Goal: Task Accomplishment & Management: Use online tool/utility

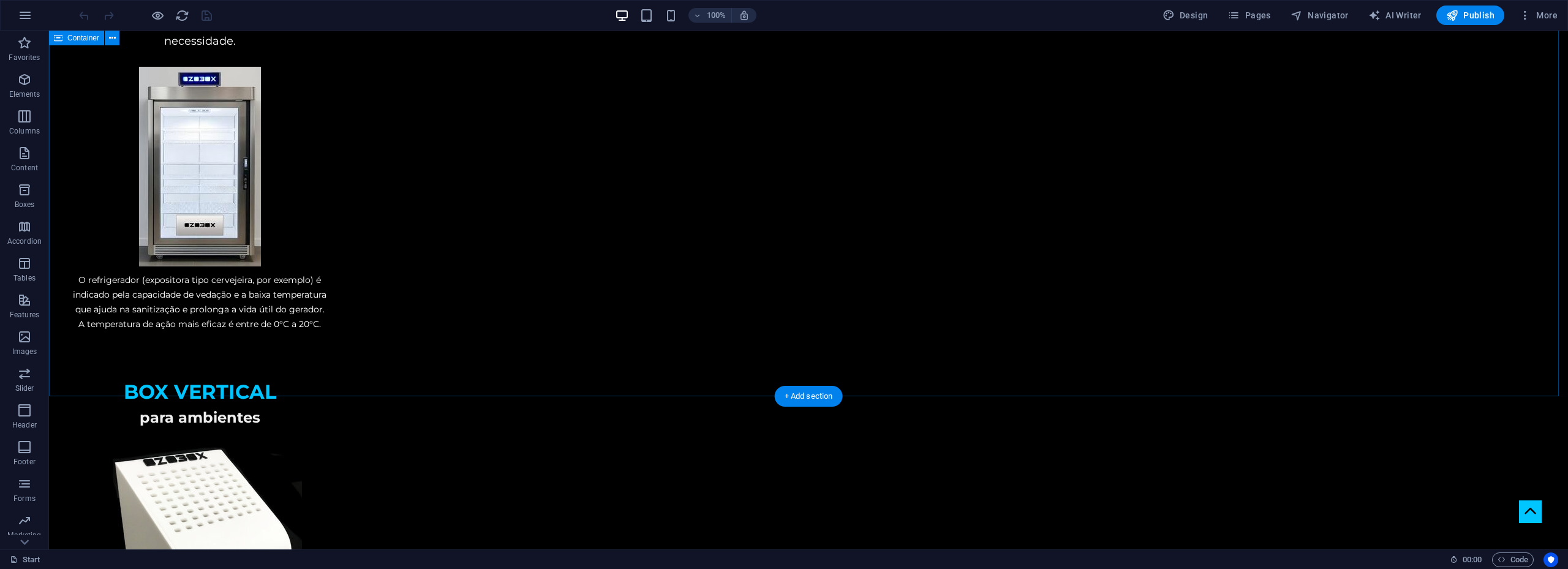
scroll to position [2448, 0]
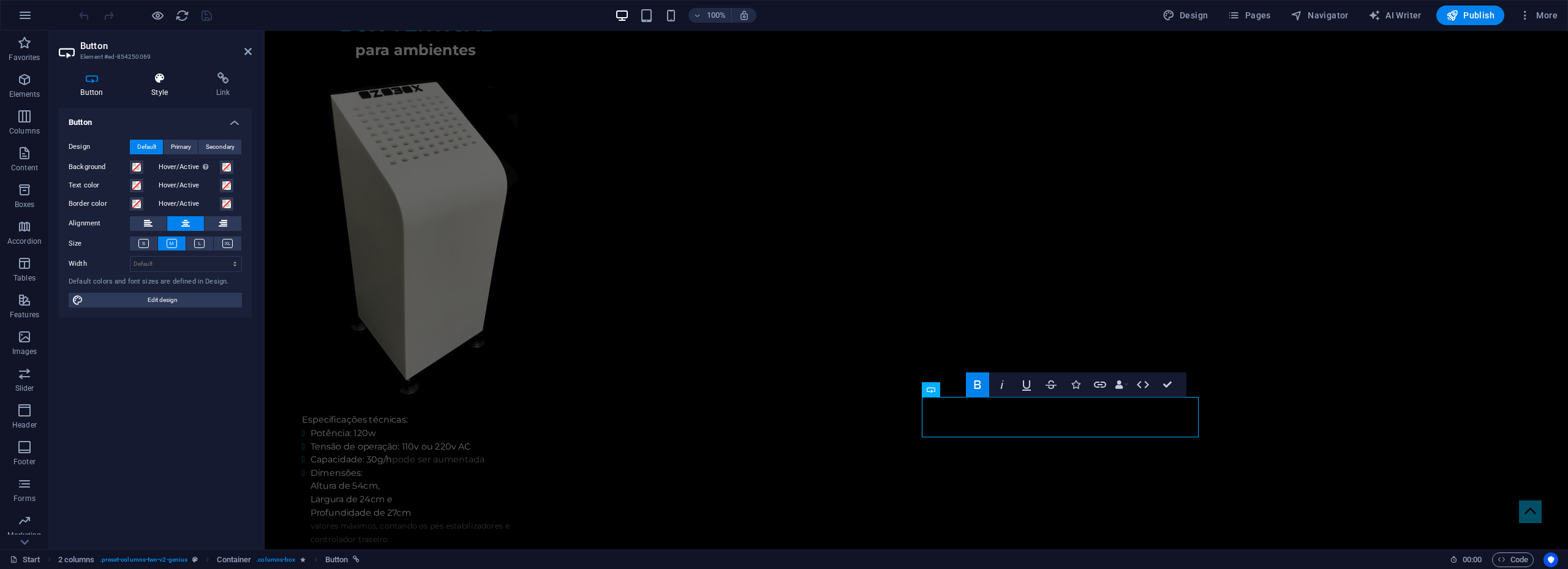
click at [160, 76] on icon at bounding box center [159, 78] width 60 height 12
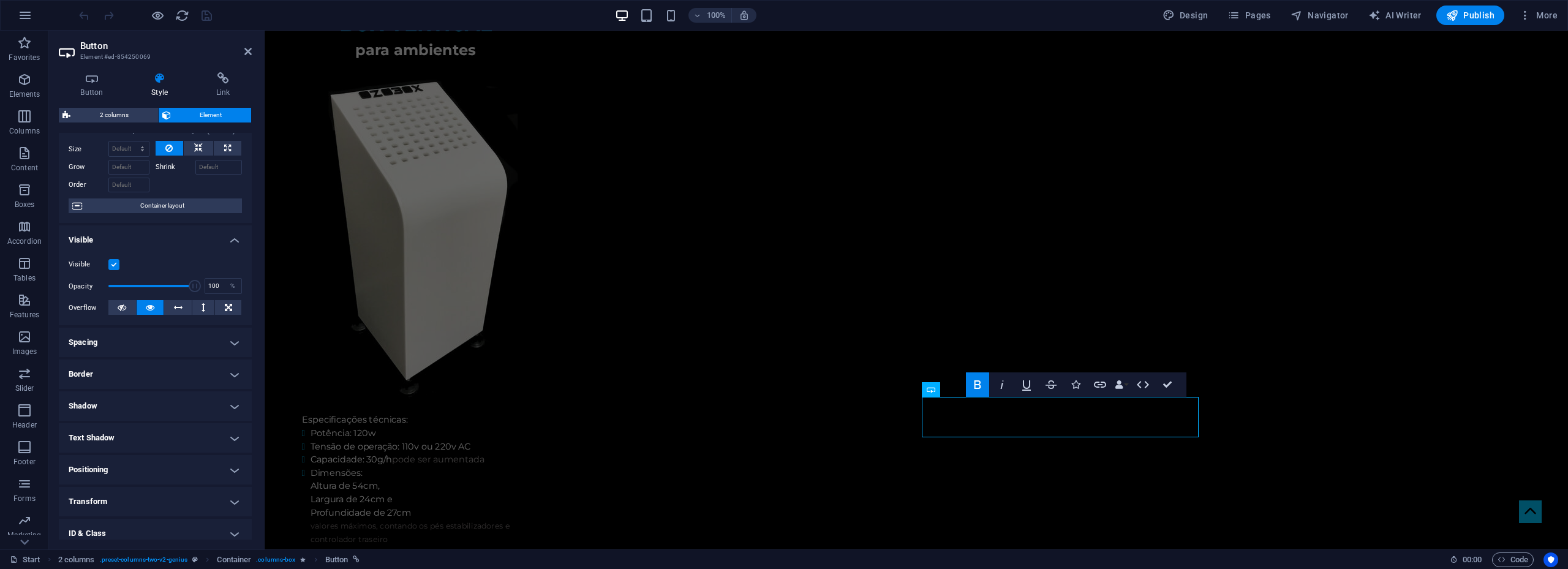
scroll to position [0, 0]
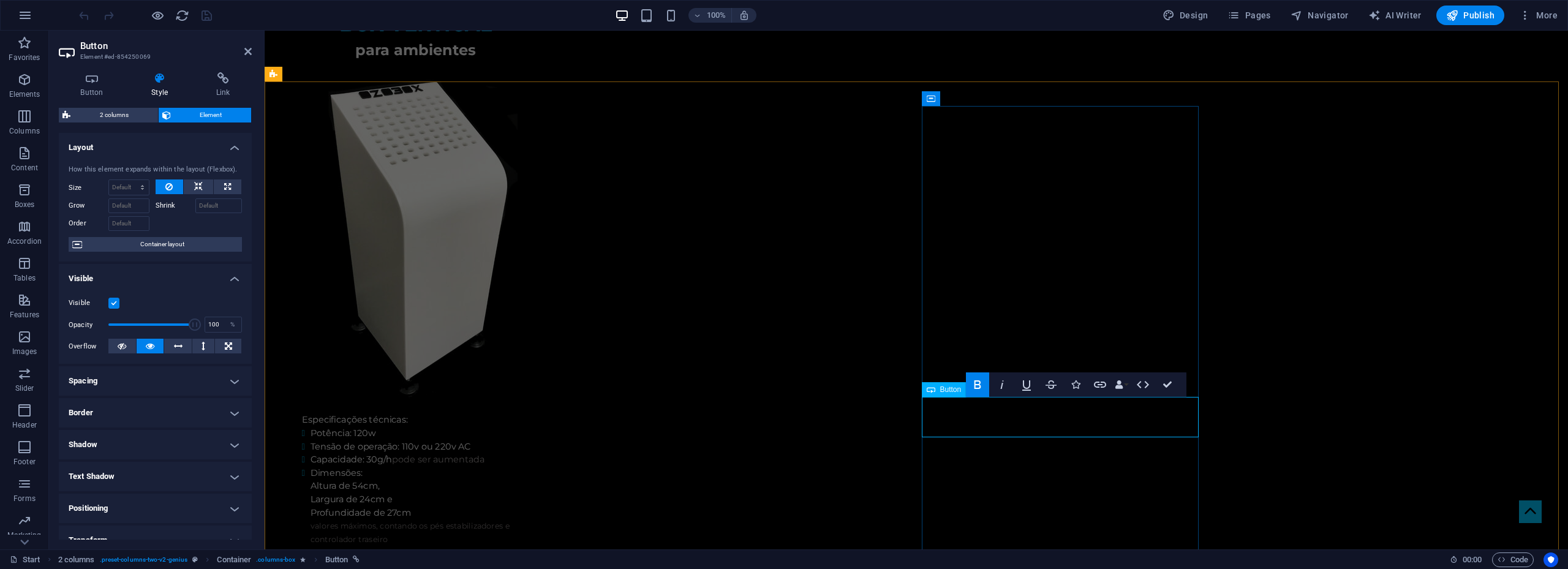
click at [951, 390] on span "Button" at bounding box center [950, 389] width 21 height 7
click at [101, 85] on h4 "Button" at bounding box center [94, 86] width 71 height 26
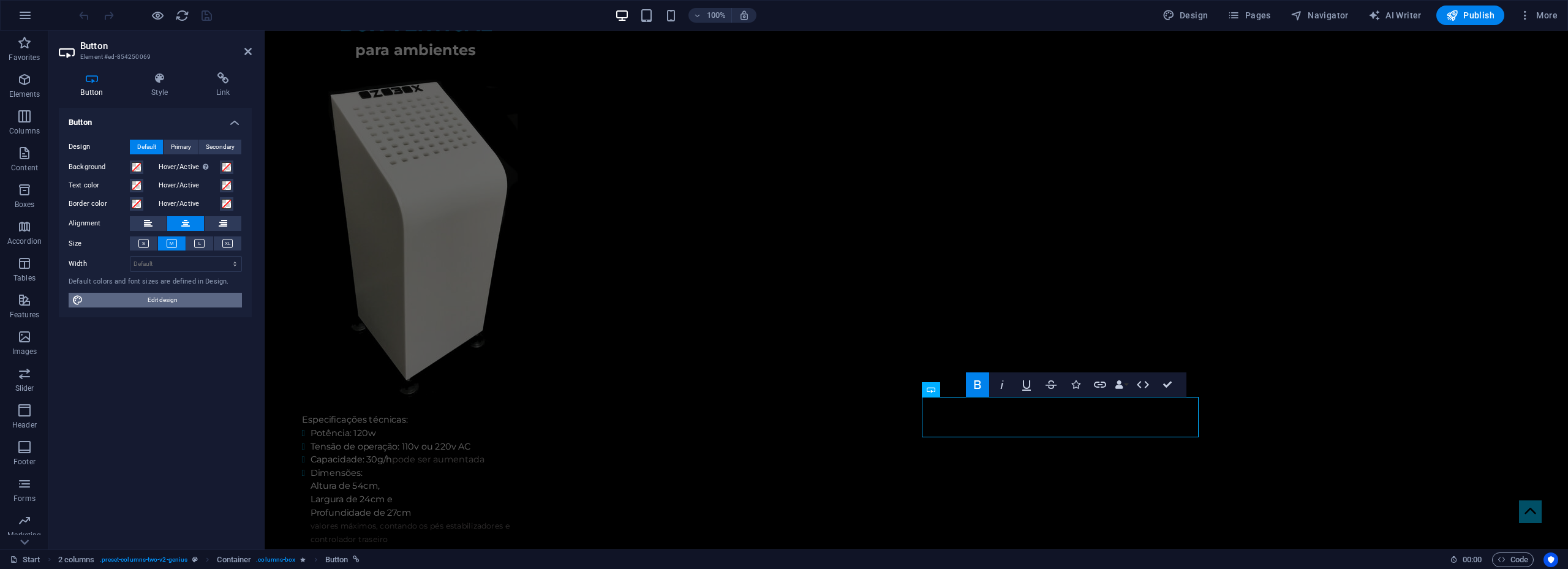
click at [167, 298] on span "Edit design" at bounding box center [162, 300] width 151 height 15
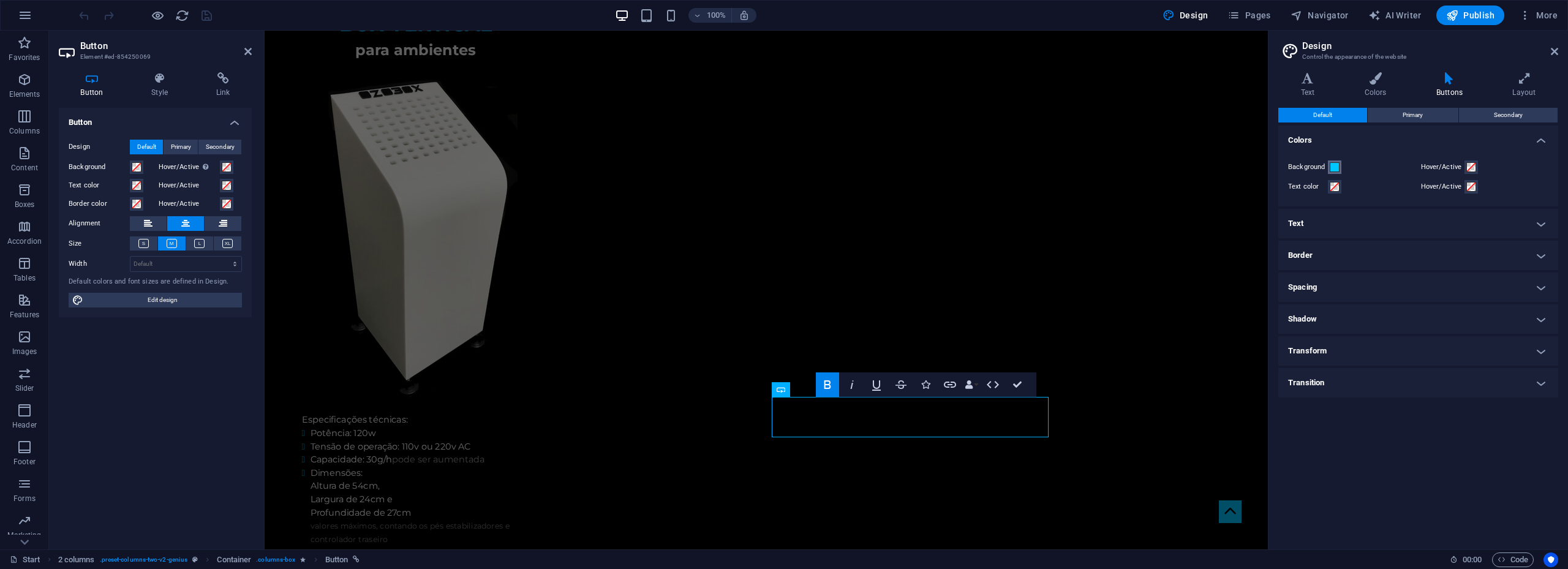
click at [1337, 167] on span at bounding box center [1334, 167] width 10 height 10
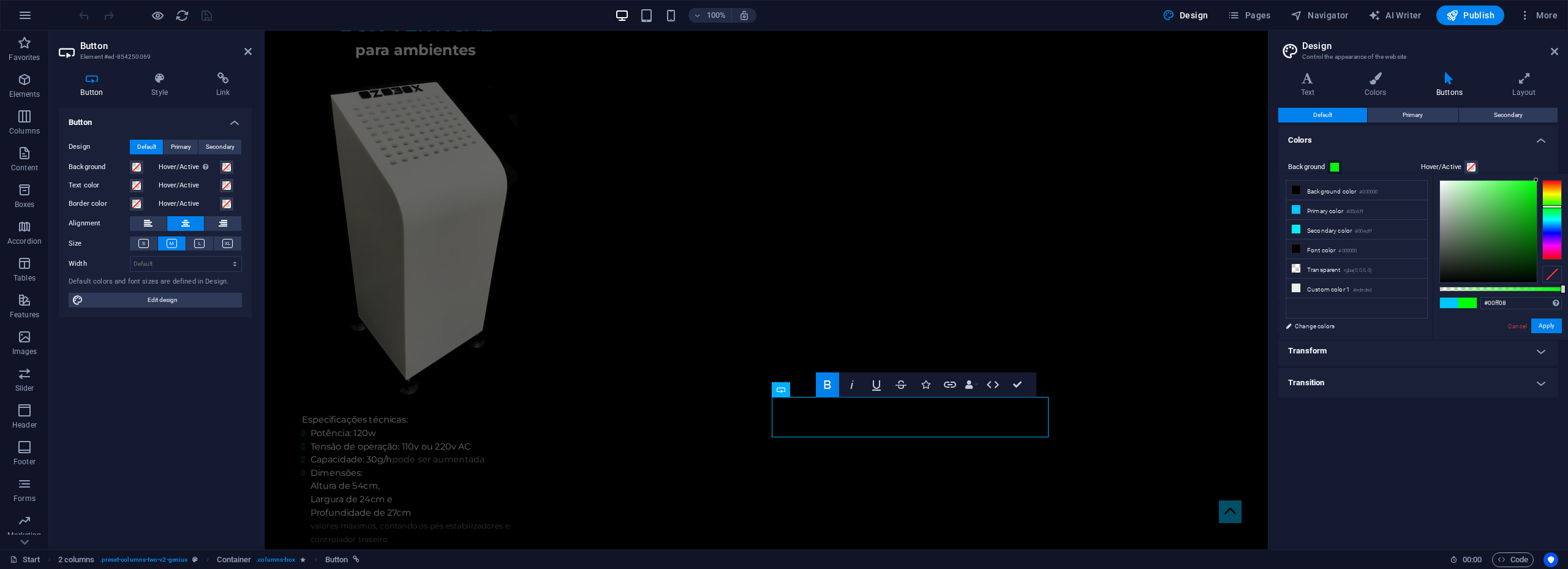
drag, startPoint x: 1550, startPoint y: 220, endPoint x: 1553, endPoint y: 207, distance: 13.3
click at [1553, 207] on div at bounding box center [1551, 219] width 20 height 79
click at [1550, 208] on div at bounding box center [1551, 208] width 20 height 3
click at [1532, 183] on div at bounding box center [1488, 231] width 97 height 102
drag, startPoint x: 1550, startPoint y: 208, endPoint x: 1549, endPoint y: 213, distance: 5.1
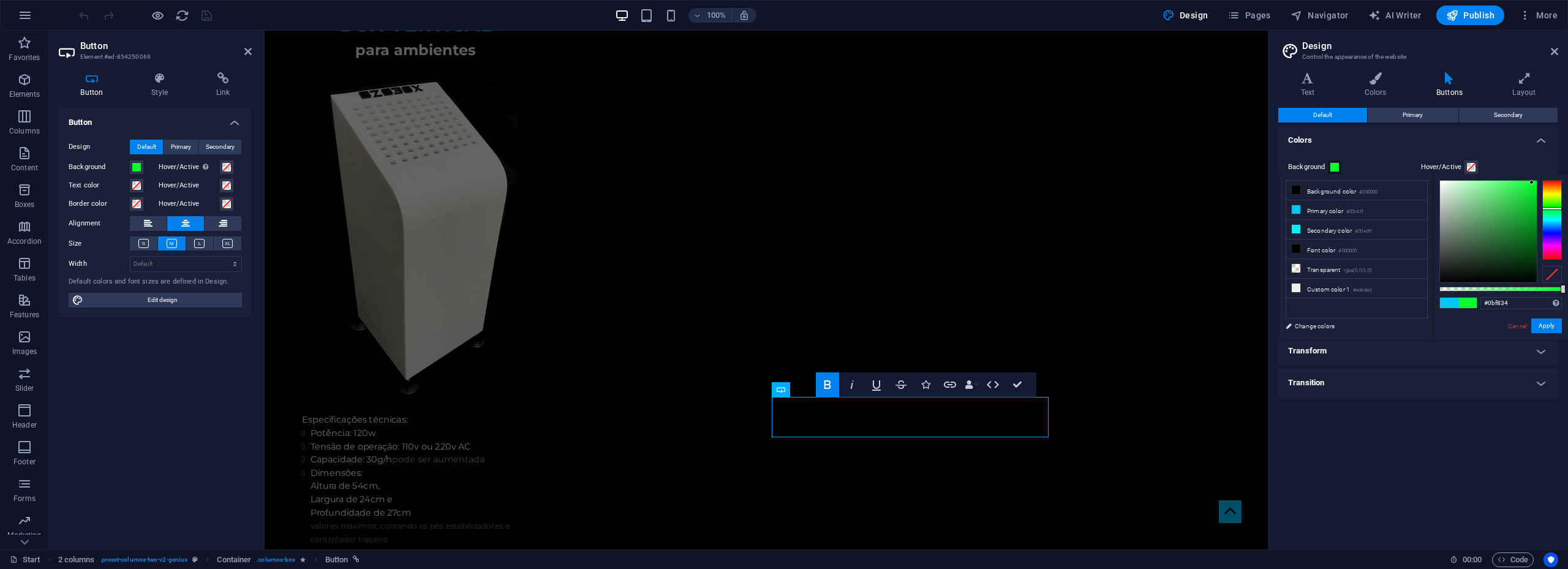
click at [1549, 210] on div at bounding box center [1551, 208] width 20 height 3
click at [1553, 211] on div at bounding box center [1551, 210] width 20 height 3
type input "#00fa65"
drag, startPoint x: 1532, startPoint y: 183, endPoint x: 1539, endPoint y: 182, distance: 7.1
click at [1539, 182] on div at bounding box center [1500, 231] width 122 height 102
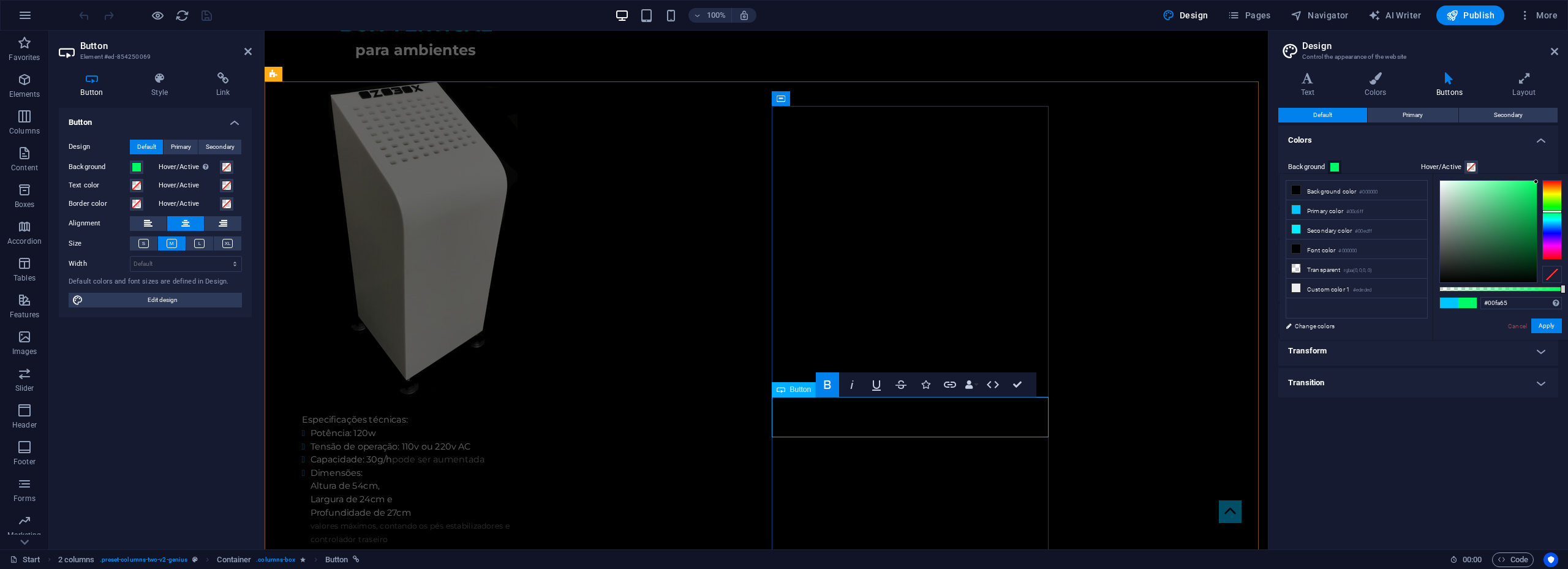
drag, startPoint x: 994, startPoint y: 422, endPoint x: 846, endPoint y: 410, distance: 148.5
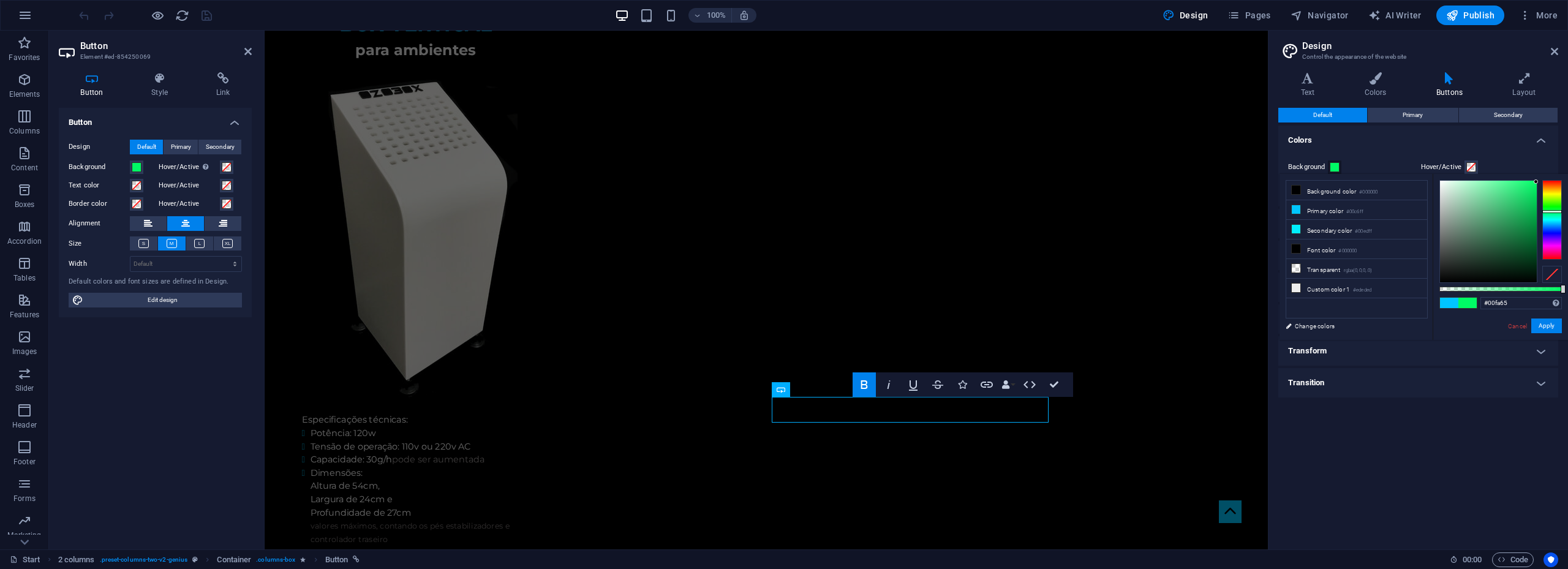
click at [1303, 79] on icon at bounding box center [1307, 78] width 59 height 12
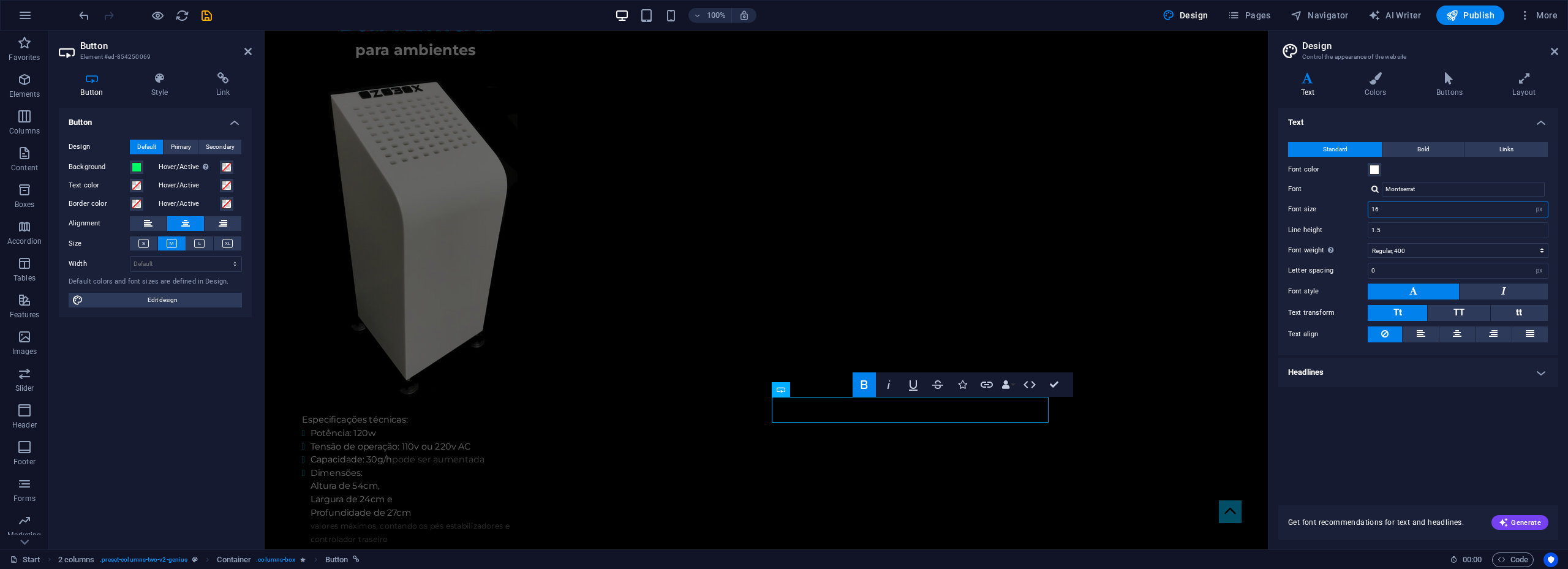
drag, startPoint x: 1754, startPoint y: 237, endPoint x: 1257, endPoint y: 200, distance: 498.4
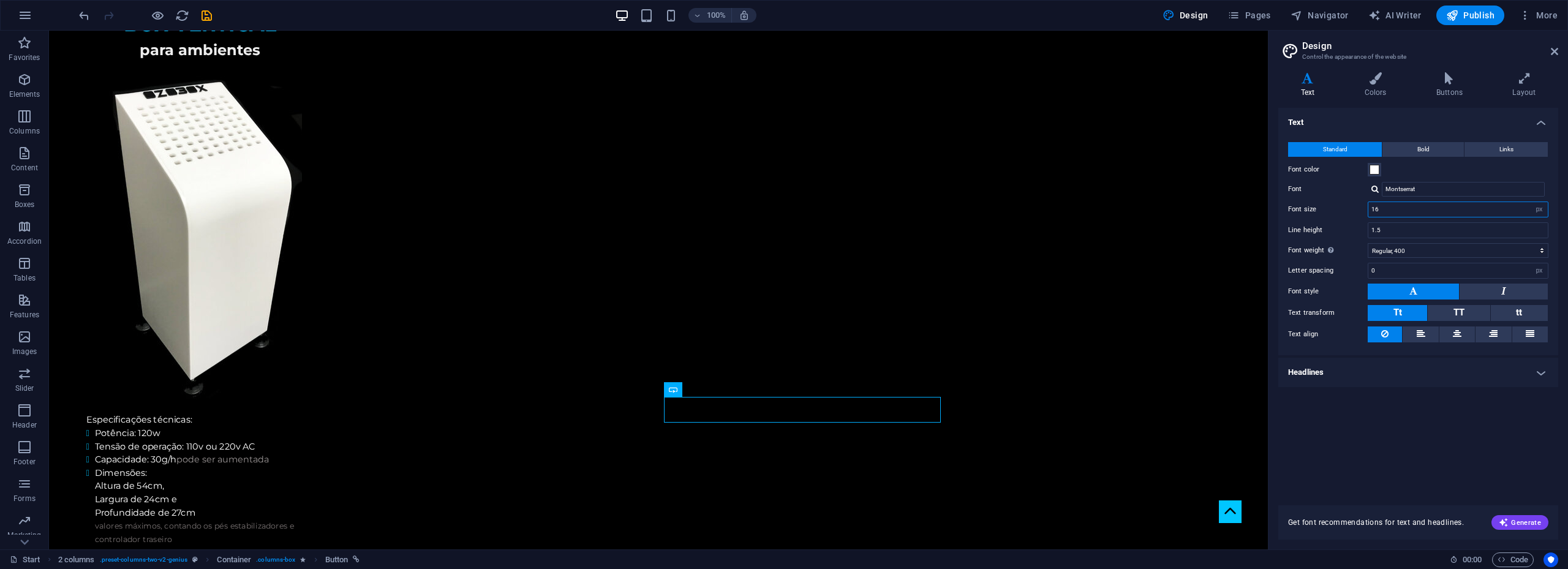
click at [1397, 208] on input "16" at bounding box center [1457, 210] width 180 height 15
drag, startPoint x: 1397, startPoint y: 208, endPoint x: 1362, endPoint y: 210, distance: 35.1
click at [1362, 210] on div "Font size 16 rem px" at bounding box center [1417, 209] width 260 height 16
click at [1393, 231] on input "1.5" at bounding box center [1457, 230] width 180 height 15
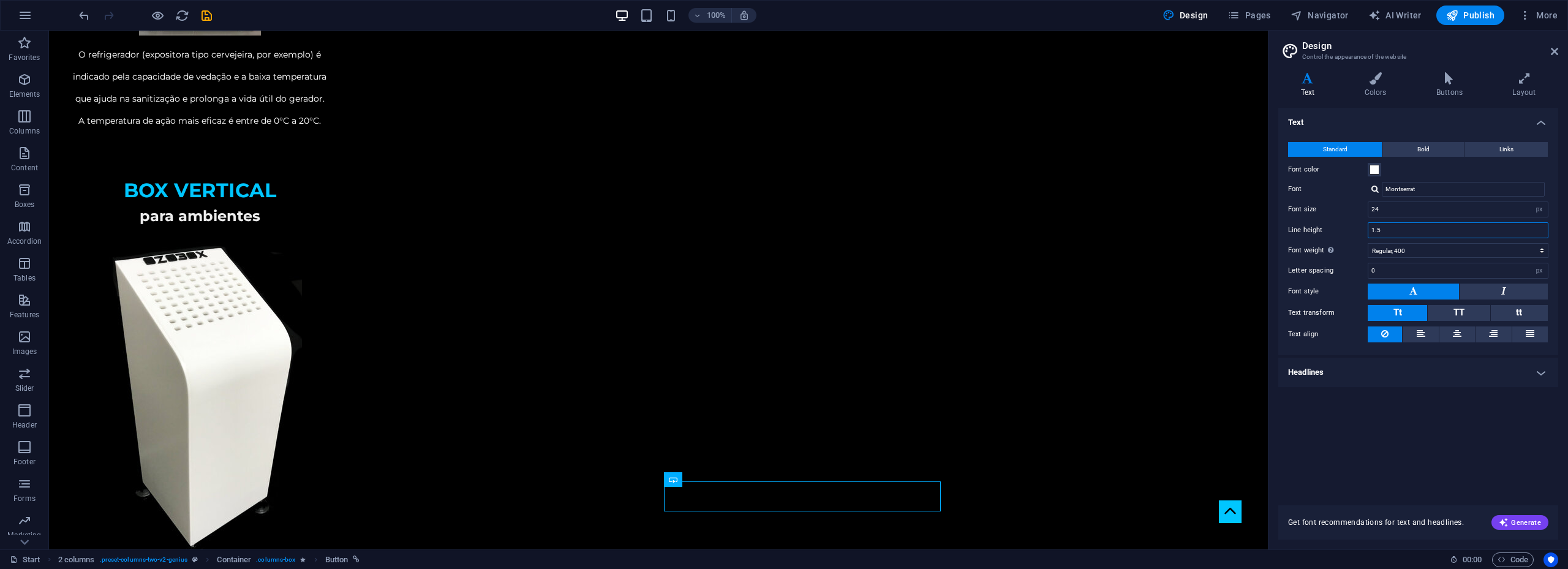
scroll to position [2877, 0]
click at [1386, 210] on input "24" at bounding box center [1457, 210] width 180 height 15
drag, startPoint x: 1386, startPoint y: 210, endPoint x: 1356, endPoint y: 208, distance: 30.1
click at [1356, 208] on div "Font size 24 rem px" at bounding box center [1417, 209] width 260 height 16
type input "20"
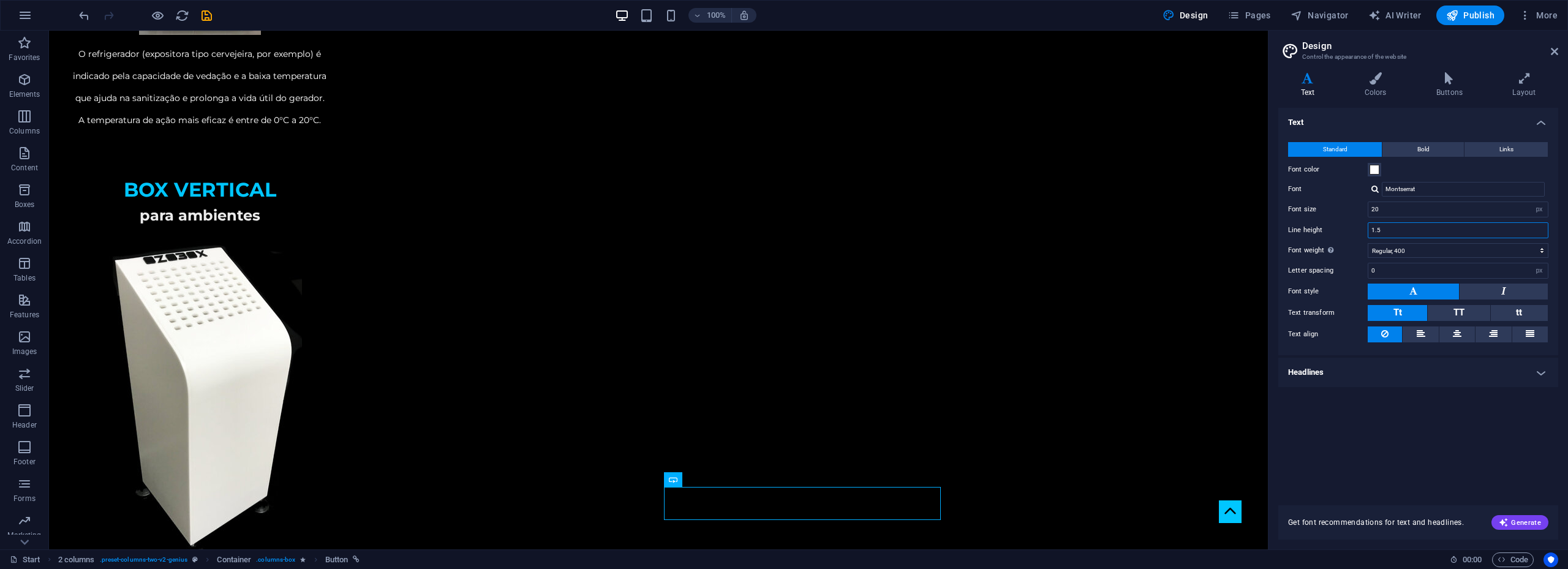
click at [1400, 234] on input "1.5" at bounding box center [1457, 230] width 180 height 15
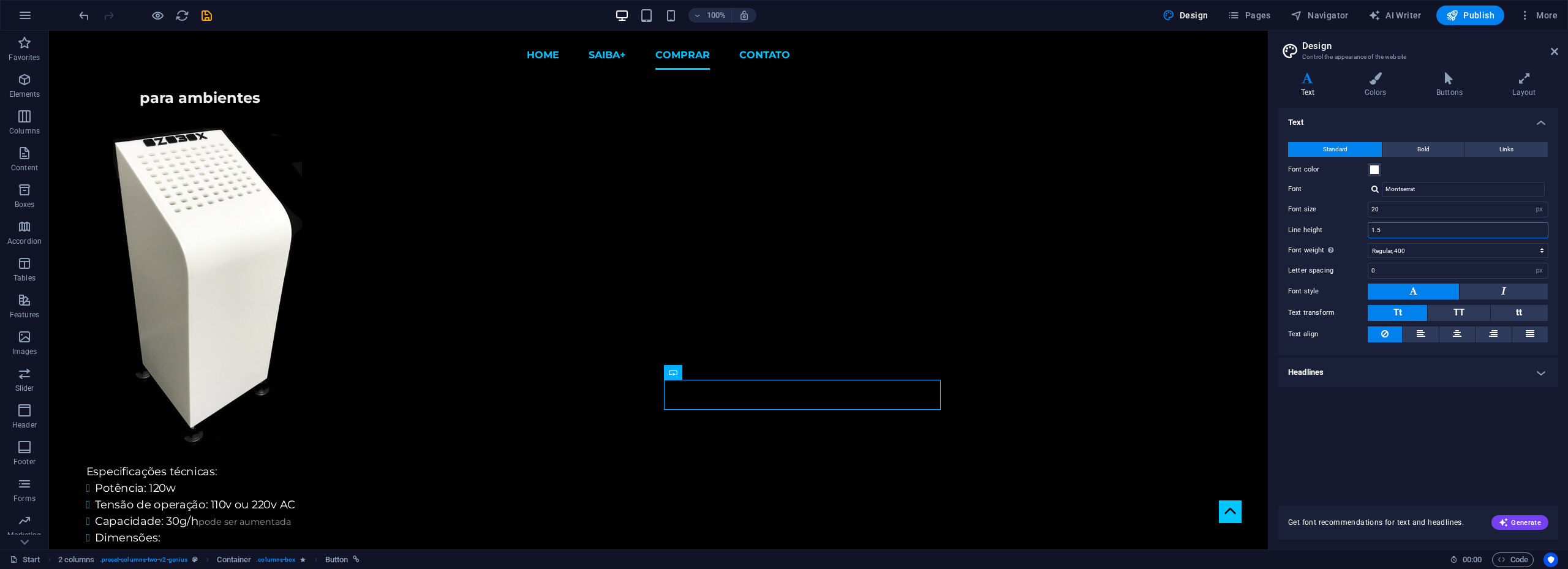
scroll to position [2598, 0]
click at [1443, 84] on icon at bounding box center [1449, 78] width 71 height 12
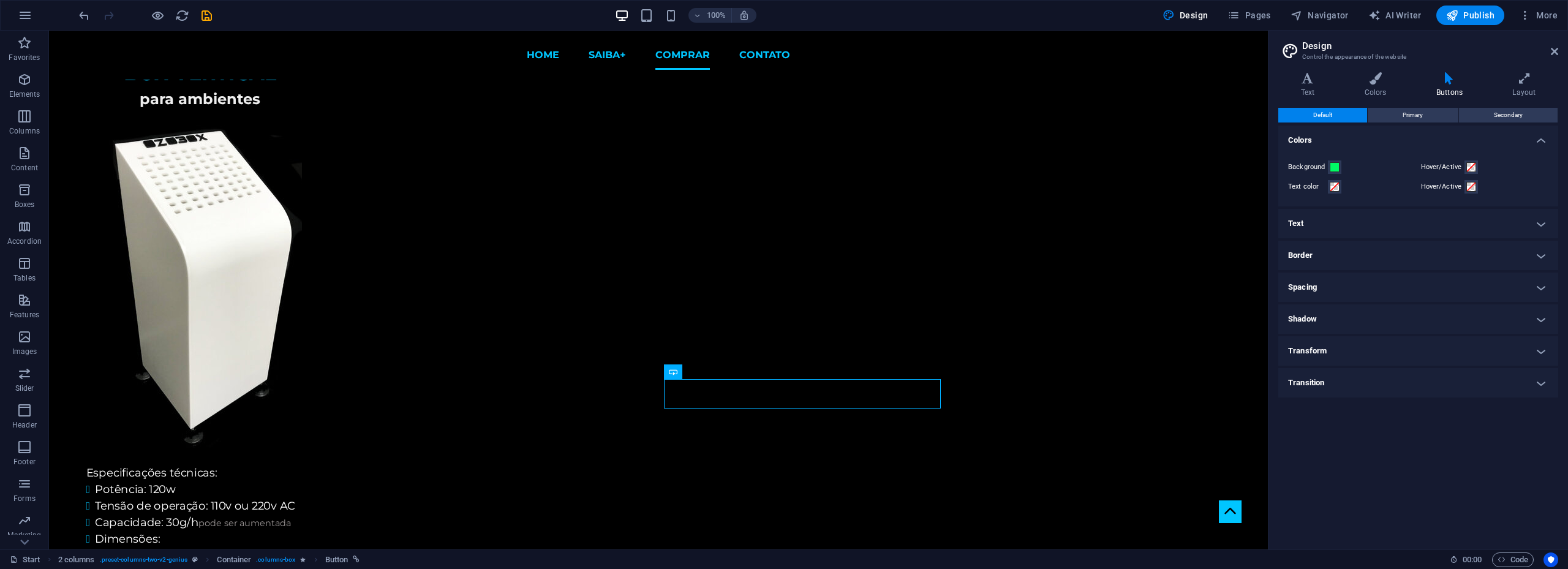
click at [1397, 289] on h4 "Spacing" at bounding box center [1418, 288] width 280 height 30
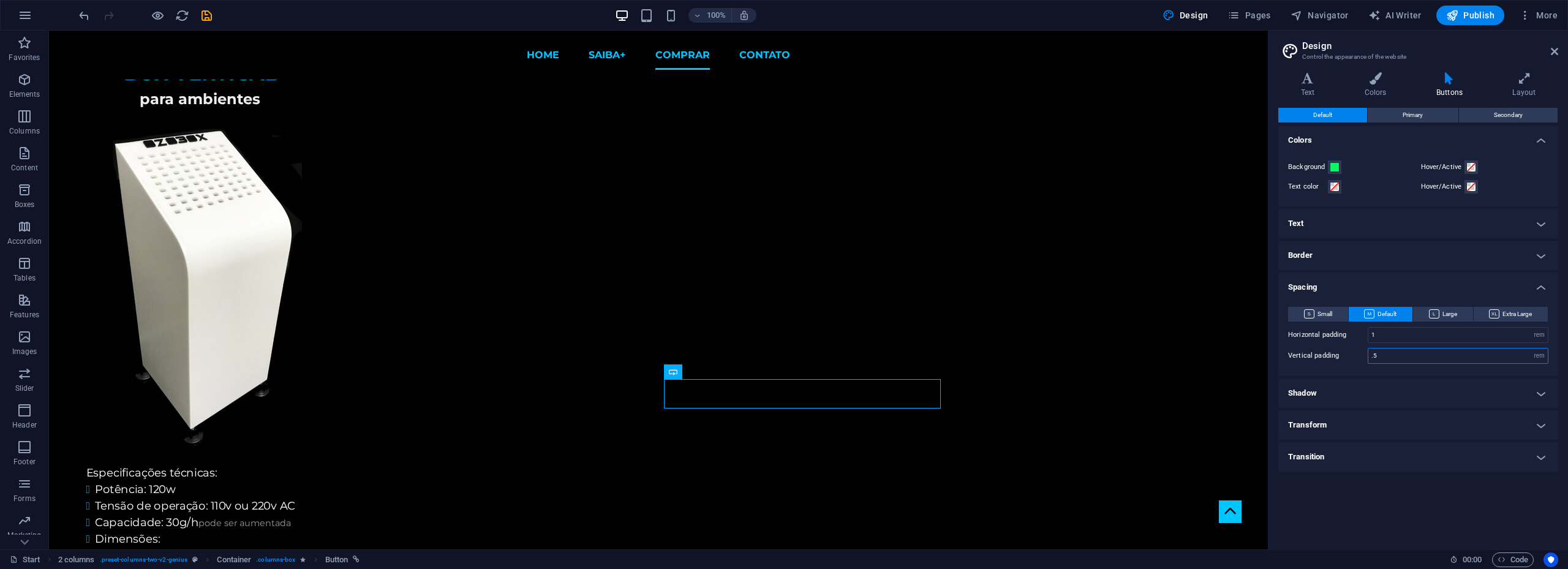
drag, startPoint x: 1383, startPoint y: 357, endPoint x: 1346, endPoint y: 353, distance: 37.2
click at [1346, 353] on div "Vertical padding .5 rem px" at bounding box center [1417, 355] width 260 height 16
type input "1"
click at [1388, 332] on input "1" at bounding box center [1457, 335] width 180 height 15
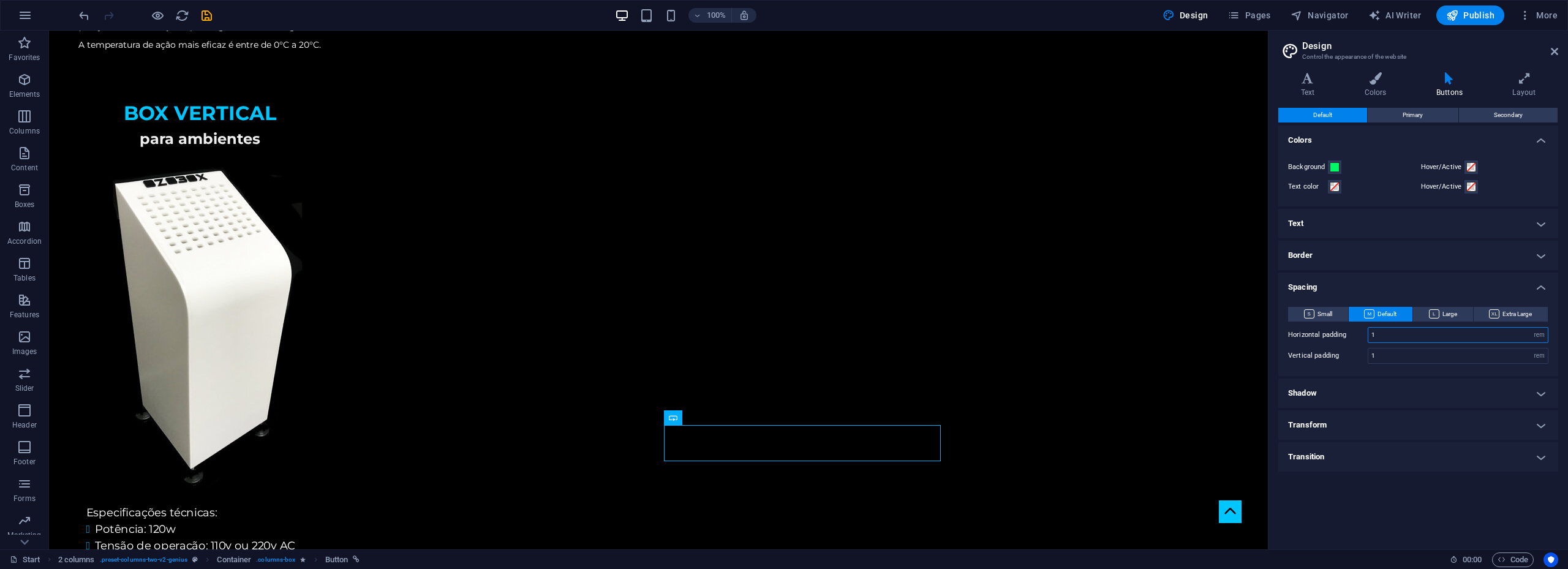
scroll to position [2608, 0]
click at [1414, 356] on input "1" at bounding box center [1457, 356] width 180 height 15
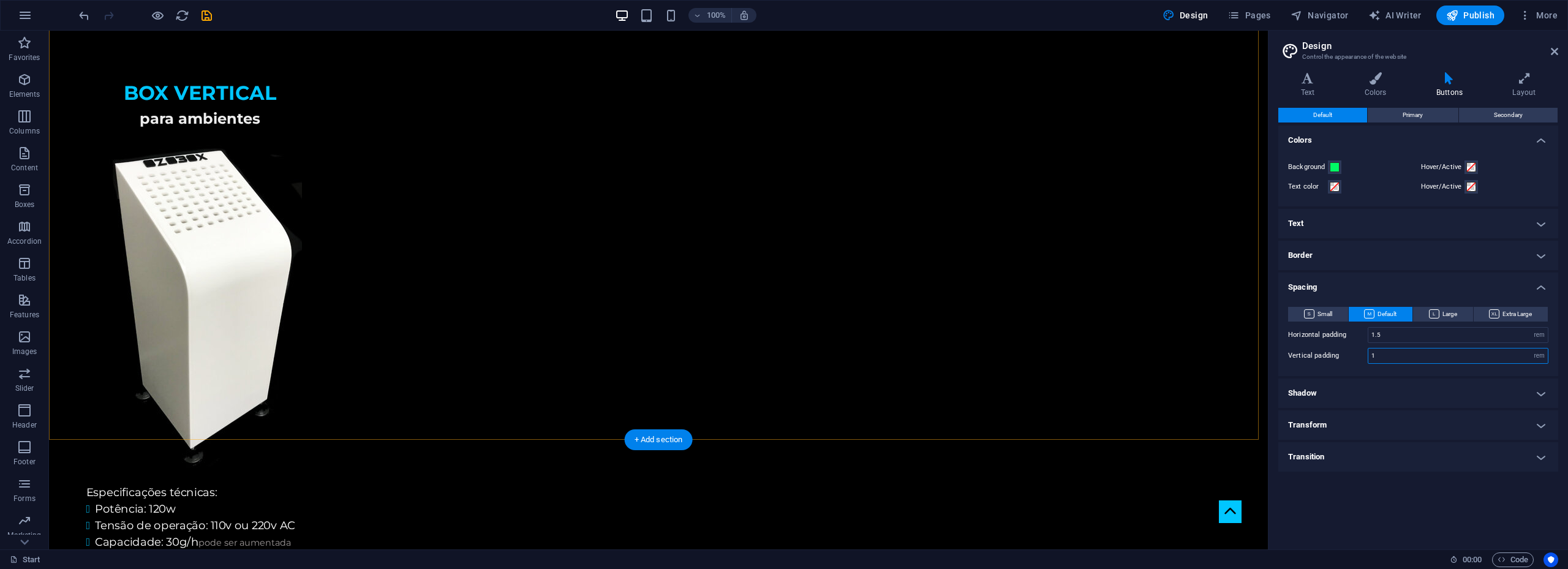
scroll to position [2801, 0]
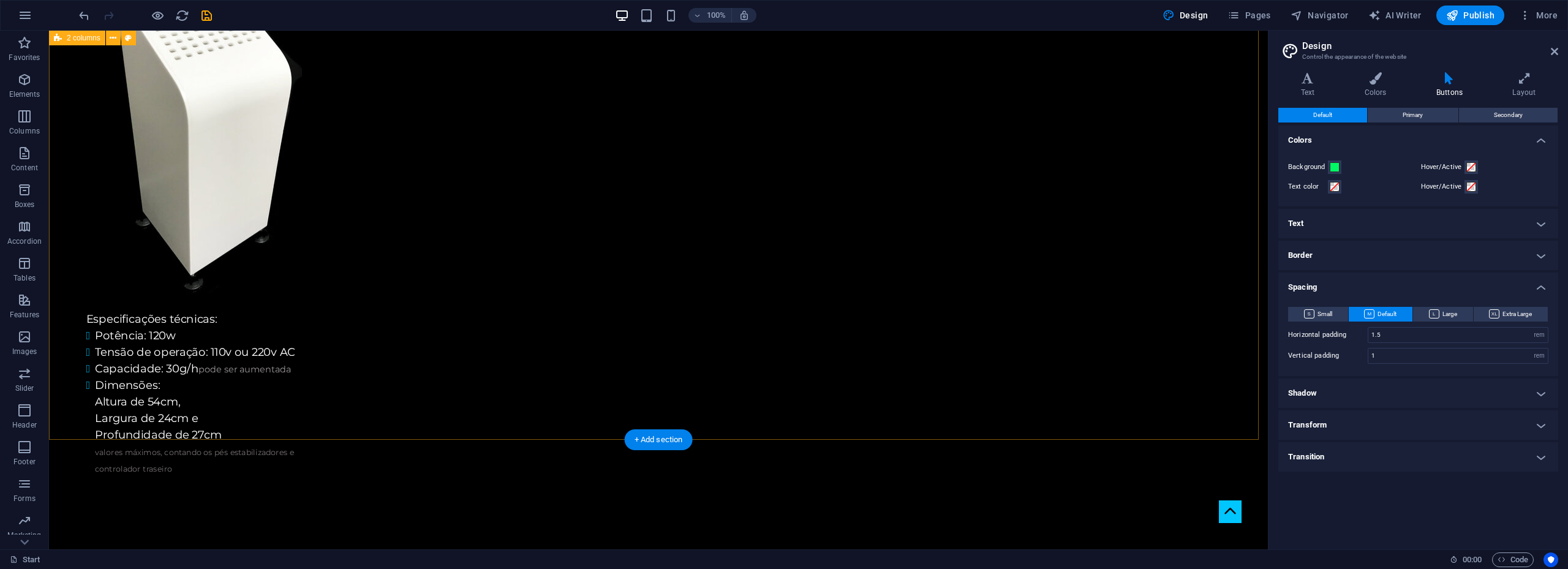
type input "1"
type input ".5"
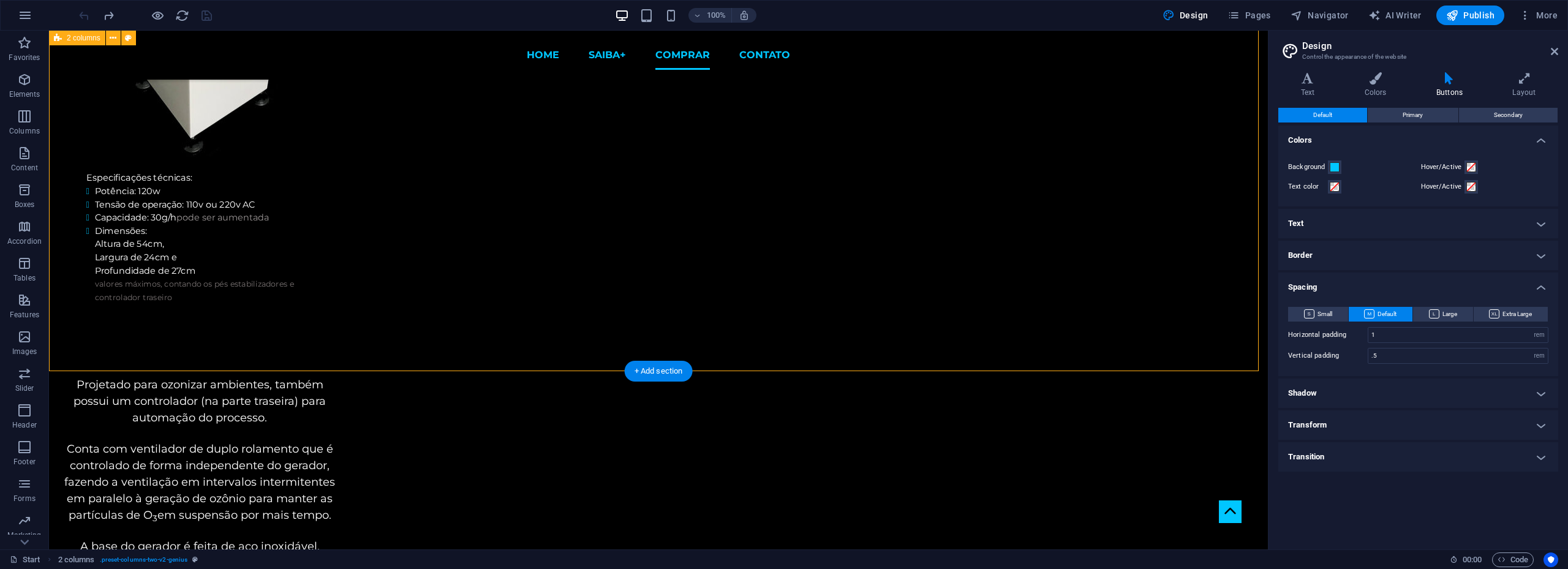
scroll to position [2396, 0]
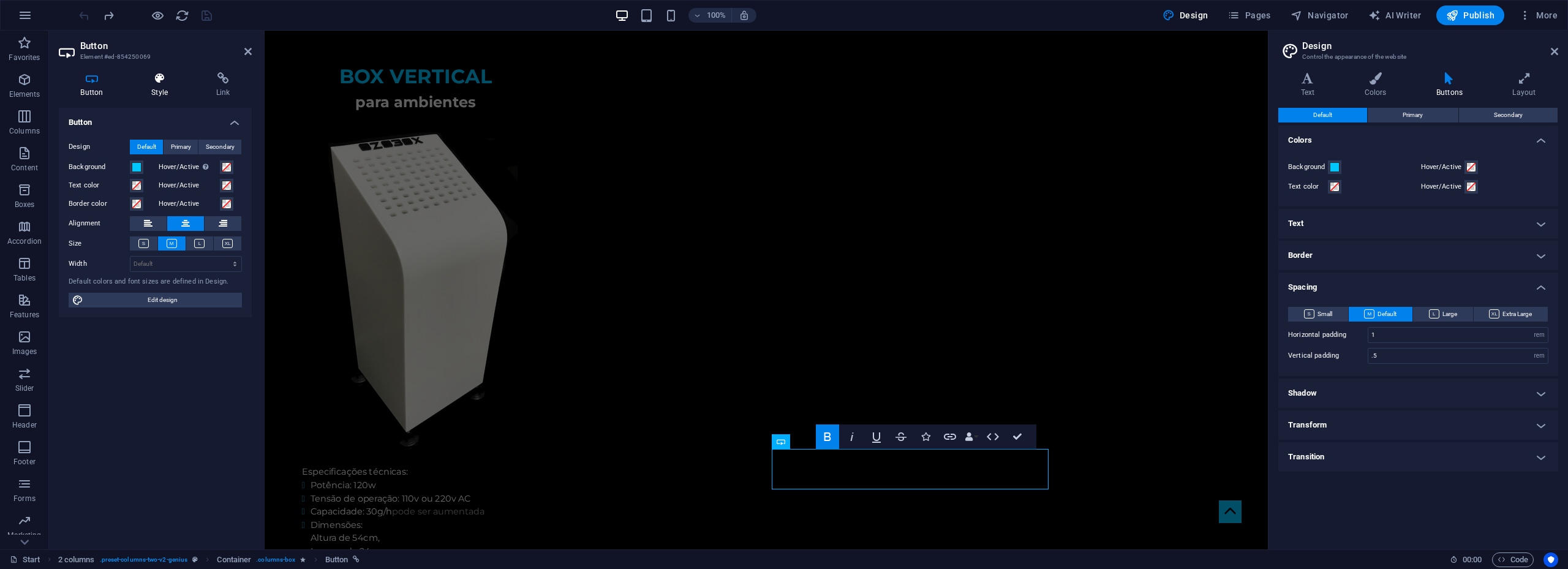
click at [169, 81] on icon at bounding box center [159, 78] width 60 height 12
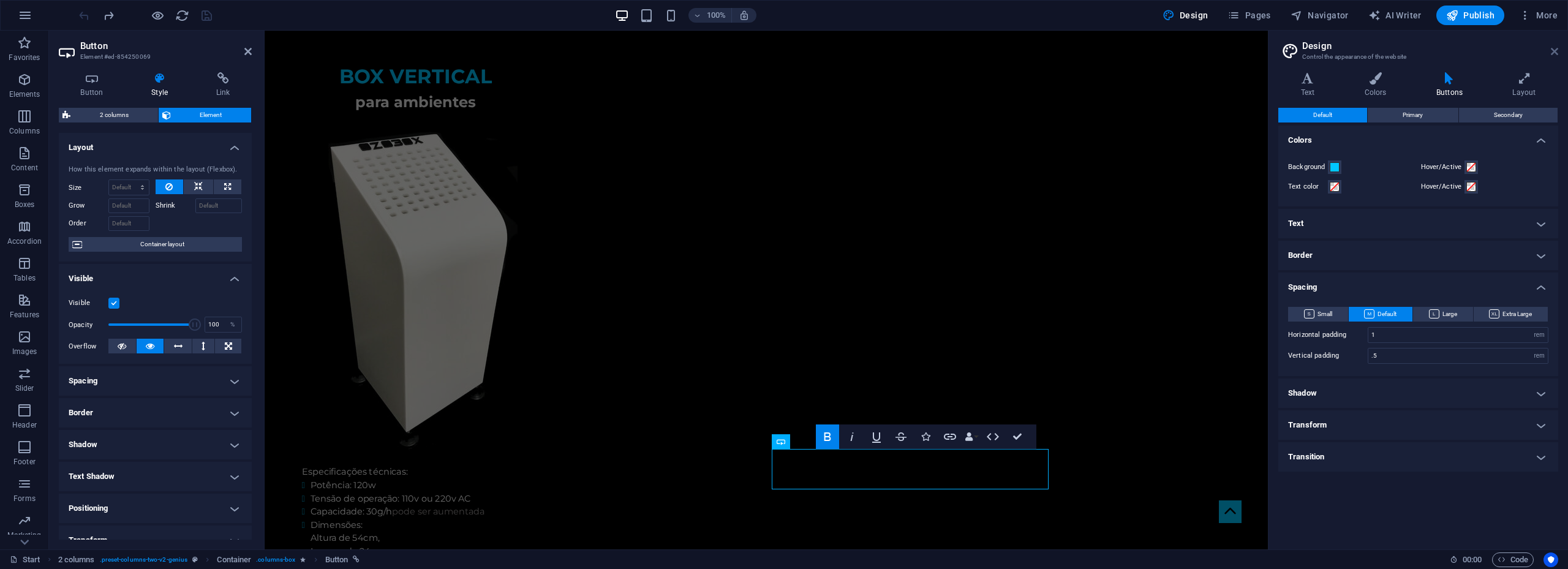
click at [1553, 53] on icon at bounding box center [1554, 51] width 7 height 10
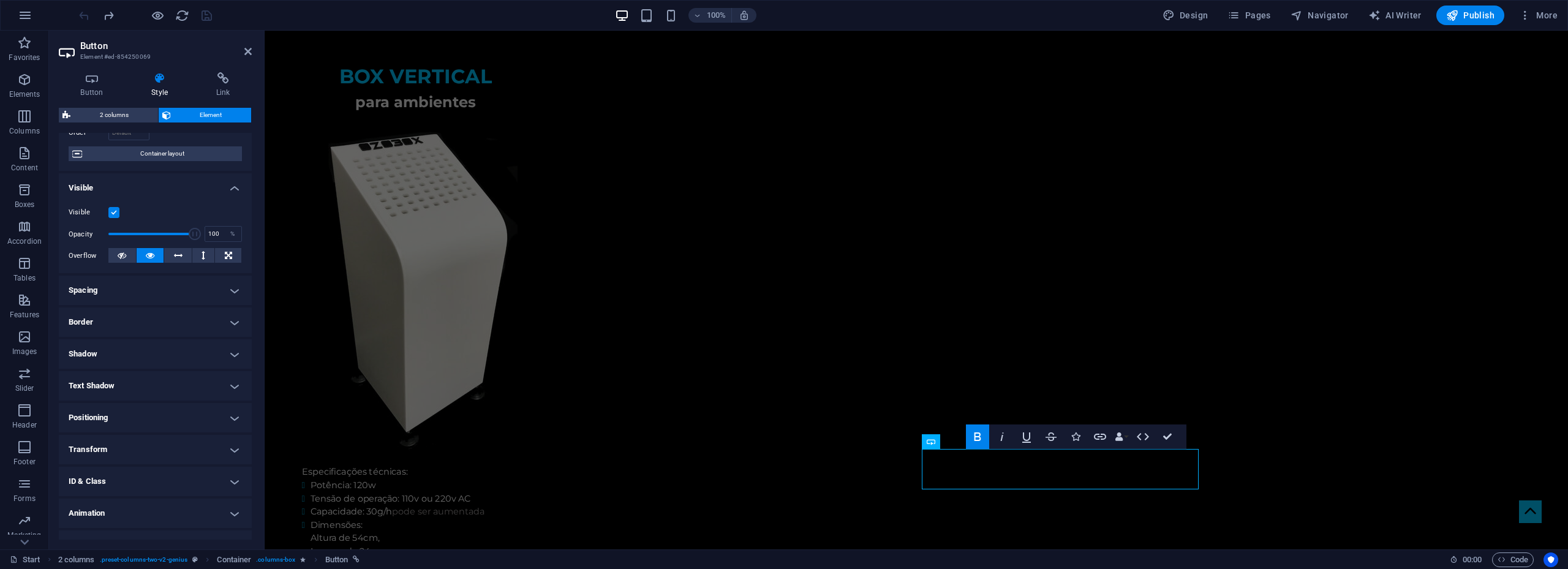
scroll to position [111, 0]
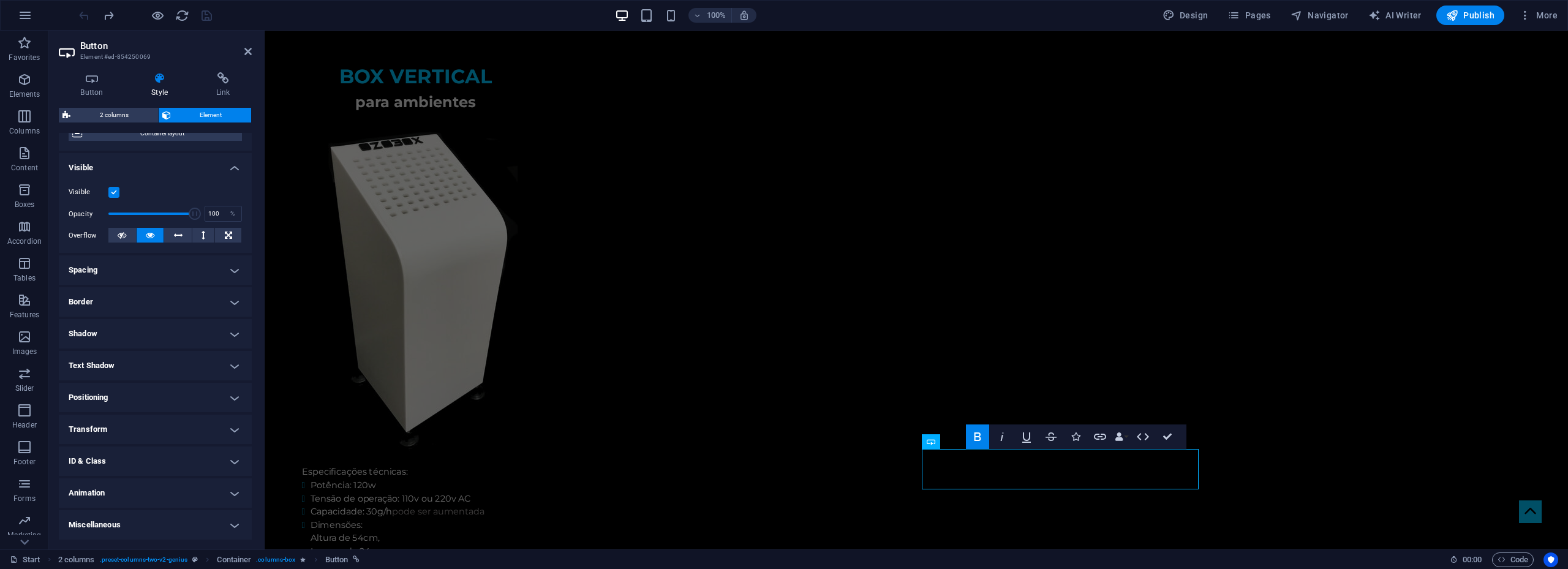
click at [167, 521] on h4 "Miscellaneous" at bounding box center [155, 525] width 193 height 30
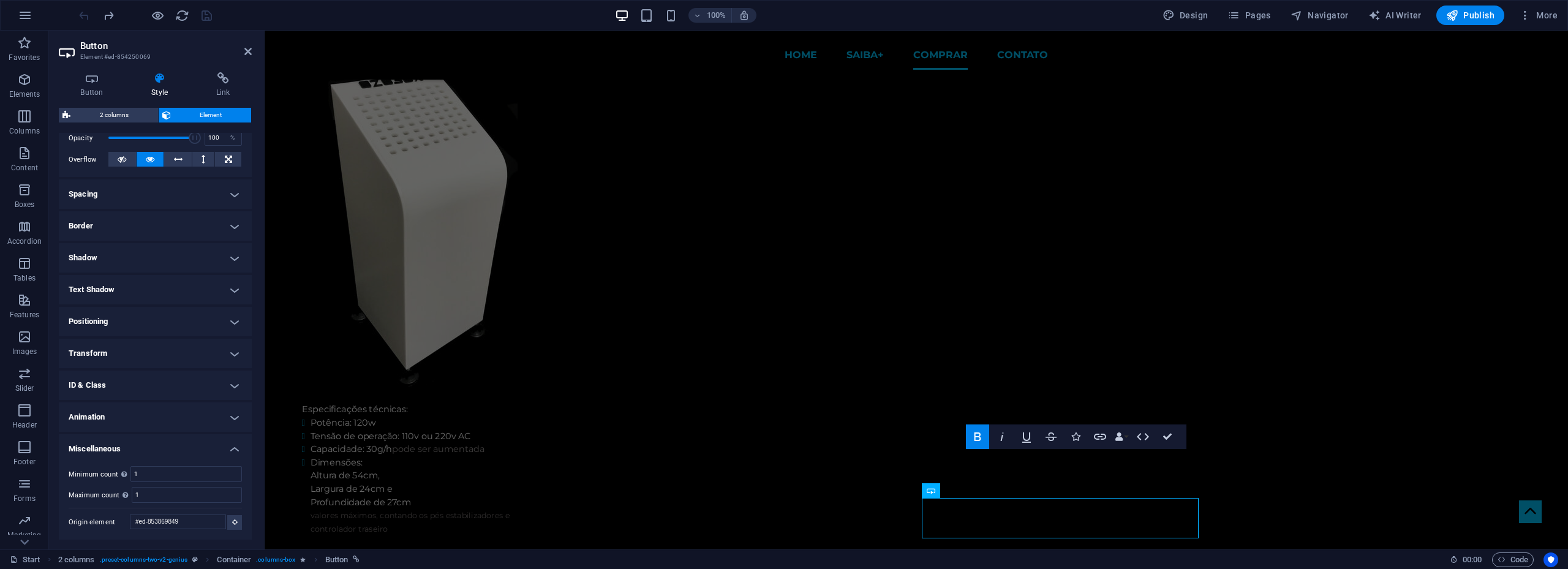
scroll to position [2348, 0]
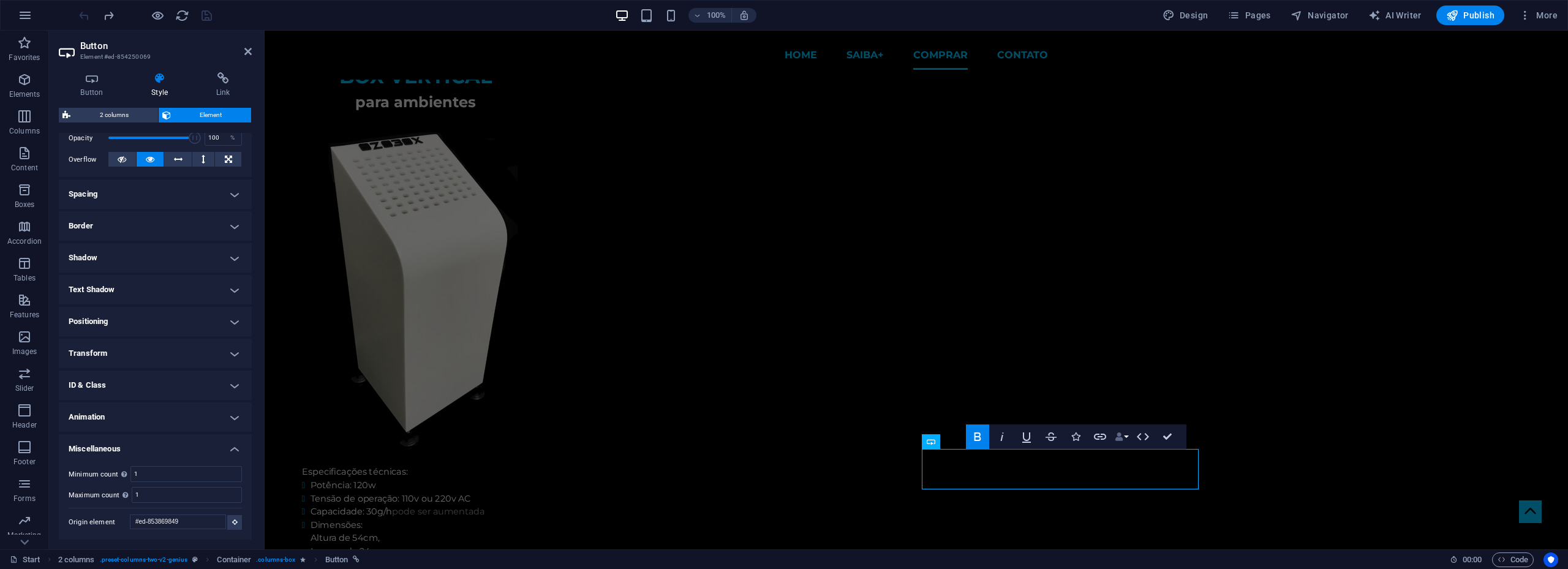
click at [1125, 433] on button "Data Bindings" at bounding box center [1121, 437] width 17 height 24
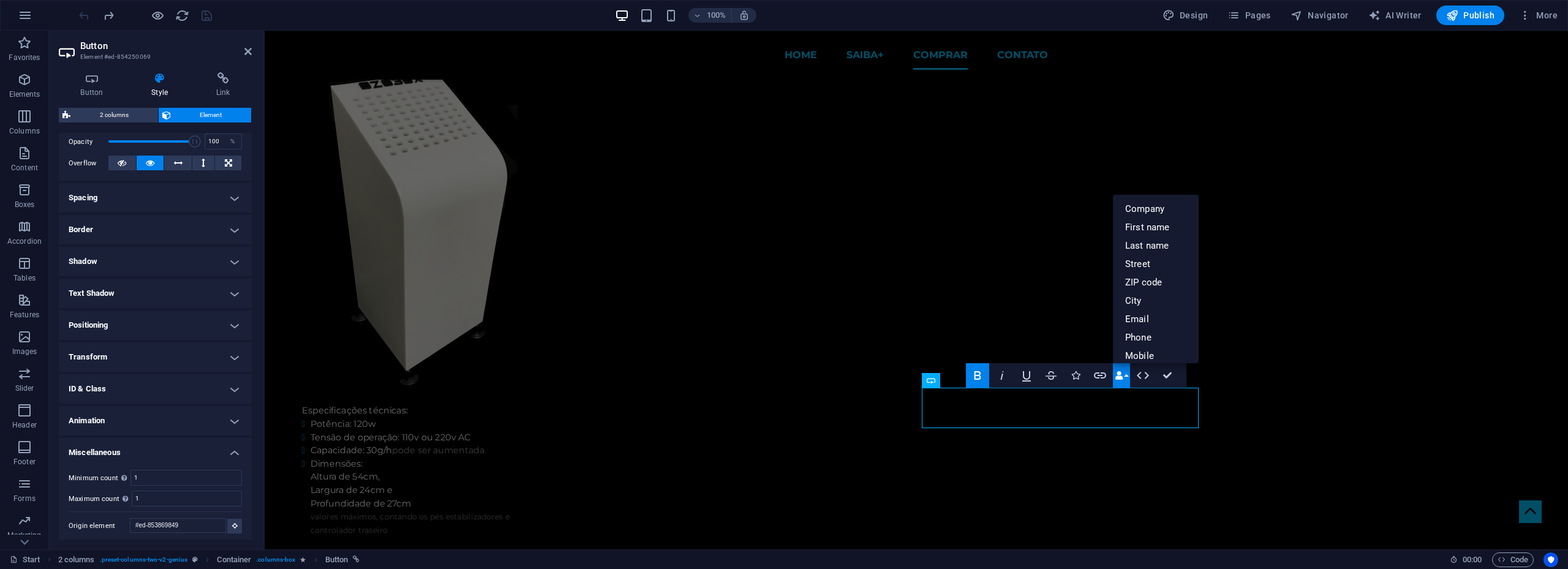
scroll to position [186, 0]
click at [157, 442] on h4 "Miscellaneous" at bounding box center [155, 445] width 193 height 22
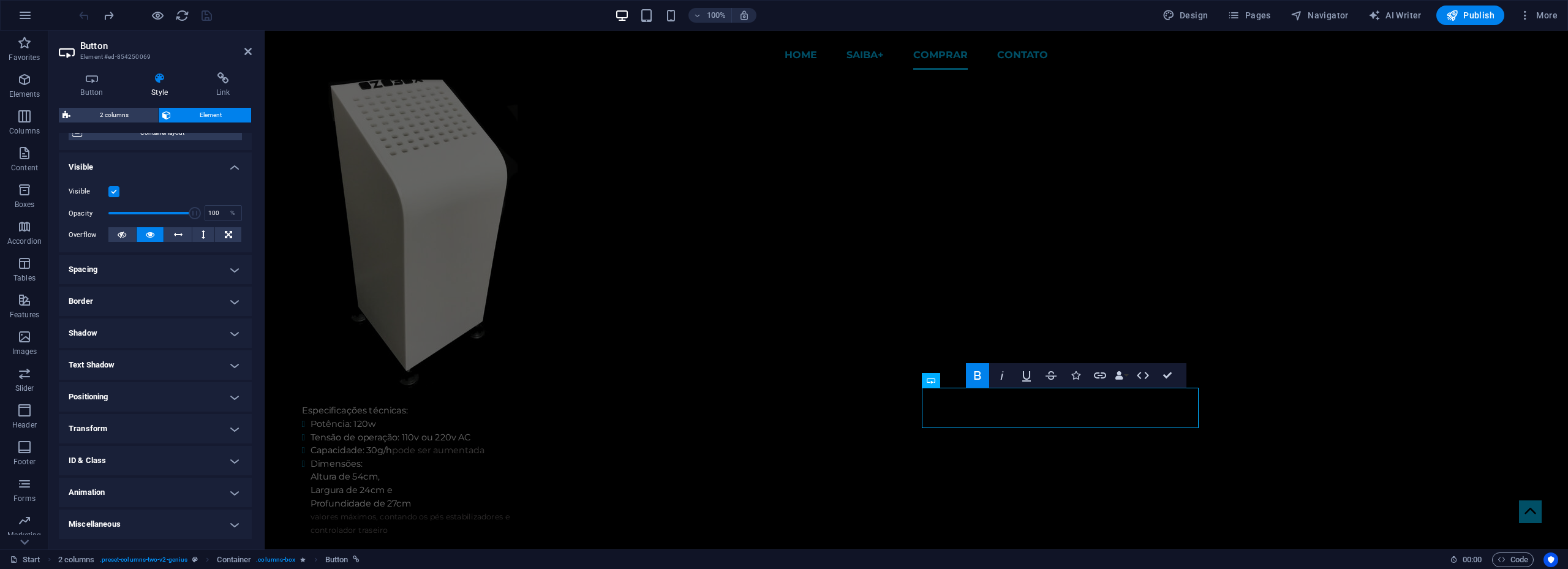
scroll to position [112, 0]
click at [140, 438] on h4 "Transform" at bounding box center [155, 428] width 193 height 30
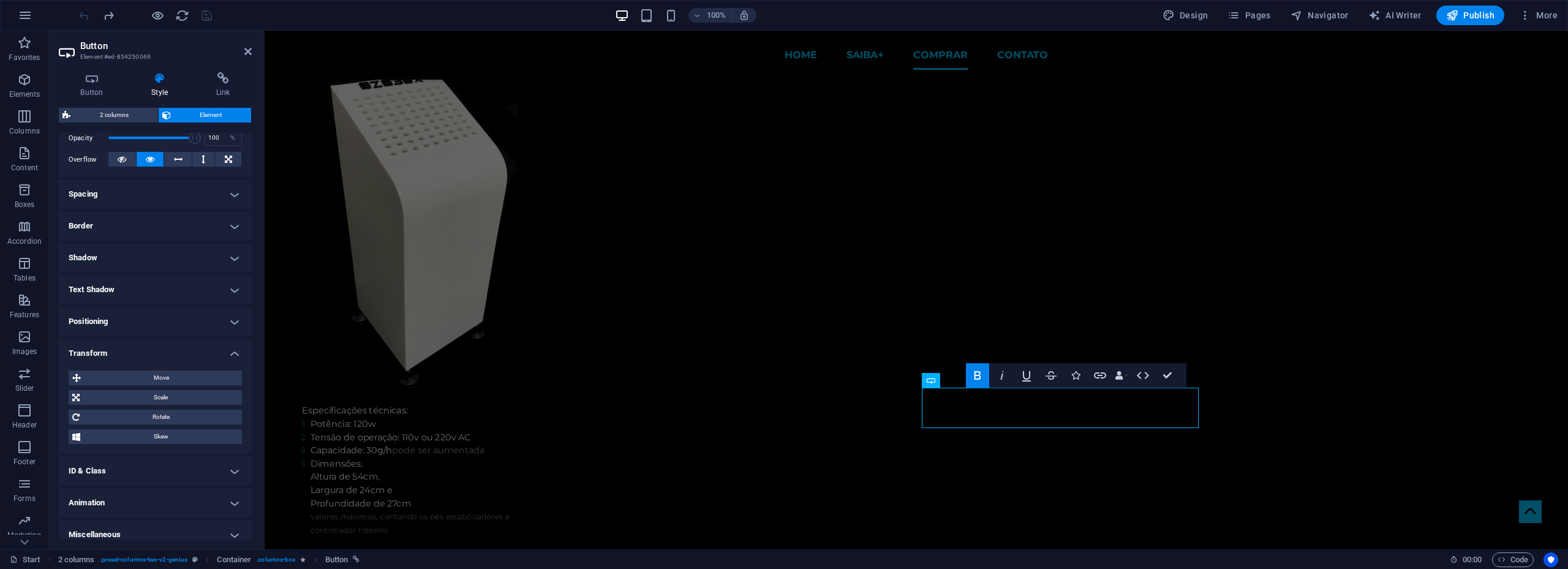
click at [151, 347] on h4 "Transform" at bounding box center [155, 350] width 193 height 22
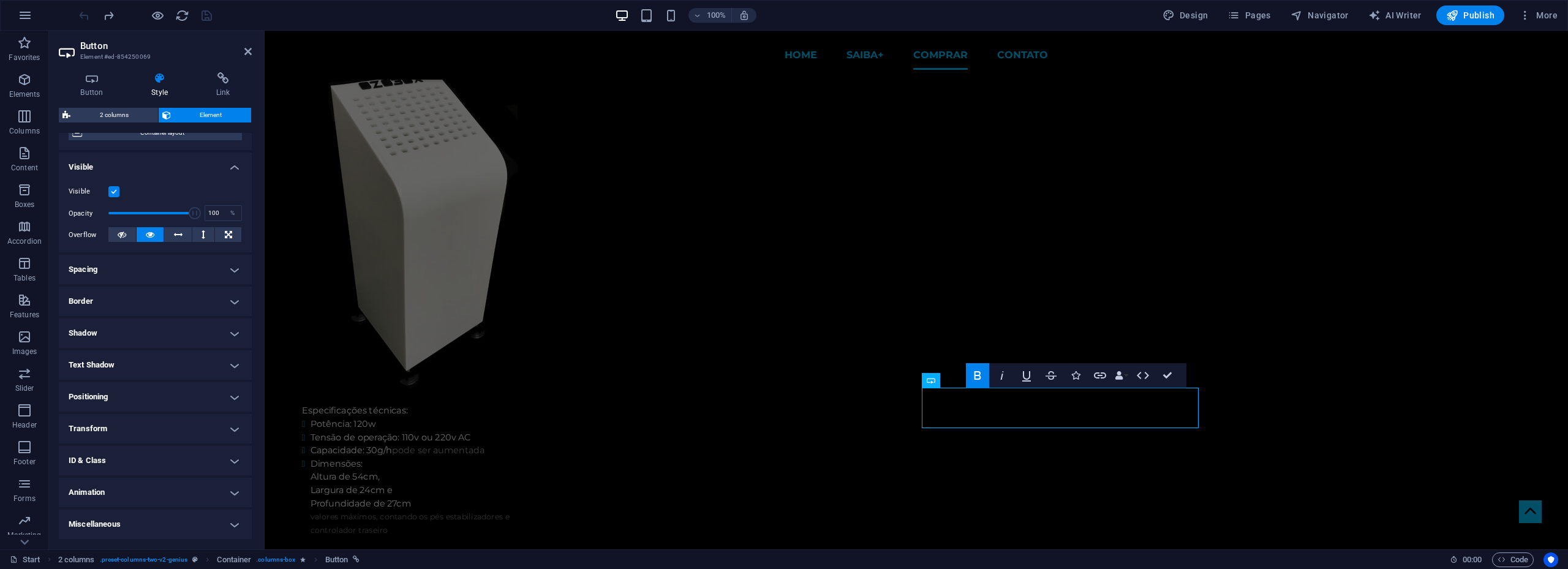
scroll to position [112, 0]
click at [134, 497] on h4 "Animation" at bounding box center [155, 493] width 193 height 30
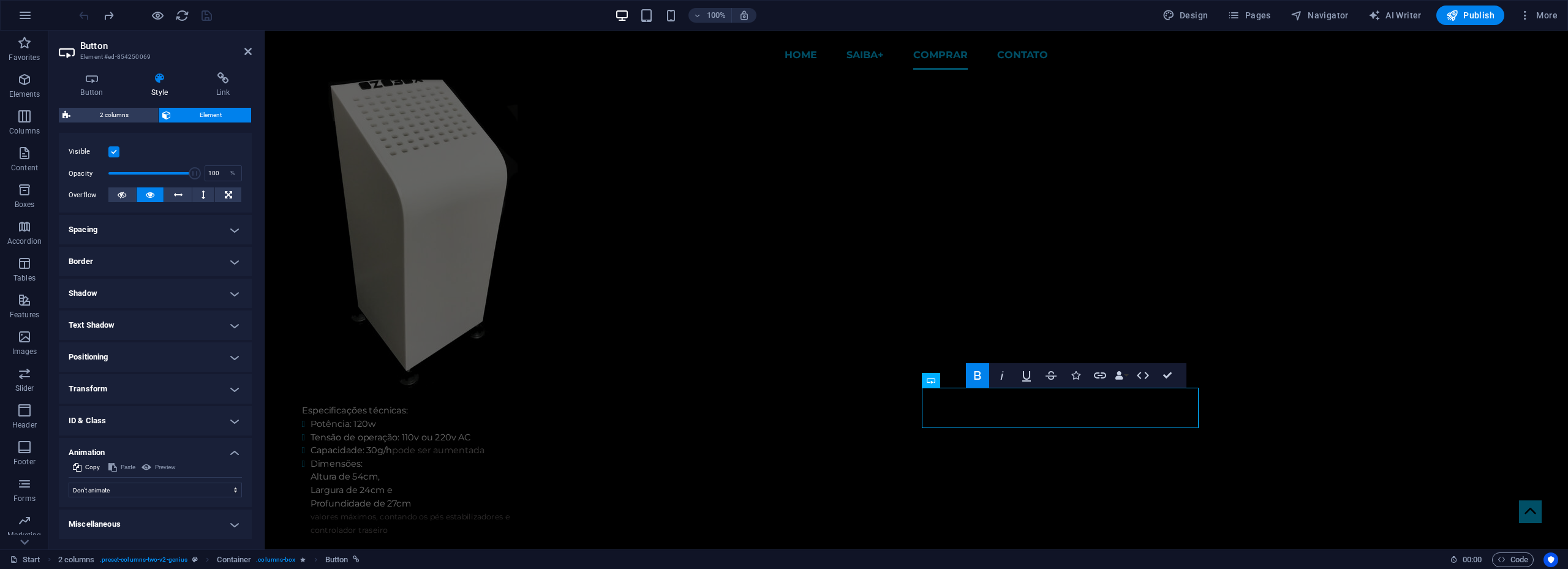
click at [156, 254] on h4 "Border" at bounding box center [155, 262] width 193 height 30
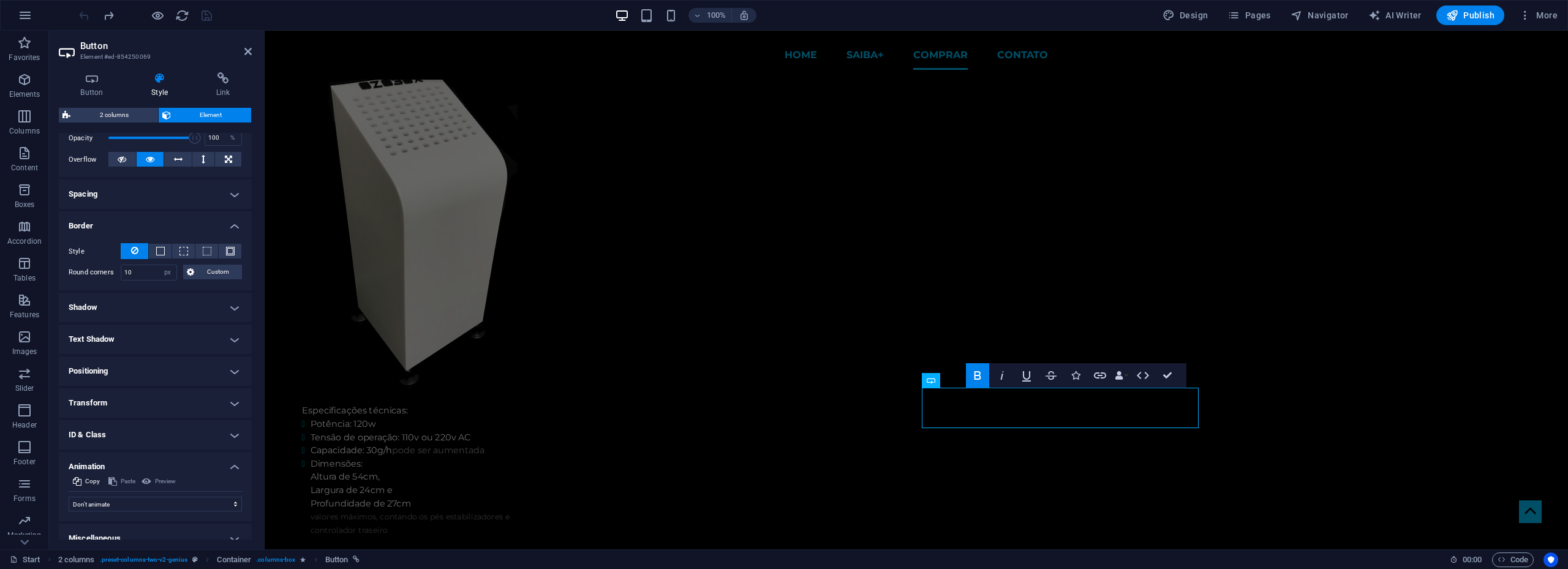
click at [154, 329] on h4 "Text Shadow" at bounding box center [155, 339] width 193 height 30
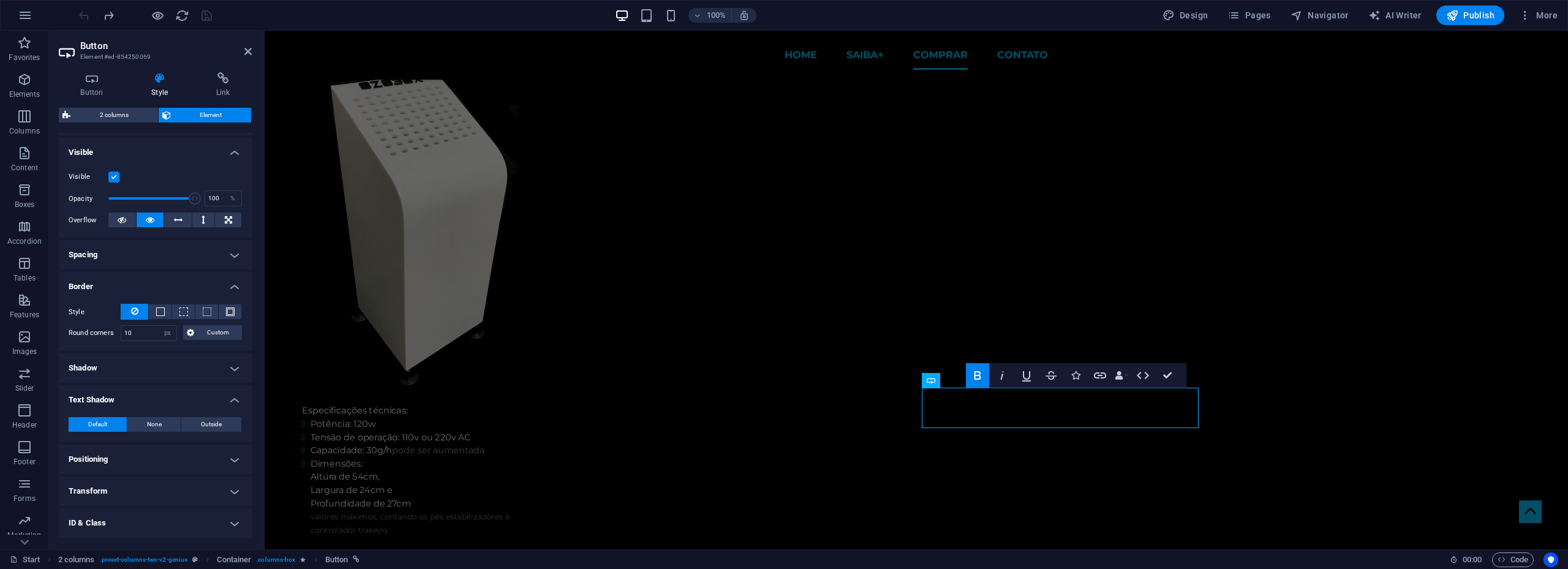
scroll to position [0, 0]
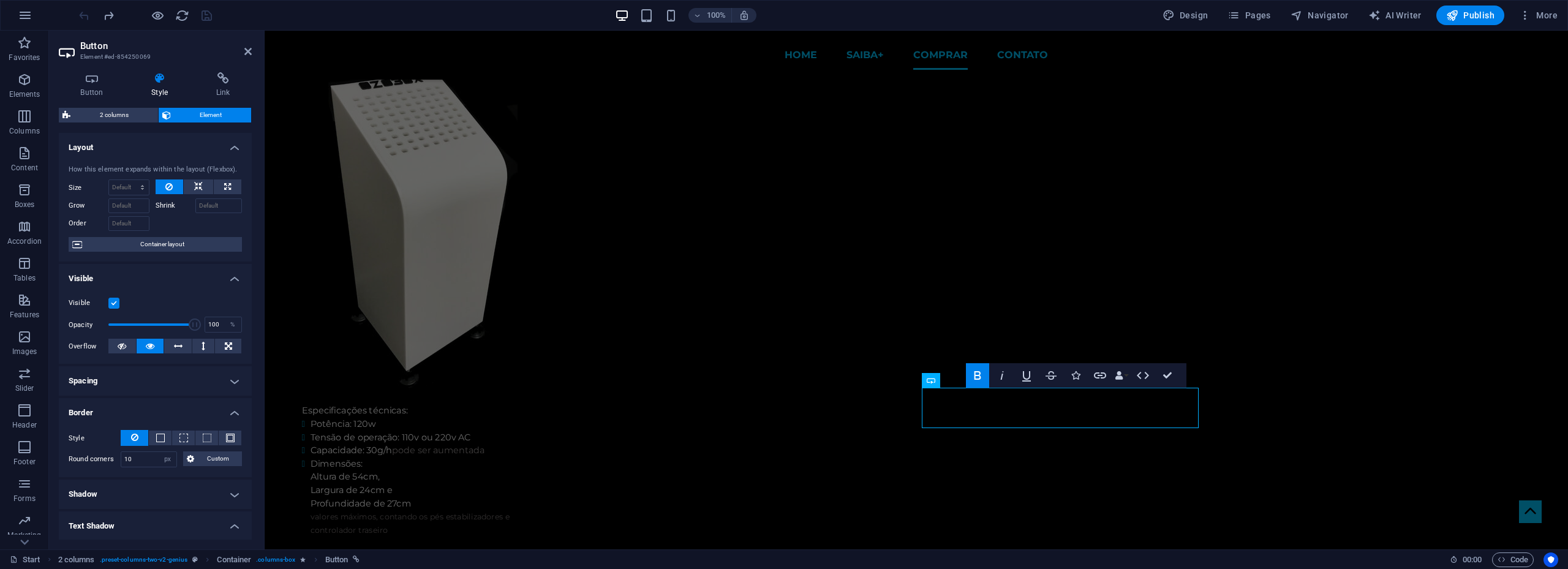
click at [161, 400] on h4 "Border" at bounding box center [155, 409] width 193 height 22
click at [137, 467] on h4 "Text Shadow" at bounding box center [155, 473] width 193 height 22
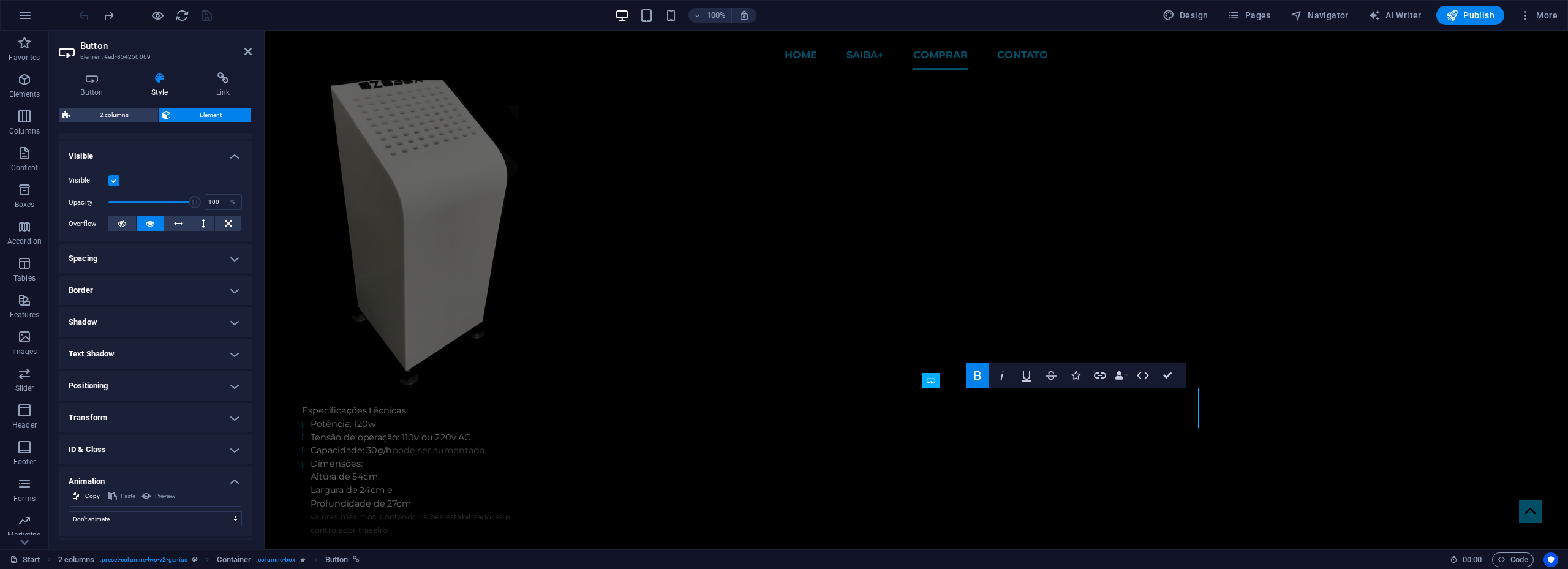
click at [147, 417] on h4 "Transform" at bounding box center [155, 418] width 193 height 30
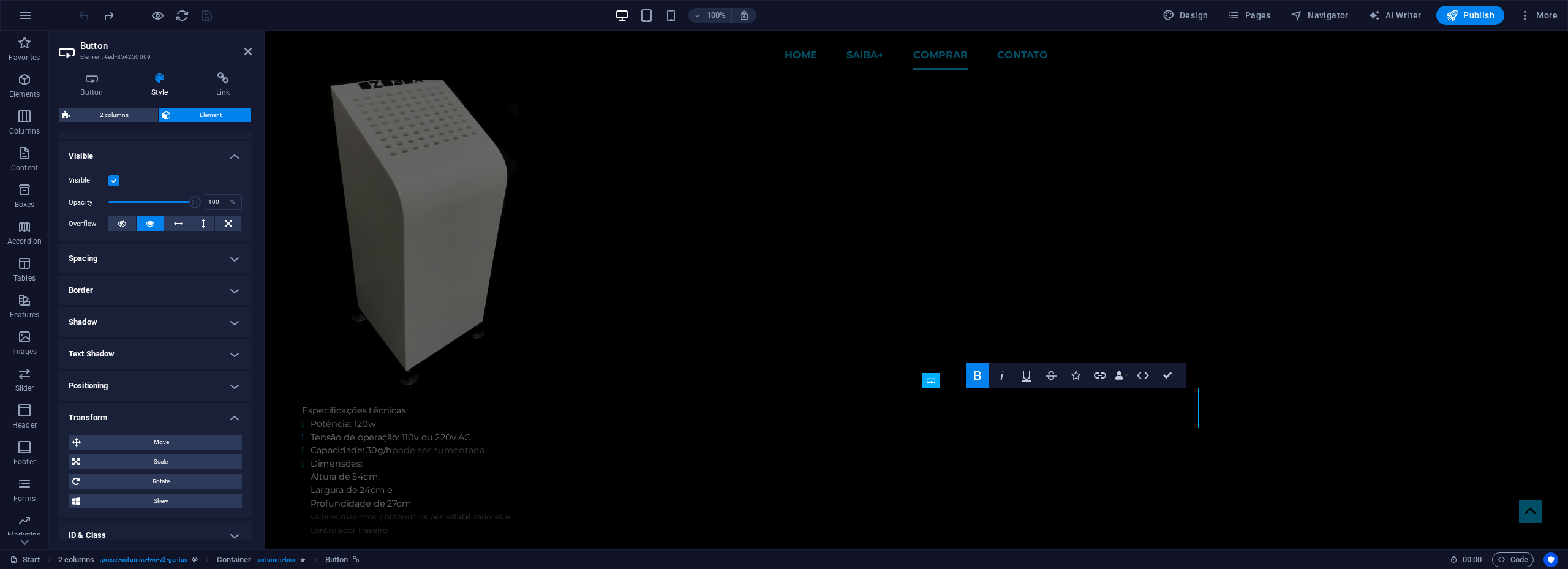
click at [147, 417] on h4 "Transform" at bounding box center [155, 414] width 193 height 22
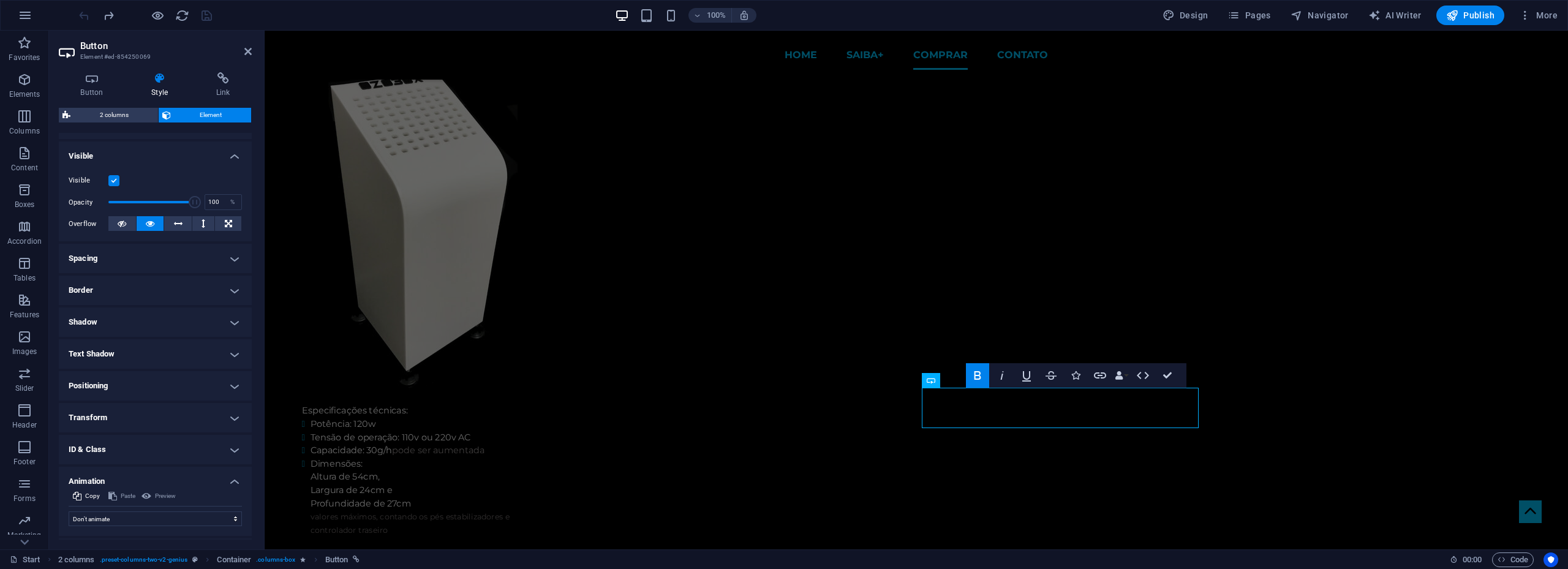
click at [147, 417] on h4 "Transform" at bounding box center [155, 418] width 193 height 30
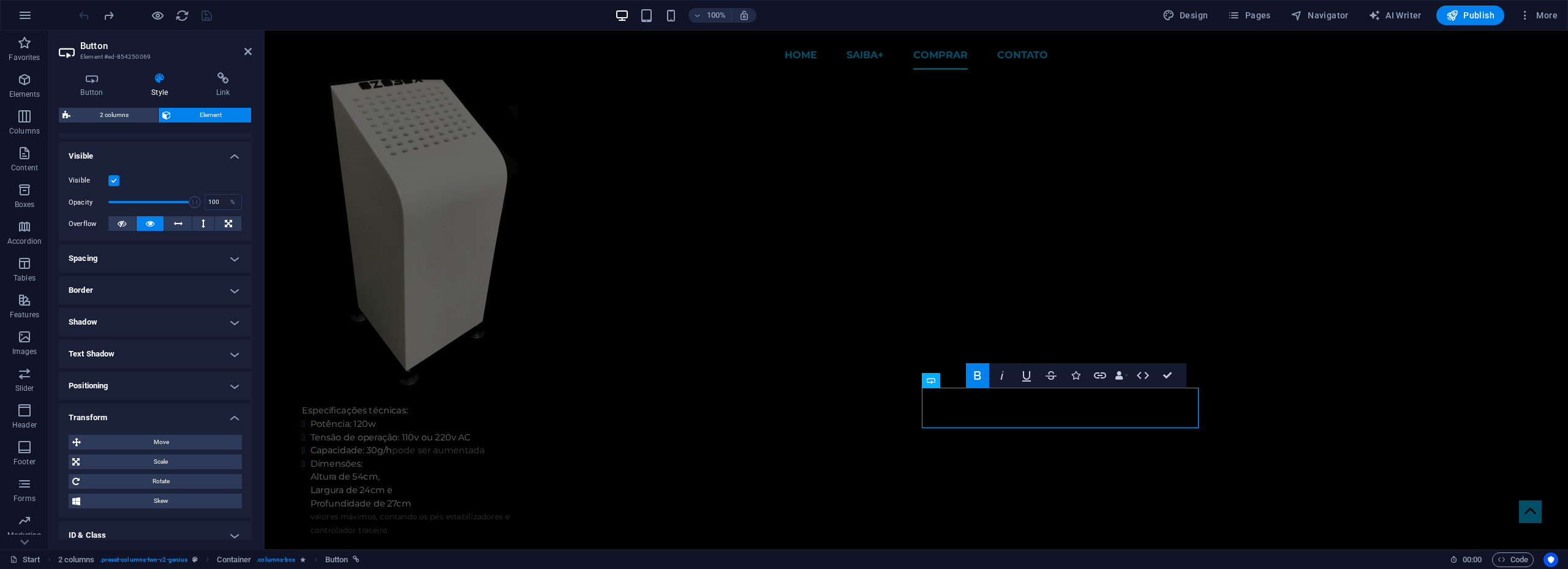
click at [147, 417] on h4 "Transform" at bounding box center [155, 414] width 193 height 22
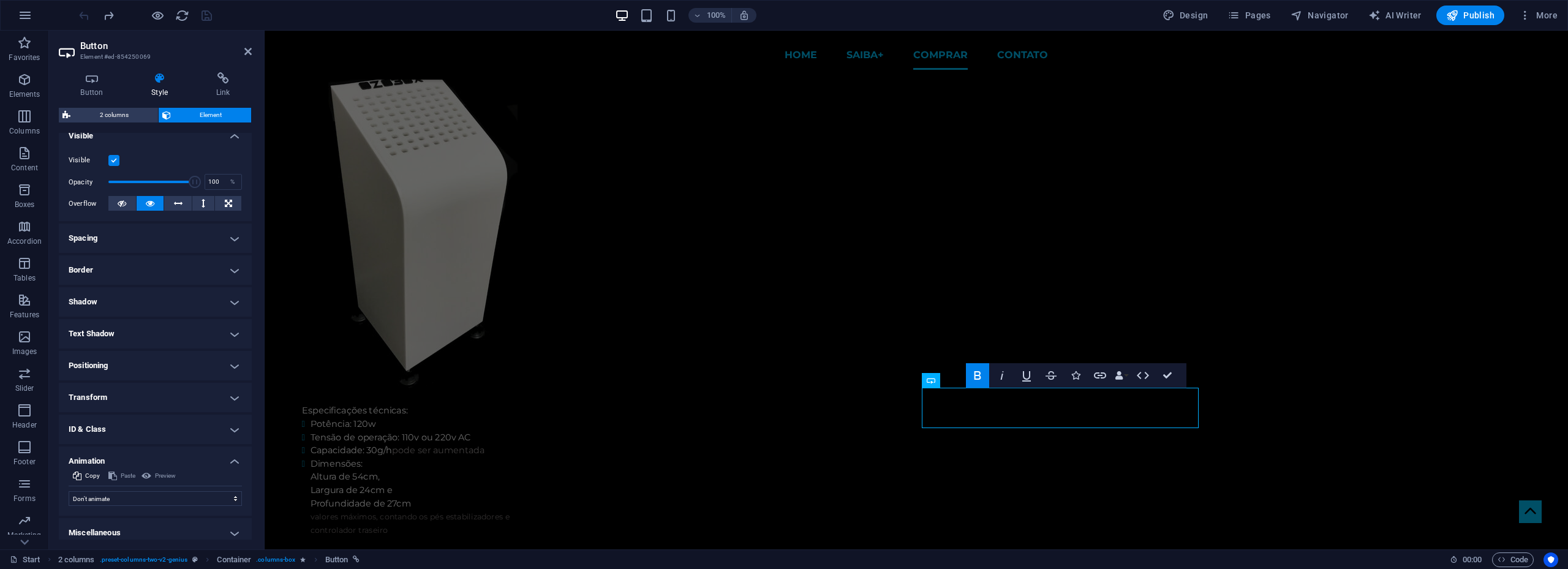
scroll to position [151, 0]
click at [144, 445] on h4 "Animation" at bounding box center [155, 450] width 193 height 22
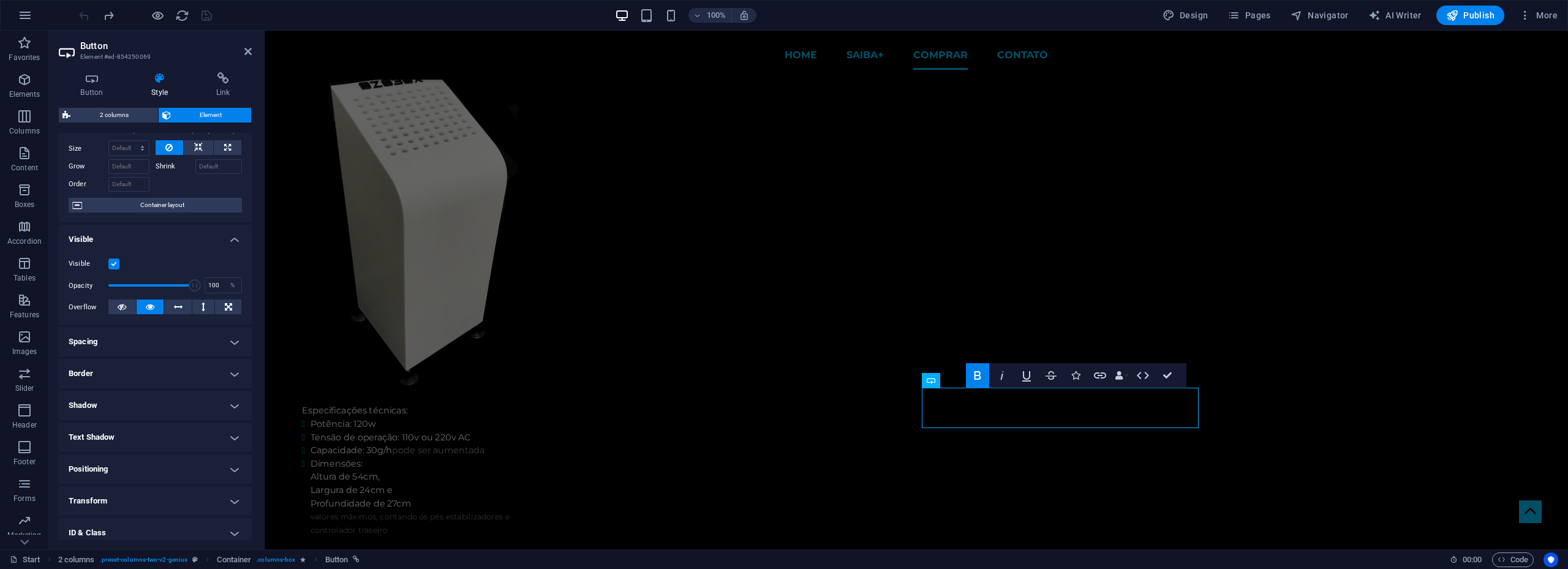
scroll to position [0, 0]
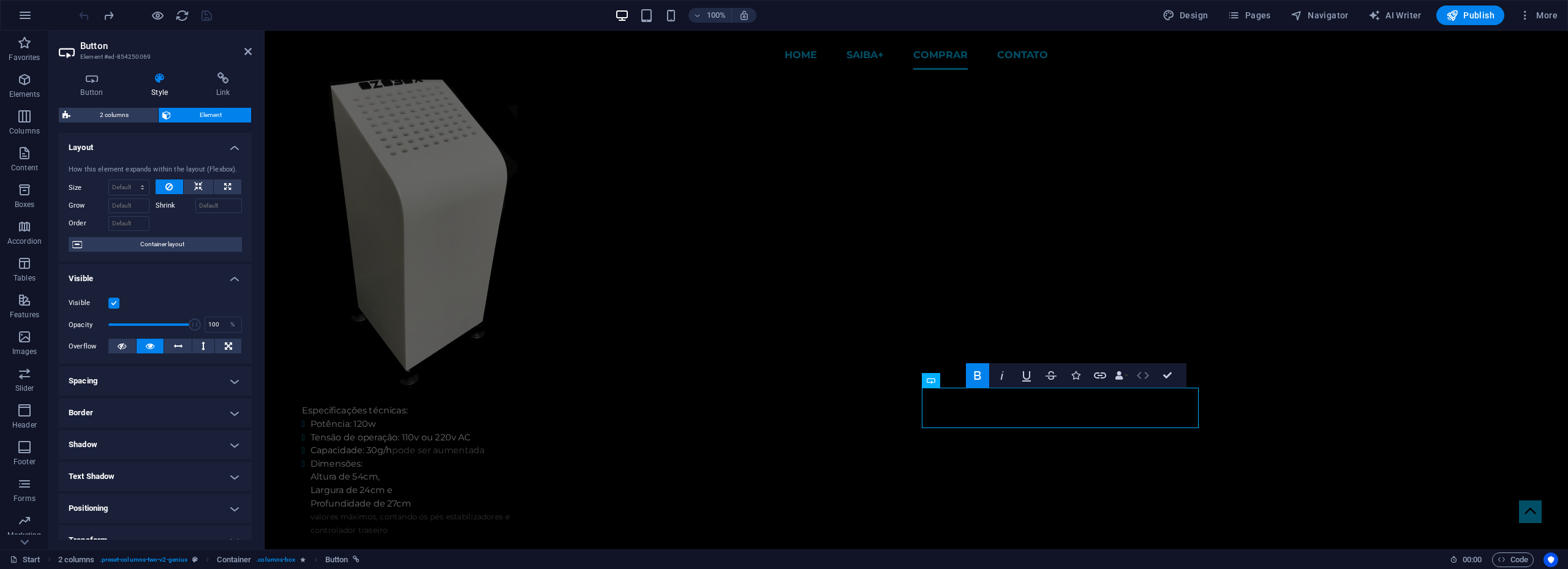
click at [1141, 378] on icon "button" at bounding box center [1143, 375] width 15 height 15
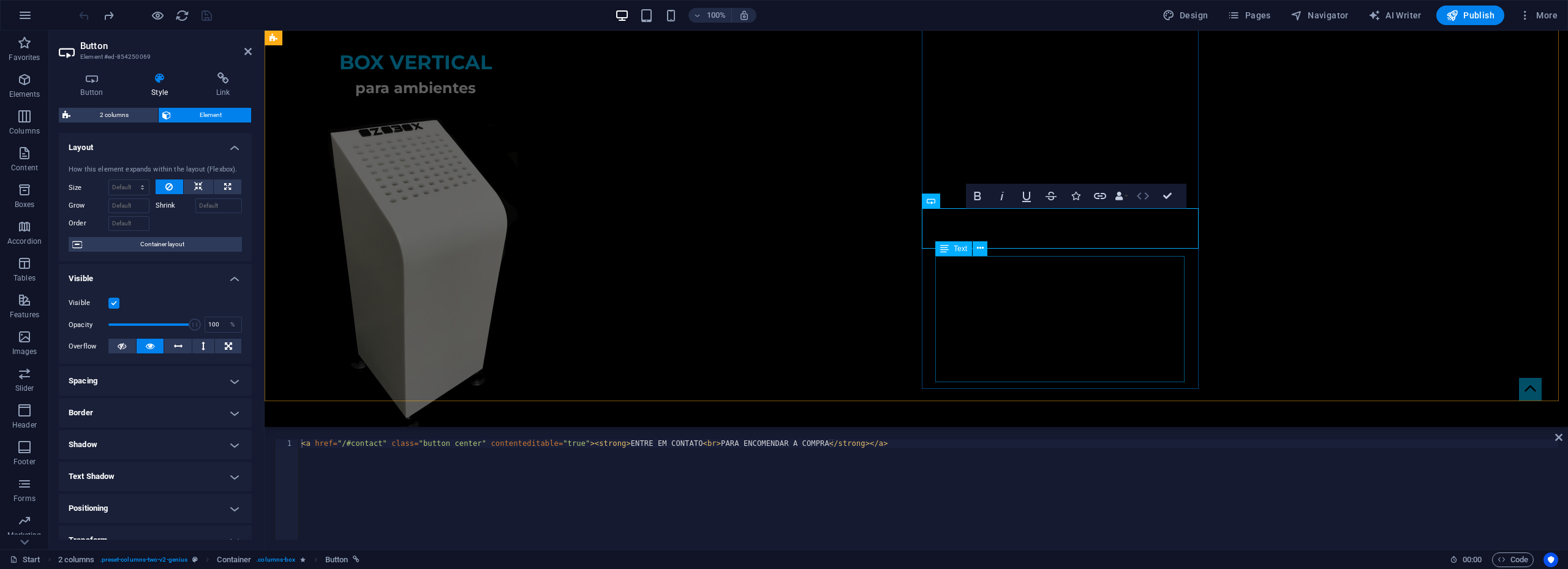
scroll to position [2592, 0]
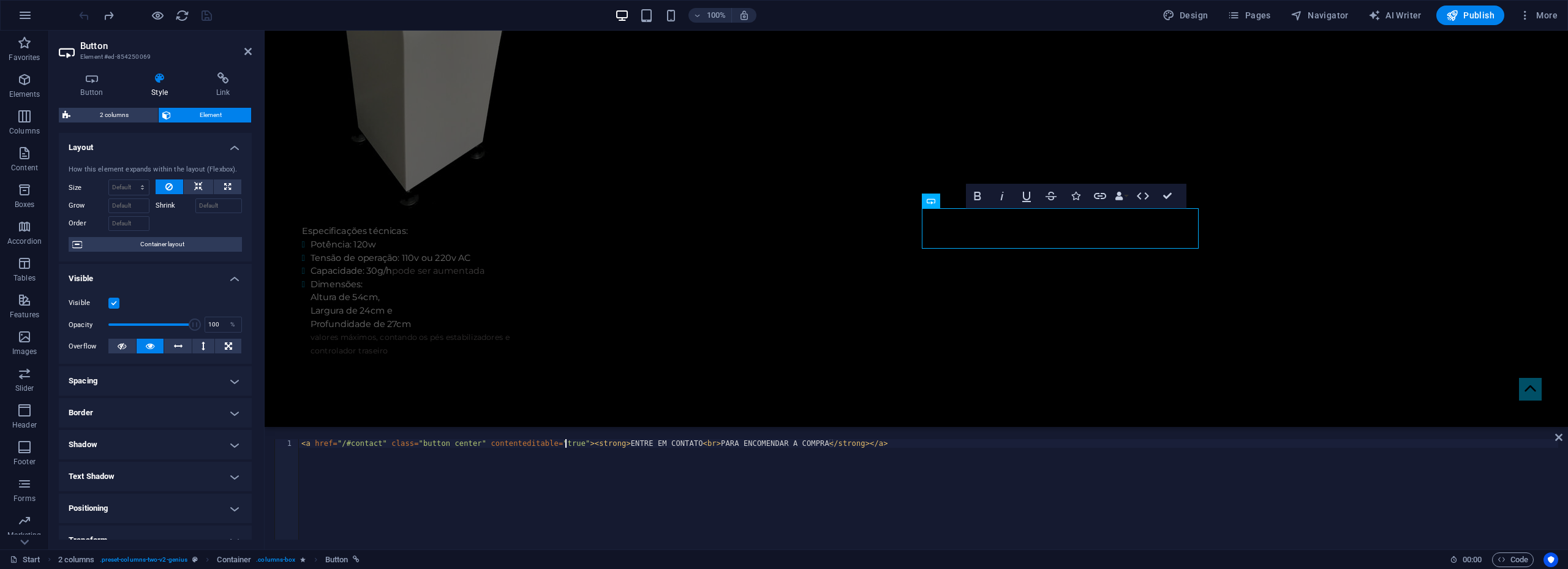
click at [566, 441] on div "< a href = "/#contact" class = "button center" contenteditable = "true" > < str…" at bounding box center [928, 497] width 1259 height 117
paste textarea "}"
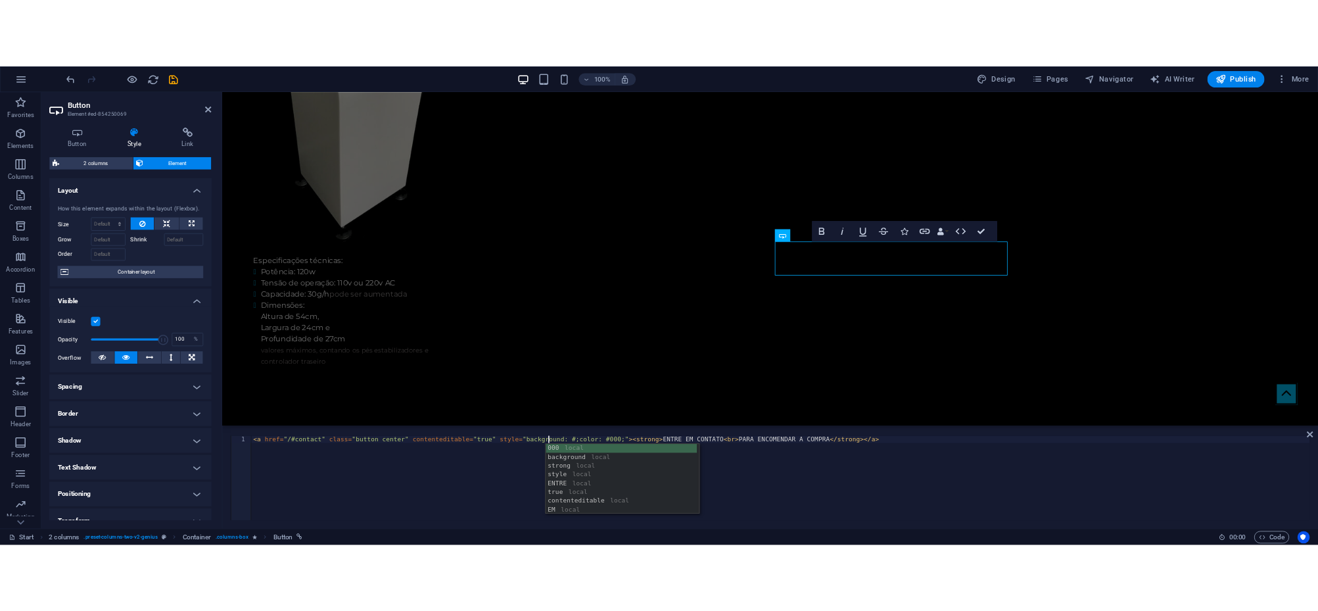
scroll to position [0, 32]
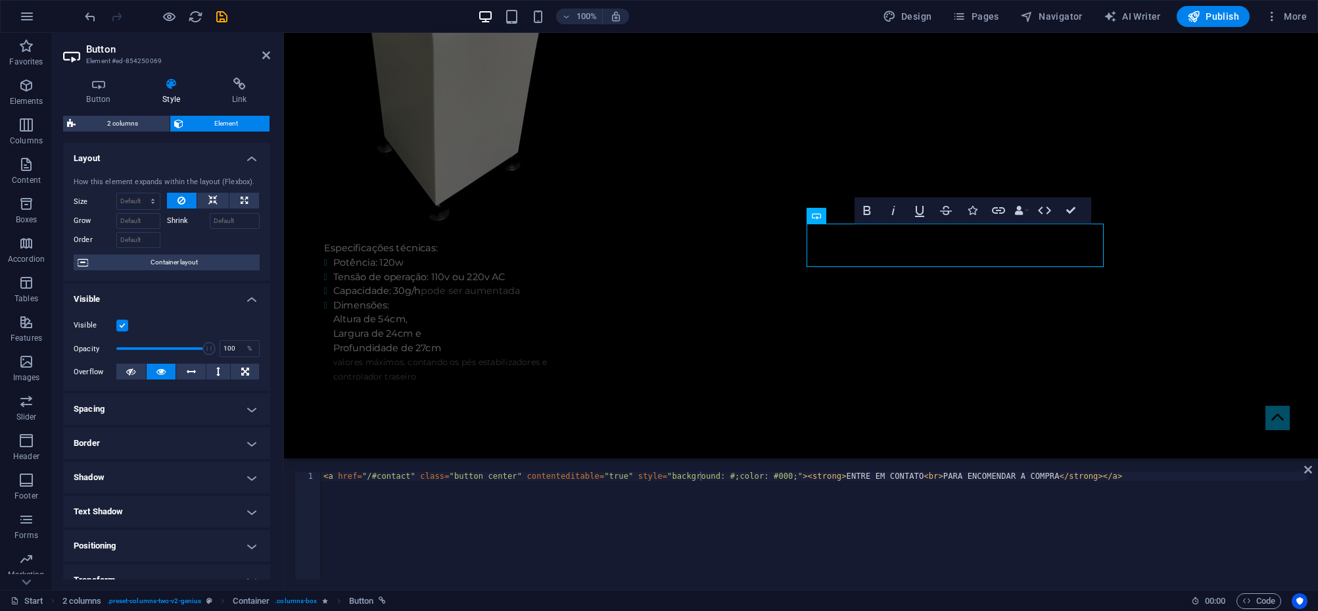
click at [709, 477] on div "< a href = "/#contact" class = "button center" contenteditable = "true" style =…" at bounding box center [814, 534] width 987 height 126
click at [700, 474] on div "< a href = "/#contact" class = "button center" contenteditable = "true" style =…" at bounding box center [814, 534] width 987 height 126
paste textarea "00ff68"
click at [785, 477] on div "< a href = "/#contact" class = "button center" contenteditable = "true" style =…" at bounding box center [814, 534] width 987 height 126
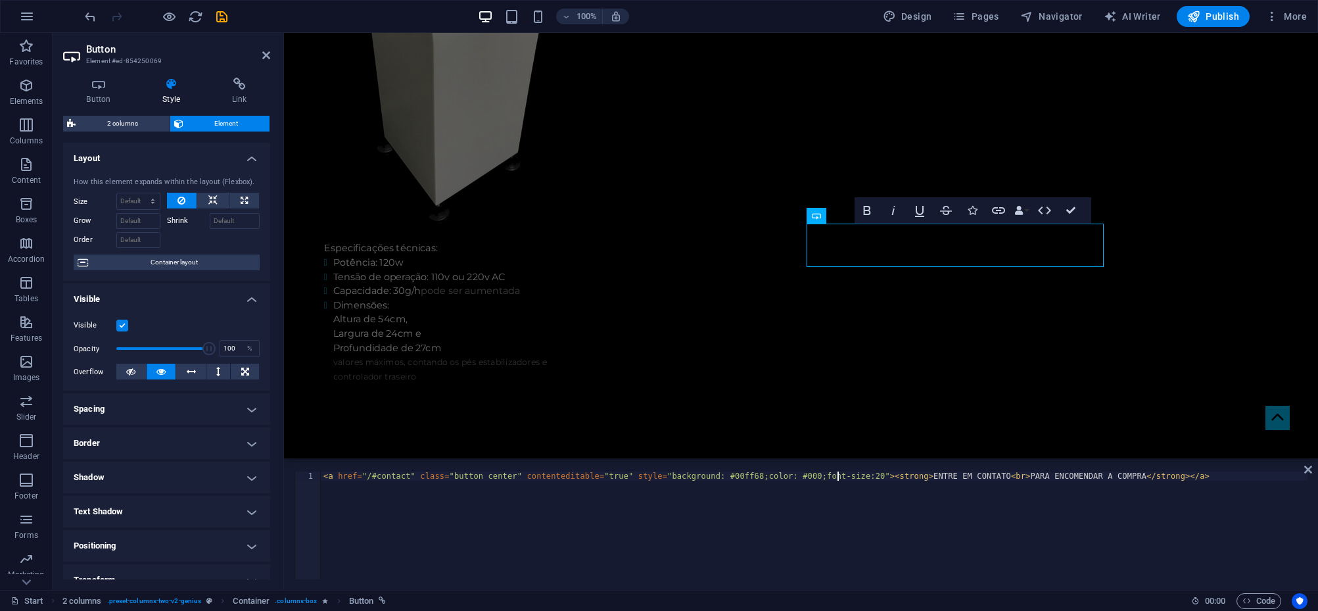
scroll to position [0, 42]
type textarea "<a href="/#contact" class="button center" contenteditable="true" style="backgro…"
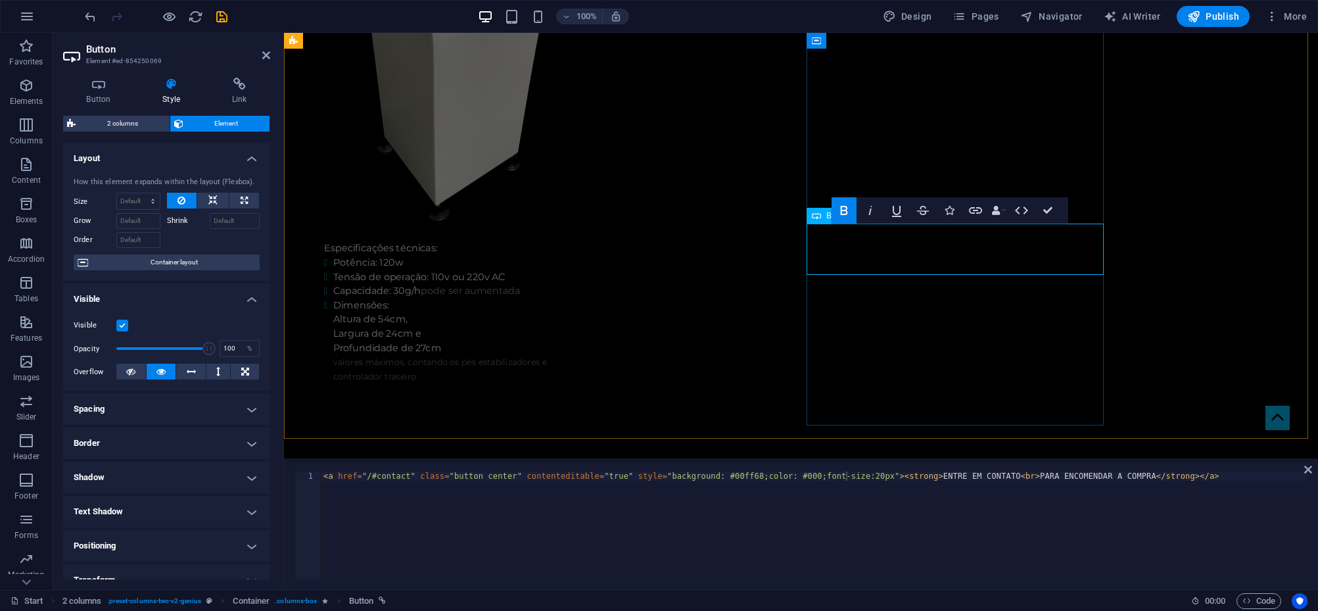
drag, startPoint x: 887, startPoint y: 239, endPoint x: 1005, endPoint y: 260, distance: 119.6
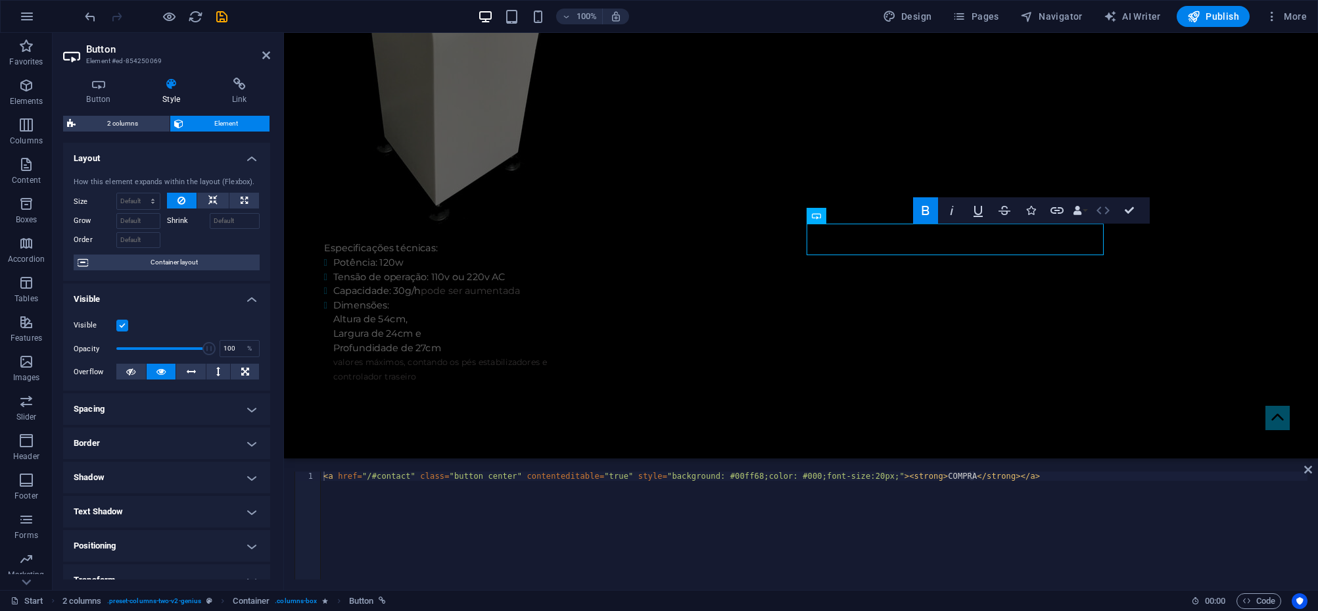
click at [1104, 210] on icon "button" at bounding box center [1103, 210] width 16 height 16
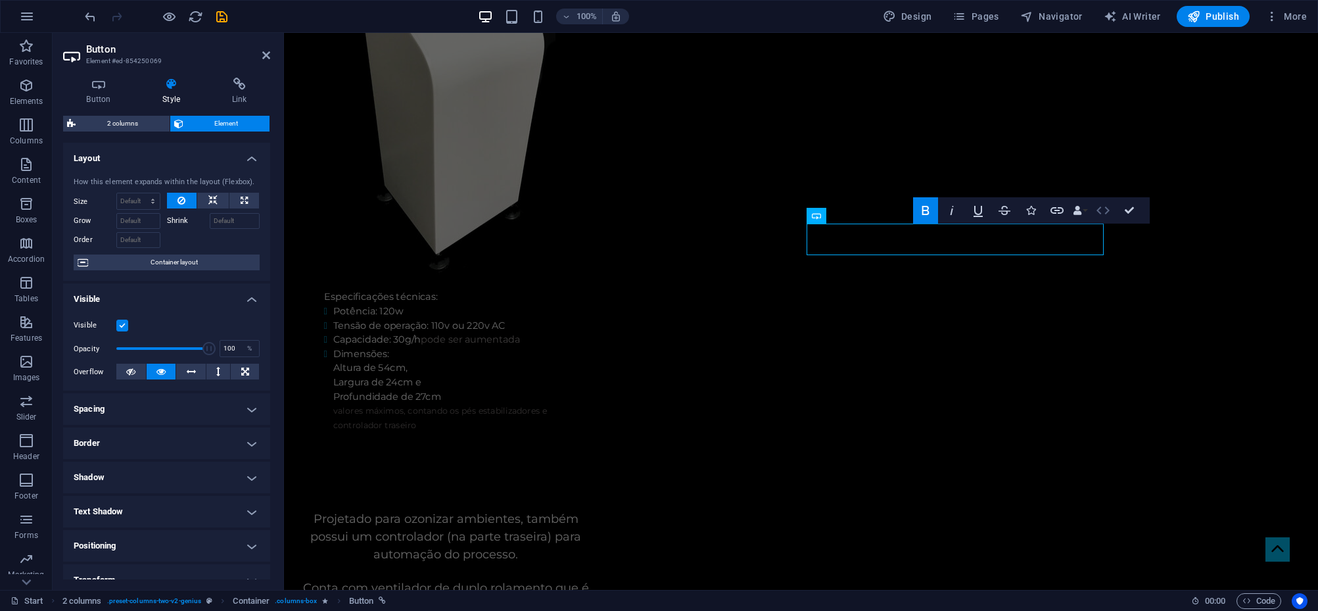
scroll to position [2832, 0]
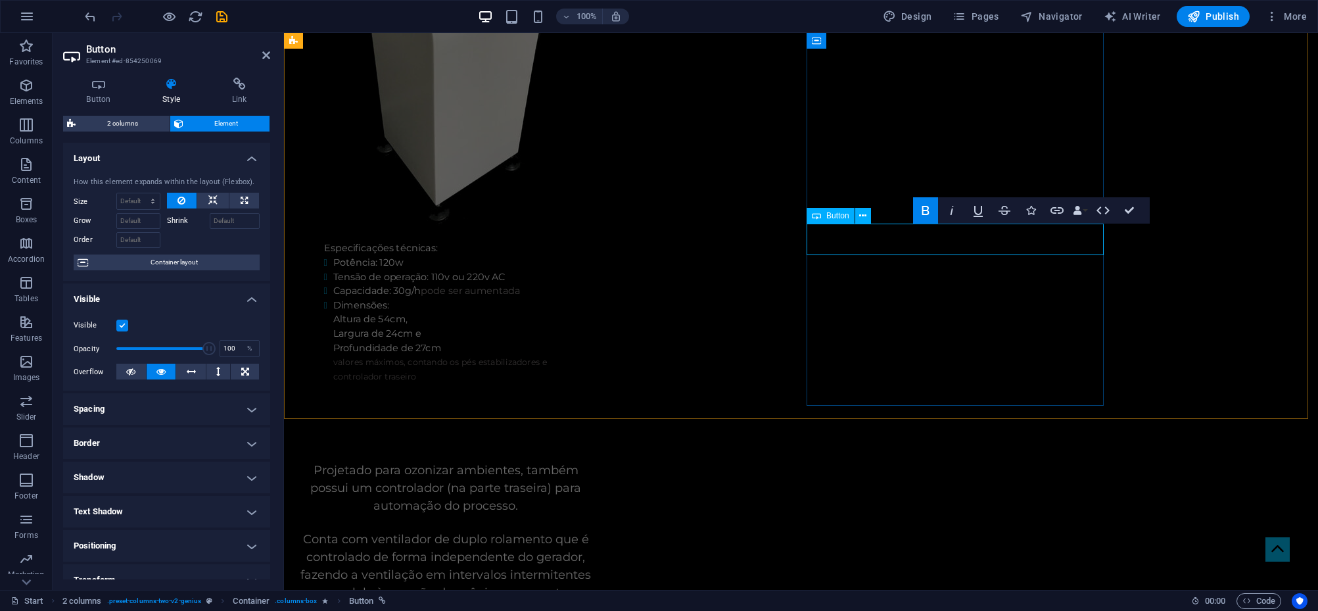
click at [1075, 210] on icon "button" at bounding box center [1070, 210] width 13 height 8
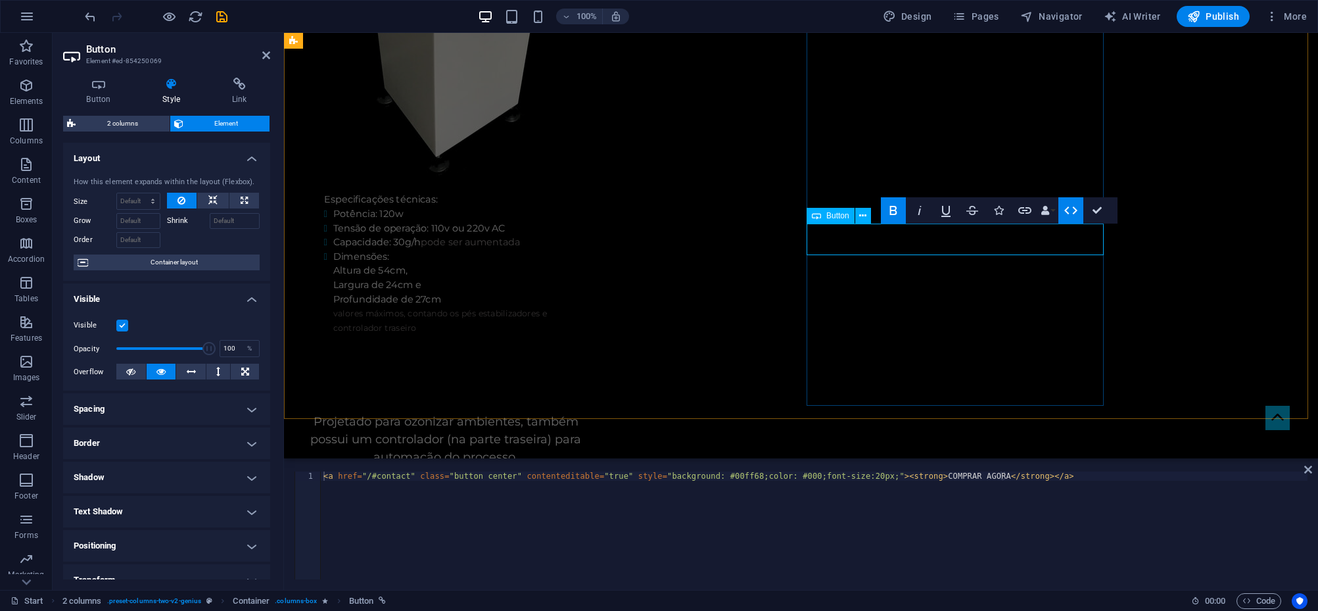
scroll to position [2783, 0]
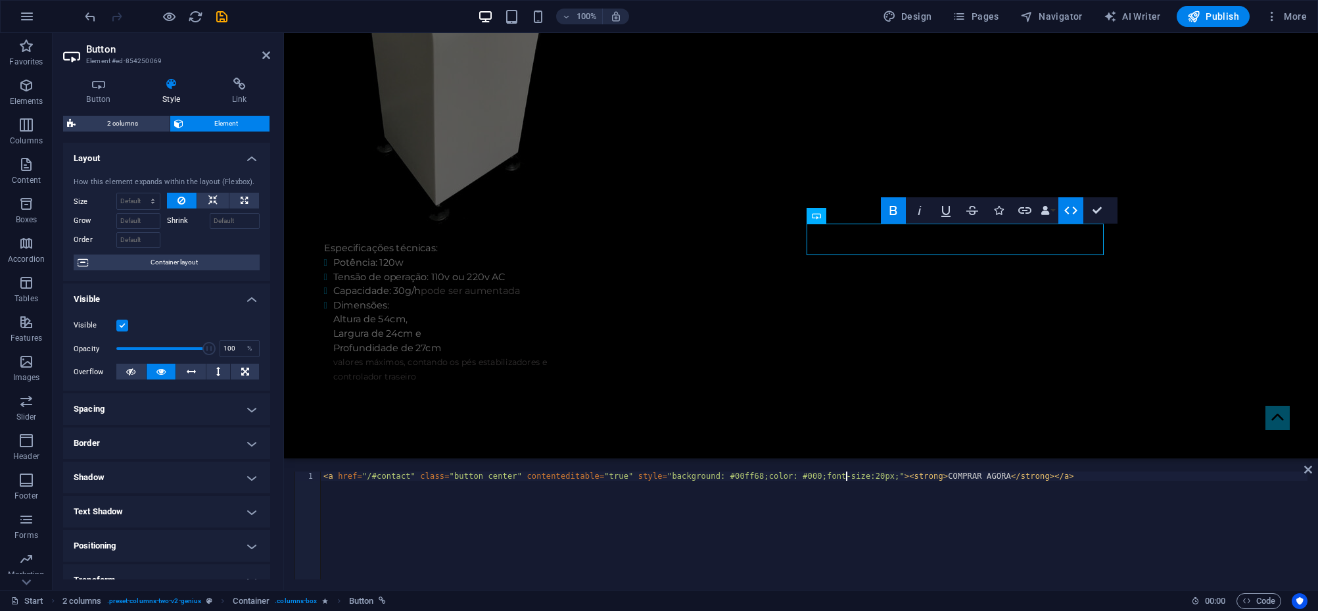
click at [848, 476] on div "< a href = "/#contact" class = "button center" contenteditable = "true" style =…" at bounding box center [814, 534] width 987 height 126
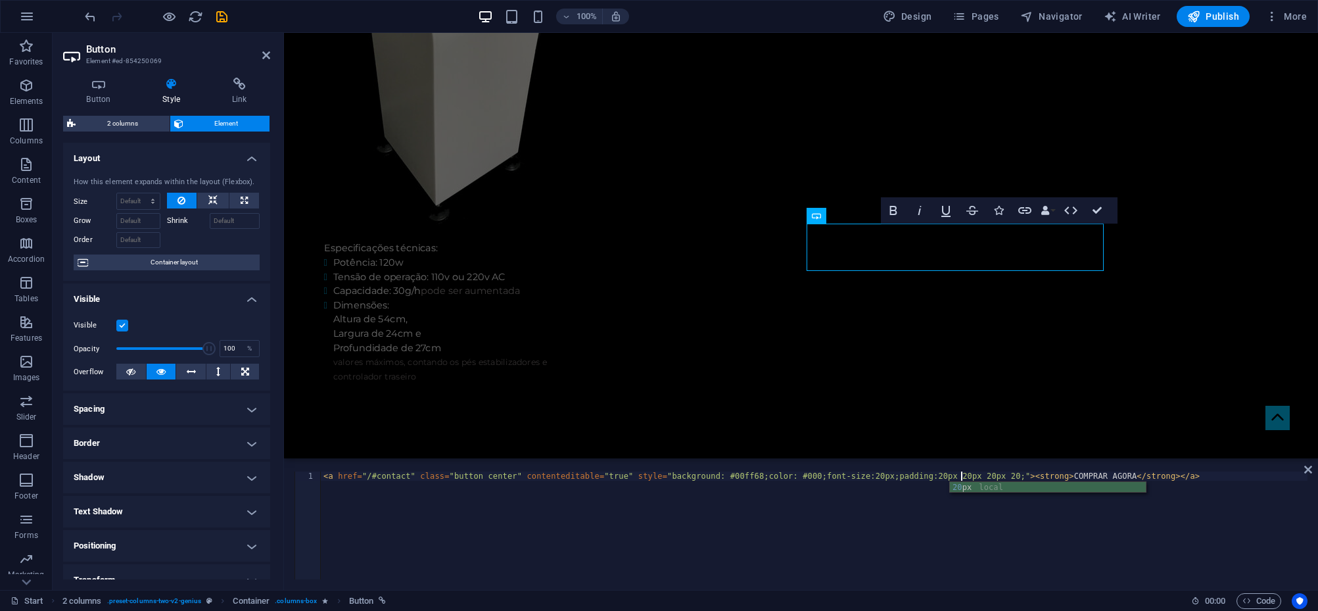
scroll to position [0, 53]
click at [890, 475] on div "< a href = "/#contact" class = "button center" contenteditable = "true" style =…" at bounding box center [814, 534] width 987 height 126
click at [912, 476] on div "< a href = "/#contact" class = "button center" contenteditable = "true" style =…" at bounding box center [814, 534] width 987 height 126
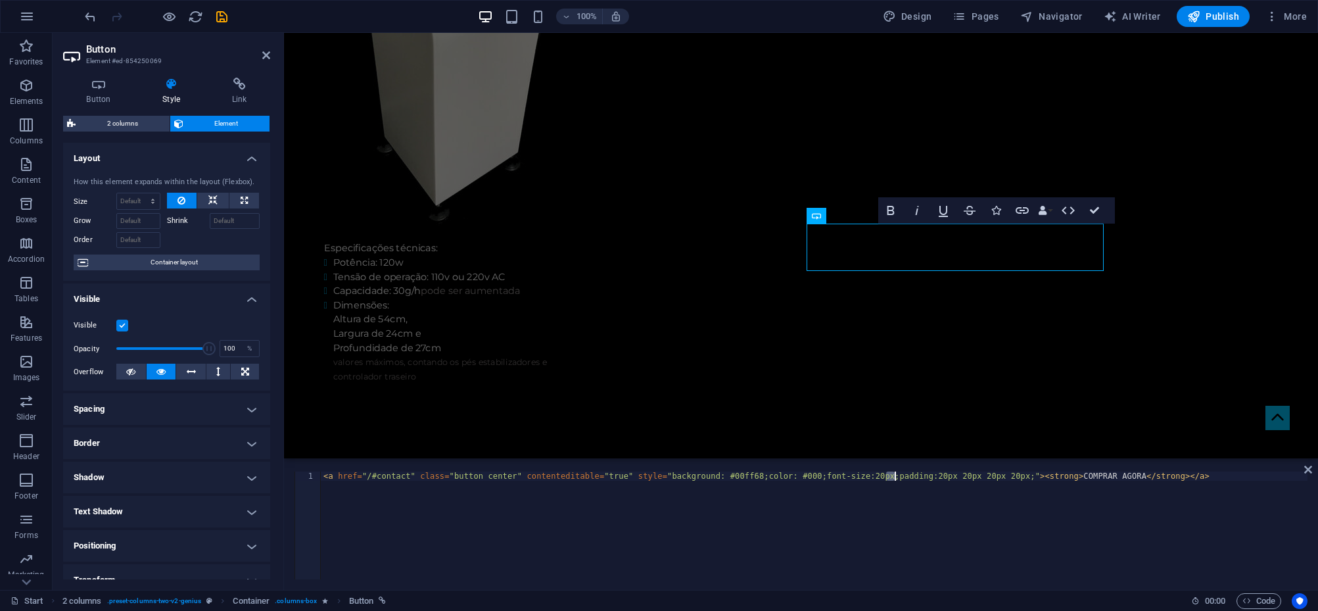
drag, startPoint x: 886, startPoint y: 477, endPoint x: 896, endPoint y: 476, distance: 9.9
click at [896, 476] on div "< a href = "/#contact" class = "button center" contenteditable = "true" style =…" at bounding box center [814, 534] width 987 height 126
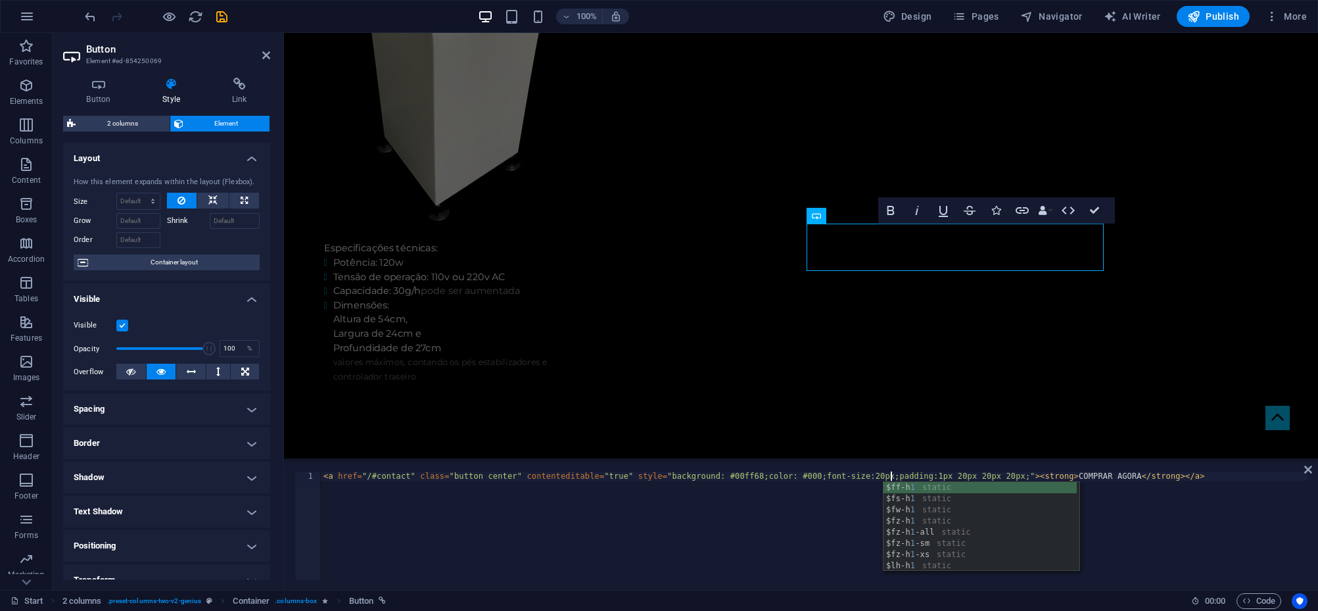
scroll to position [0, 47]
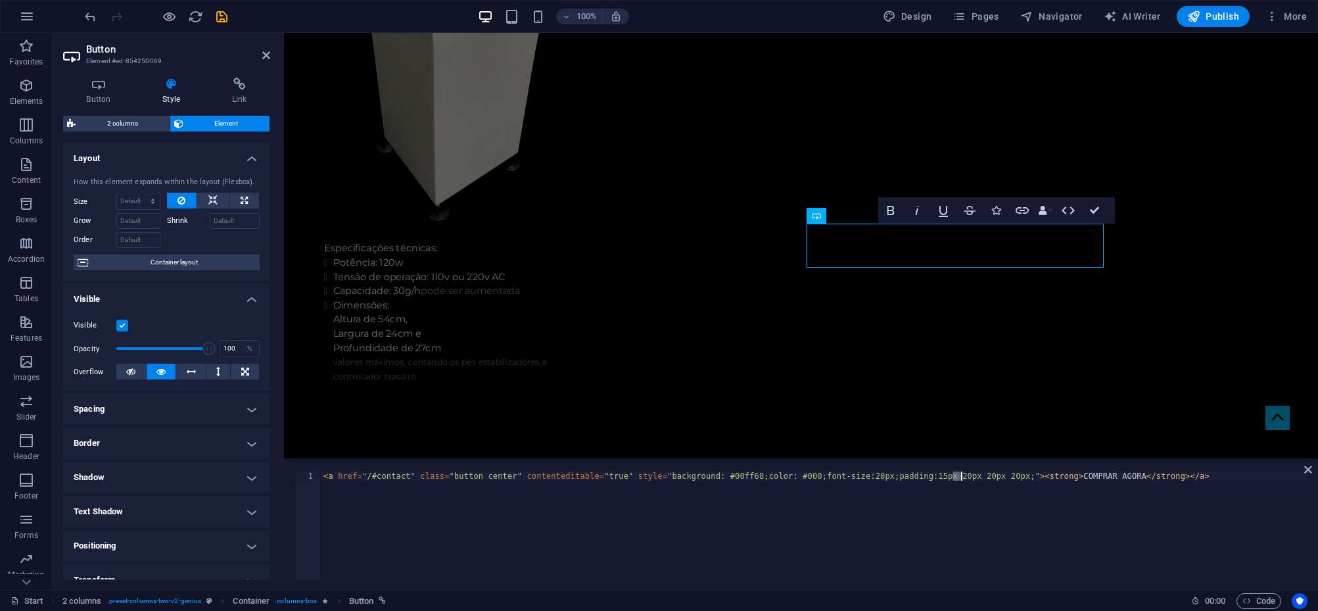
drag, startPoint x: 952, startPoint y: 476, endPoint x: 963, endPoint y: 479, distance: 10.8
click at [963, 479] on div "< a href = "/#contact" class = "button center" contenteditable = "true" style =…" at bounding box center [814, 534] width 987 height 126
drag, startPoint x: 940, startPoint y: 480, endPoint x: 929, endPoint y: 475, distance: 11.5
click at [929, 475] on div "< a href = "/#contact" class = "button center" contenteditable = "true" style =…" at bounding box center [814, 534] width 987 height 126
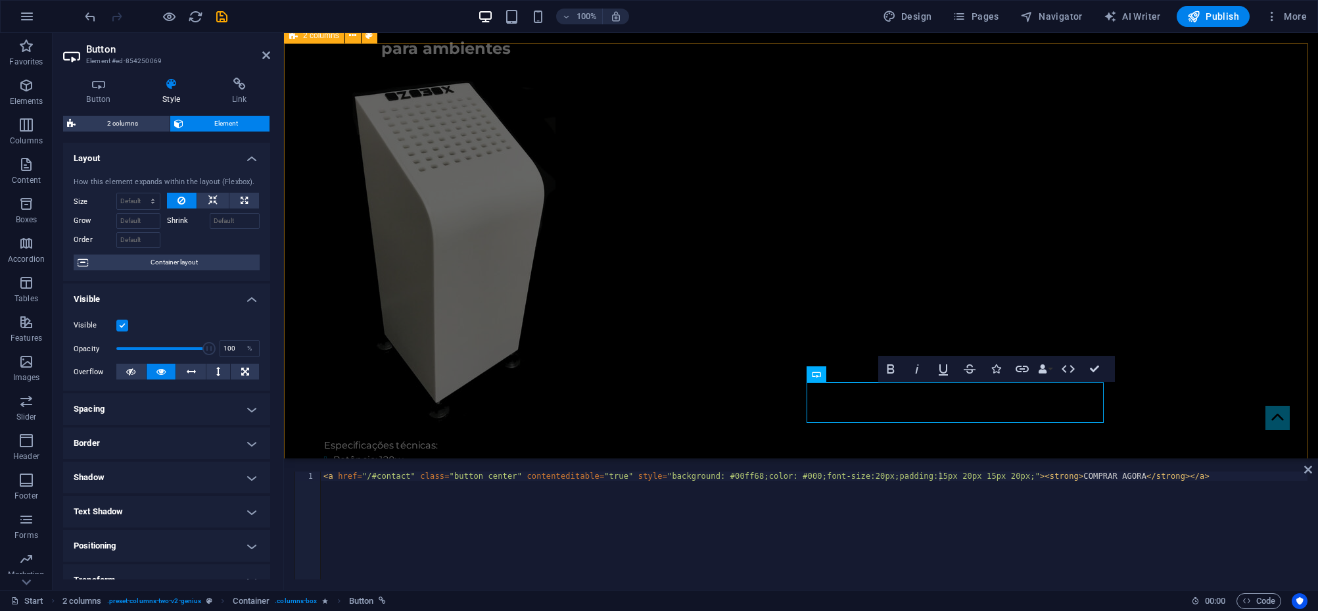
scroll to position [2849, 0]
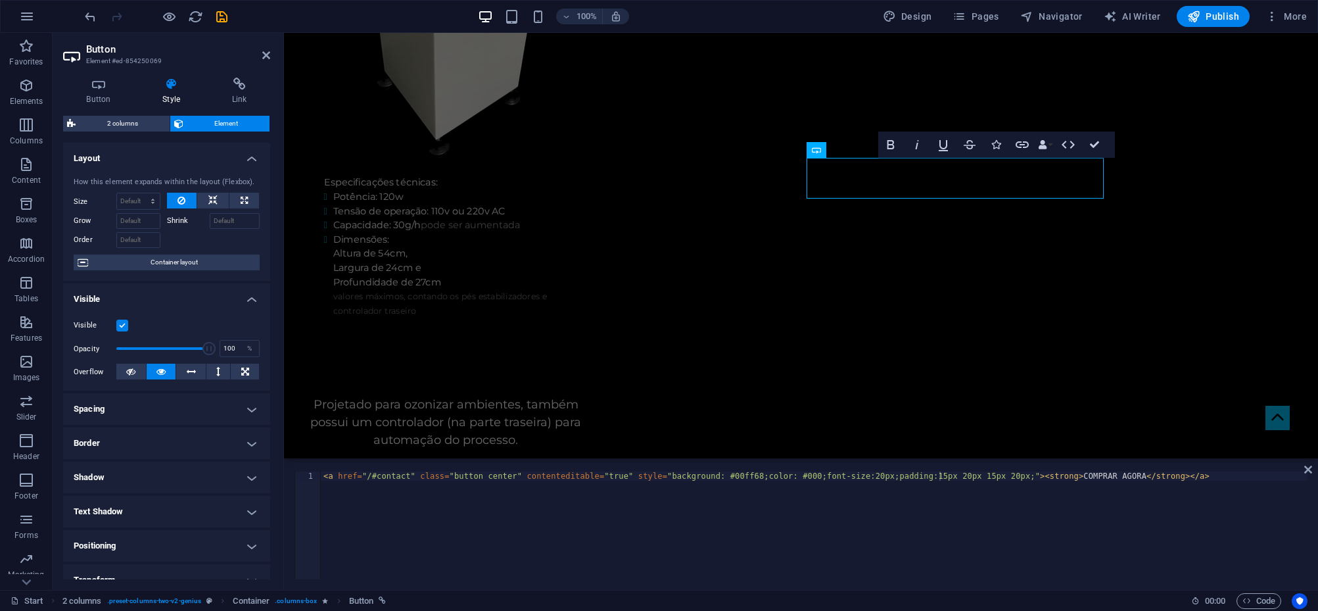
click at [914, 475] on div "< a href = "/#contact" class = "button center" contenteditable = "true" style =…" at bounding box center [814, 534] width 987 height 126
click at [956, 476] on div "< a href = "/#contact" class = "button center" contenteditable = "true" style =…" at bounding box center [814, 534] width 987 height 126
type textarea "<a href="/#contact" class="button center" contenteditable="true" style="backgro…"
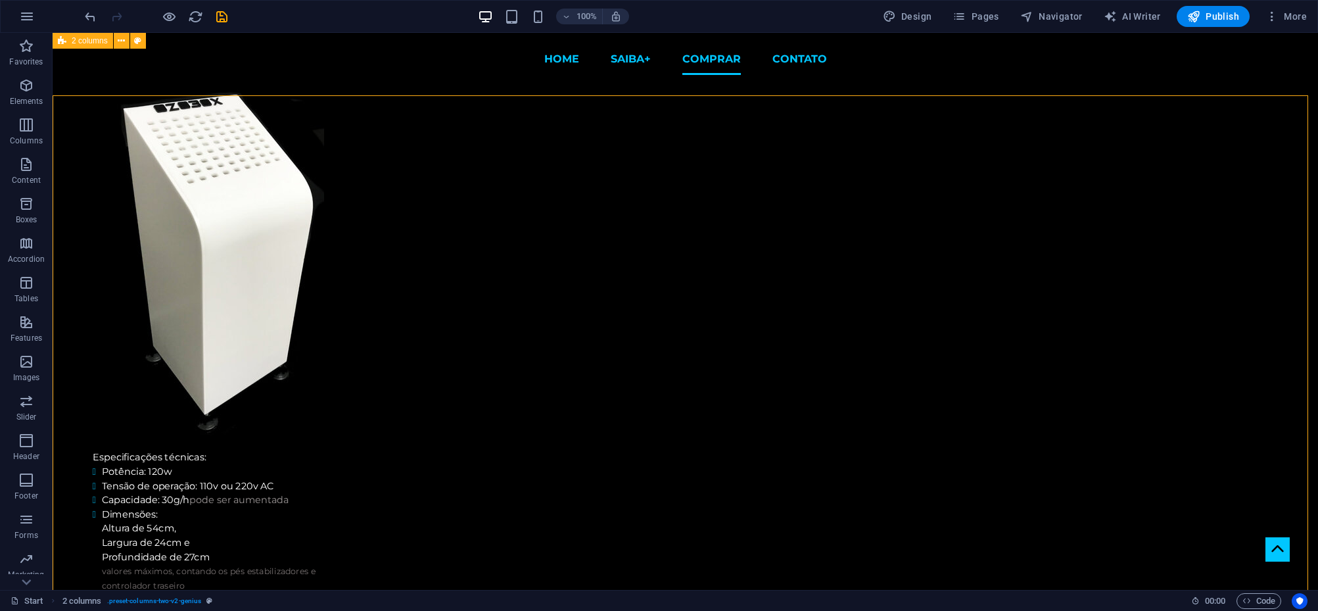
scroll to position [2569, 0]
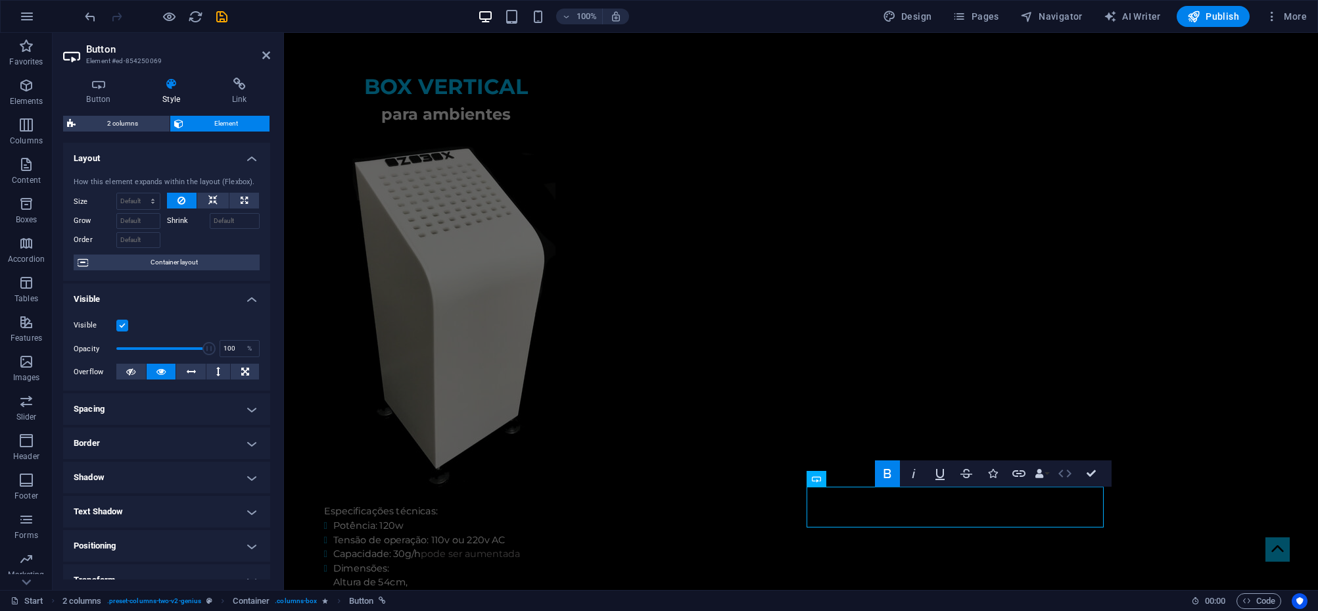
click at [1060, 470] on icon "button" at bounding box center [1065, 473] width 16 height 16
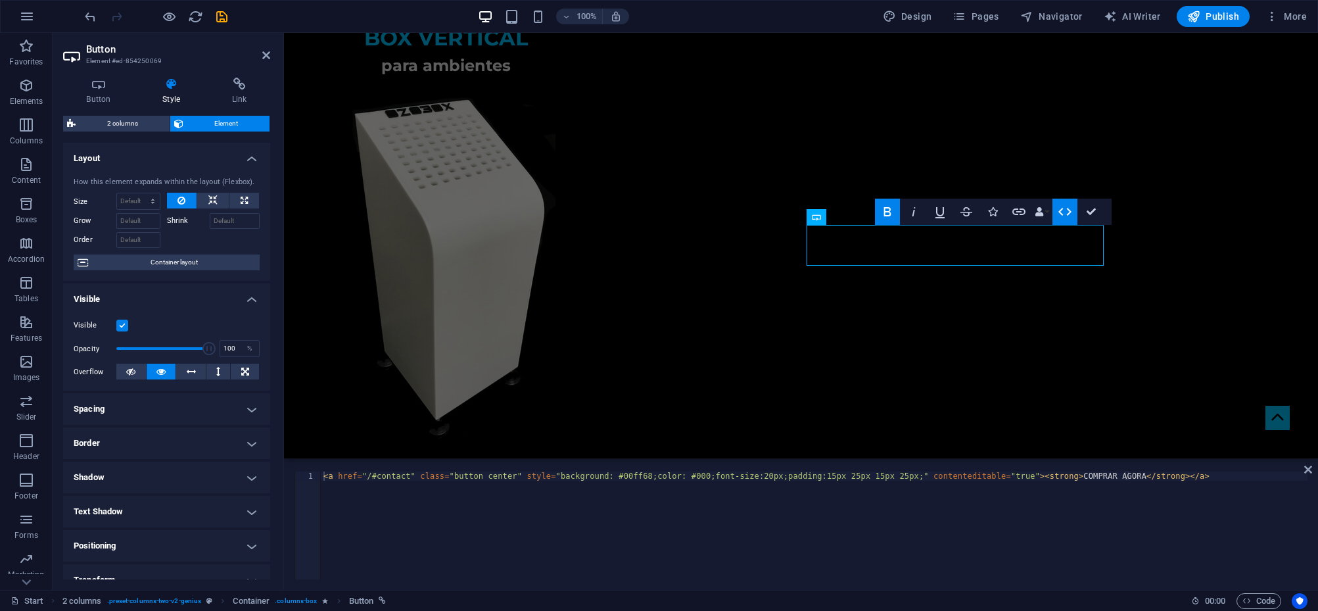
scroll to position [2782, 0]
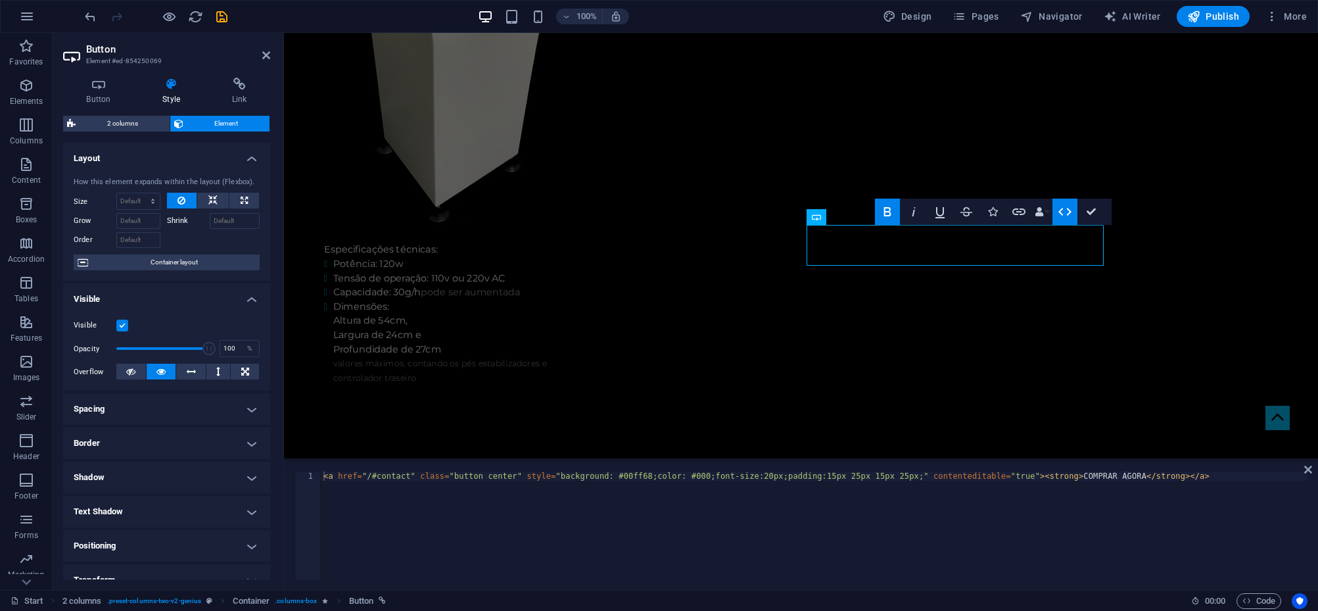
click at [670, 475] on div "< a href = "/#contact" class = "button center" style = "background: #00ff68;col…" at bounding box center [814, 534] width 987 height 126
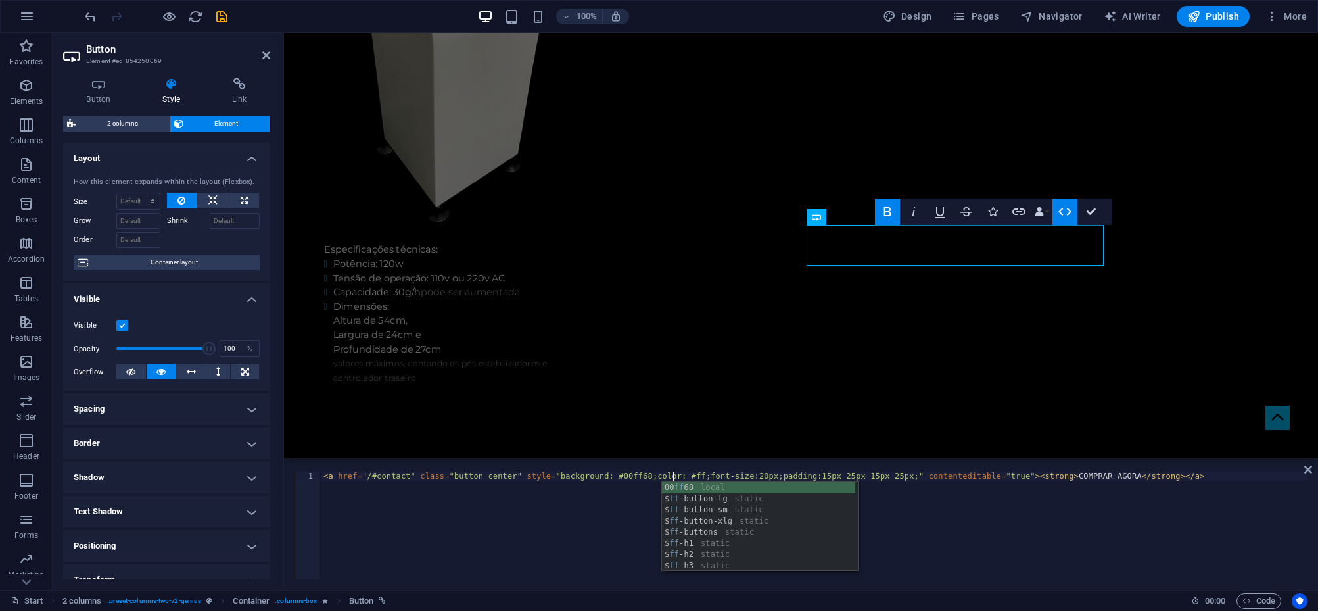
scroll to position [0, 28]
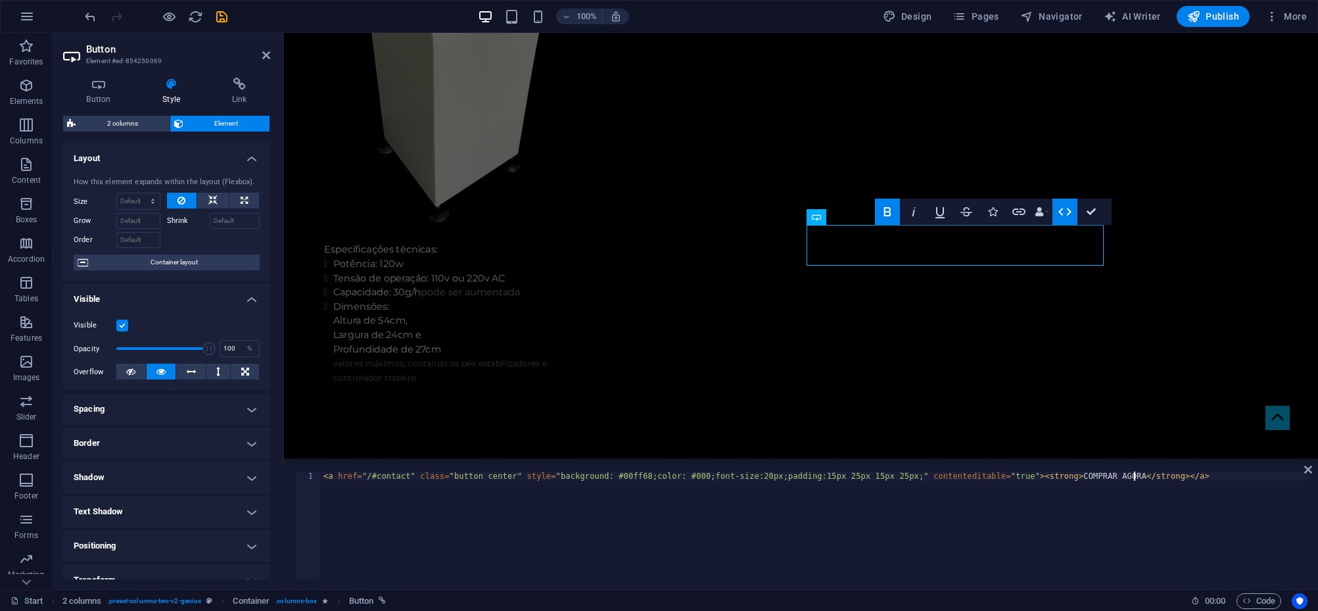
click at [1100, 508] on div "< a href = "/#contact" class = "button center" style = "background: #00ff68;col…" at bounding box center [814, 534] width 987 height 126
click at [657, 477] on div "< a href = "/#contact" class = "button center" style = "background: #00ff68;col…" at bounding box center [814, 534] width 987 height 126
type textarea "<a href="/#contact" class="button center" style="background: #00ff68;color:#000…"
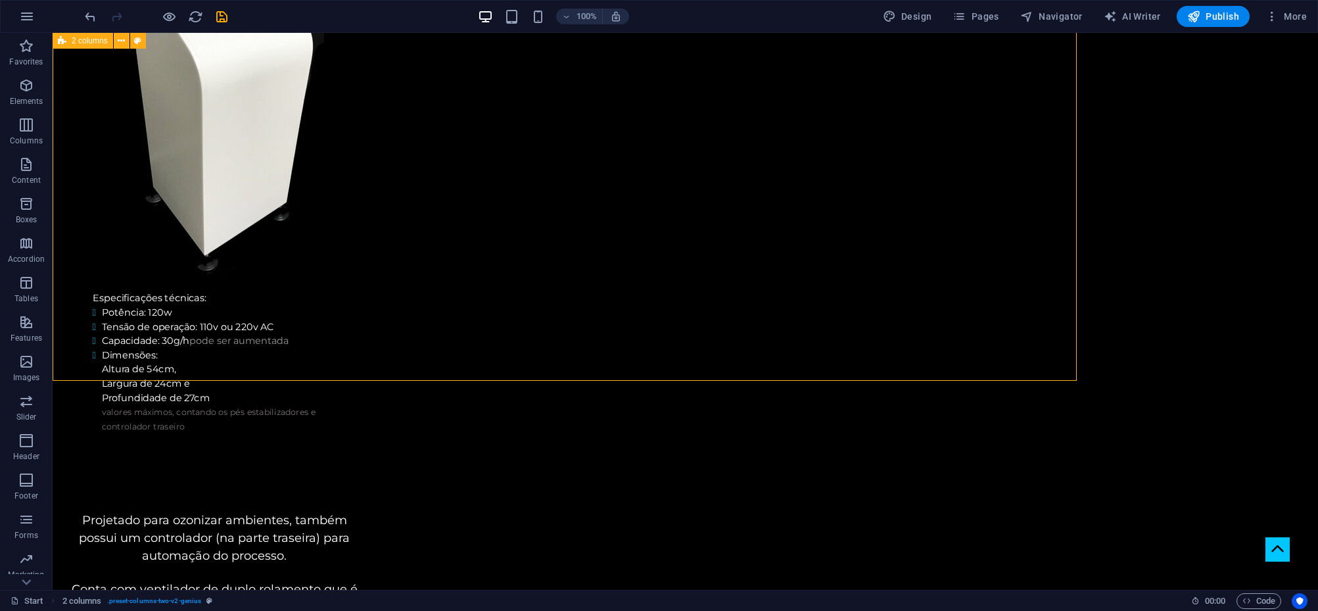
scroll to position [2830, 0]
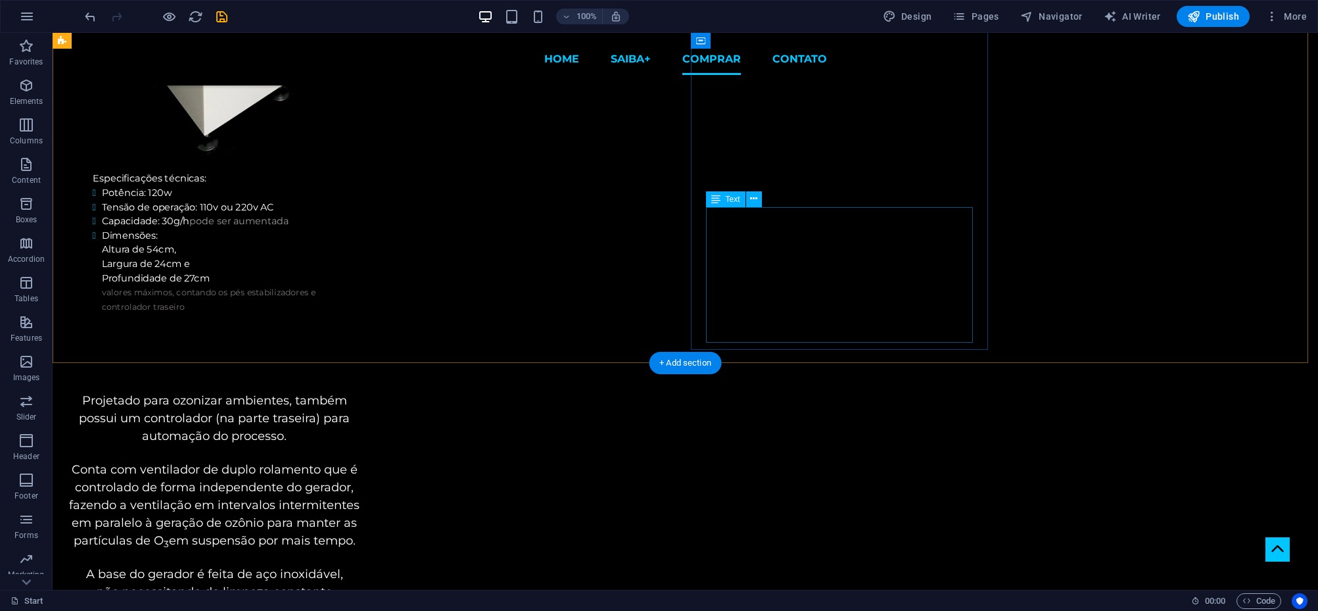
scroll to position [2844, 0]
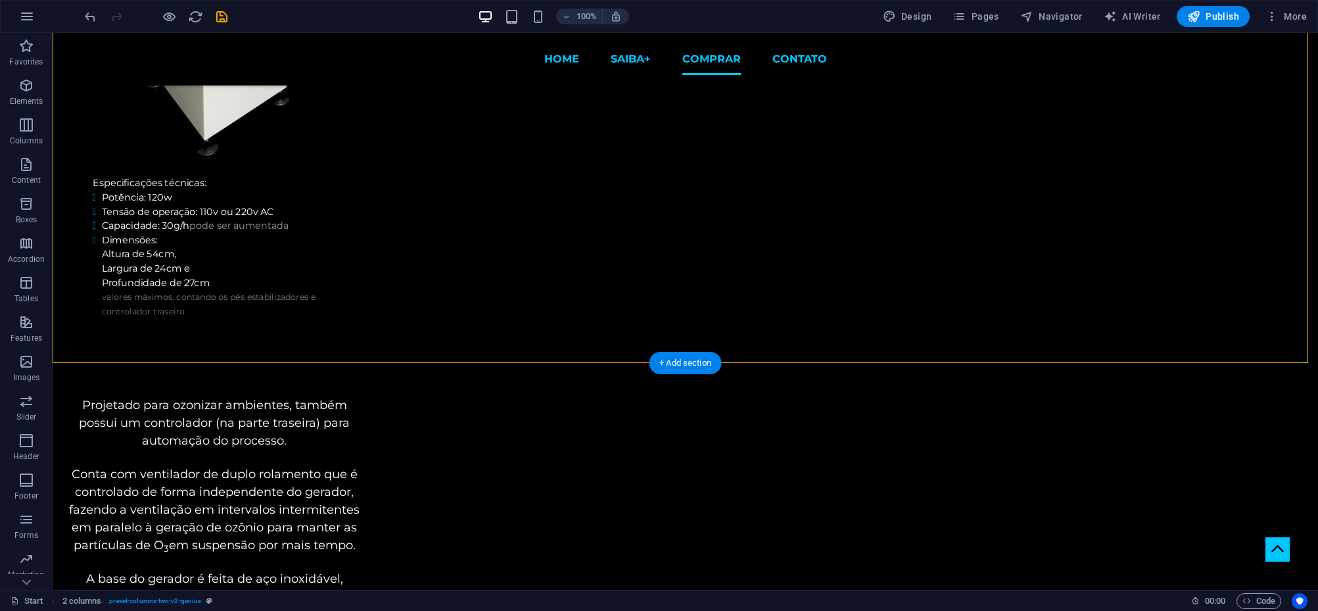
drag, startPoint x: 814, startPoint y: 266, endPoint x: 816, endPoint y: 281, distance: 15.2
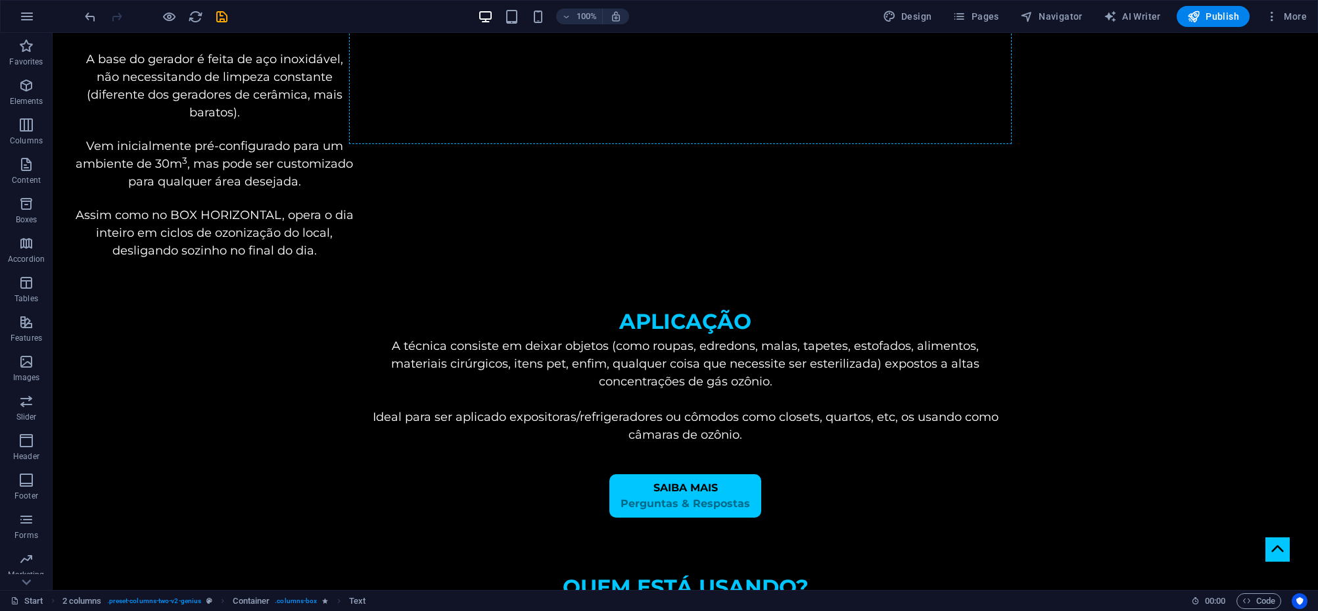
scroll to position [3554, 0]
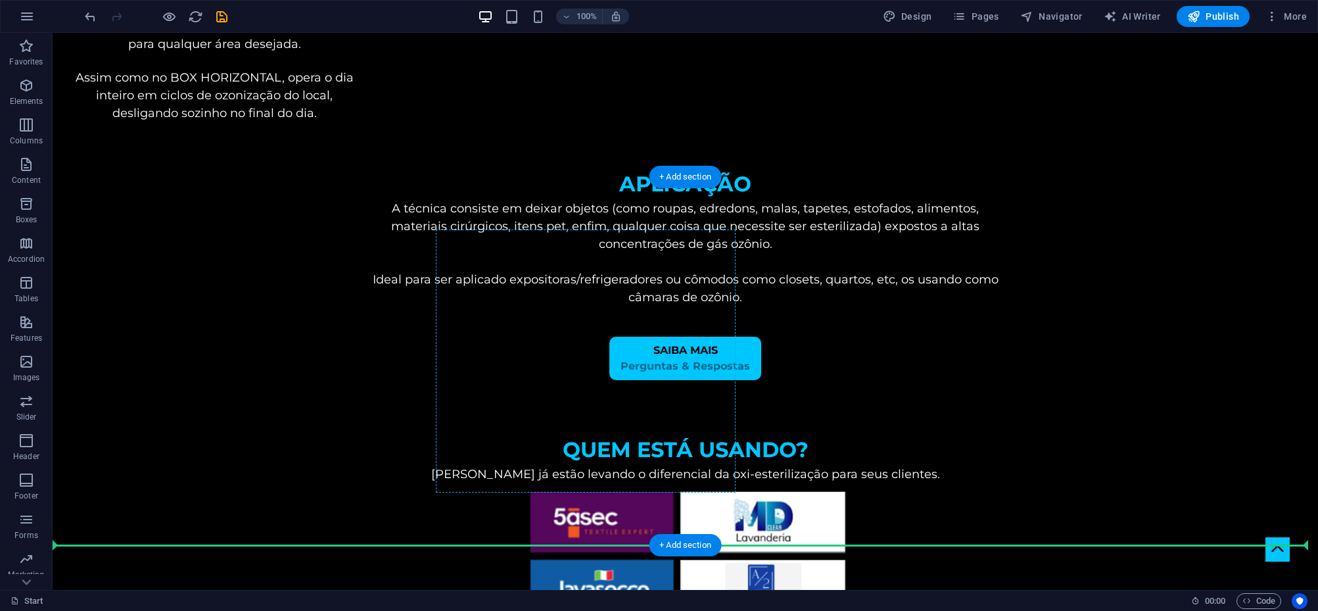
drag, startPoint x: 777, startPoint y: 232, endPoint x: 495, endPoint y: 404, distance: 330.1
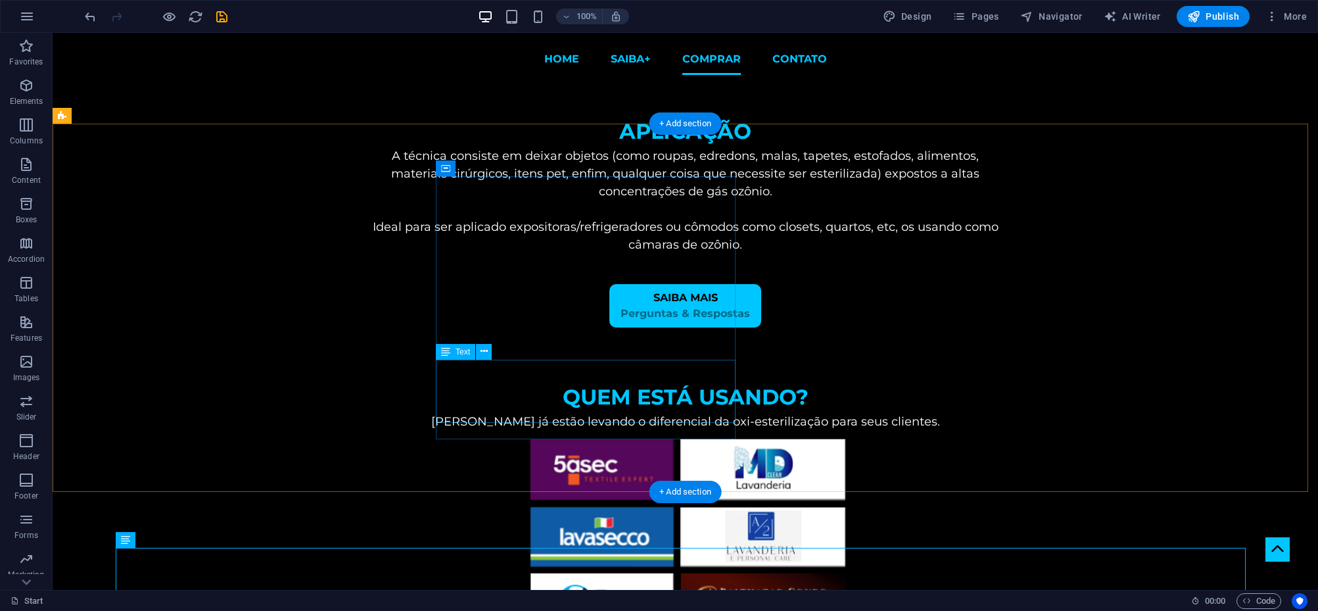
scroll to position [3472, 0]
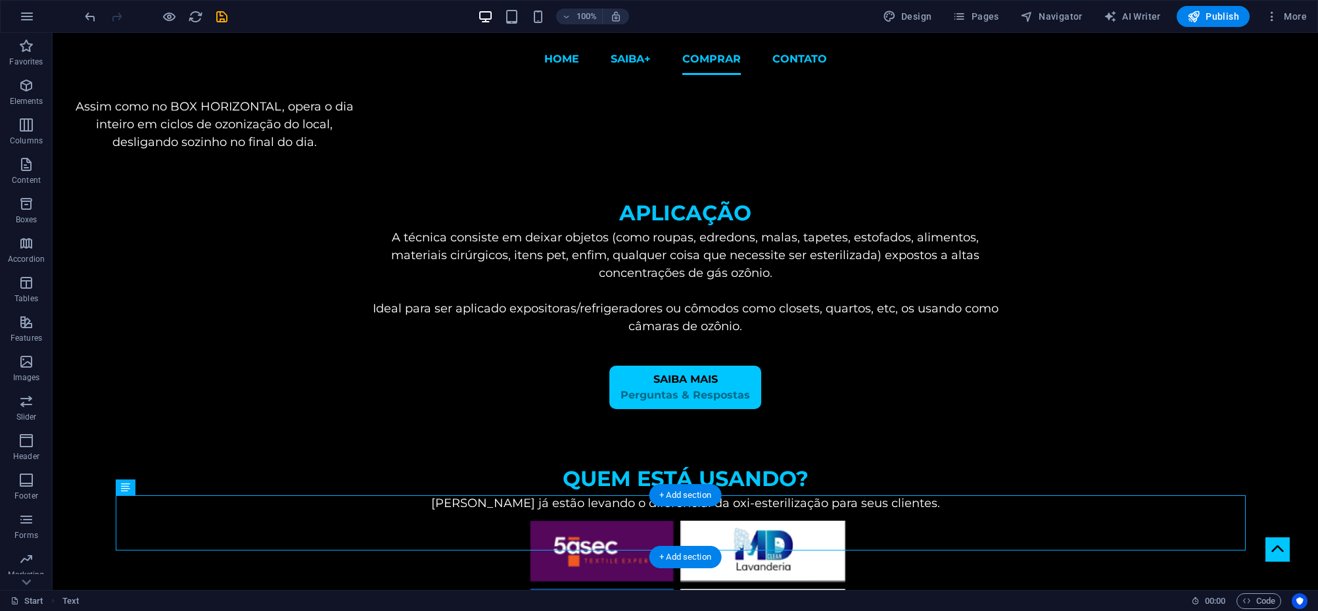
drag, startPoint x: 535, startPoint y: 340, endPoint x: 487, endPoint y: 504, distance: 170.6
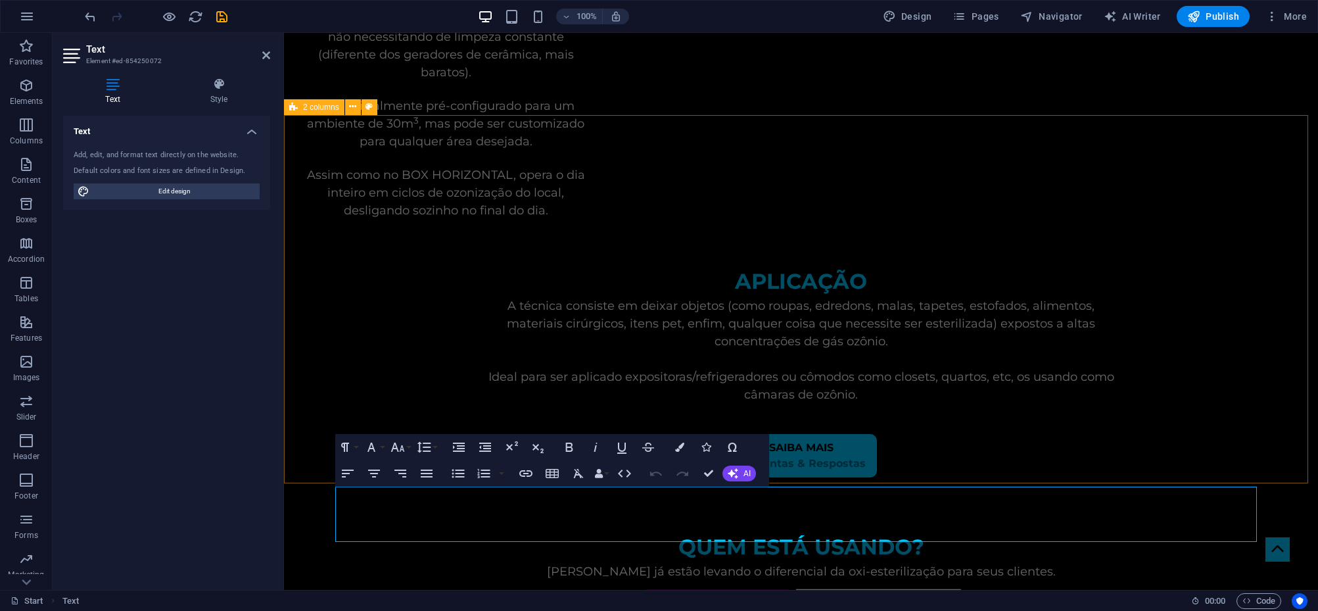
scroll to position [3533, 0]
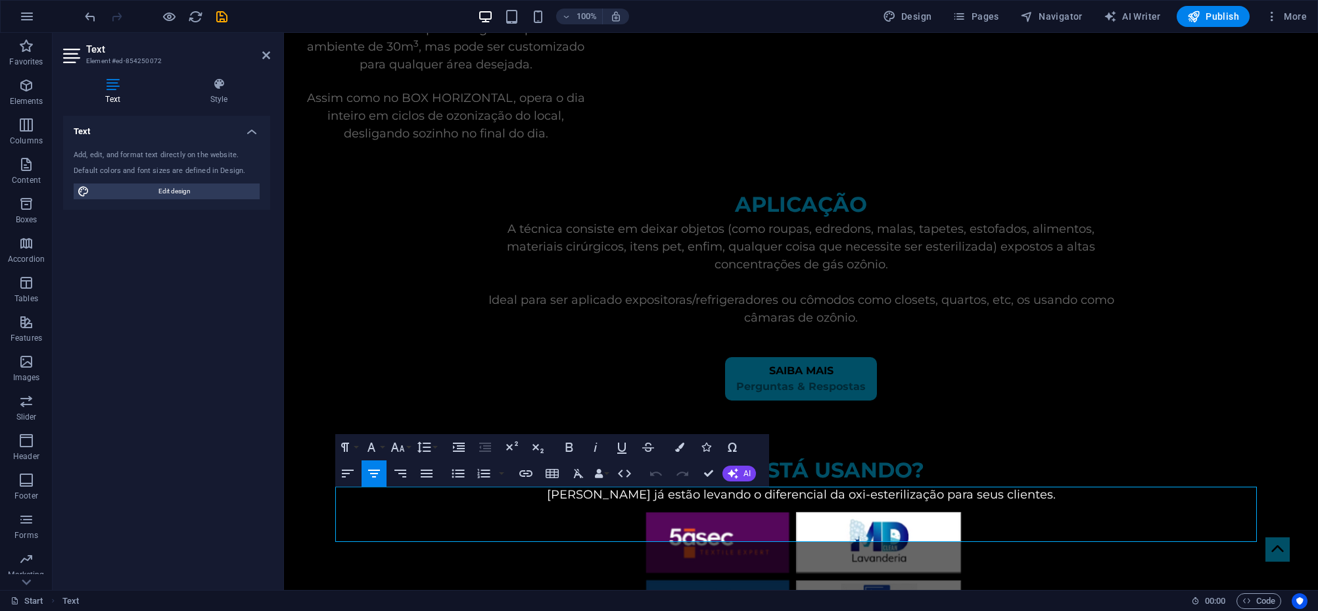
drag, startPoint x: 1074, startPoint y: 523, endPoint x: 357, endPoint y: 500, distance: 717.5
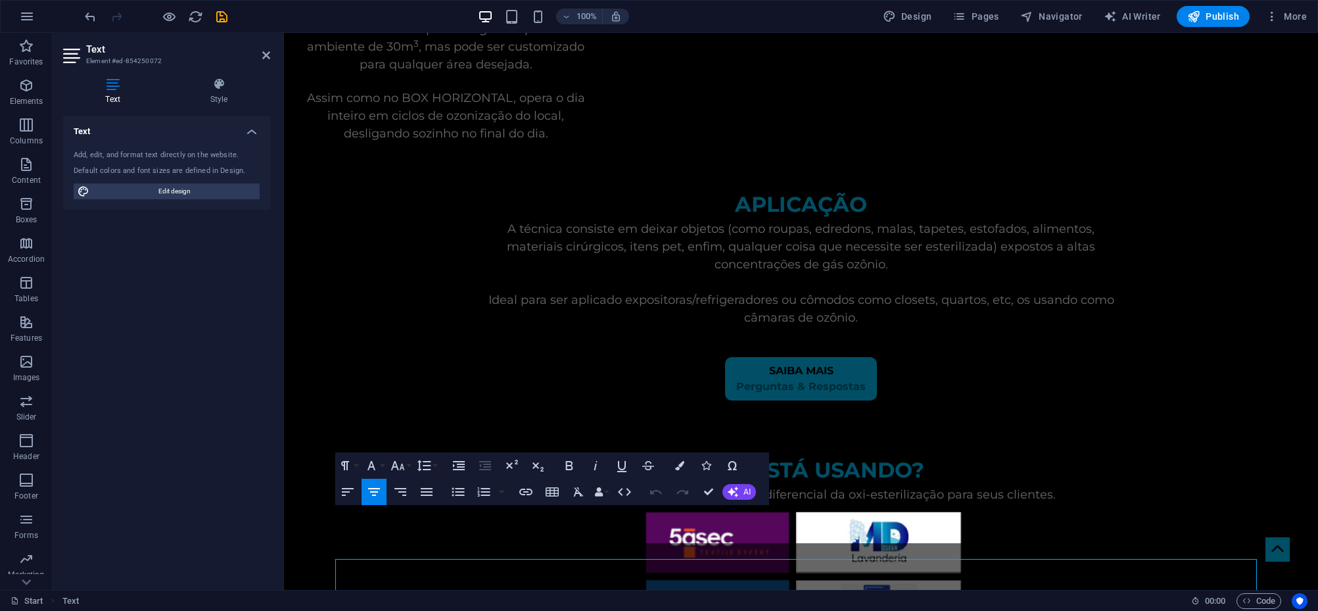
scroll to position [3461, 0]
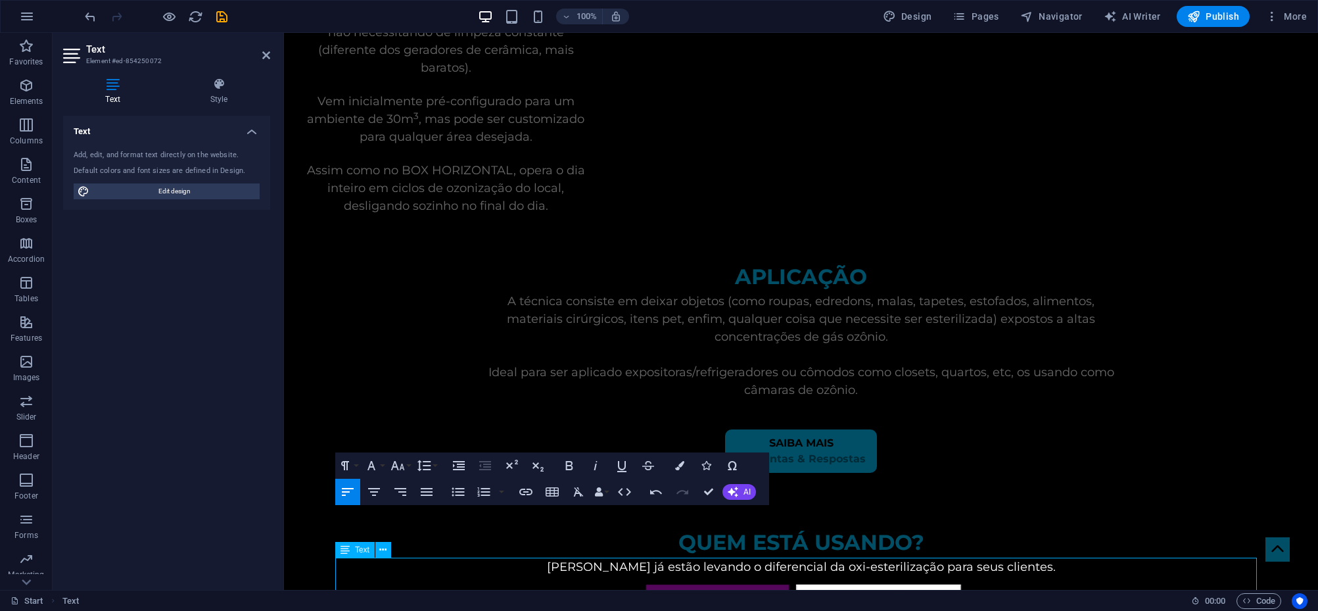
click at [351, 549] on div "Text" at bounding box center [354, 550] width 39 height 16
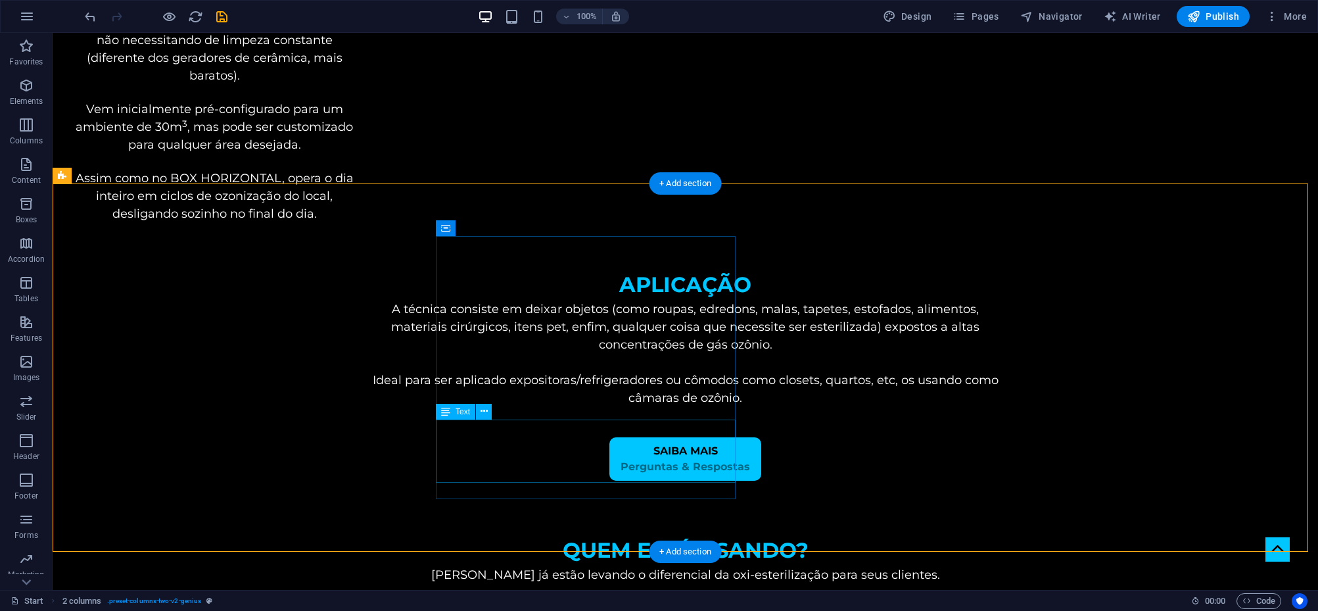
scroll to position [3471, 0]
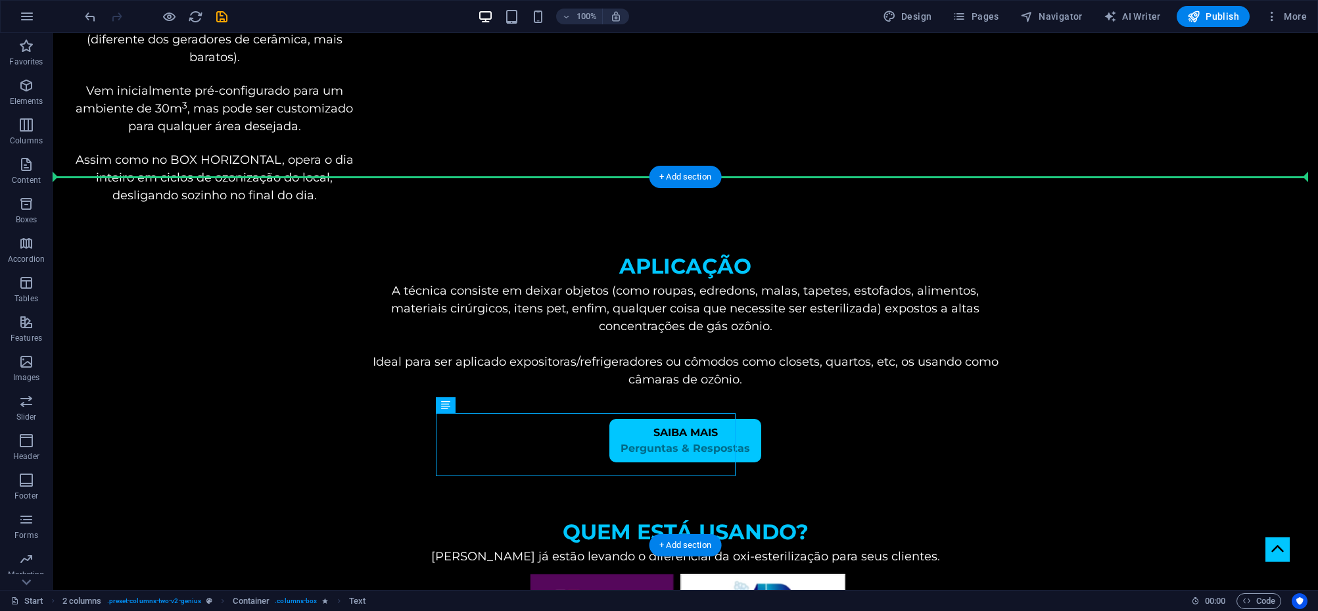
drag, startPoint x: 550, startPoint y: 422, endPoint x: 974, endPoint y: 332, distance: 434.1
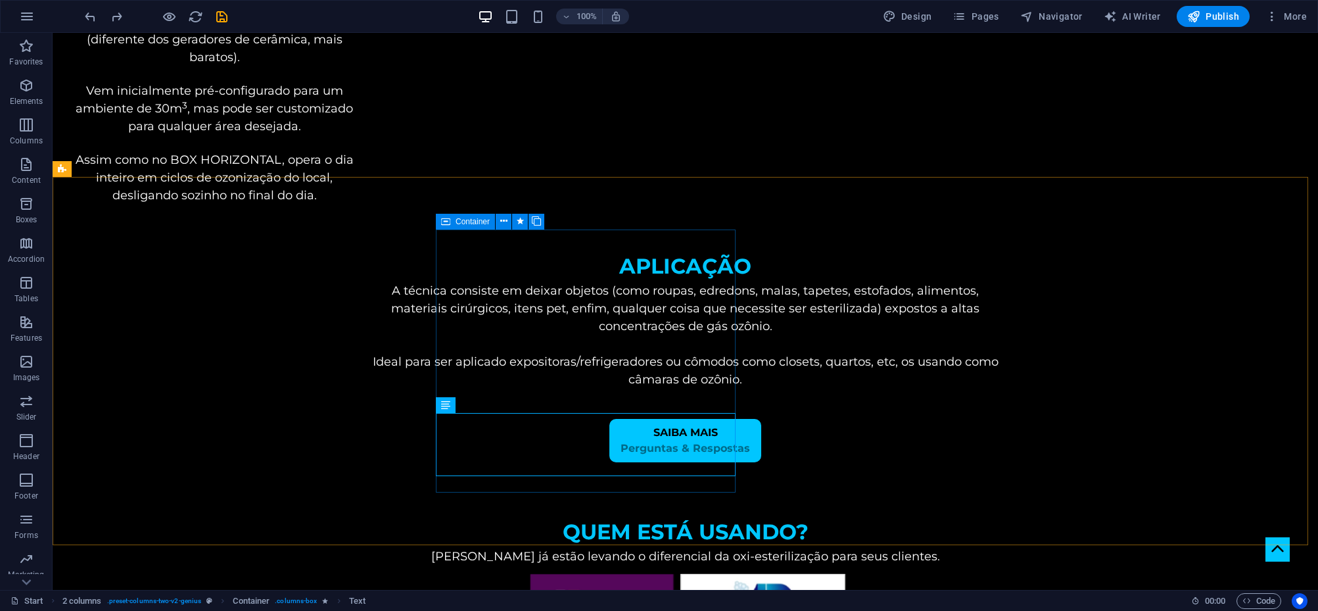
click at [455, 222] on div "Container" at bounding box center [465, 222] width 59 height 16
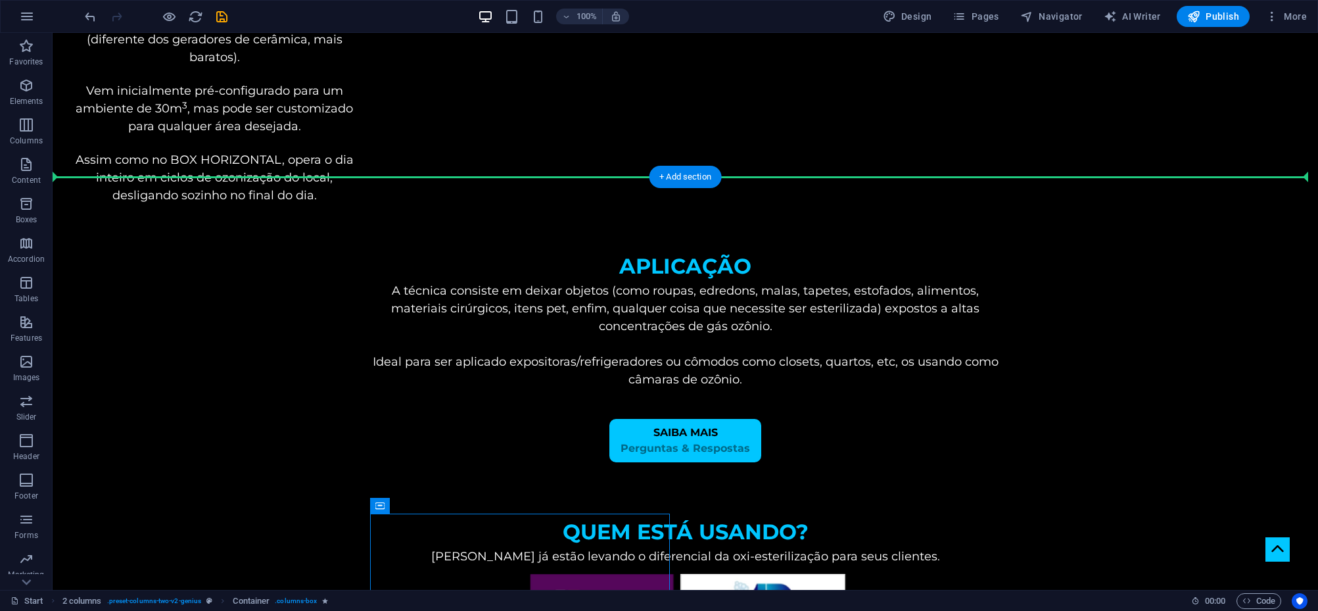
drag, startPoint x: 903, startPoint y: 270, endPoint x: 914, endPoint y: 249, distance: 24.1
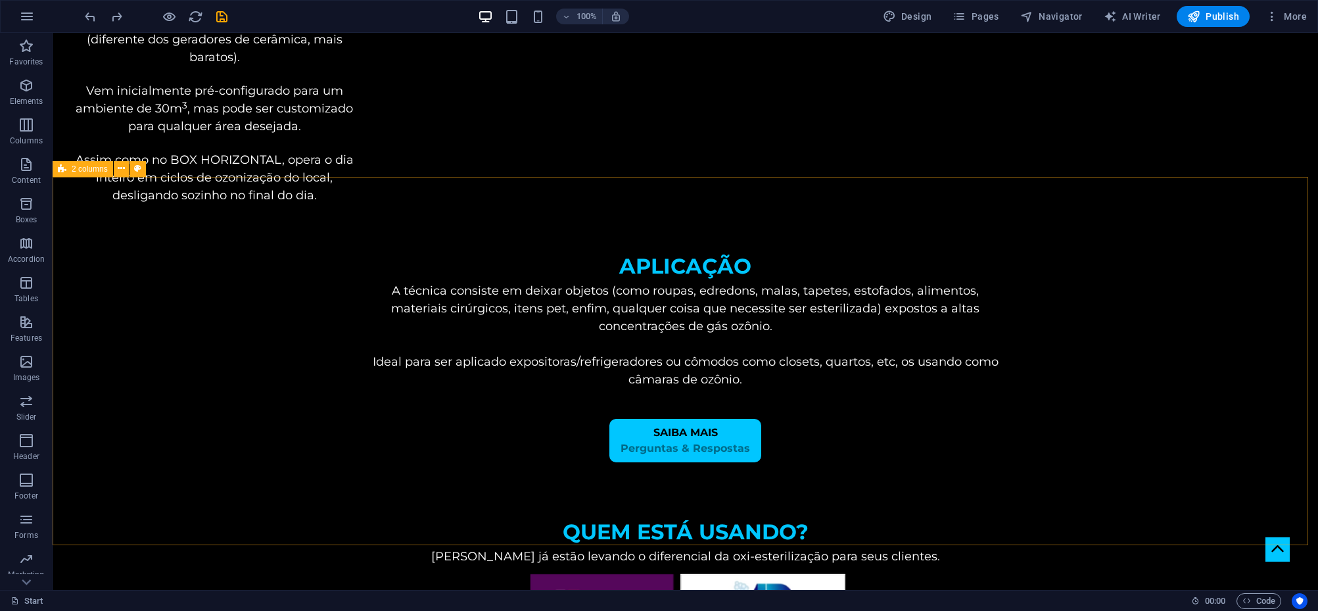
click at [86, 171] on span "2 columns" at bounding box center [90, 169] width 36 height 8
click at [87, 168] on span "2 columns" at bounding box center [90, 169] width 36 height 8
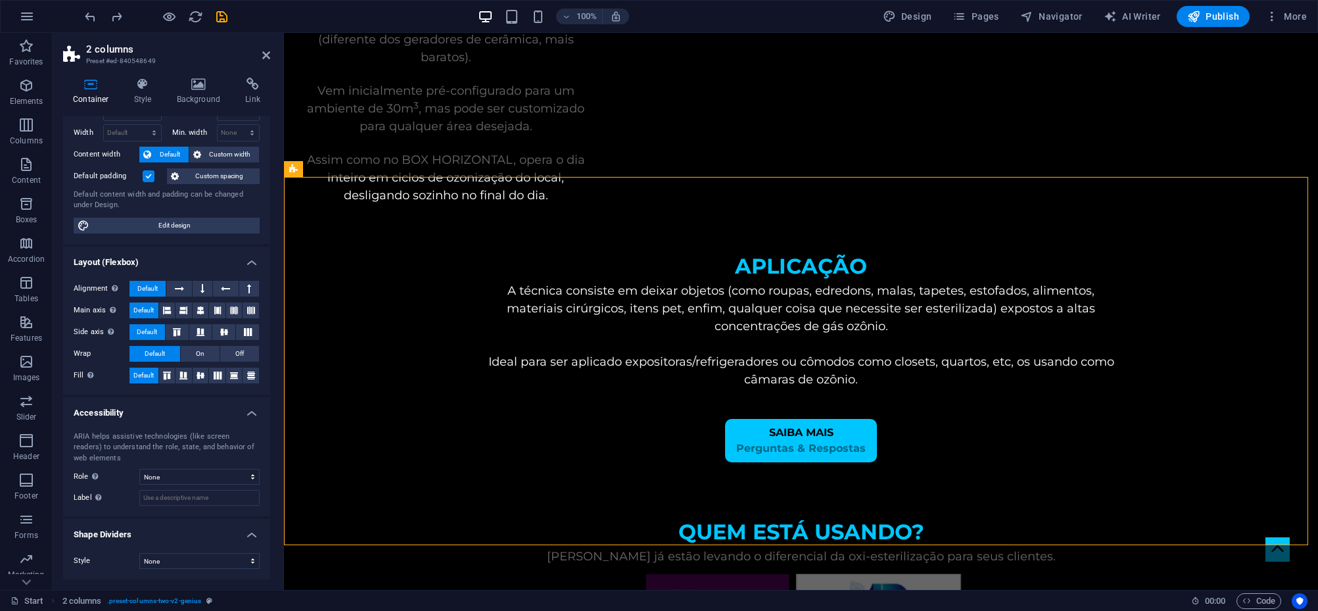
scroll to position [0, 0]
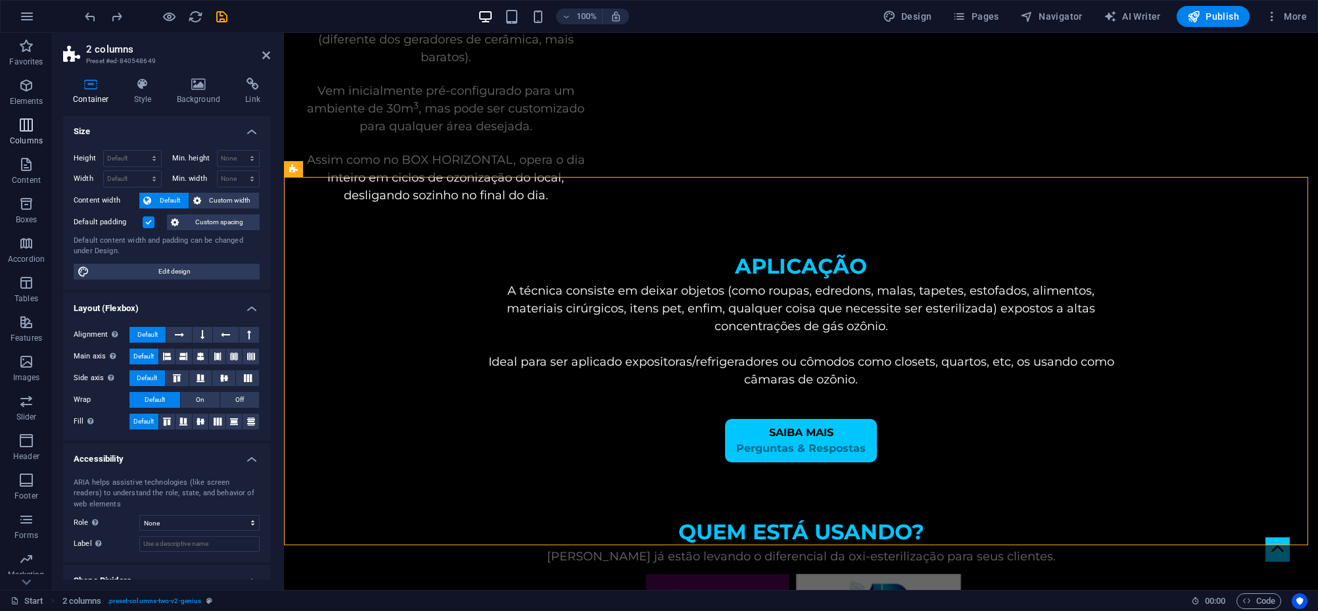
click at [37, 126] on span "Columns" at bounding box center [26, 133] width 53 height 32
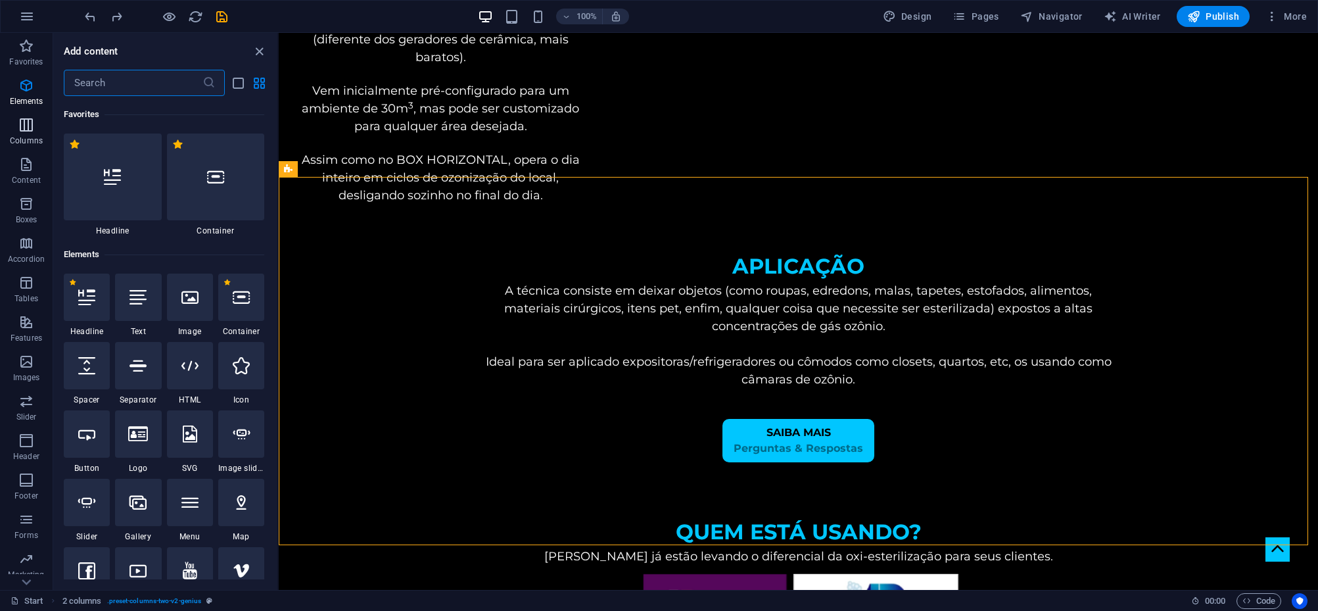
scroll to position [651, 0]
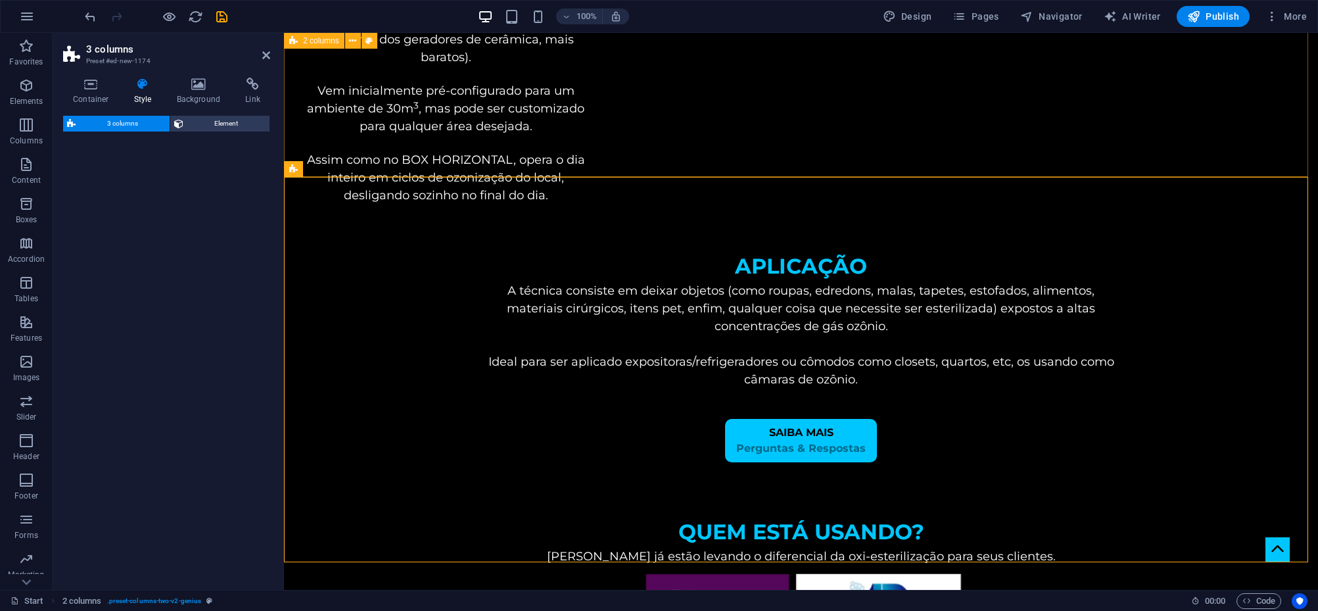
select select "rem"
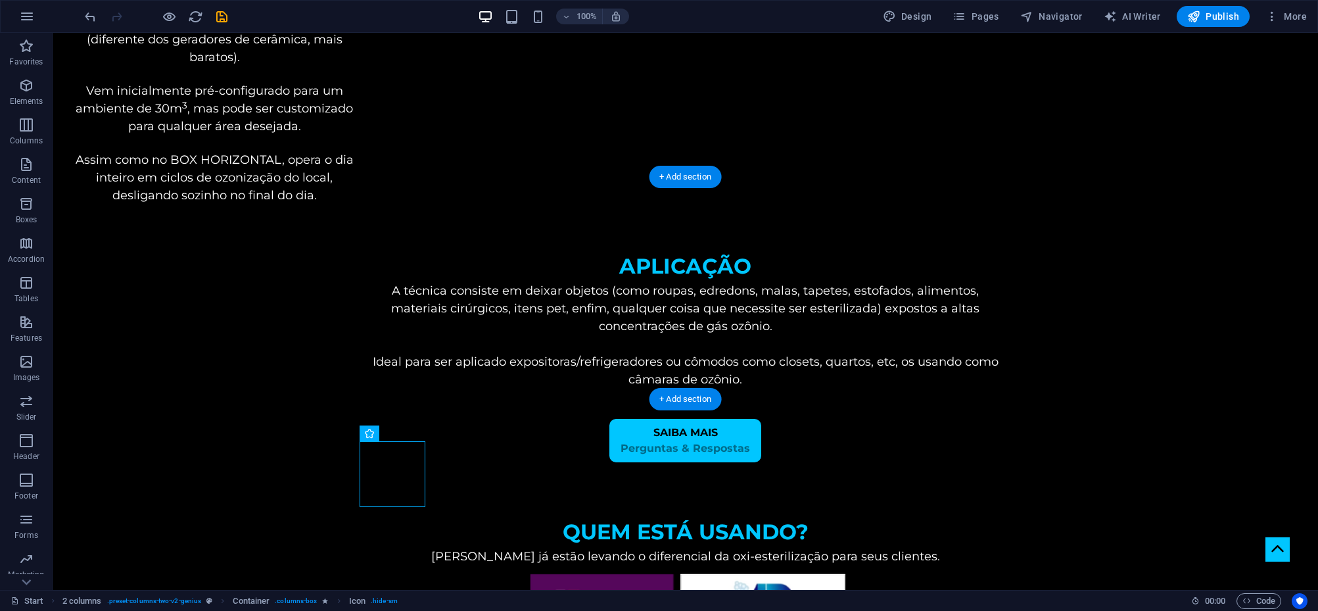
drag, startPoint x: 267, startPoint y: 482, endPoint x: 496, endPoint y: 279, distance: 306.4
drag, startPoint x: 467, startPoint y: 467, endPoint x: 656, endPoint y: 277, distance: 268.7
drag, startPoint x: 558, startPoint y: 452, endPoint x: 675, endPoint y: 283, distance: 205.5
click at [675, 283] on div "Home SAIBA+ COMPRAR CONTATO sistema de ozonização O OZÔNIO O Ozônio é um gás na…" at bounding box center [685, 150] width 1265 height 7179
drag, startPoint x: 442, startPoint y: 471, endPoint x: 636, endPoint y: 258, distance: 288.0
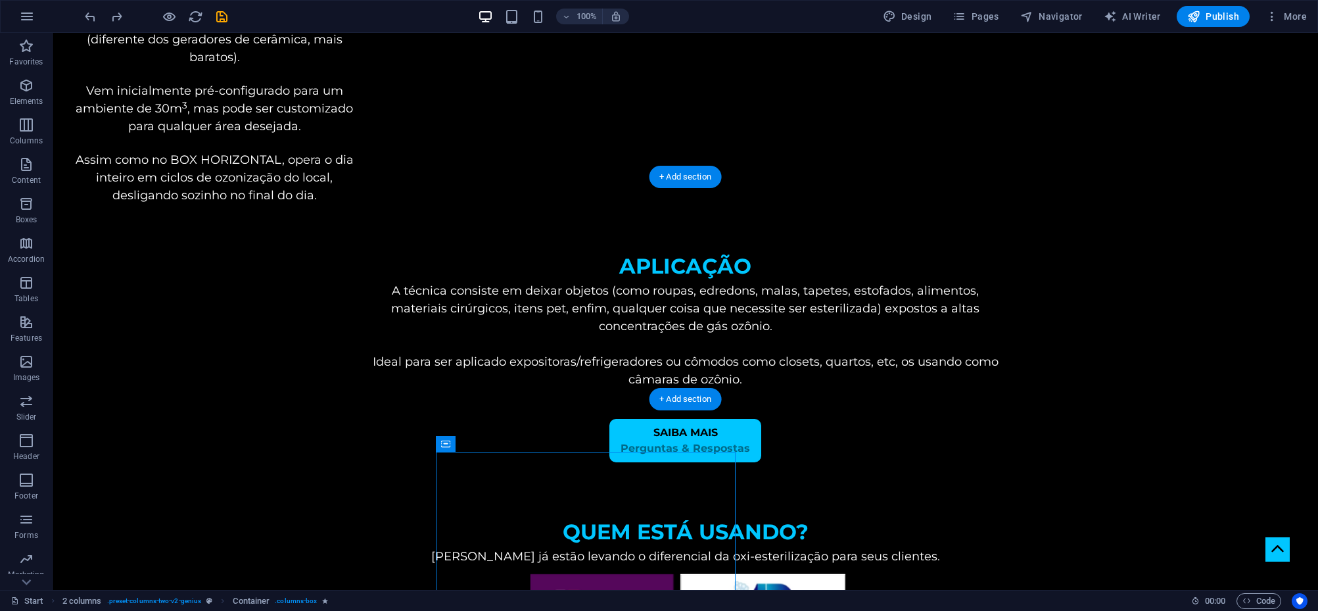
drag, startPoint x: 505, startPoint y: 474, endPoint x: 655, endPoint y: 267, distance: 255.2
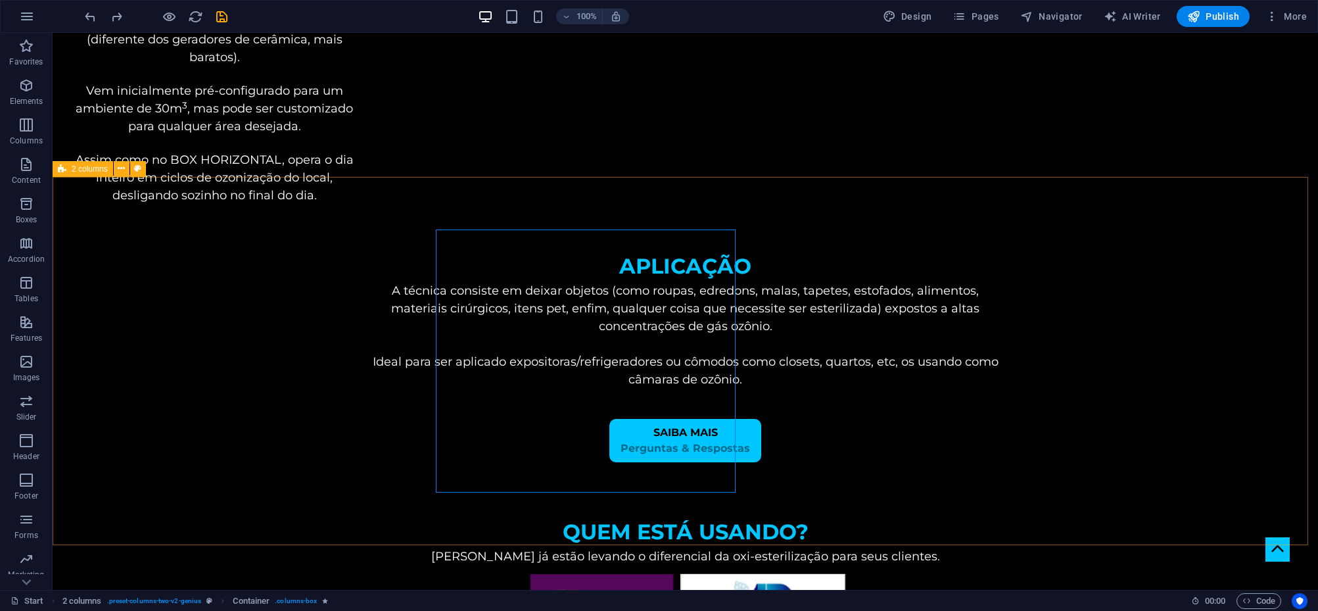
click at [94, 170] on span "2 columns" at bounding box center [90, 169] width 36 height 8
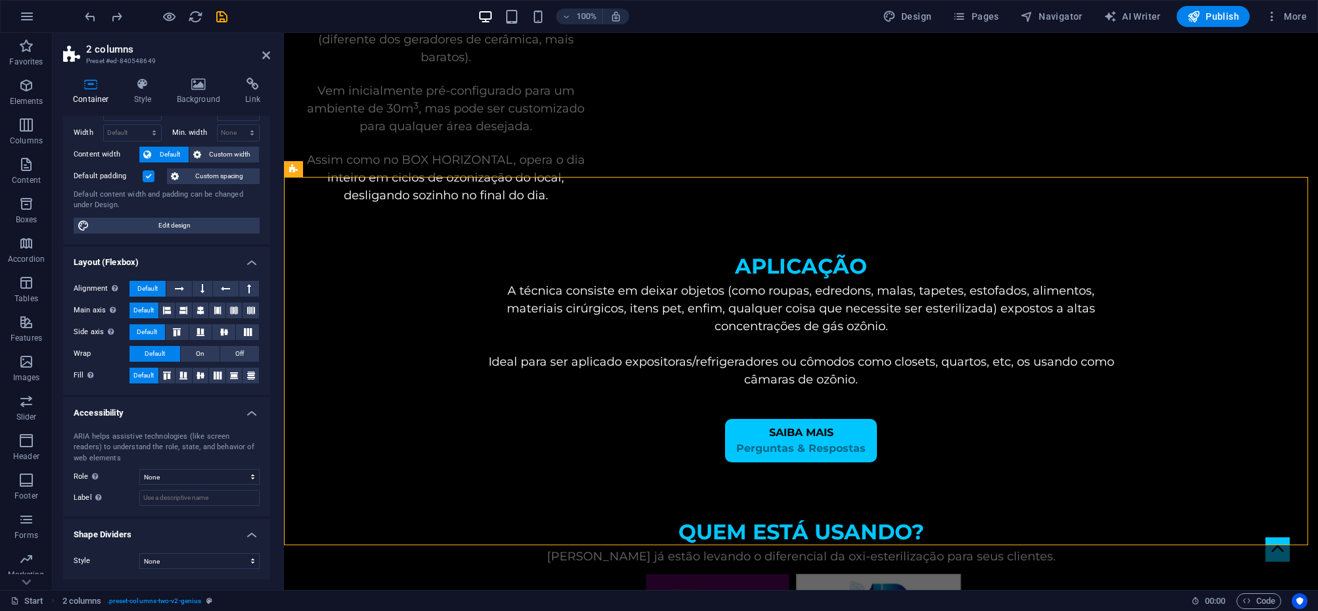
scroll to position [0, 0]
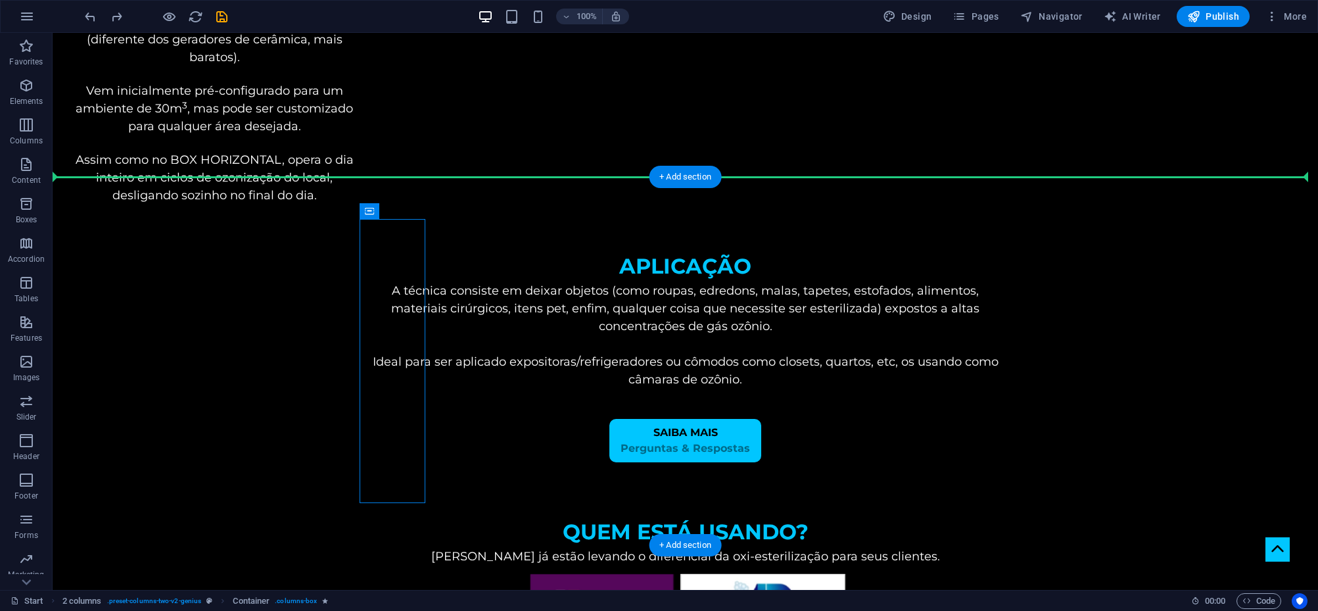
drag, startPoint x: 553, startPoint y: 245, endPoint x: 813, endPoint y: 250, distance: 260.4
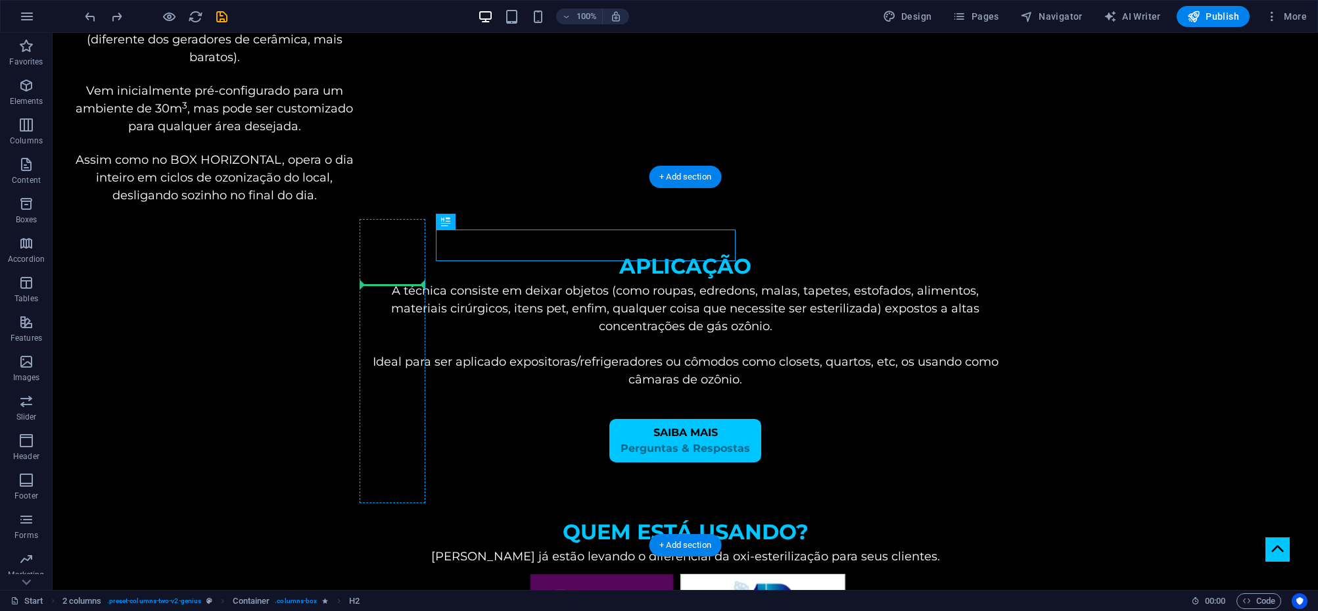
drag, startPoint x: 459, startPoint y: 243, endPoint x: 417, endPoint y: 254, distance: 44.2
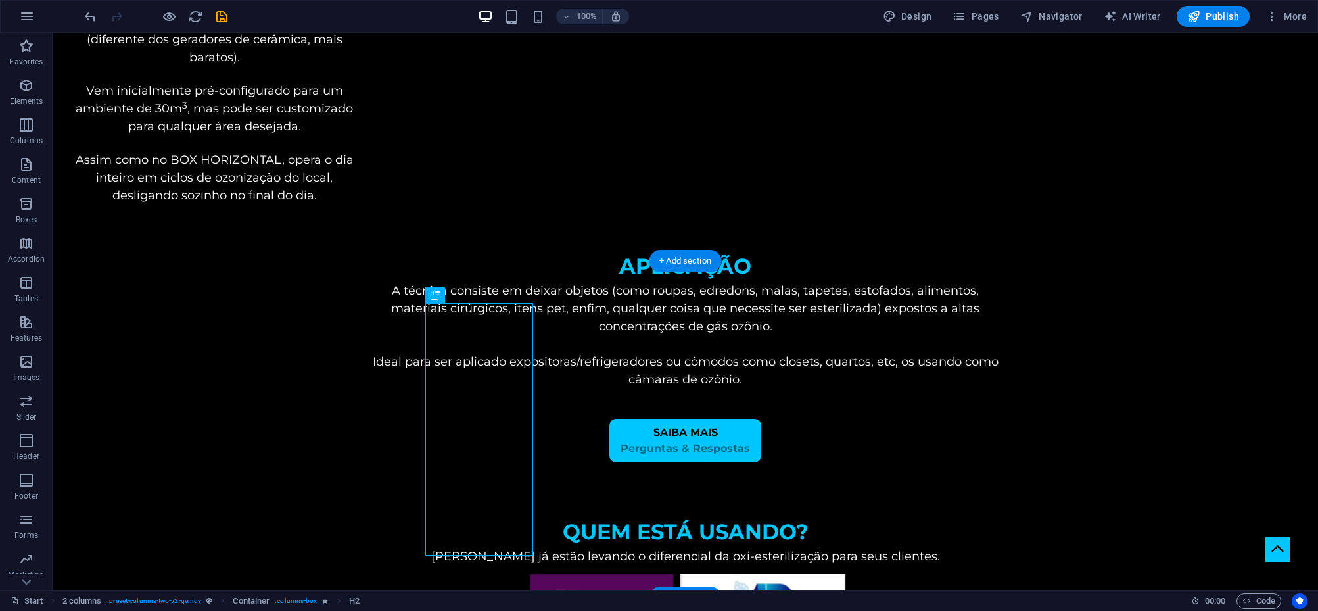
scroll to position [3387, 0]
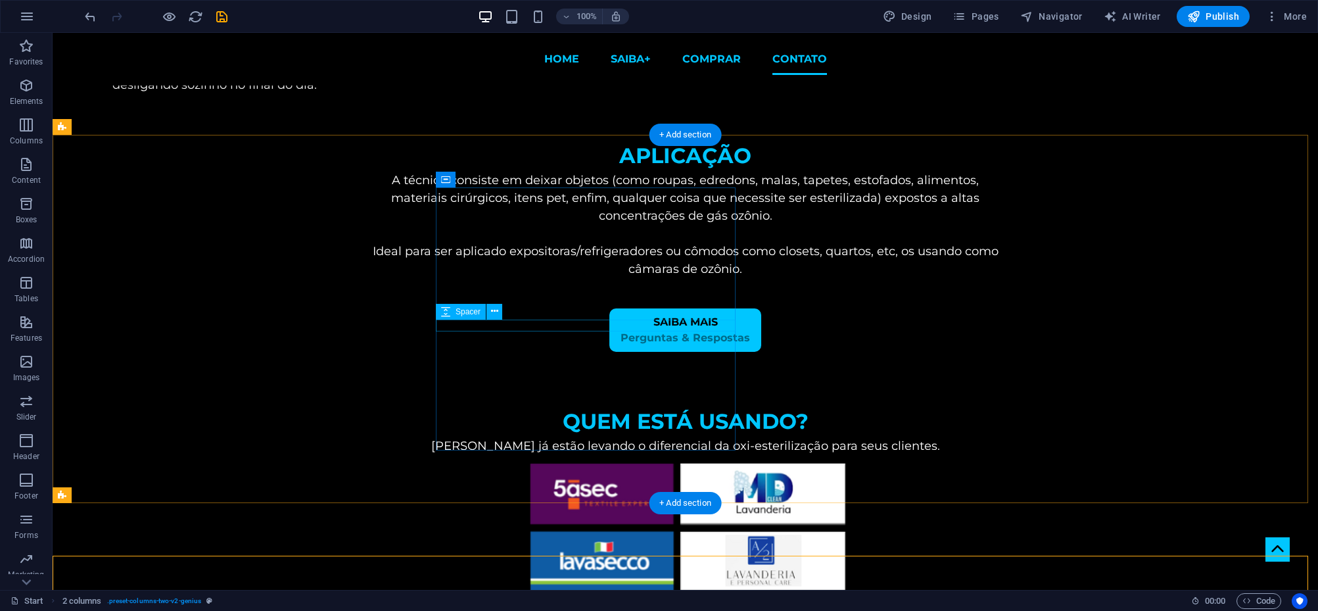
scroll to position [3461, 0]
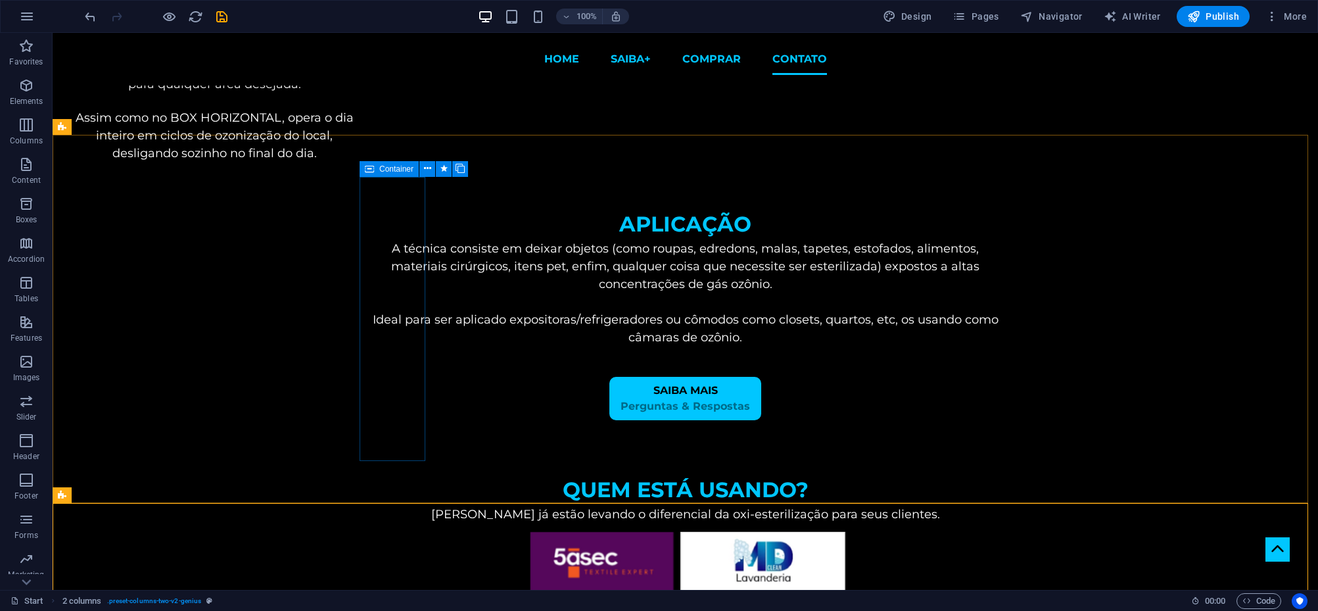
click at [382, 170] on span "Container" at bounding box center [396, 169] width 34 height 8
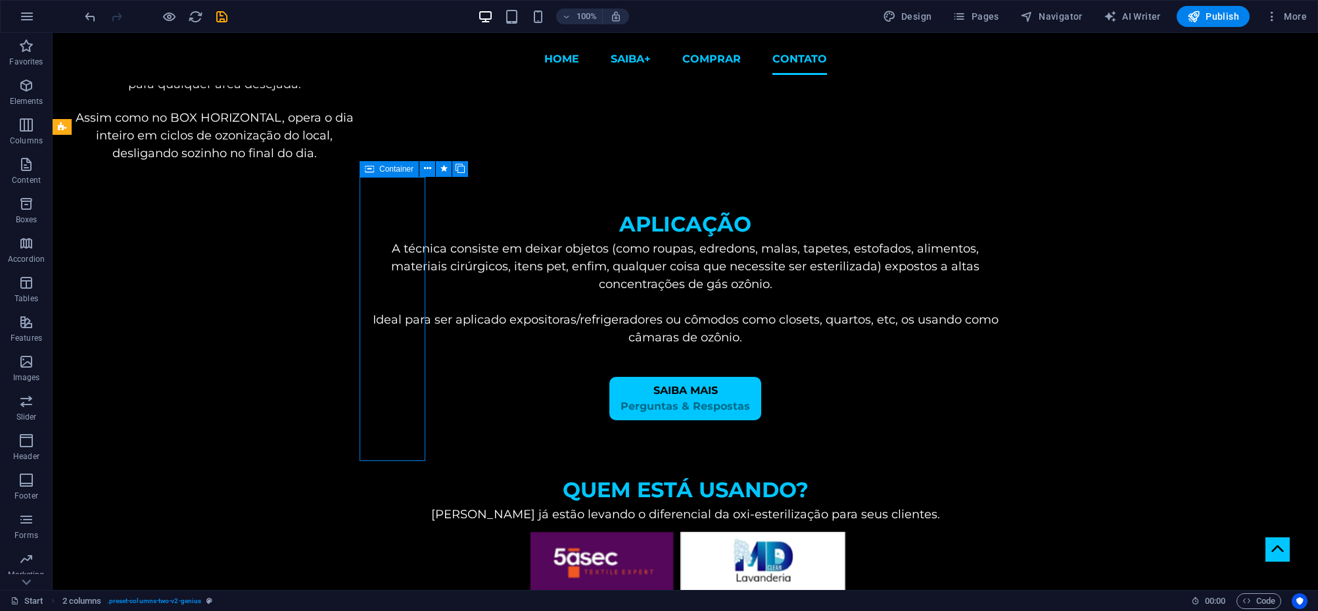
click at [382, 170] on span "Container" at bounding box center [396, 169] width 34 height 8
select select "px"
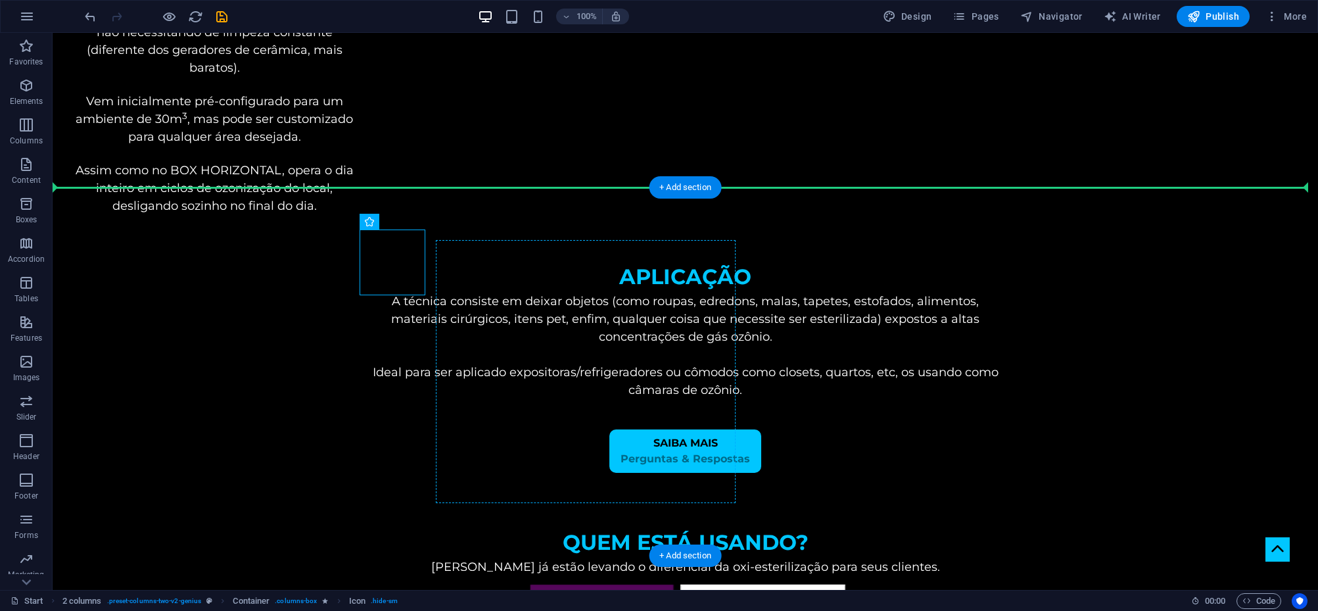
drag, startPoint x: 272, startPoint y: 258, endPoint x: 450, endPoint y: 260, distance: 178.1
drag, startPoint x: 455, startPoint y: 254, endPoint x: 574, endPoint y: 258, distance: 119.0
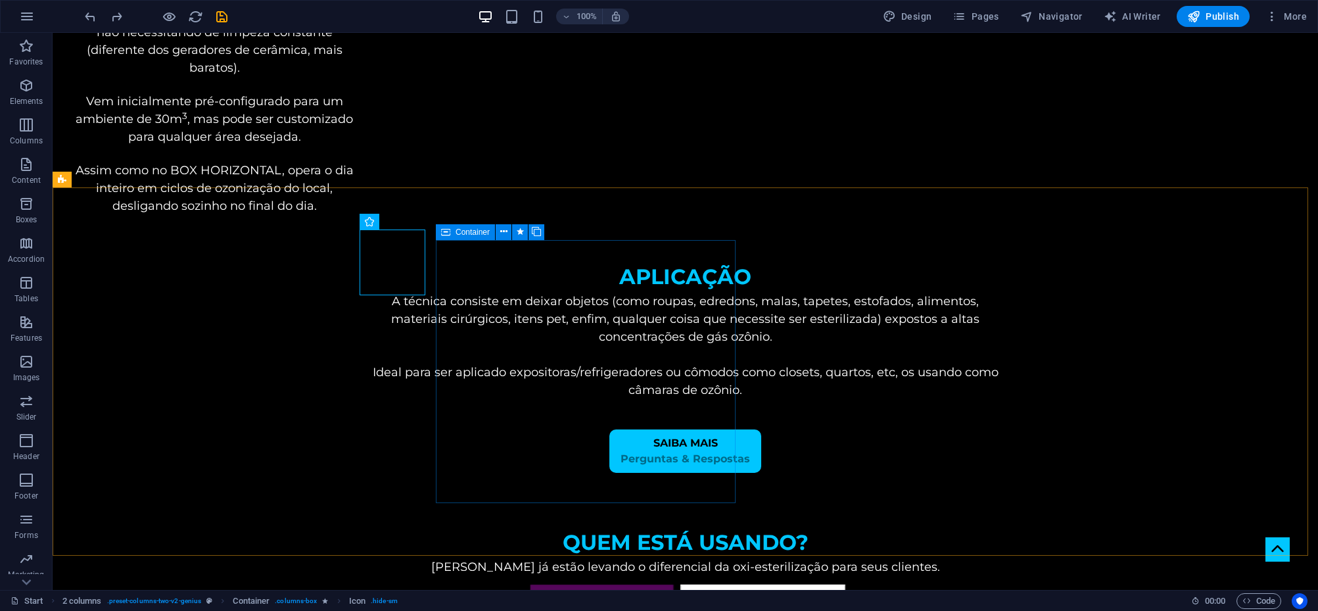
click at [456, 232] on span "Container" at bounding box center [473, 232] width 34 height 8
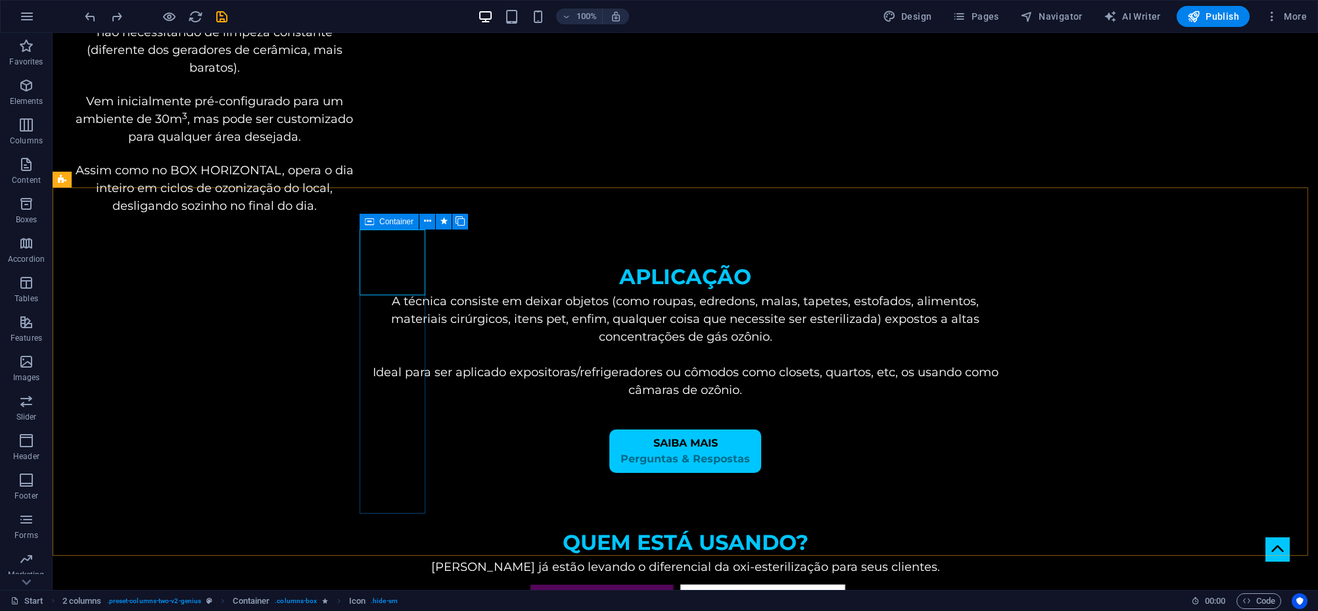
click at [379, 223] on div "Container" at bounding box center [389, 222] width 59 height 16
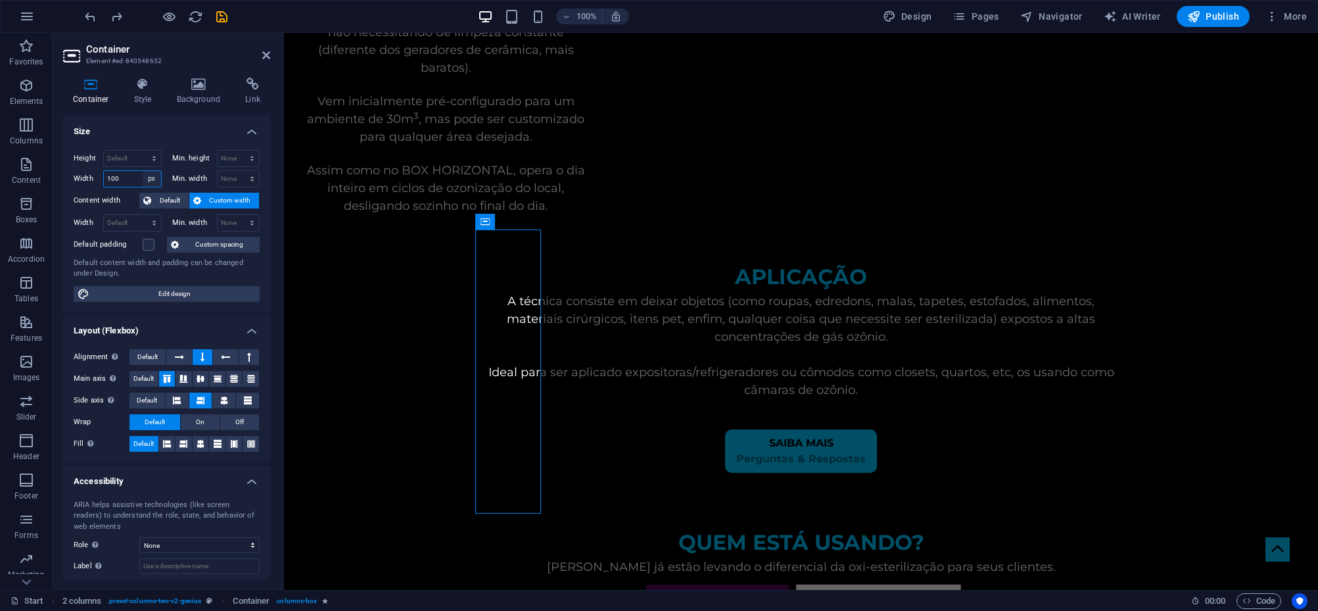
click at [154, 182] on select "Default px rem % em vh vw" at bounding box center [152, 179] width 18 height 16
select select "default"
click at [143, 171] on select "Default px rem % em vh vw" at bounding box center [152, 179] width 18 height 16
select select "DISABLED_OPTION_VALUE"
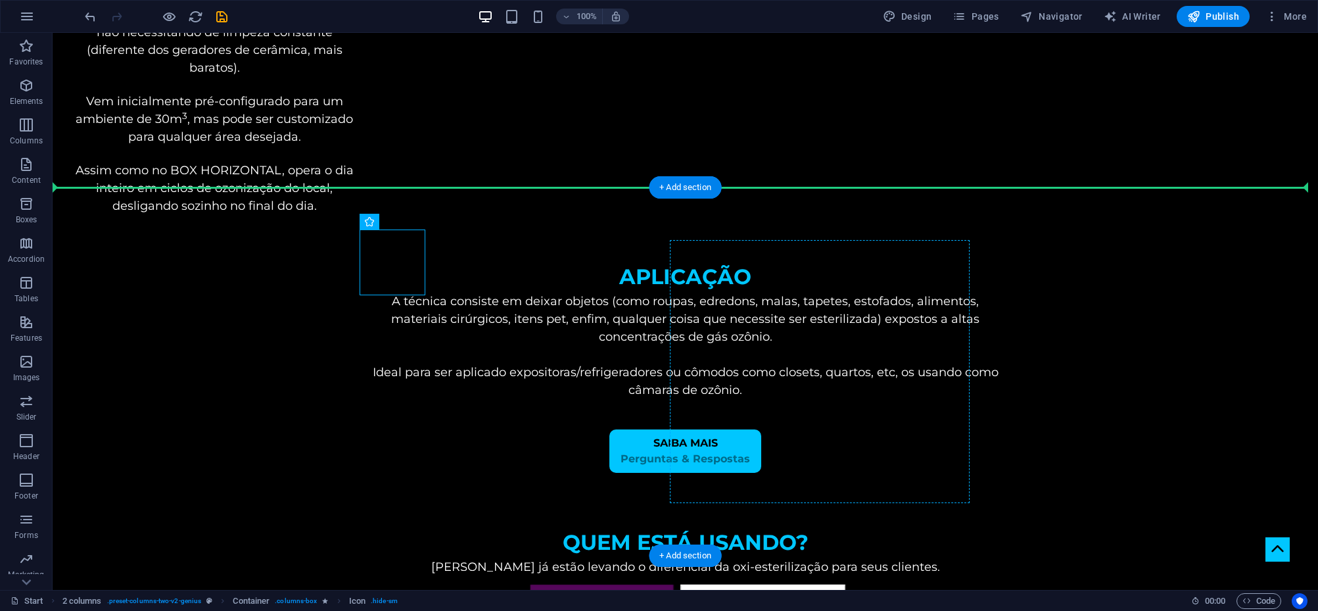
drag, startPoint x: 720, startPoint y: 280, endPoint x: 718, endPoint y: 260, distance: 19.9
drag, startPoint x: 461, startPoint y: 252, endPoint x: 725, endPoint y: 297, distance: 268.1
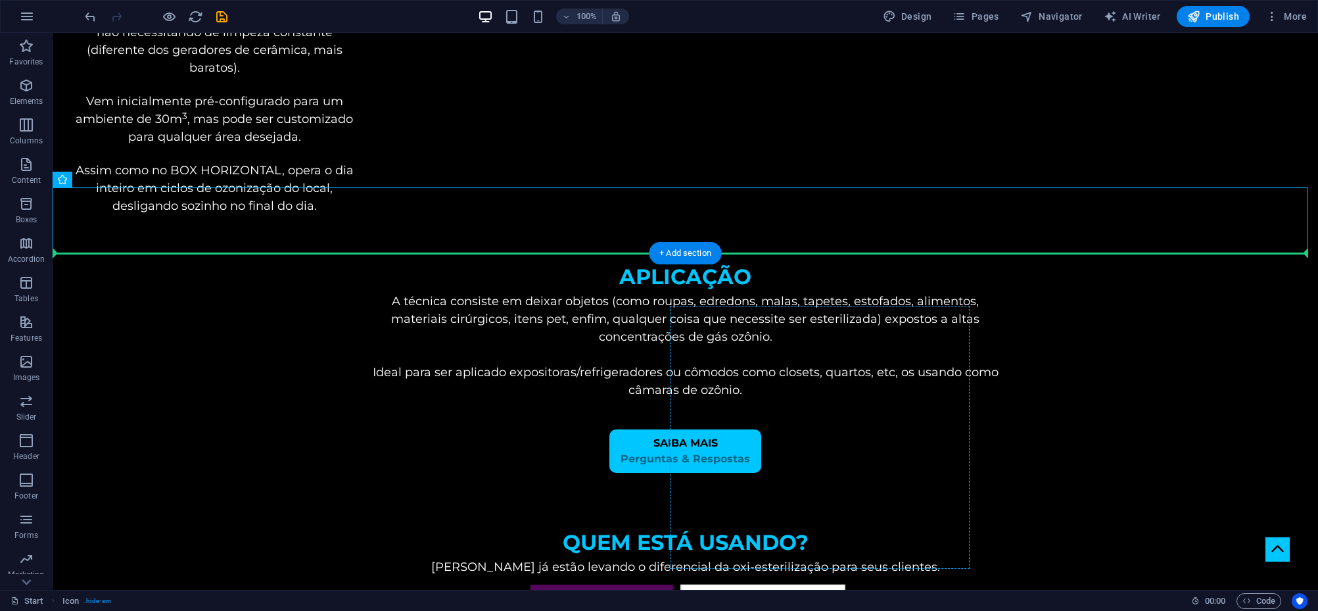
drag, startPoint x: 129, startPoint y: 212, endPoint x: 746, endPoint y: 354, distance: 633.2
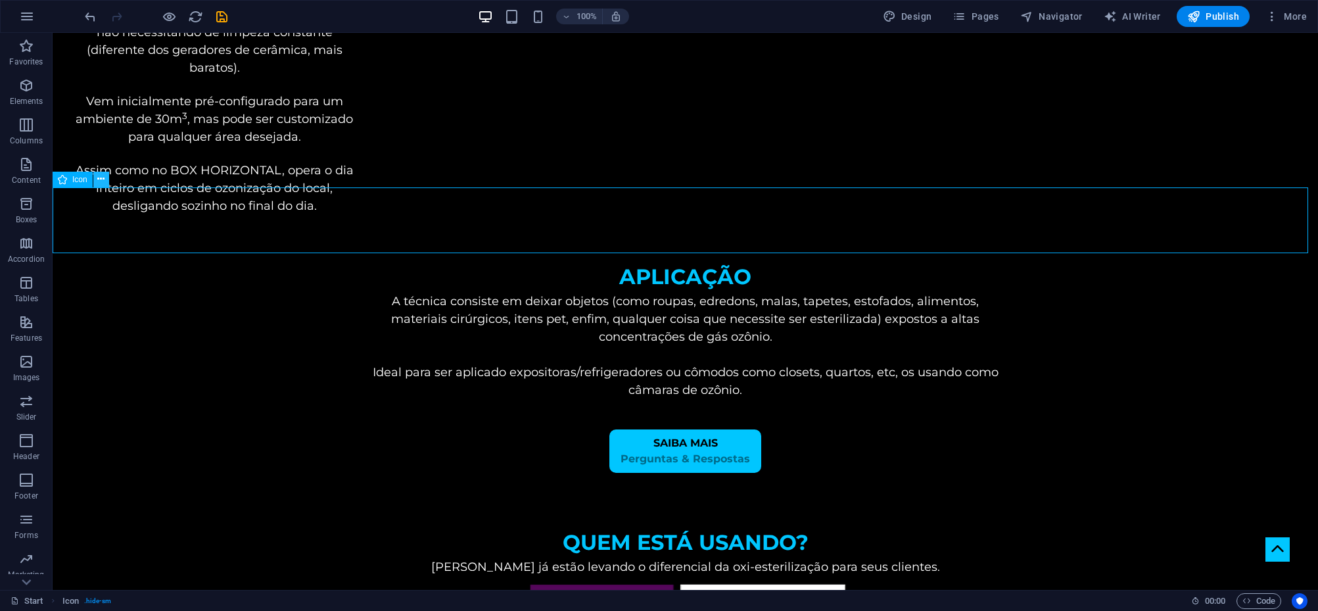
click at [106, 179] on button at bounding box center [101, 180] width 16 height 16
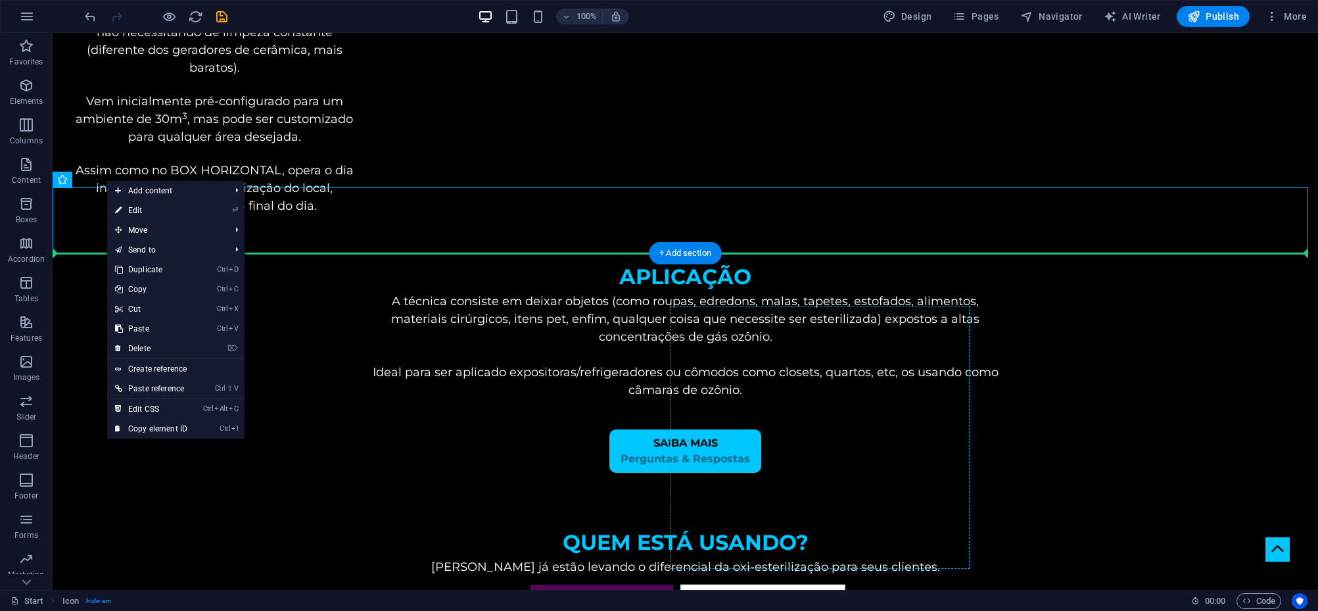
drag, startPoint x: 76, startPoint y: 214, endPoint x: 722, endPoint y: 328, distance: 655.6
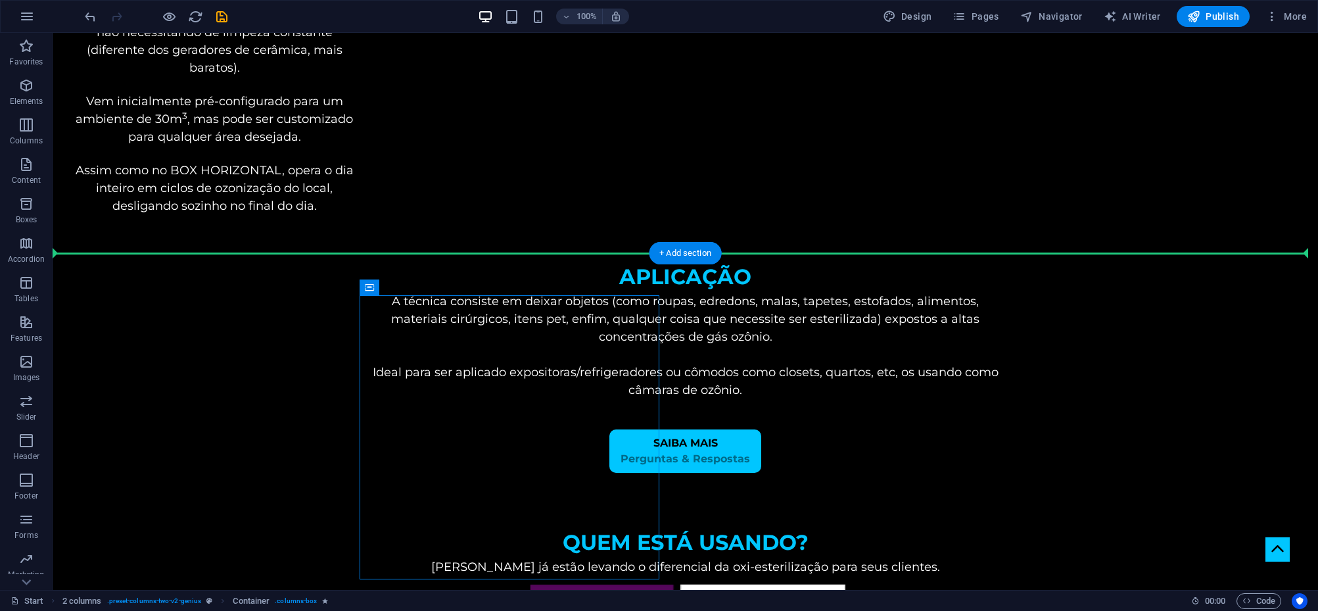
drag, startPoint x: 444, startPoint y: 317, endPoint x: 1062, endPoint y: 313, distance: 618.6
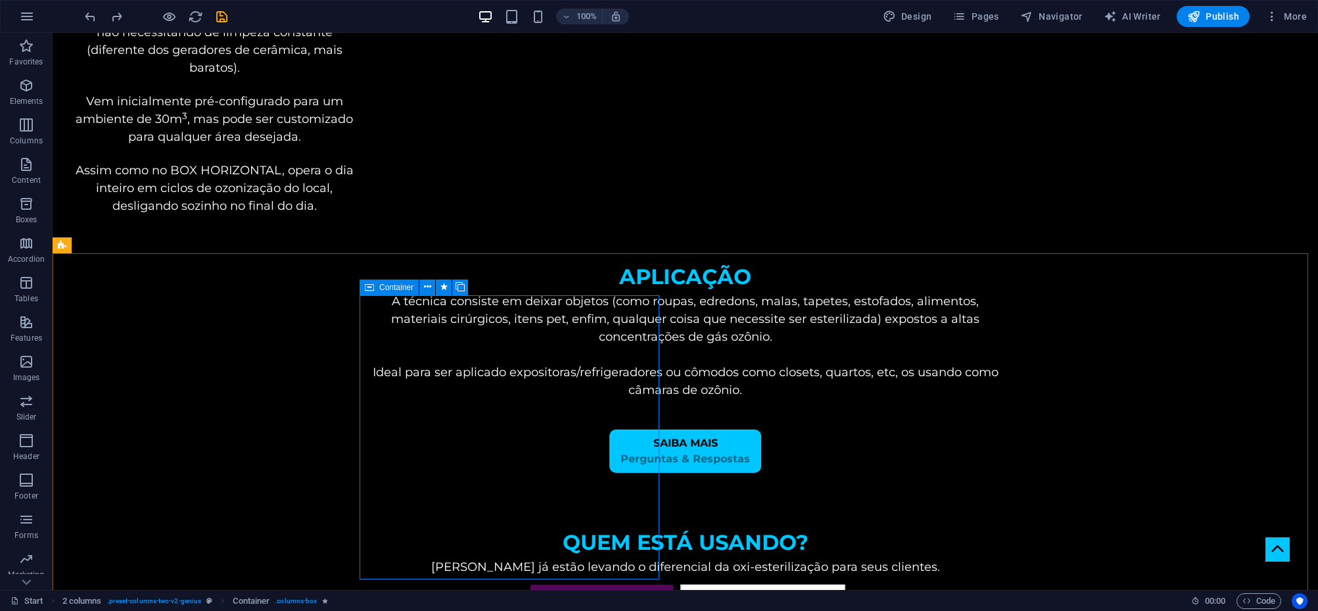
click at [392, 289] on span "Container" at bounding box center [396, 287] width 34 height 8
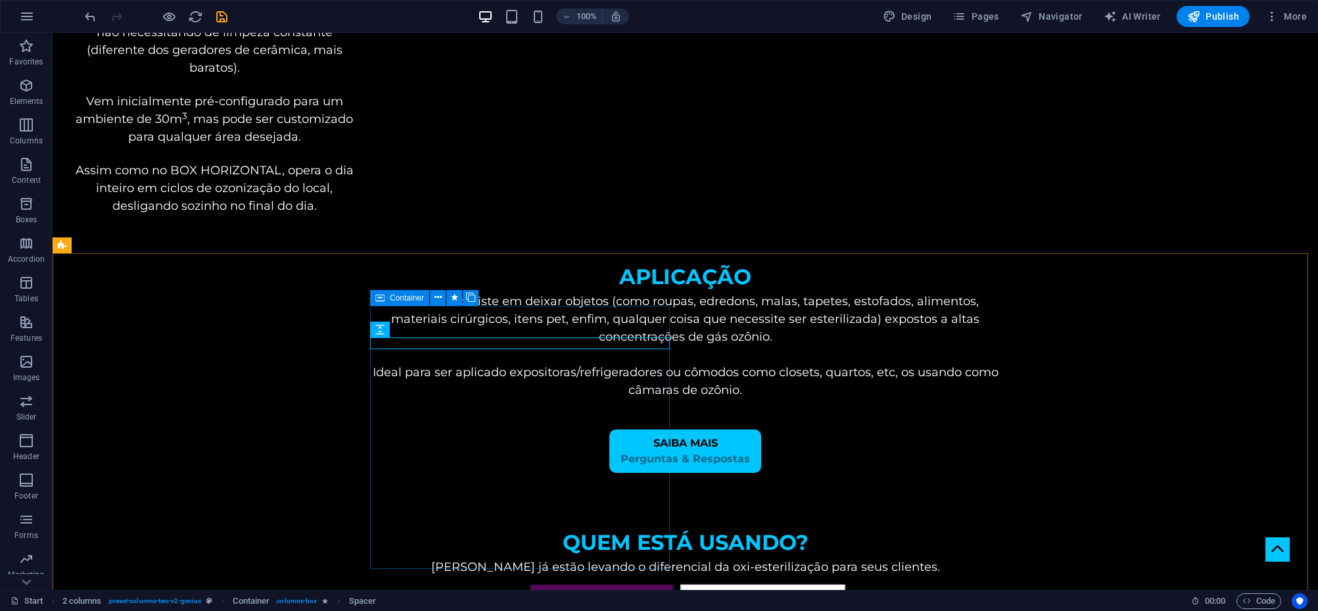
click at [388, 297] on div "Container" at bounding box center [399, 298] width 59 height 16
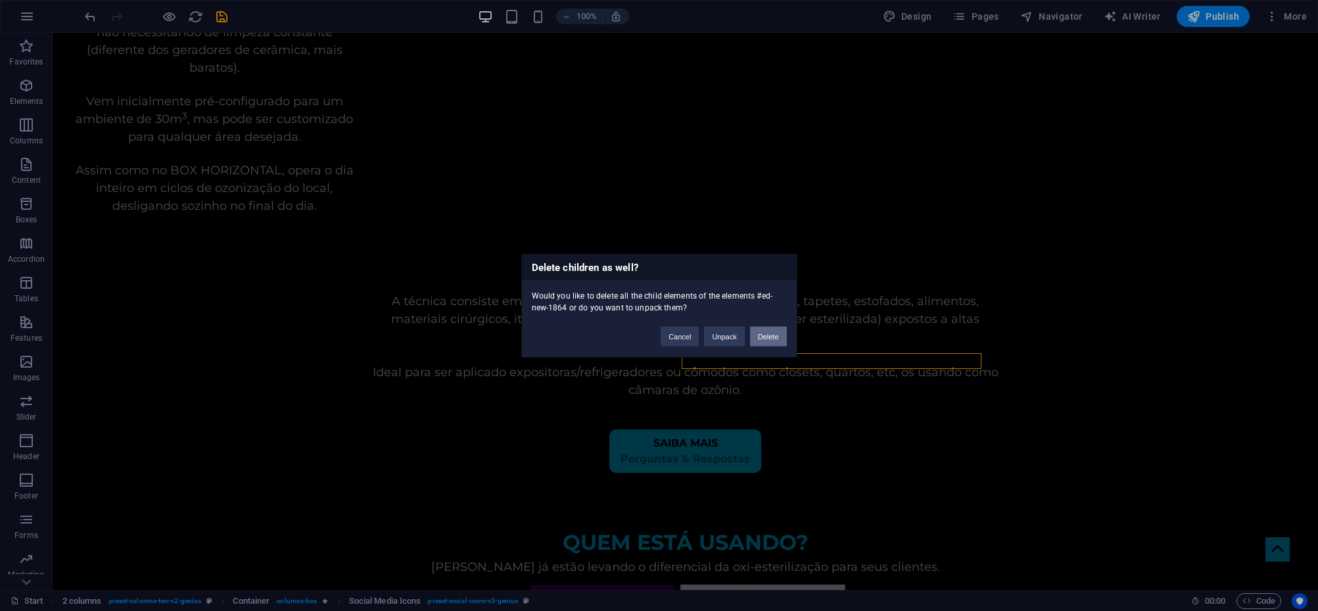
click at [771, 337] on button "Delete" at bounding box center [768, 336] width 37 height 20
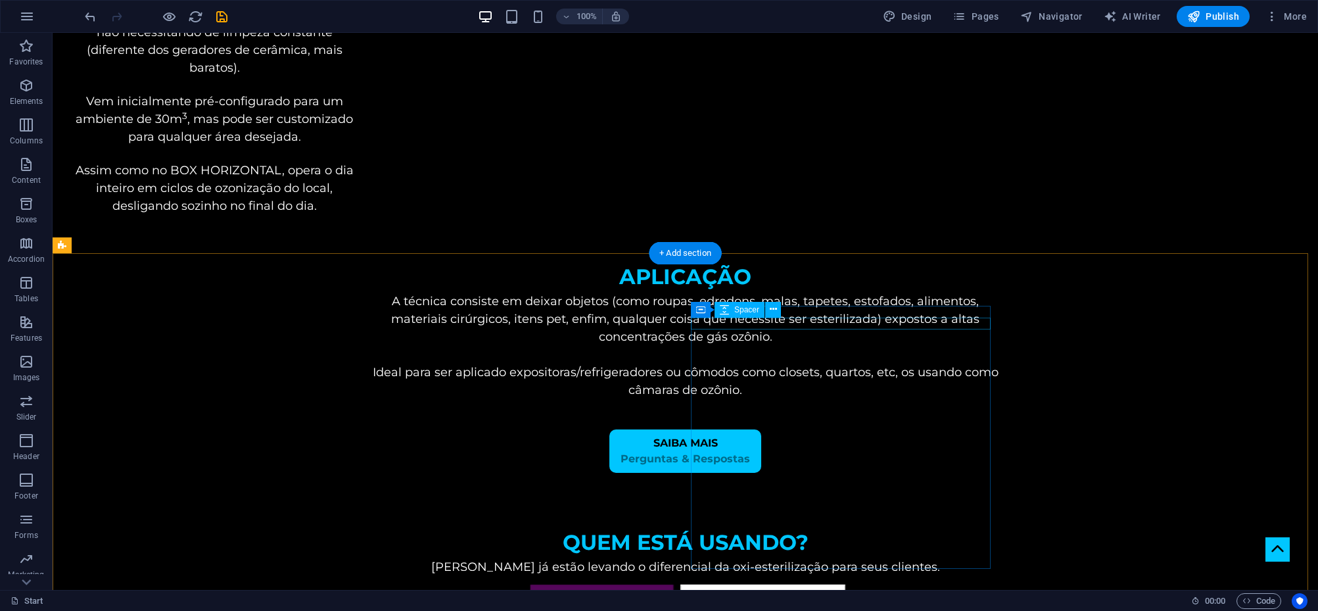
drag, startPoint x: 807, startPoint y: 320, endPoint x: 798, endPoint y: 340, distance: 21.8
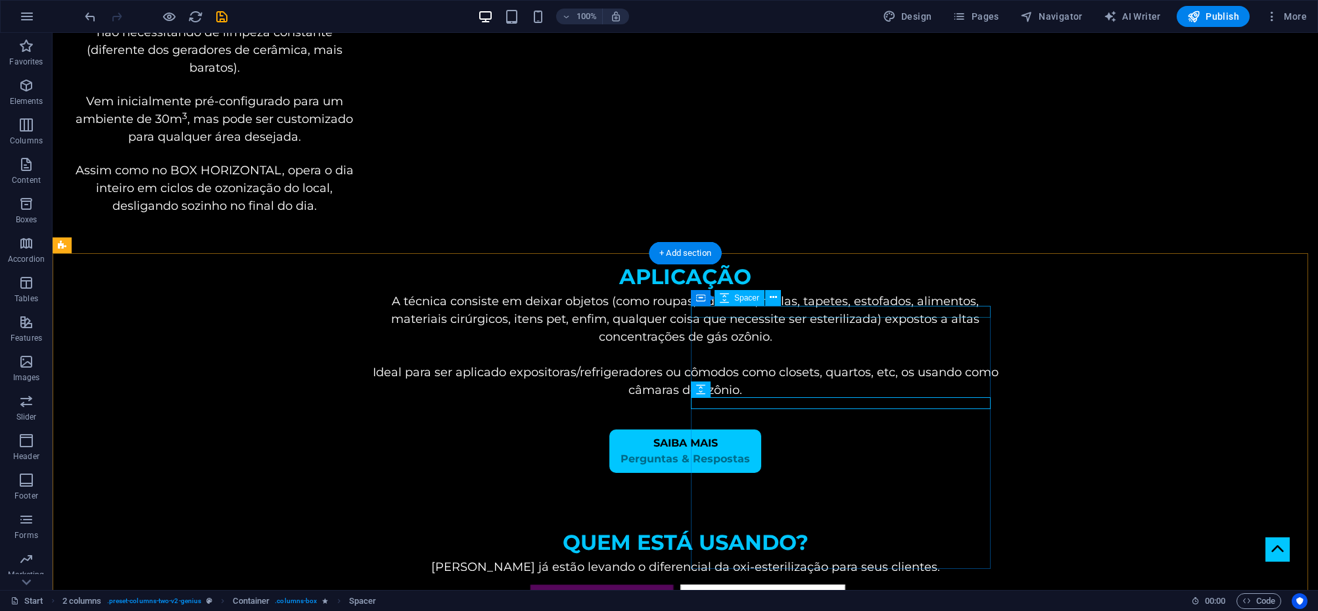
select select "px"
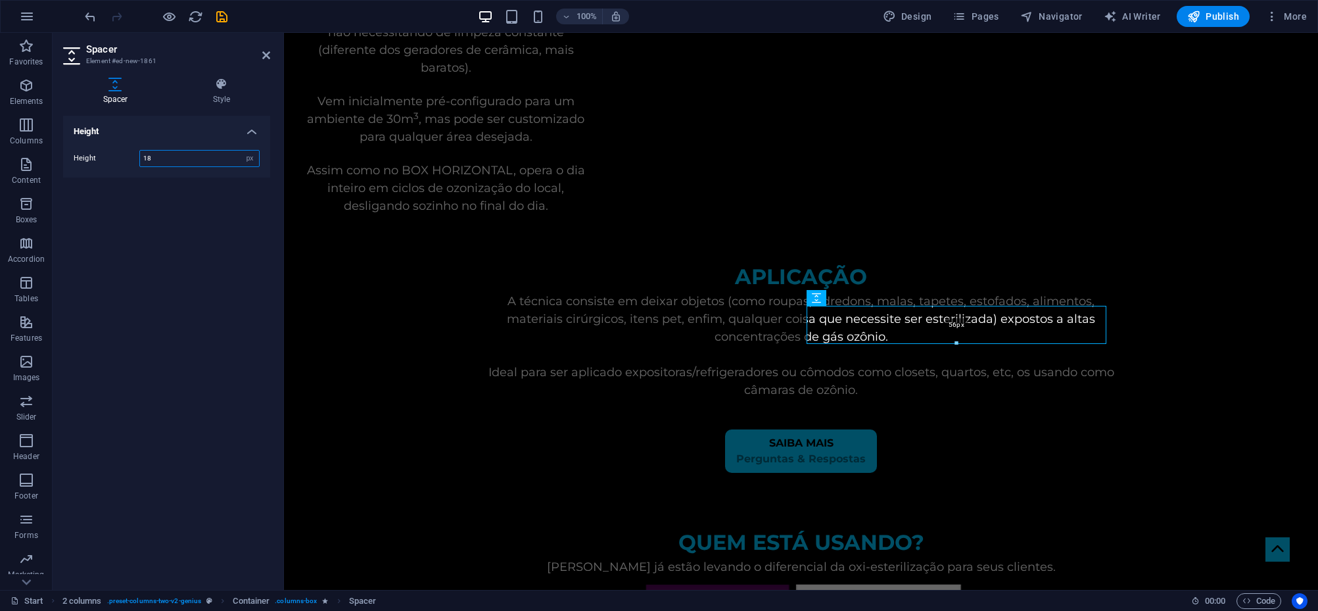
drag, startPoint x: 958, startPoint y: 316, endPoint x: 606, endPoint y: 334, distance: 352.8
click at [960, 339] on div "56px" at bounding box center [957, 325] width 300 height 38
type input "56"
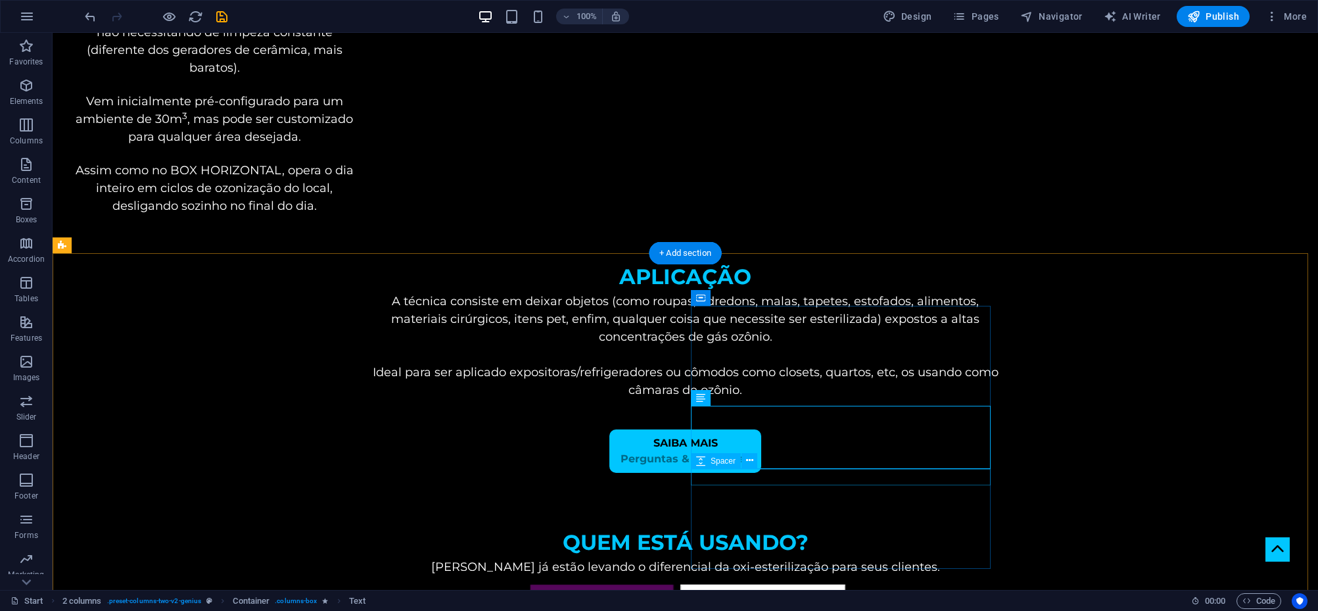
drag, startPoint x: 847, startPoint y: 493, endPoint x: 857, endPoint y: 415, distance: 78.2
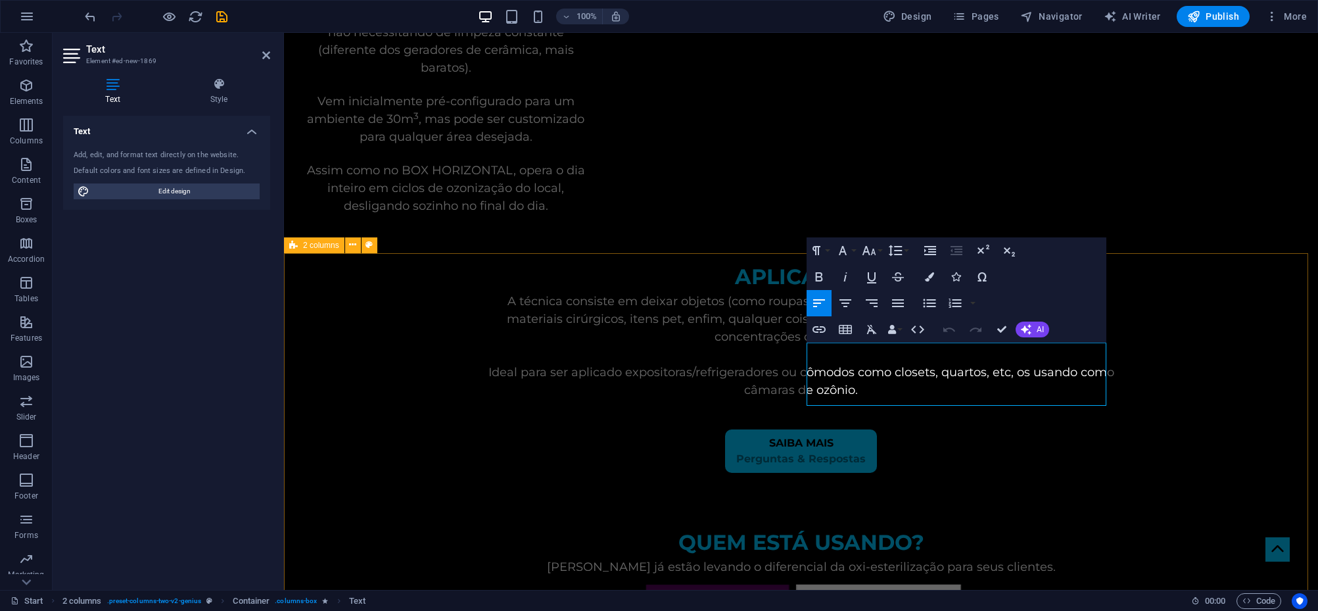
drag, startPoint x: 1108, startPoint y: 398, endPoint x: 797, endPoint y: 348, distance: 315.0
drag, startPoint x: 1052, startPoint y: 438, endPoint x: 797, endPoint y: 342, distance: 273.1
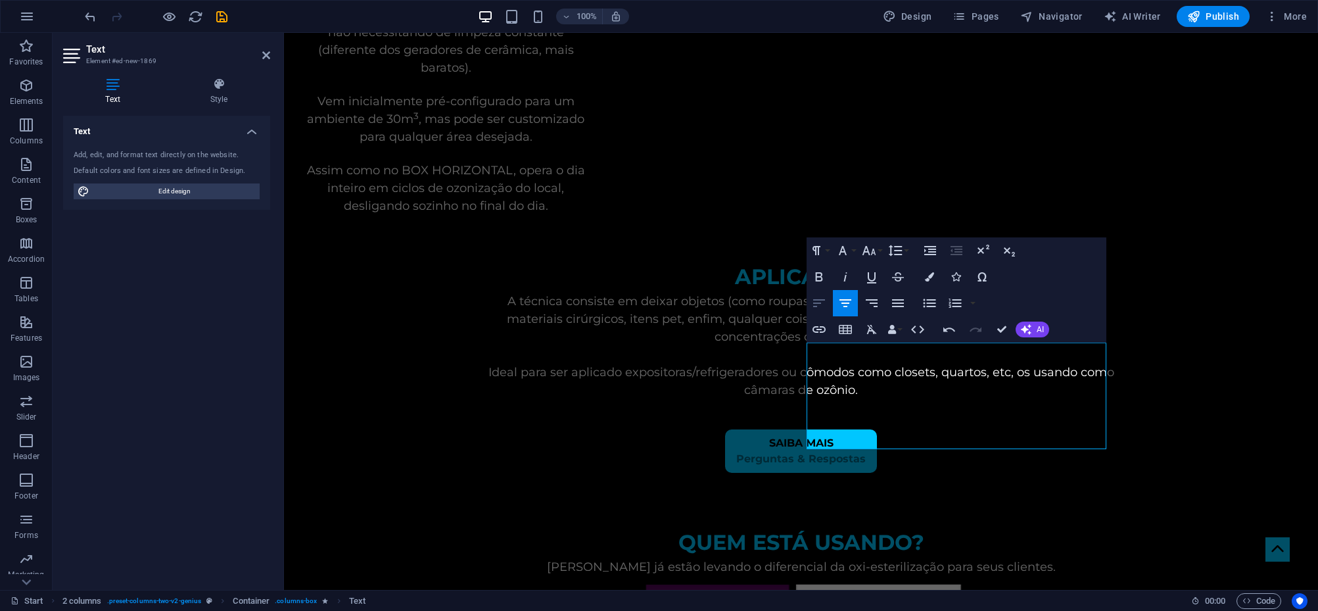
click at [816, 306] on icon "button" at bounding box center [819, 303] width 12 height 8
click at [872, 251] on icon "button" at bounding box center [869, 250] width 14 height 9
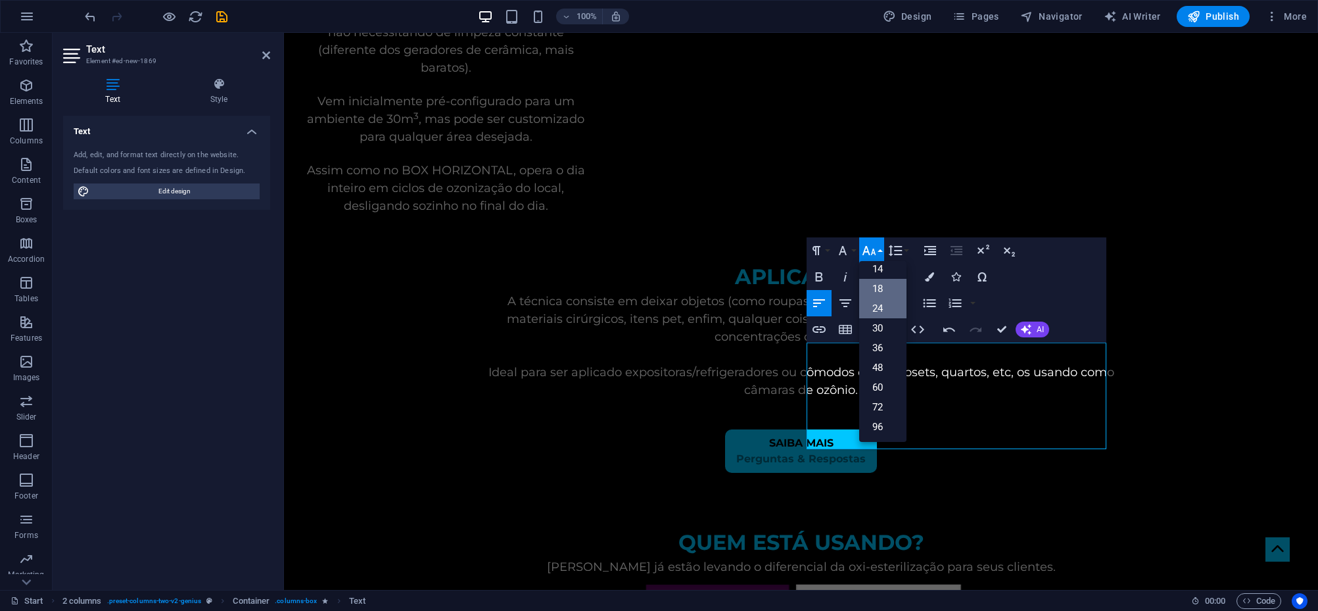
scroll to position [0, 0]
click at [887, 360] on link "12" at bounding box center [882, 355] width 47 height 20
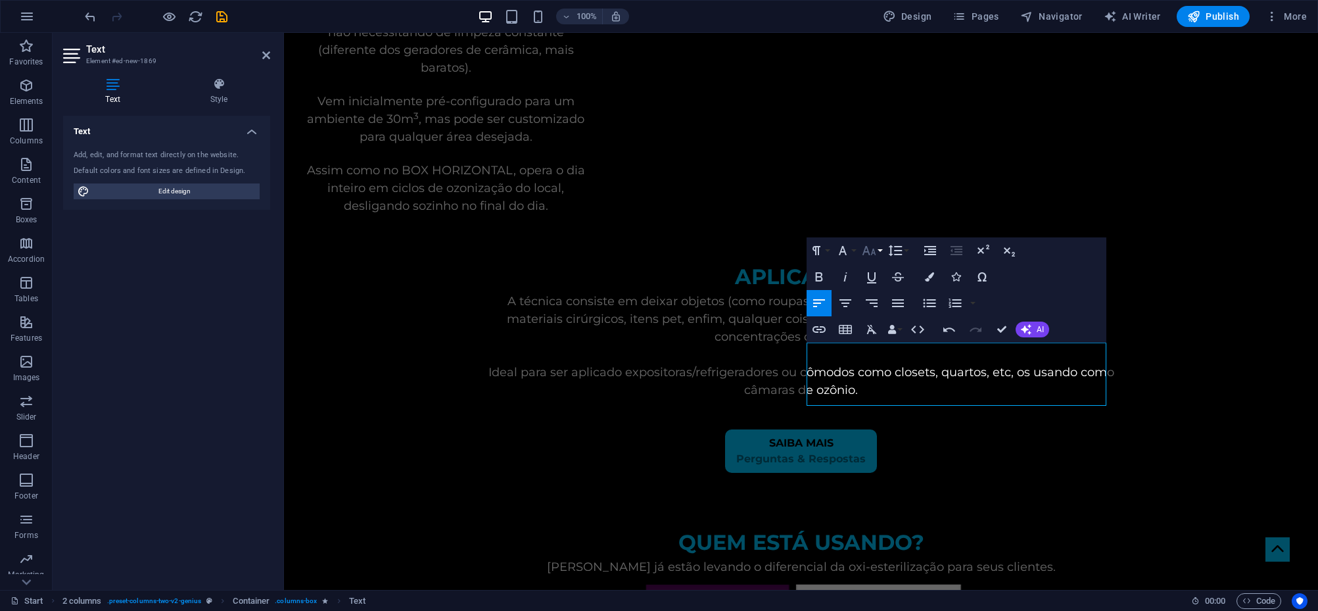
click at [876, 250] on icon "button" at bounding box center [869, 251] width 16 height 16
click at [880, 281] on link "14" at bounding box center [882, 281] width 47 height 20
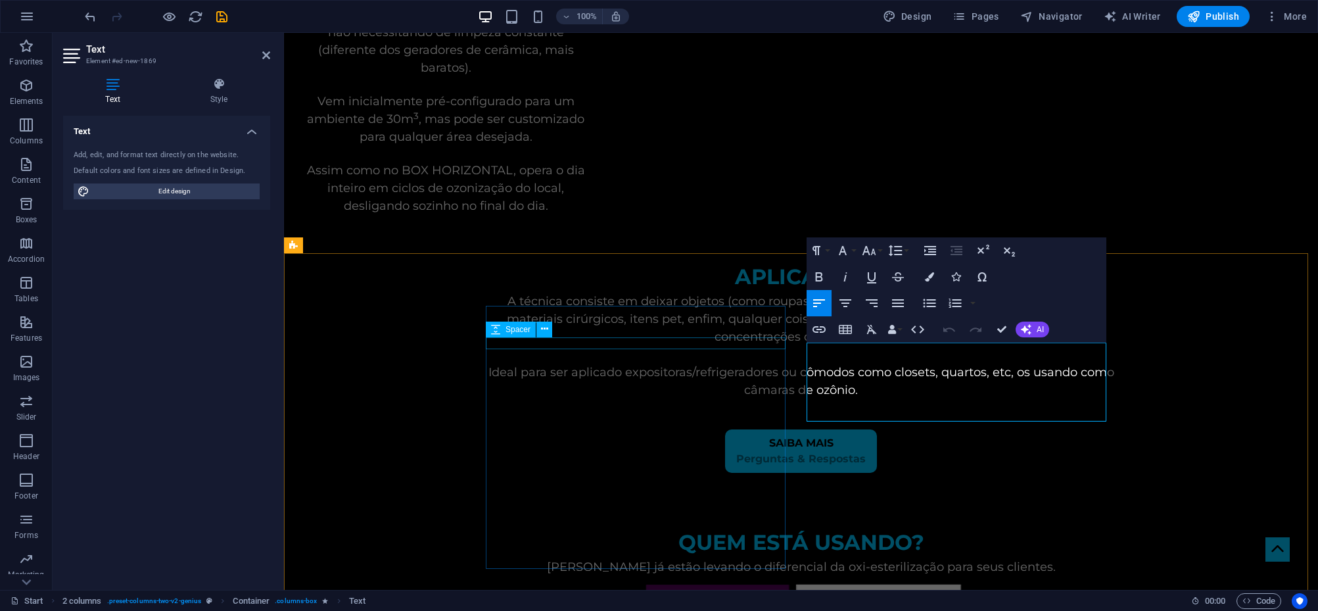
drag, startPoint x: 935, startPoint y: 410, endPoint x: 806, endPoint y: 306, distance: 166.0
click at [929, 278] on icon "button" at bounding box center [929, 276] width 9 height 9
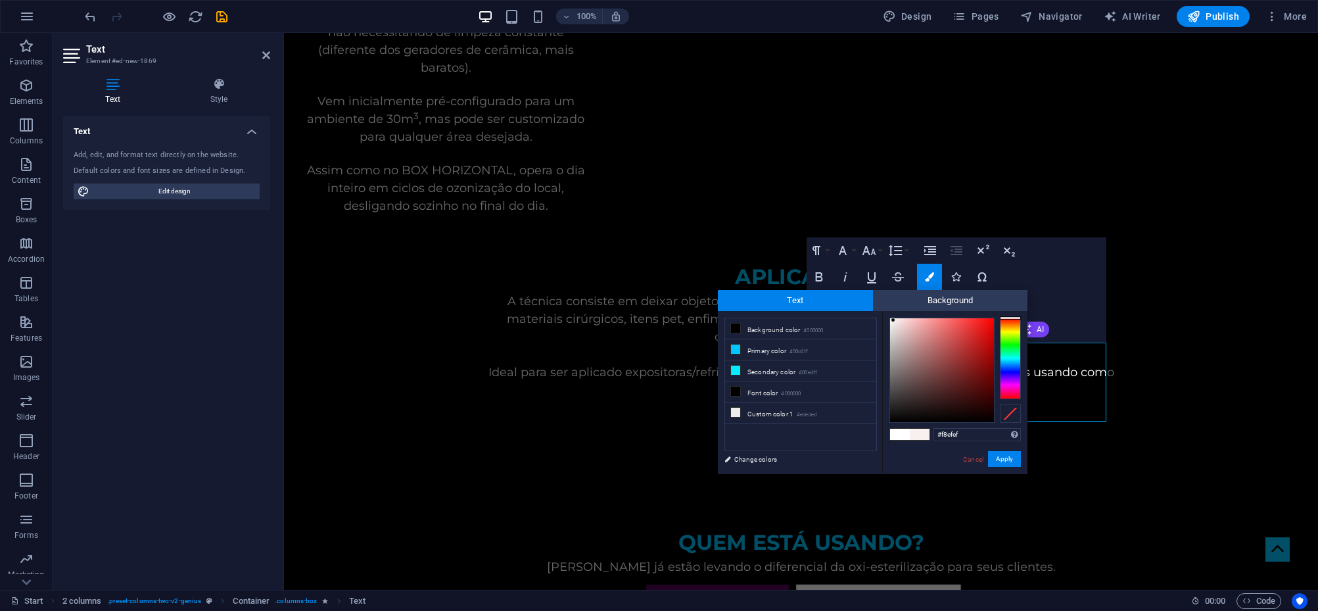
type input "#f8f0f0"
drag, startPoint x: 896, startPoint y: 333, endPoint x: 893, endPoint y: 320, distance: 13.6
click at [893, 320] on div at bounding box center [942, 370] width 104 height 104
click at [1001, 457] on button "Apply" at bounding box center [1004, 459] width 33 height 16
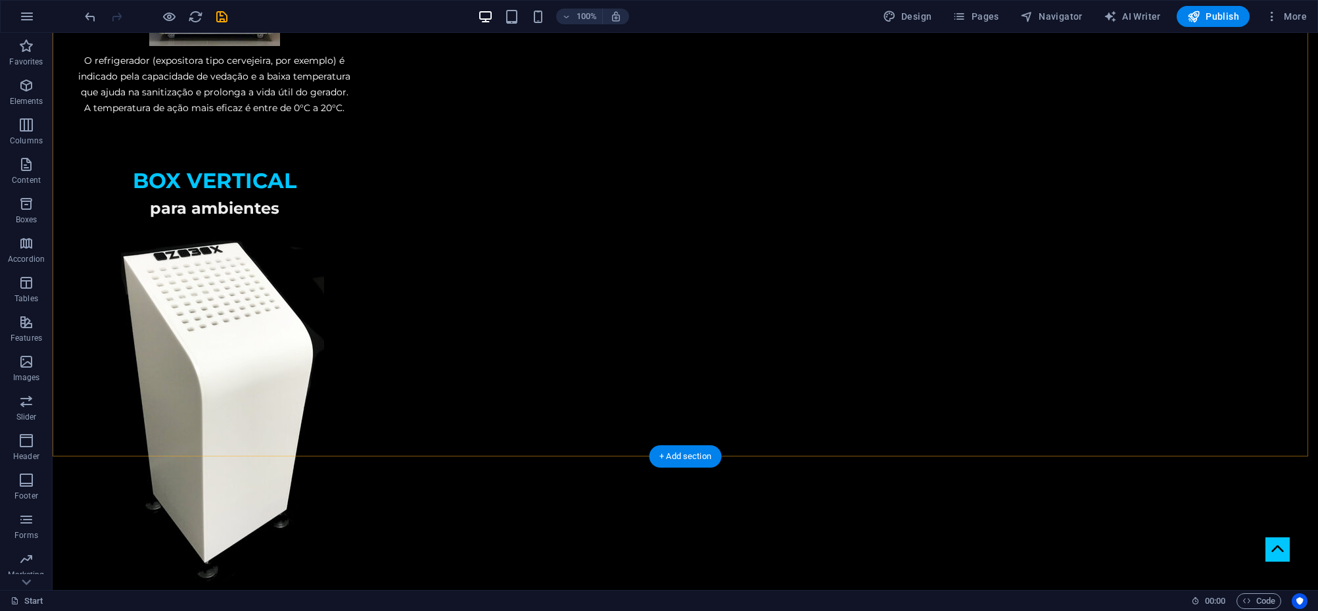
scroll to position [2672, 0]
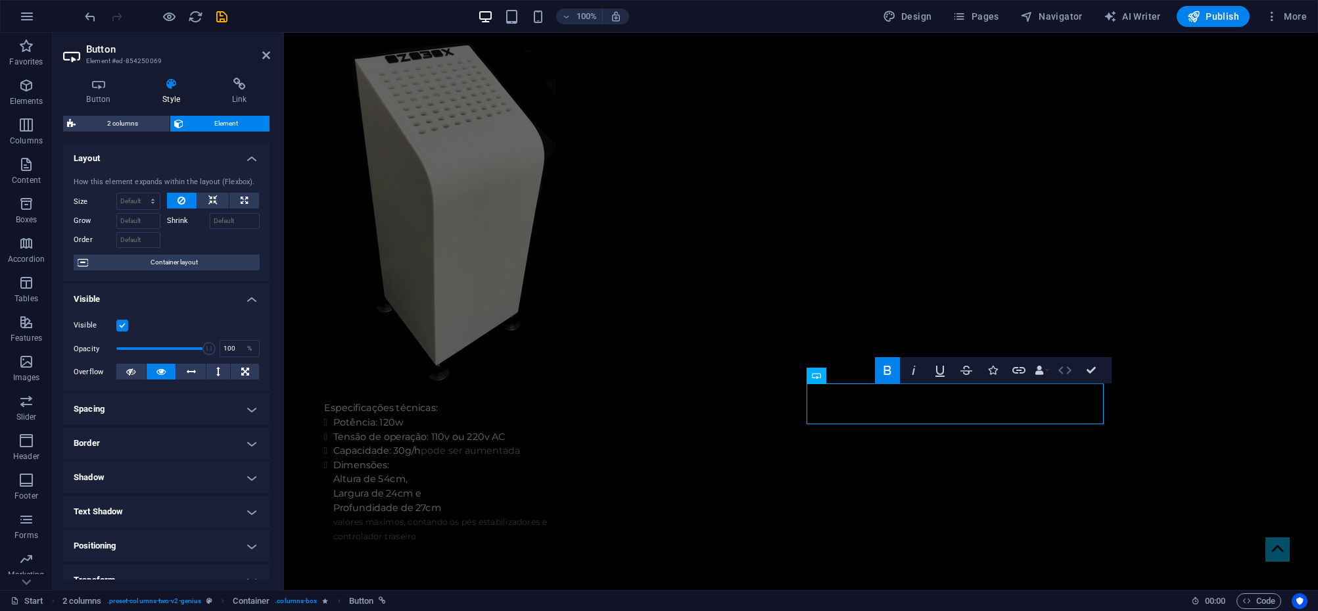
drag, startPoint x: 1064, startPoint y: 372, endPoint x: 626, endPoint y: 409, distance: 439.3
click at [1064, 372] on icon "button" at bounding box center [1065, 370] width 16 height 16
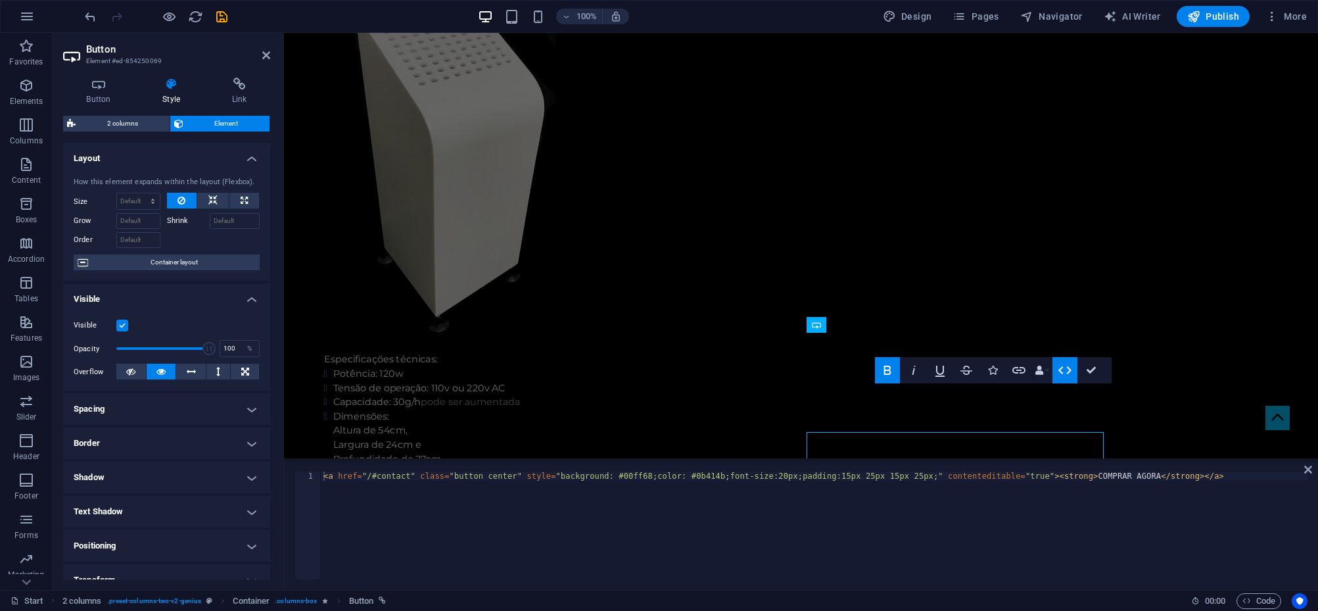
scroll to position [2623, 0]
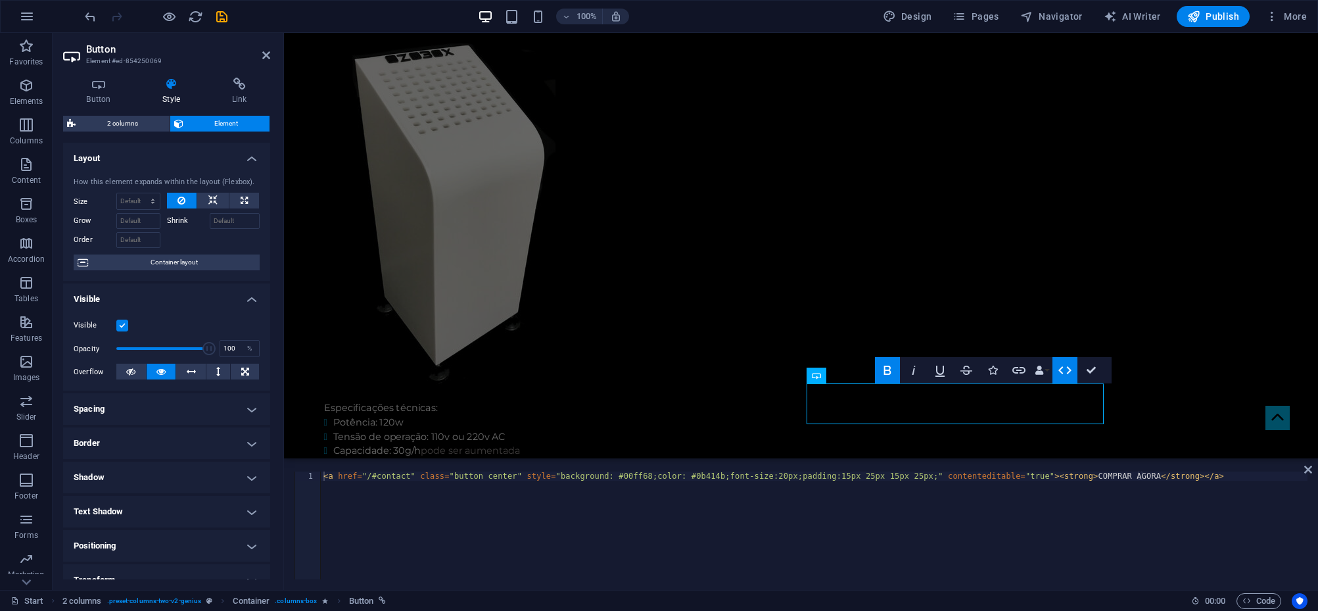
click at [1068, 363] on icon "button" at bounding box center [1065, 370] width 16 height 16
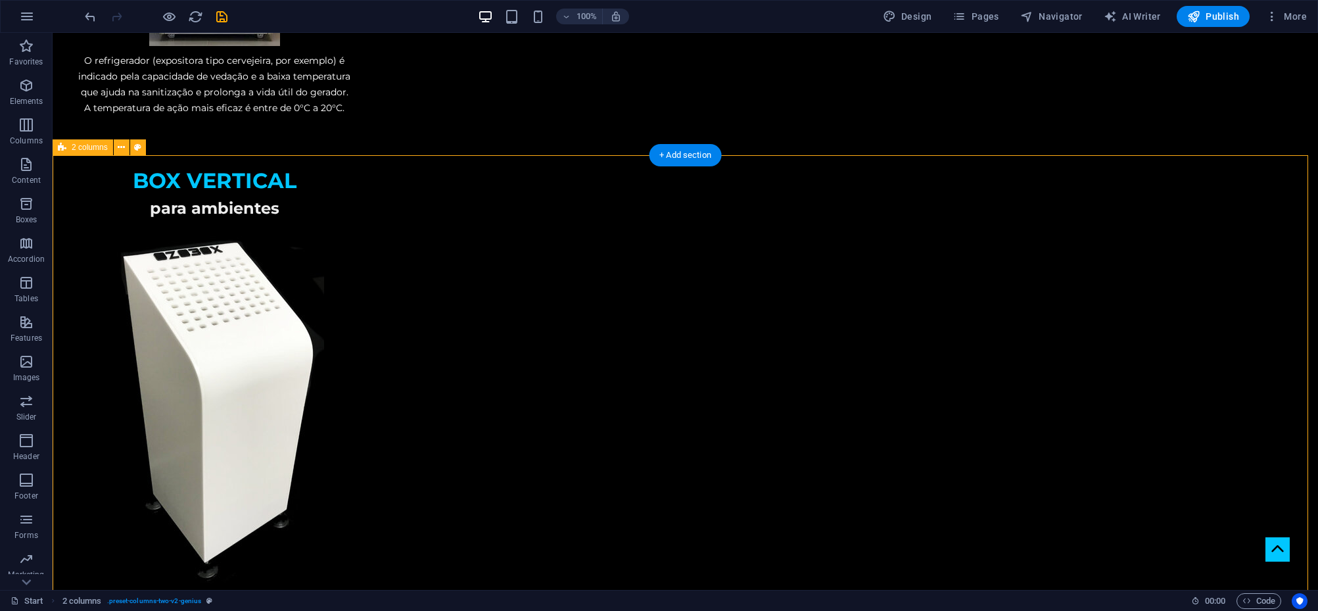
scroll to position [2541, 0]
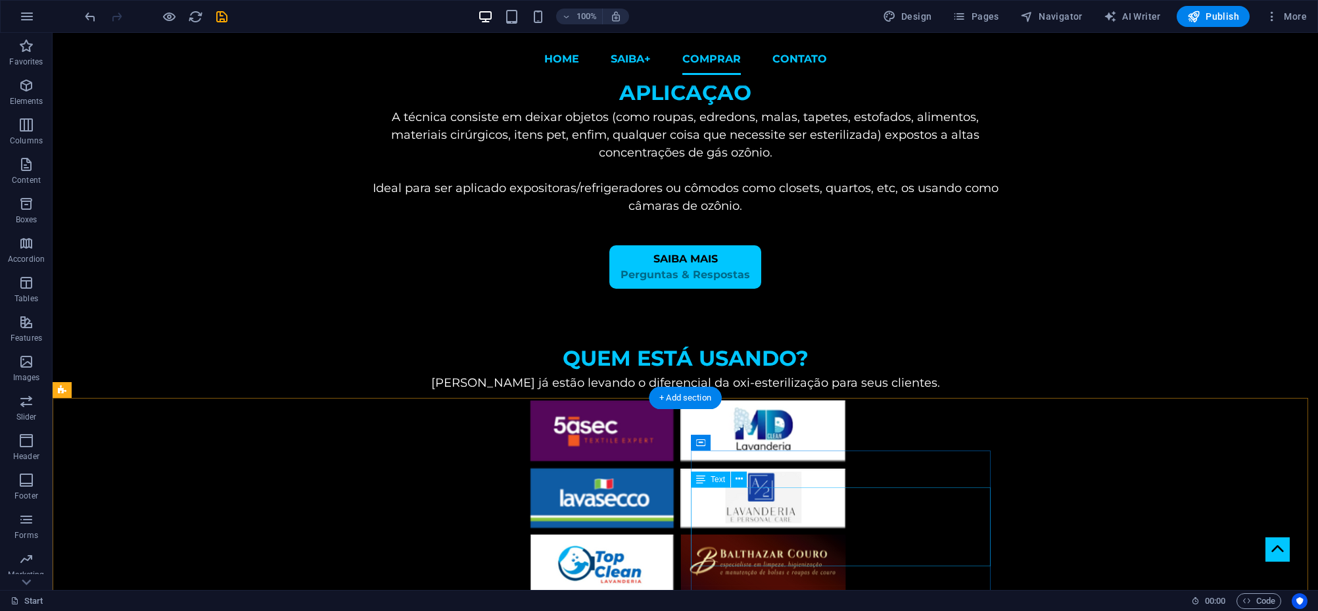
scroll to position [3264, 0]
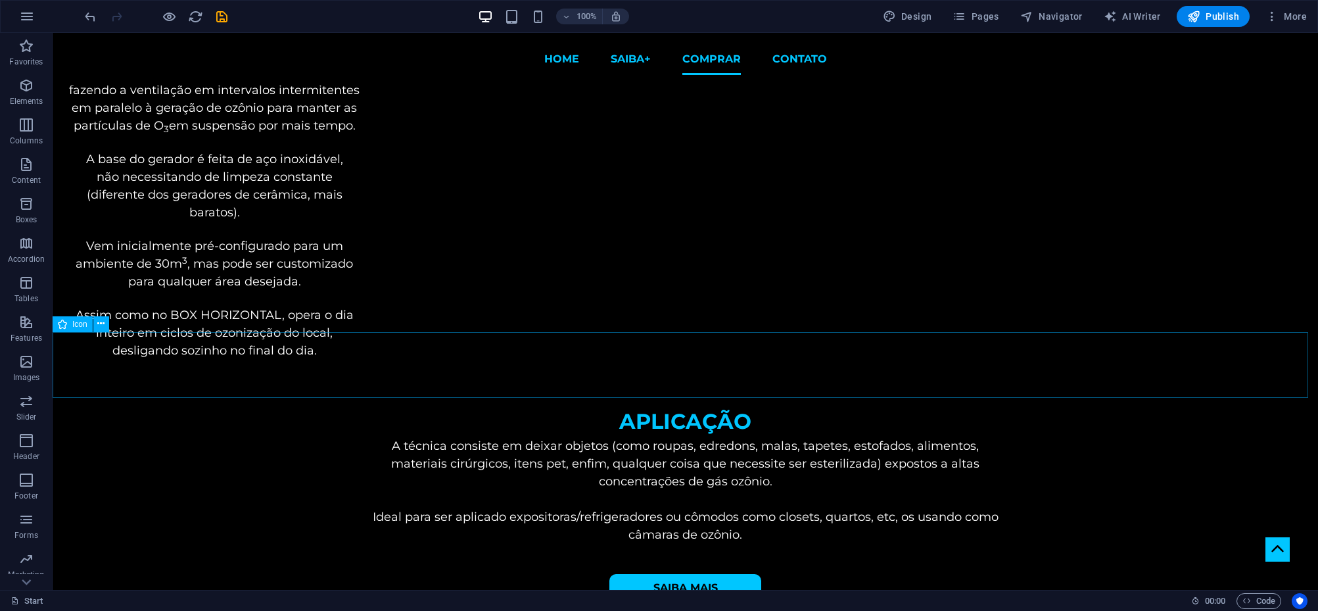
click at [83, 325] on span "Icon" at bounding box center [79, 324] width 15 height 8
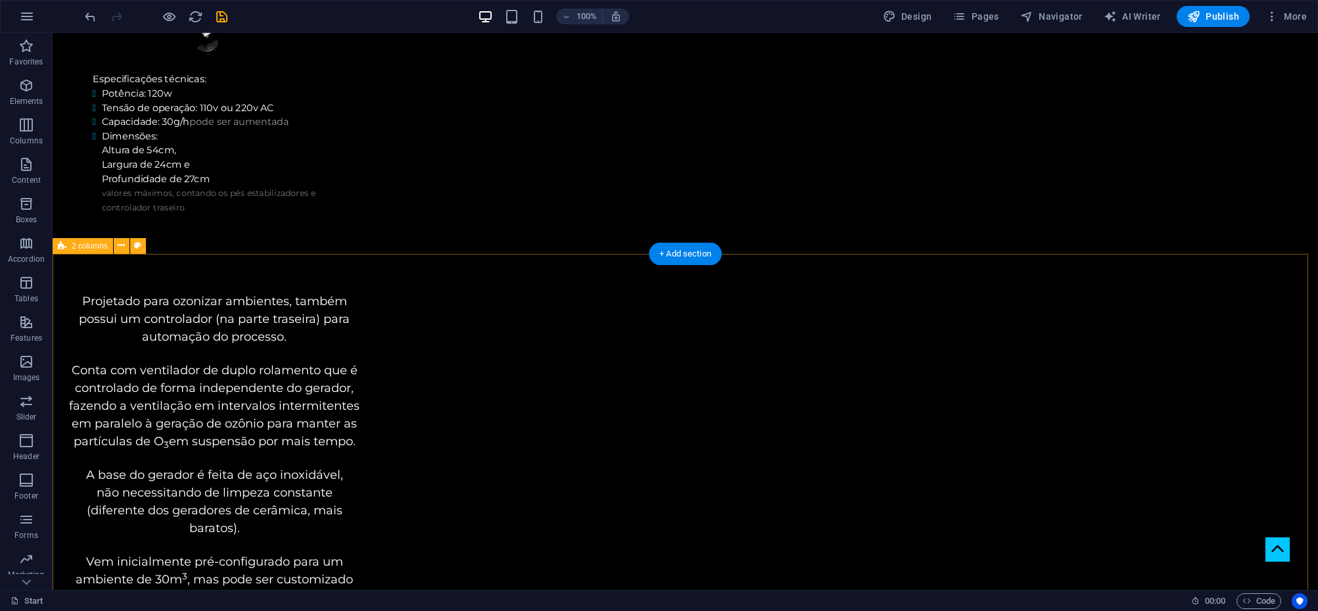
scroll to position [3395, 0]
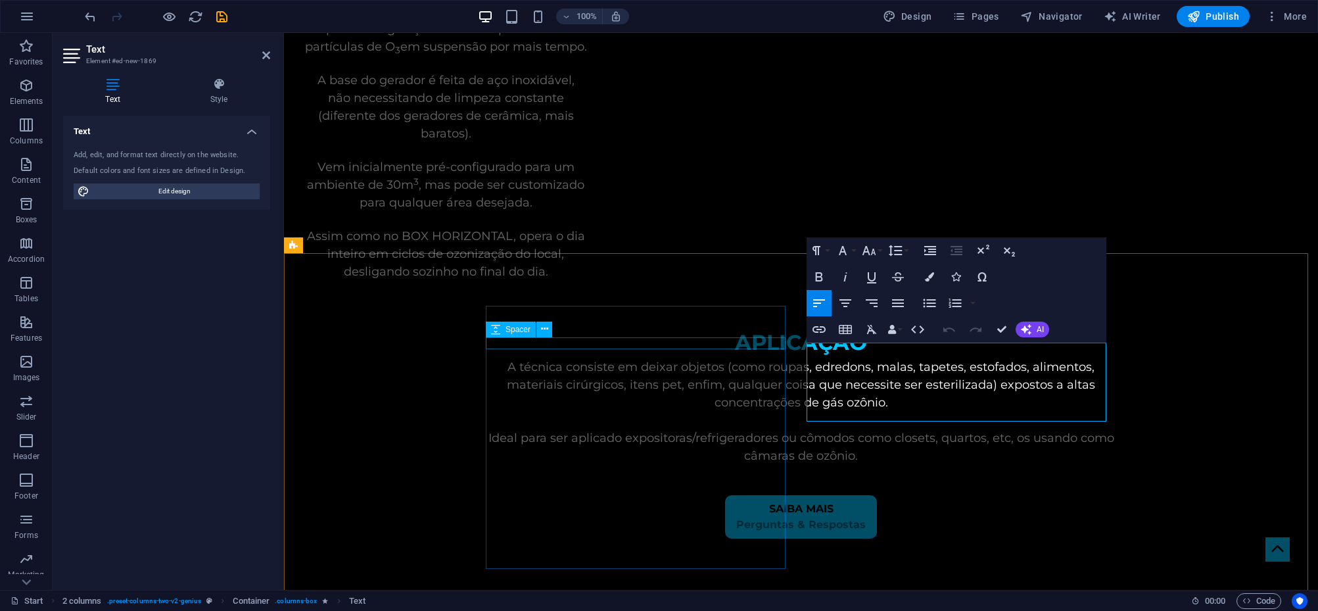
drag, startPoint x: 926, startPoint y: 412, endPoint x: 768, endPoint y: 342, distance: 172.7
copy span "No caso de adquirir vários aparelhos, parceria, solicitar desenvolvimento de ap…"
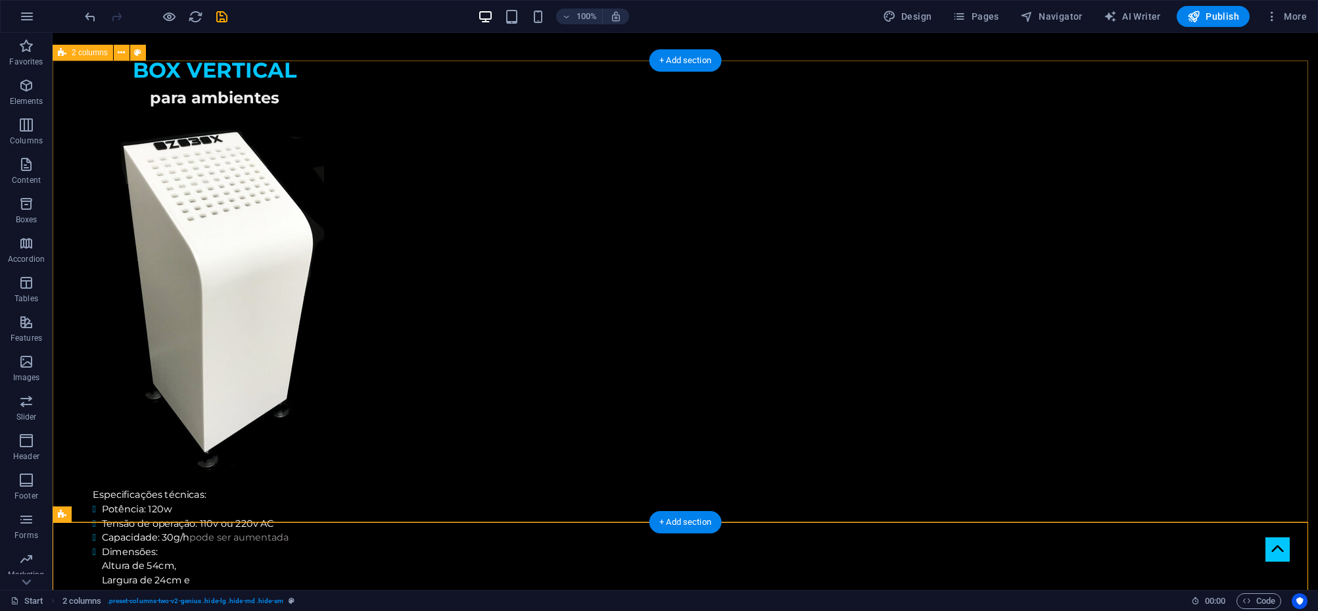
scroll to position [2606, 0]
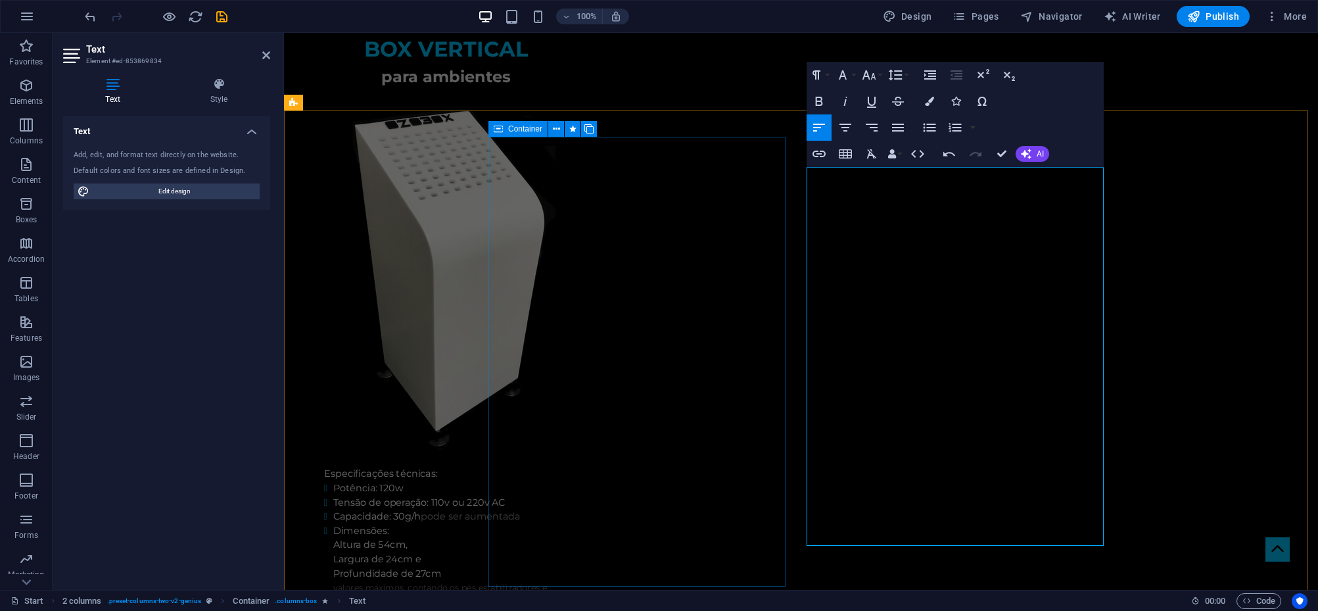
drag, startPoint x: 940, startPoint y: 522, endPoint x: 762, endPoint y: 453, distance: 191.0
click at [847, 129] on icon "button" at bounding box center [845, 128] width 16 height 16
drag, startPoint x: 832, startPoint y: 459, endPoint x: 937, endPoint y: 494, distance: 110.0
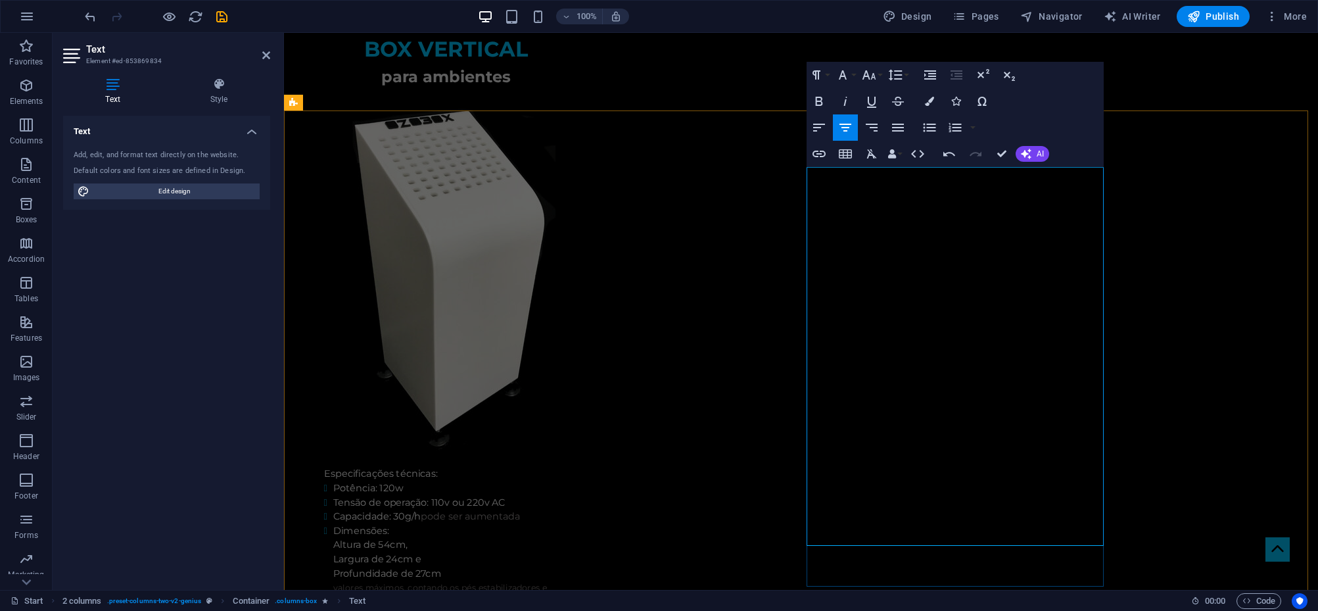
click at [870, 74] on icon "button" at bounding box center [869, 75] width 16 height 16
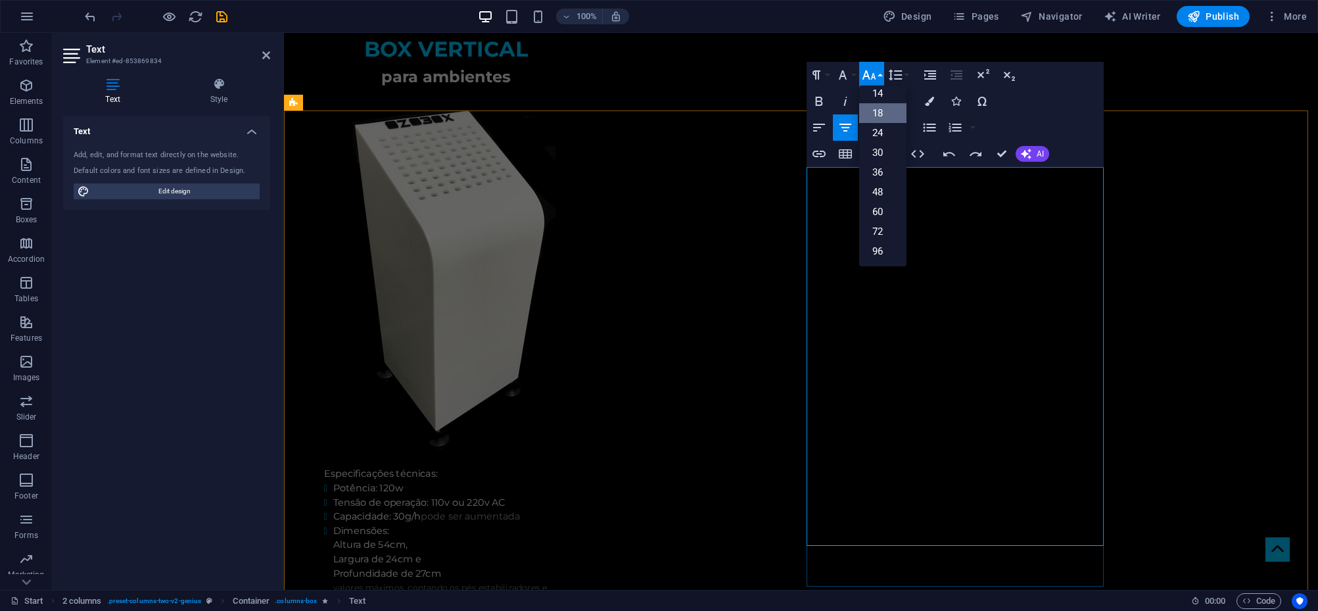
drag, startPoint x: 832, startPoint y: 458, endPoint x: 1036, endPoint y: 507, distance: 209.7
click at [880, 114] on link "18" at bounding box center [882, 113] width 47 height 20
drag, startPoint x: 1044, startPoint y: 459, endPoint x: 860, endPoint y: 492, distance: 186.4
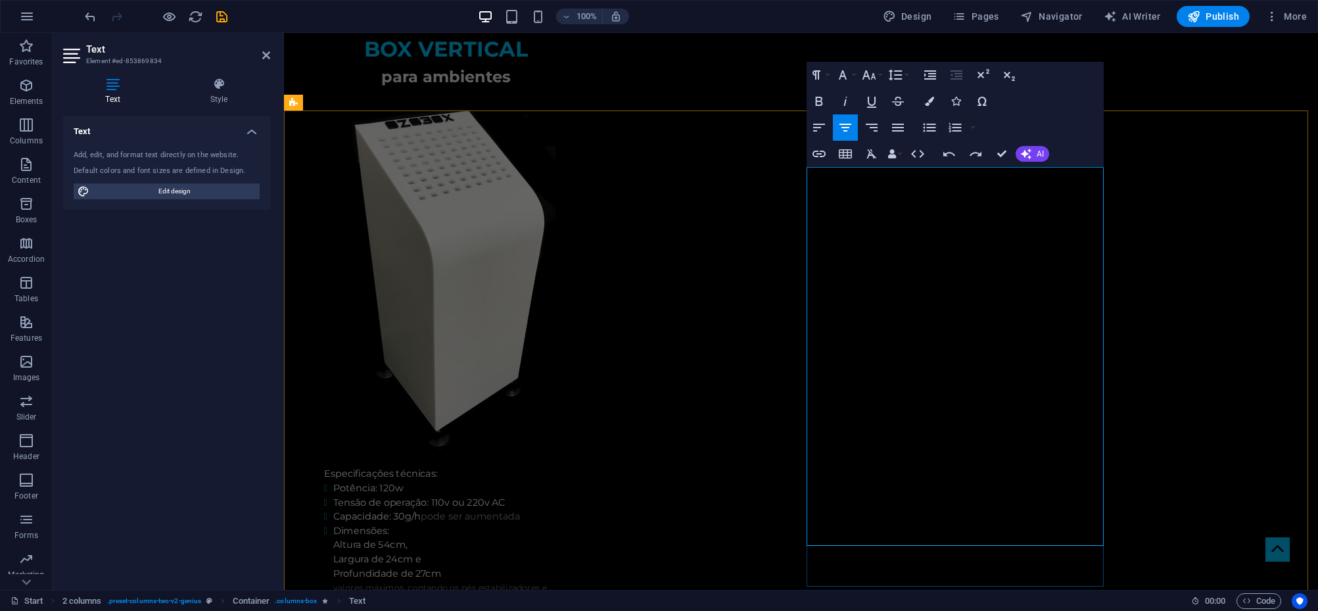
drag, startPoint x: 845, startPoint y: 475, endPoint x: 1077, endPoint y: 476, distance: 231.4
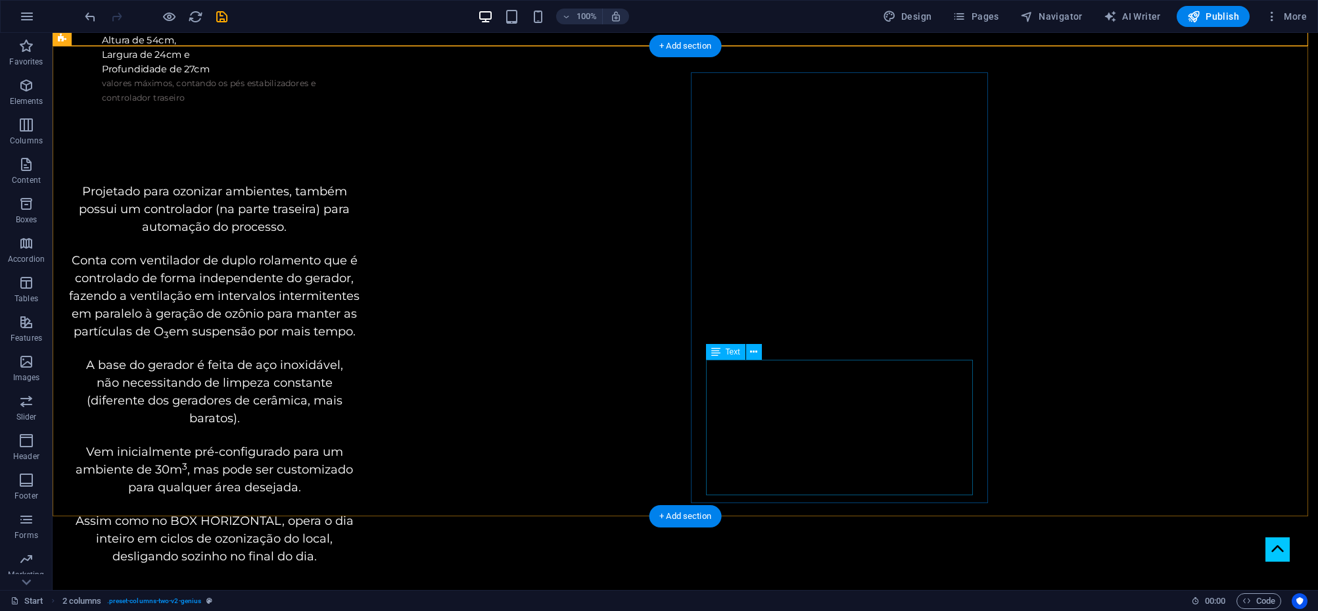
scroll to position [3132, 0]
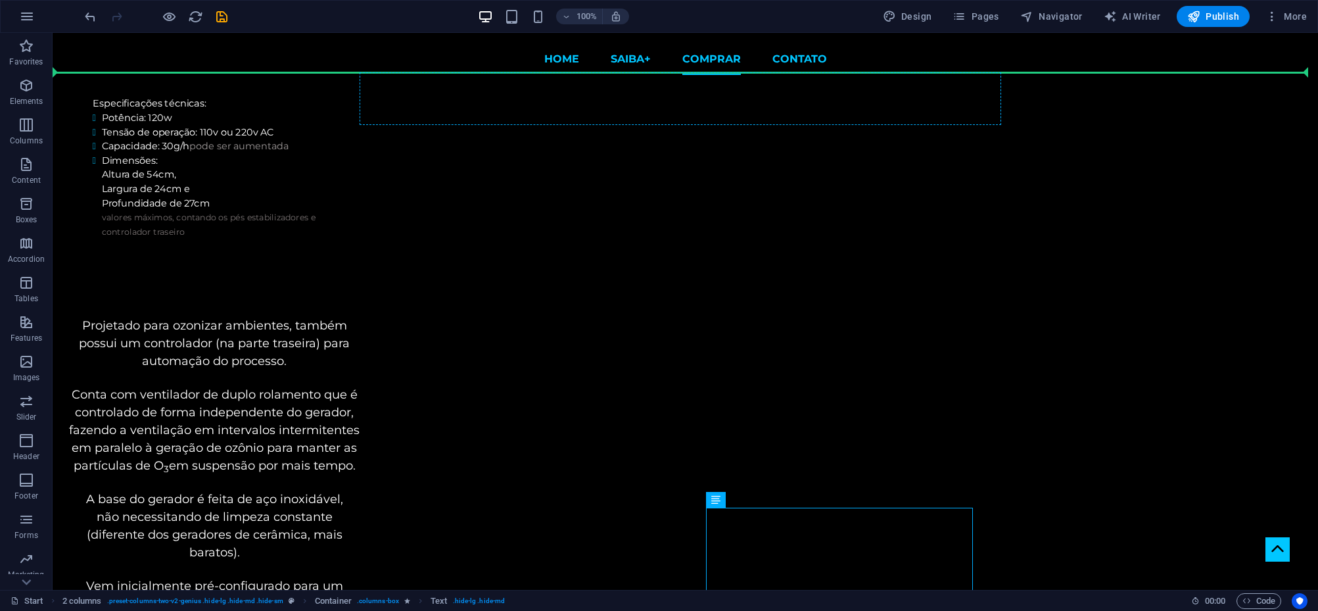
scroll to position [2886, 0]
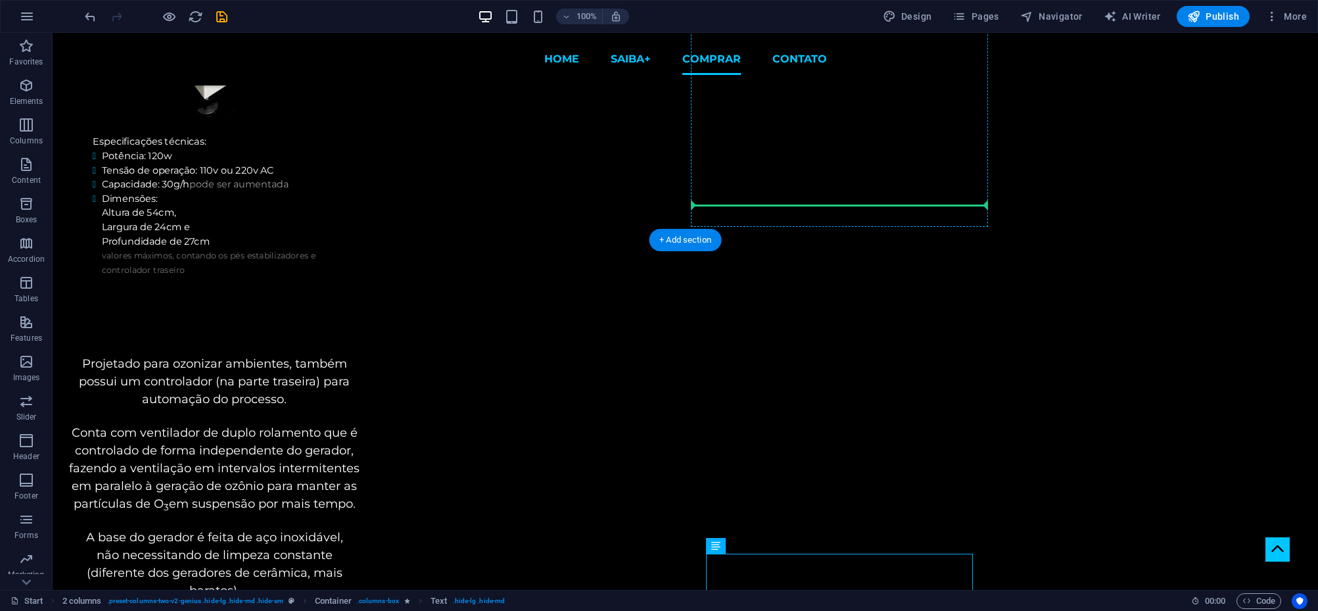
drag, startPoint x: 782, startPoint y: 386, endPoint x: 855, endPoint y: 205, distance: 194.9
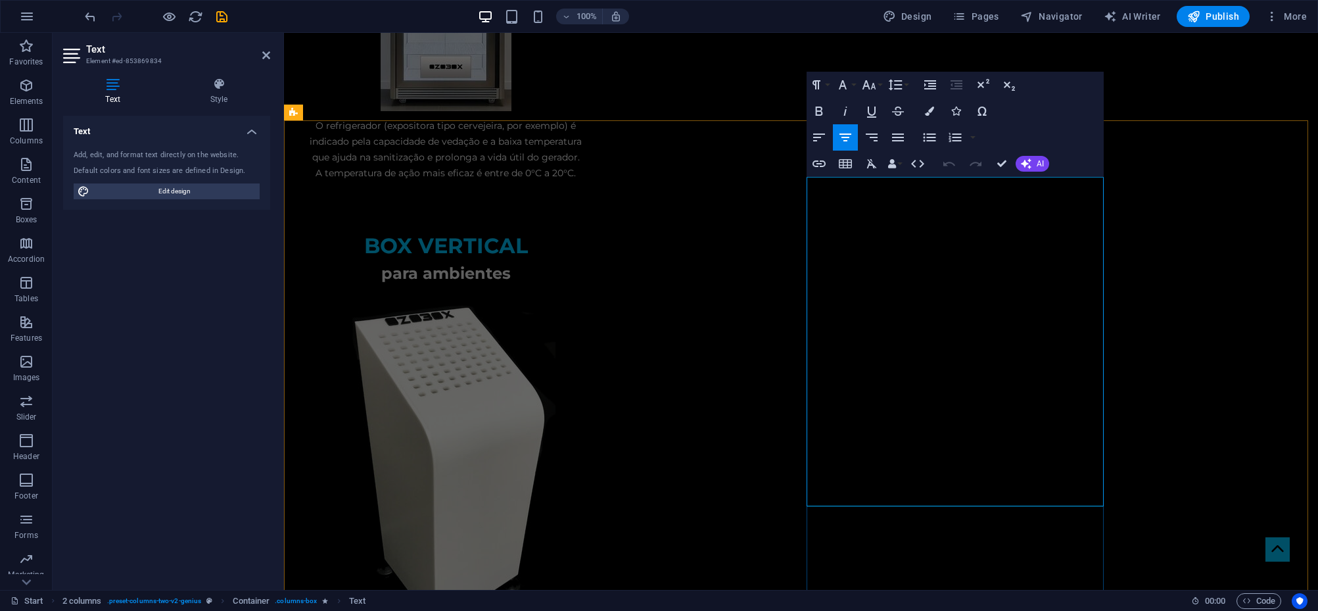
scroll to position [2673, 0]
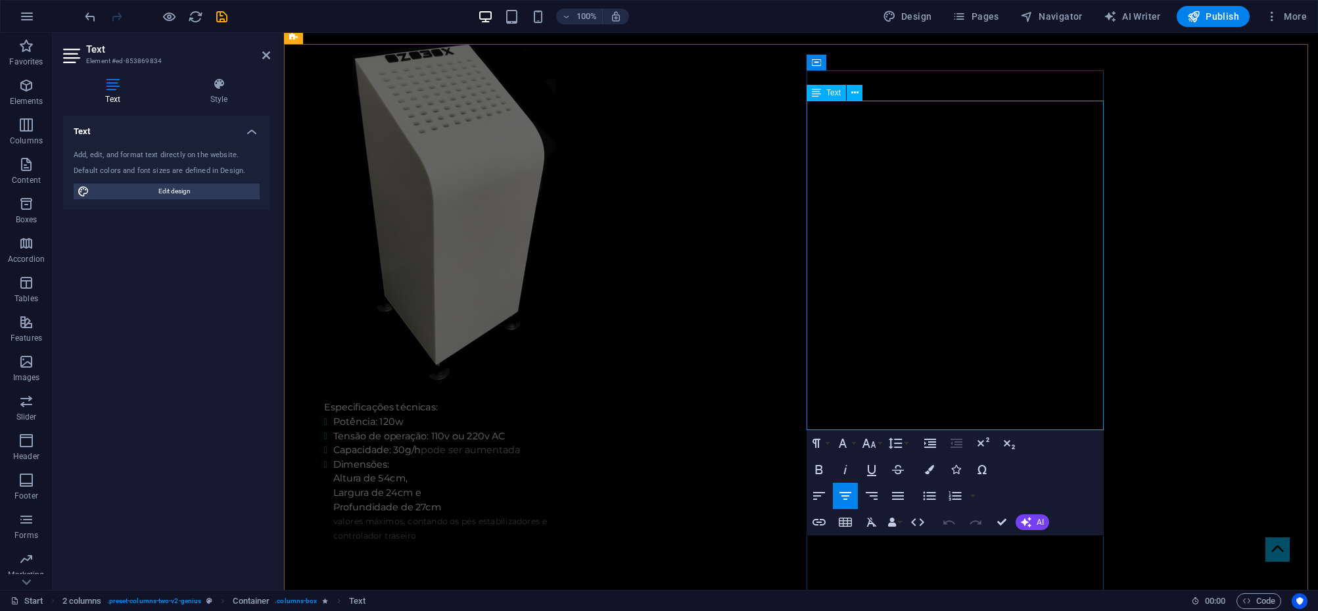
drag, startPoint x: 814, startPoint y: 392, endPoint x: 1092, endPoint y: 413, distance: 278.8
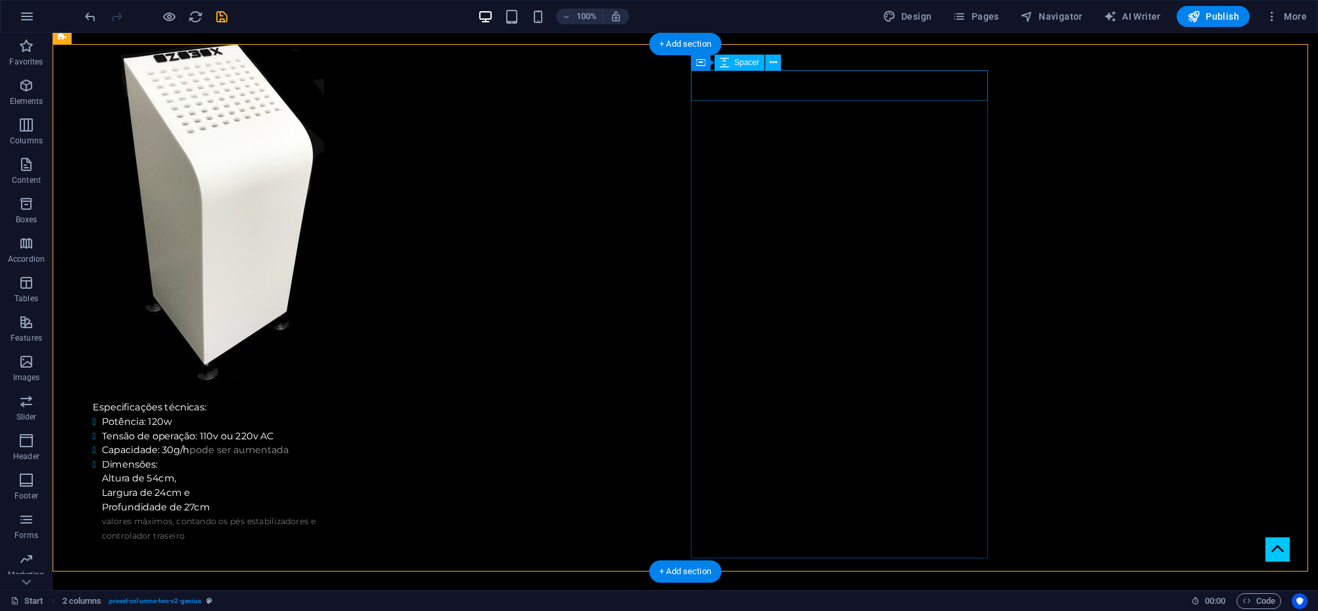
drag, startPoint x: 840, startPoint y: 108, endPoint x: 825, endPoint y: 392, distance: 283.7
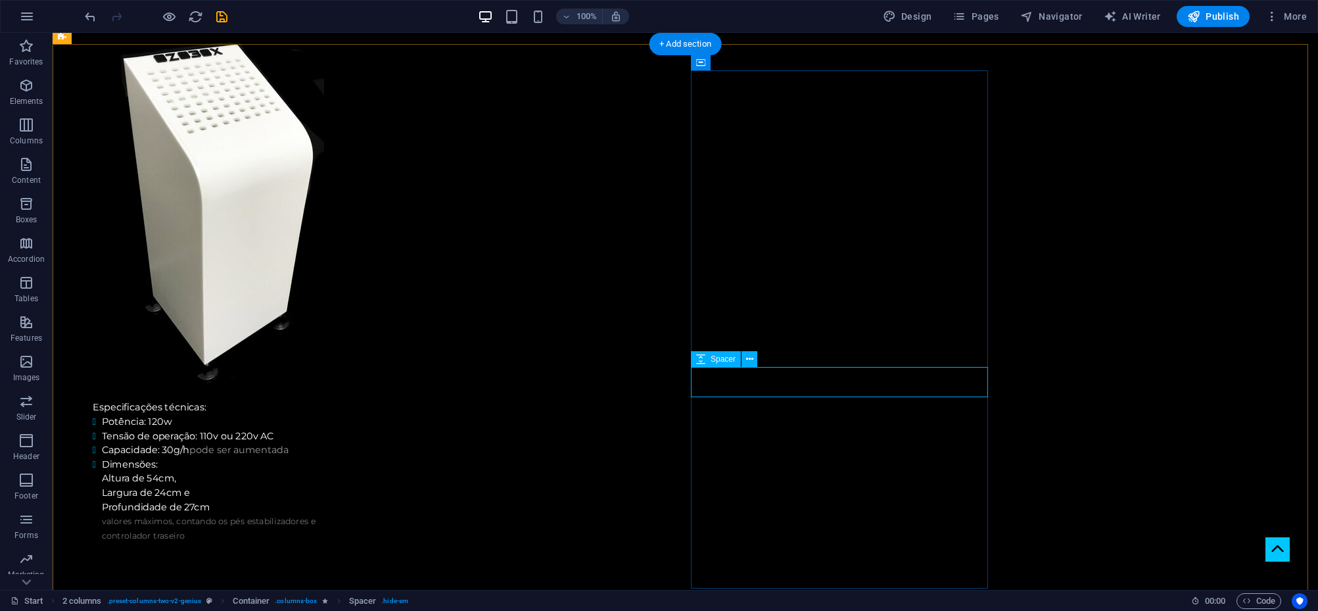
select select "px"
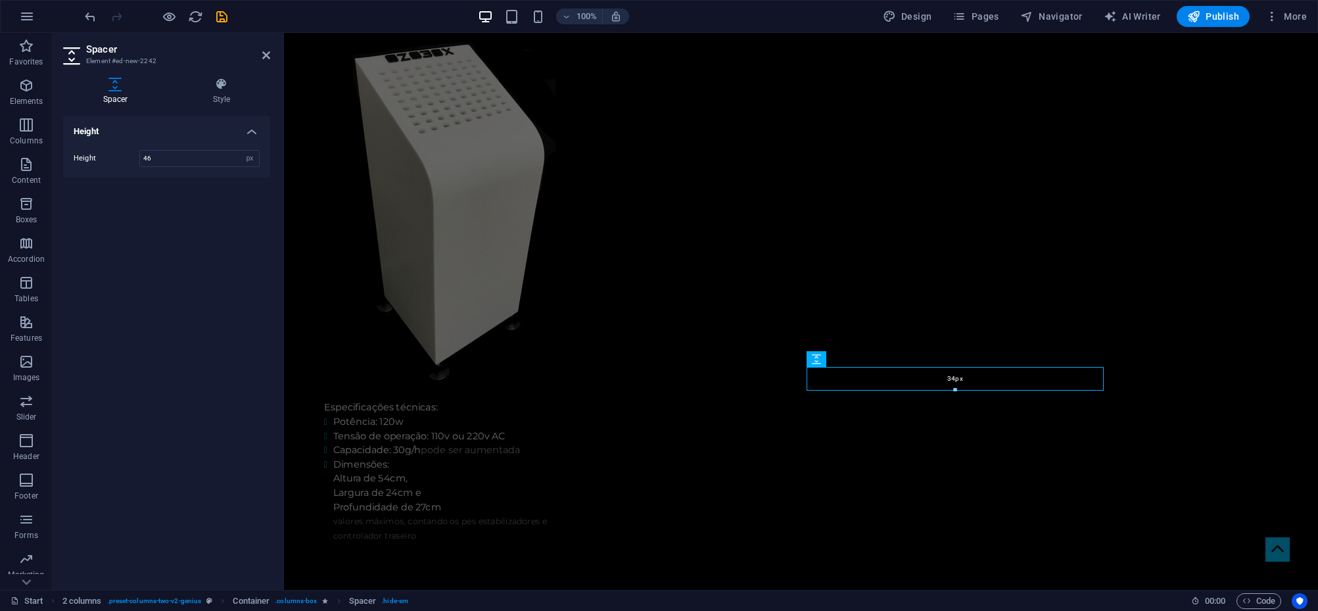
drag, startPoint x: 671, startPoint y: 361, endPoint x: 651, endPoint y: 419, distance: 61.7
click at [964, 388] on div at bounding box center [955, 390] width 296 height 5
type input "34"
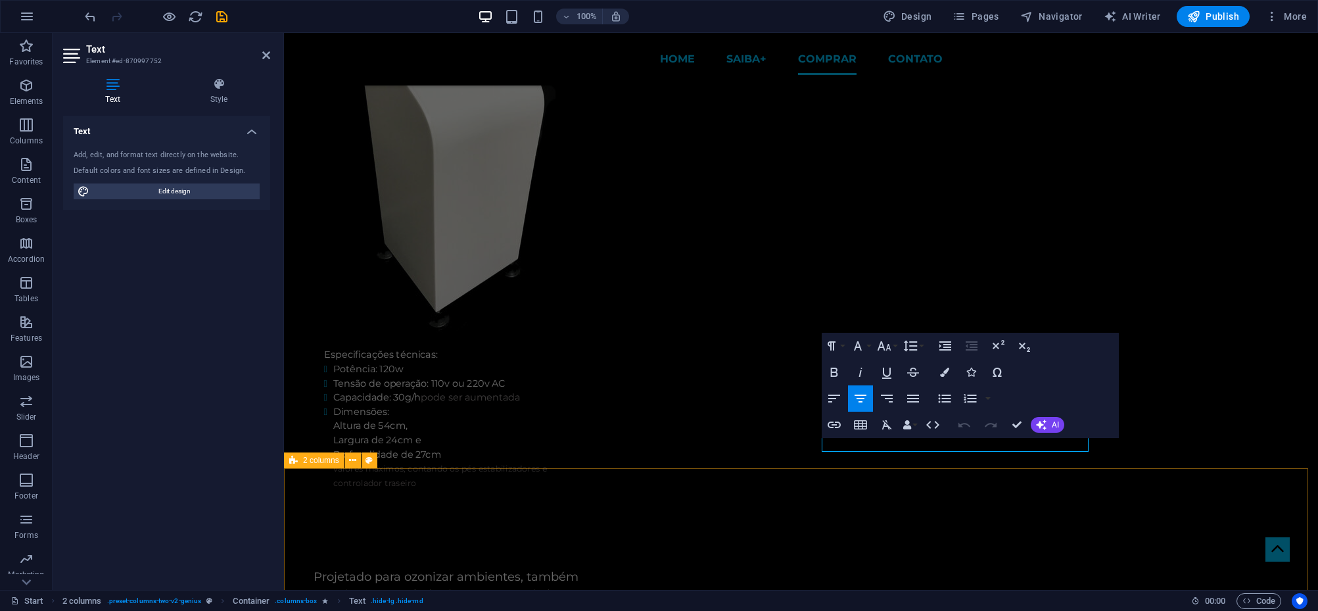
scroll to position [2669, 0]
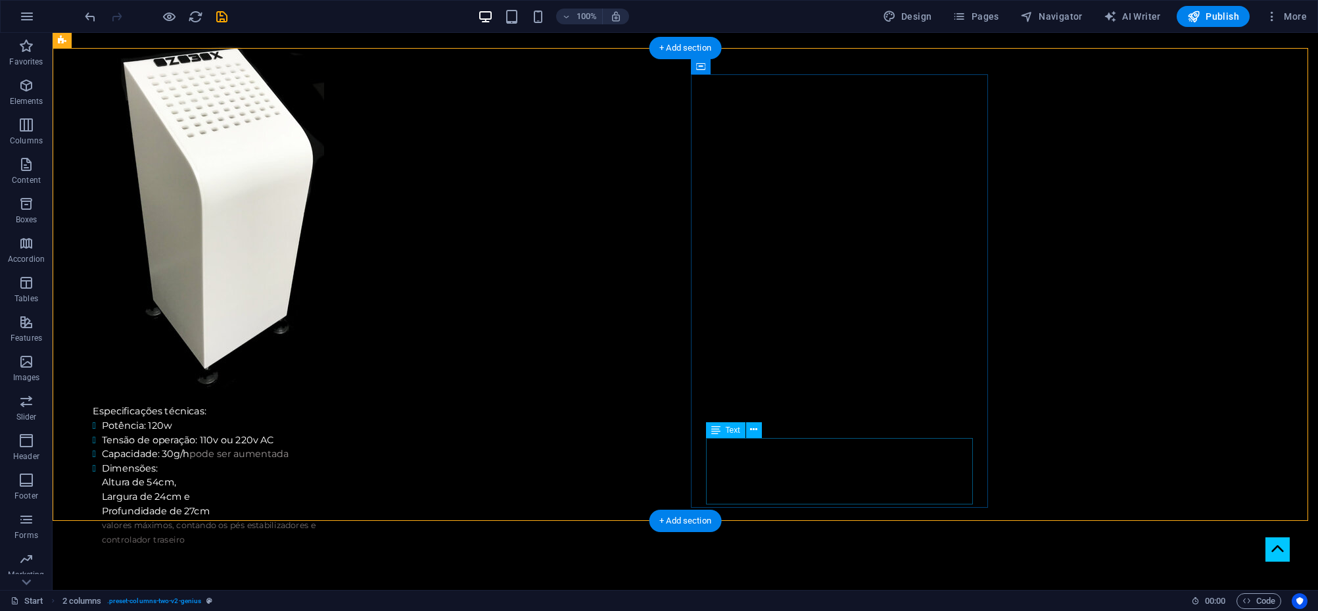
click at [730, 431] on span "Text" at bounding box center [733, 430] width 14 height 8
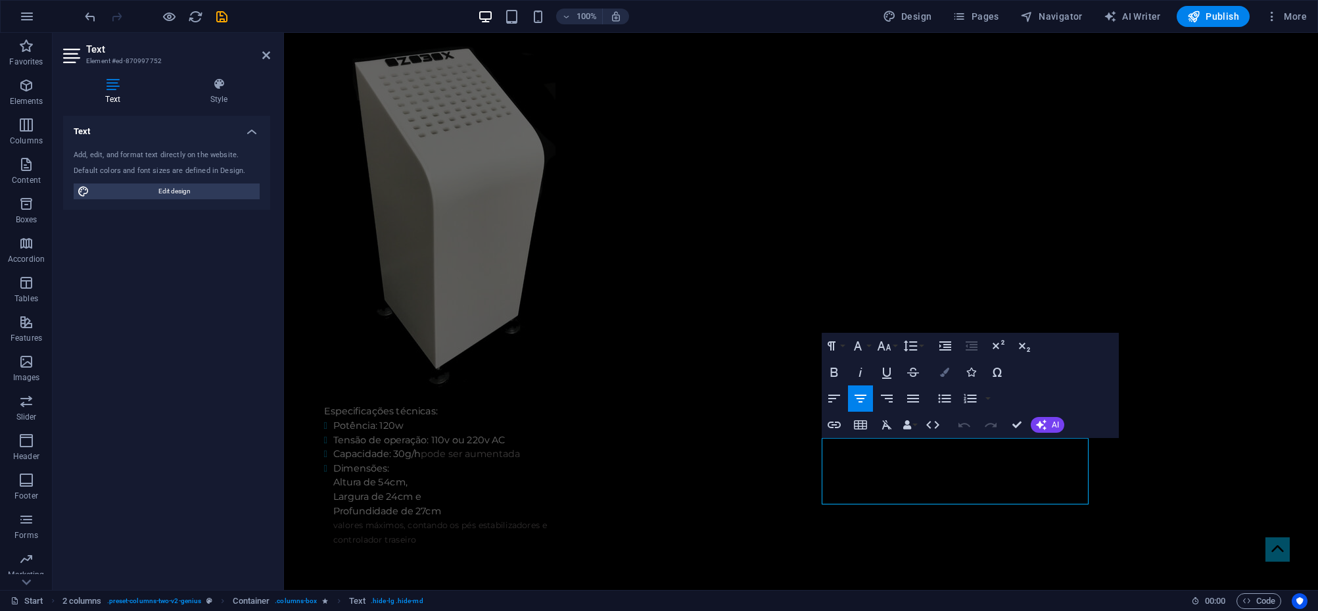
click at [945, 368] on icon "button" at bounding box center [944, 371] width 9 height 9
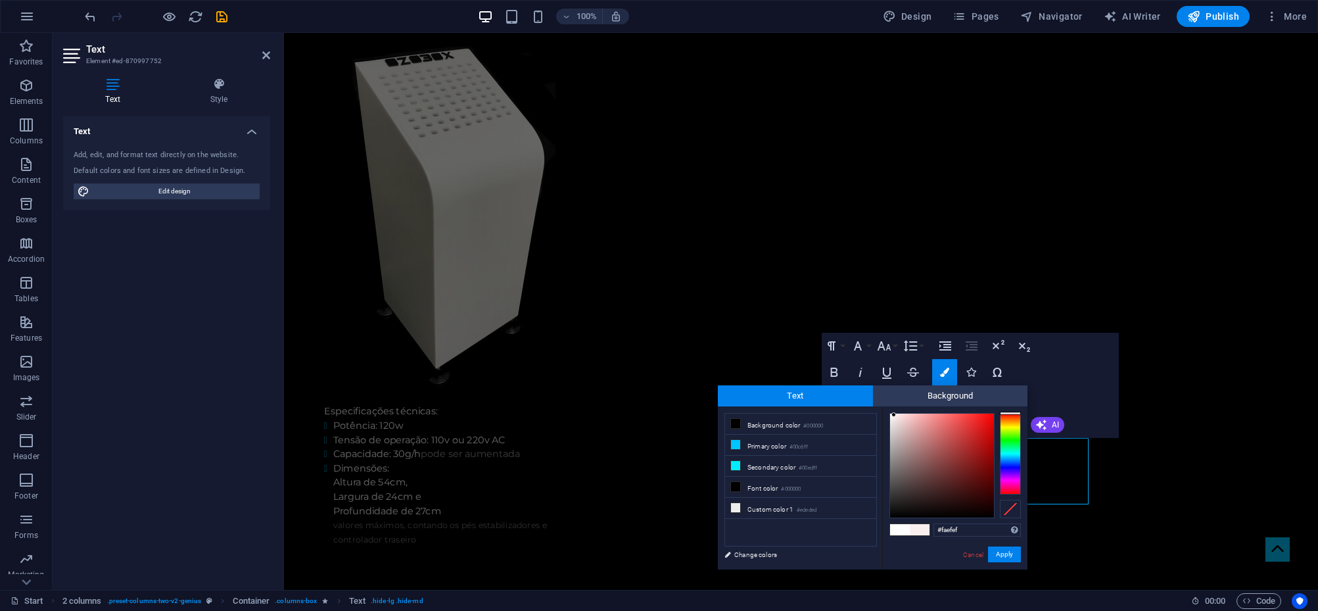
drag, startPoint x: 897, startPoint y: 423, endPoint x: 894, endPoint y: 415, distance: 9.2
click at [894, 415] on div at bounding box center [942, 465] width 104 height 104
click at [1005, 555] on button "Apply" at bounding box center [1004, 554] width 33 height 16
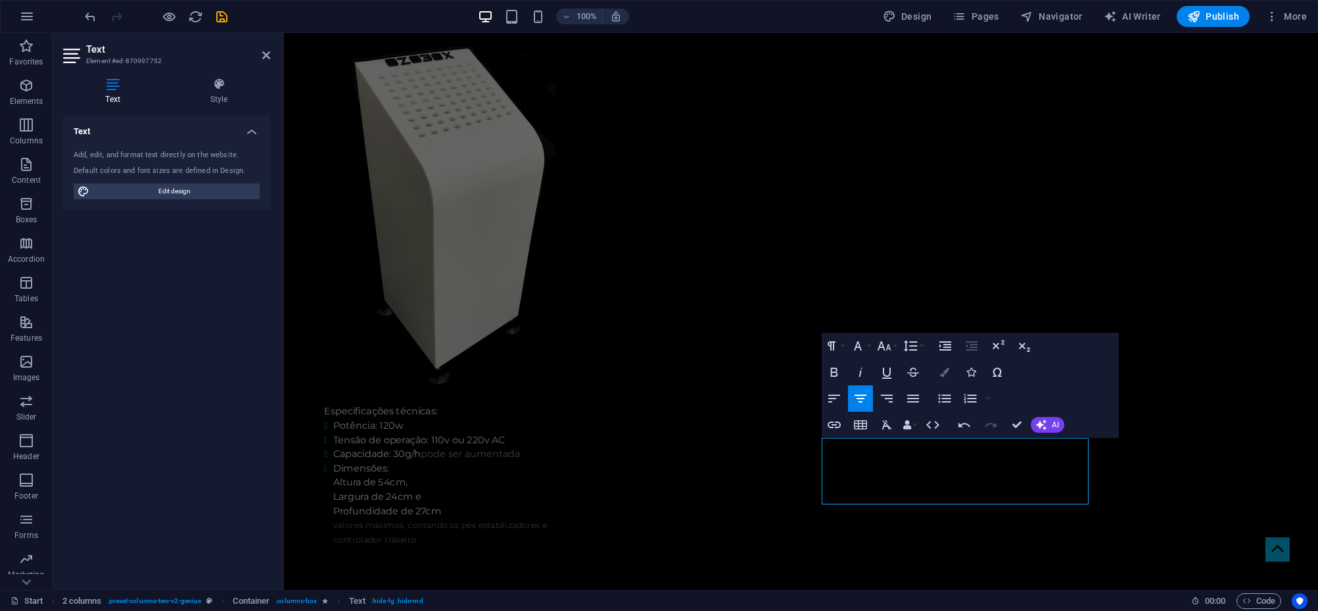
click at [948, 371] on icon "button" at bounding box center [944, 371] width 9 height 9
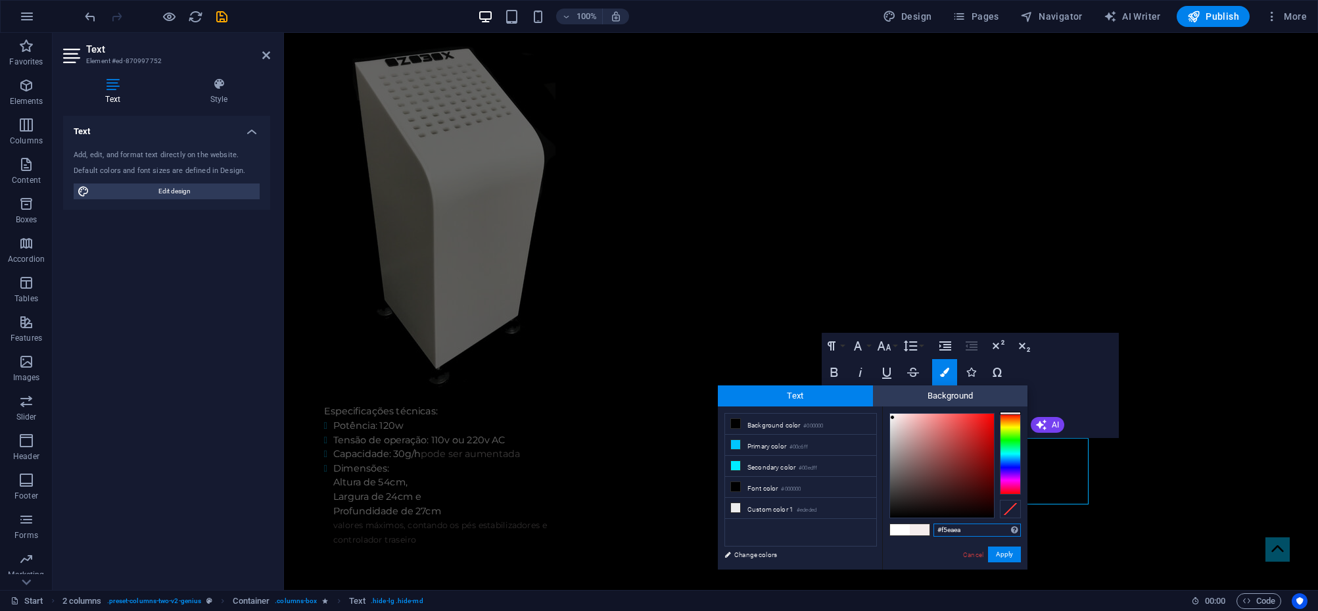
type input "#f5e9e9"
click at [895, 417] on div at bounding box center [942, 465] width 104 height 104
drag, startPoint x: 1004, startPoint y: 555, endPoint x: 740, endPoint y: 517, distance: 267.6
click at [1004, 555] on button "Apply" at bounding box center [1004, 554] width 33 height 16
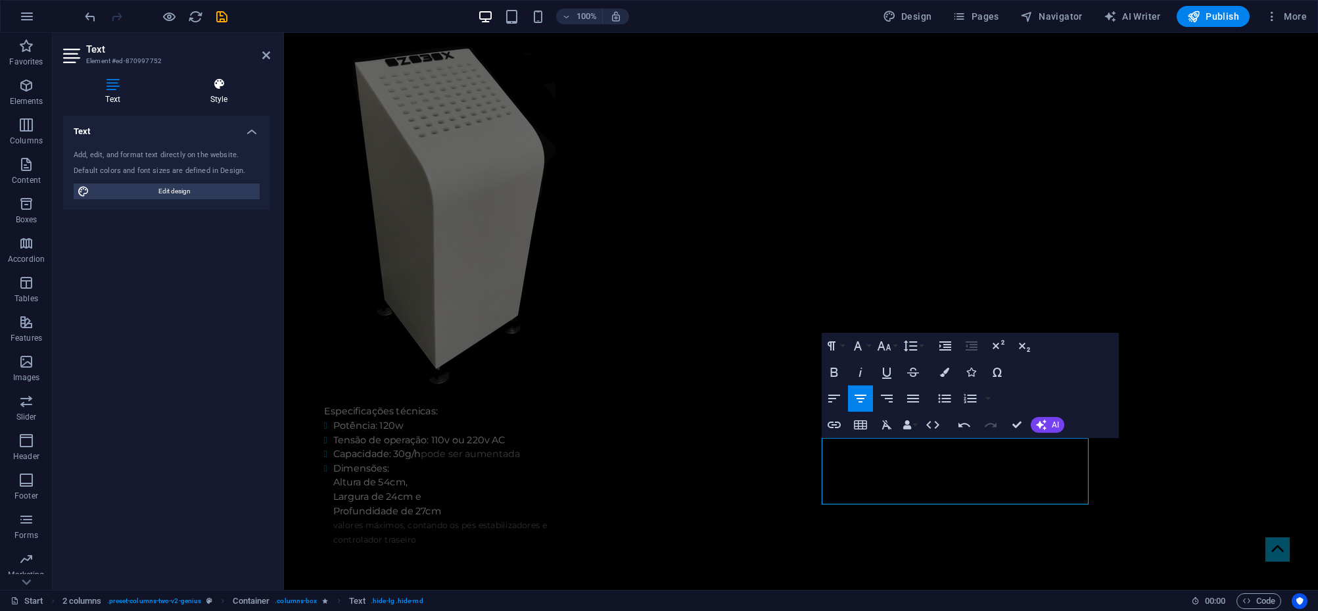
click at [209, 91] on h4 "Style" at bounding box center [219, 92] width 103 height 28
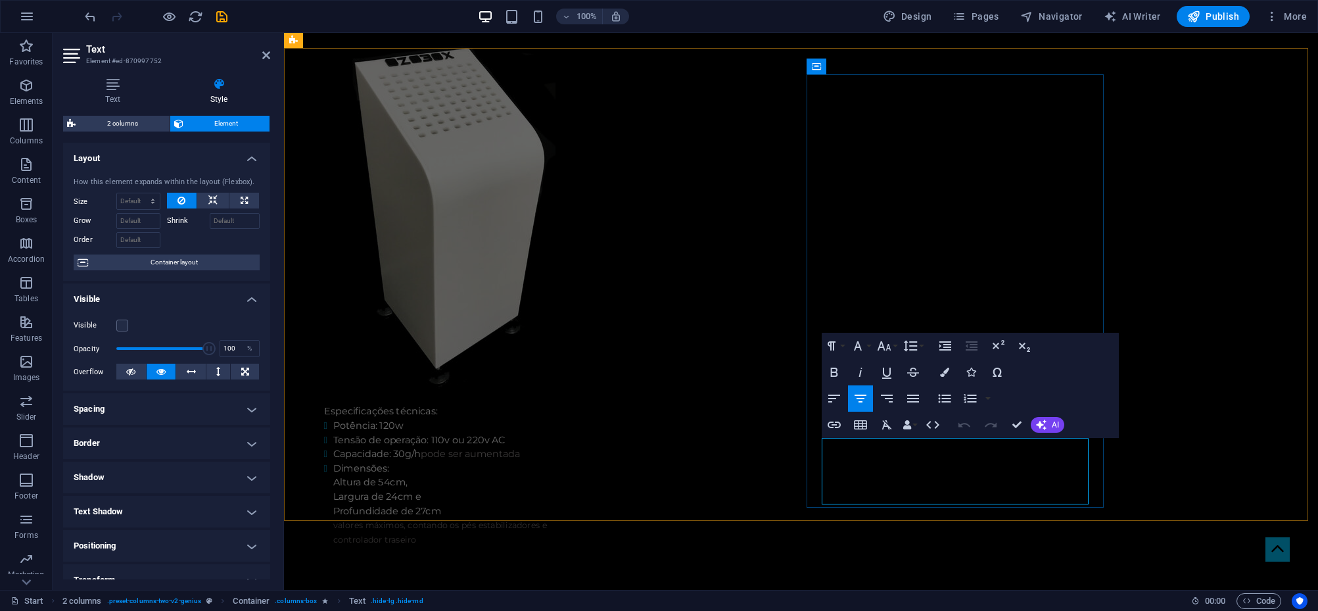
drag, startPoint x: 954, startPoint y: 471, endPoint x: 1023, endPoint y: 472, distance: 69.0
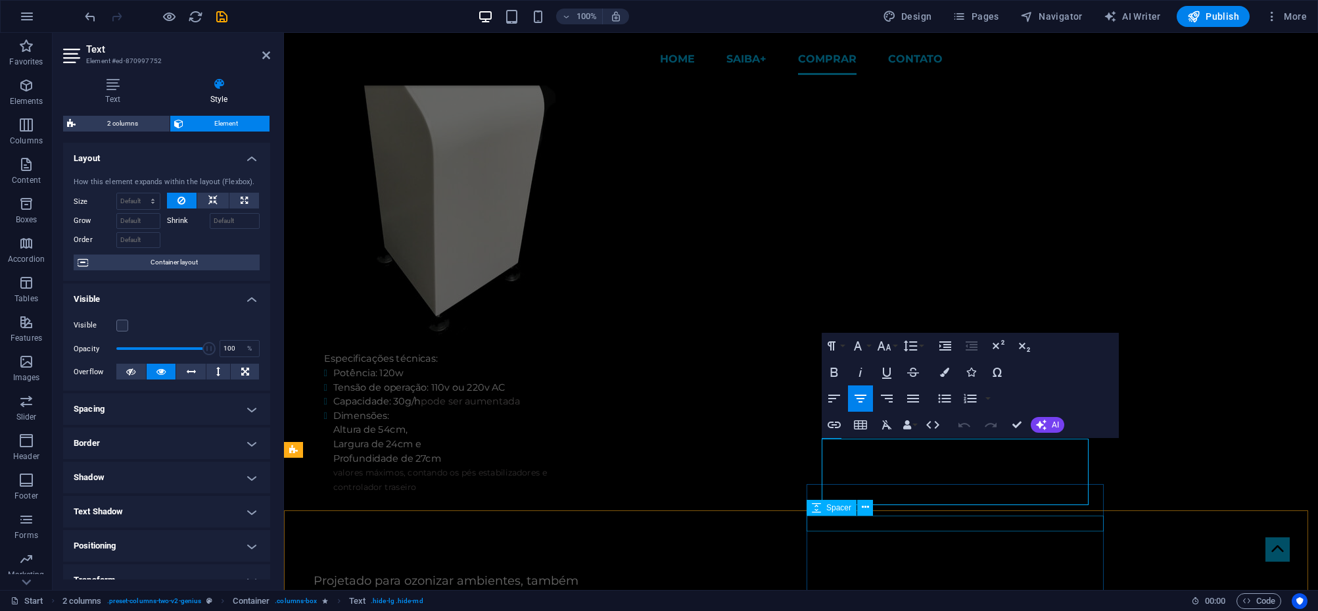
scroll to position [2668, 0]
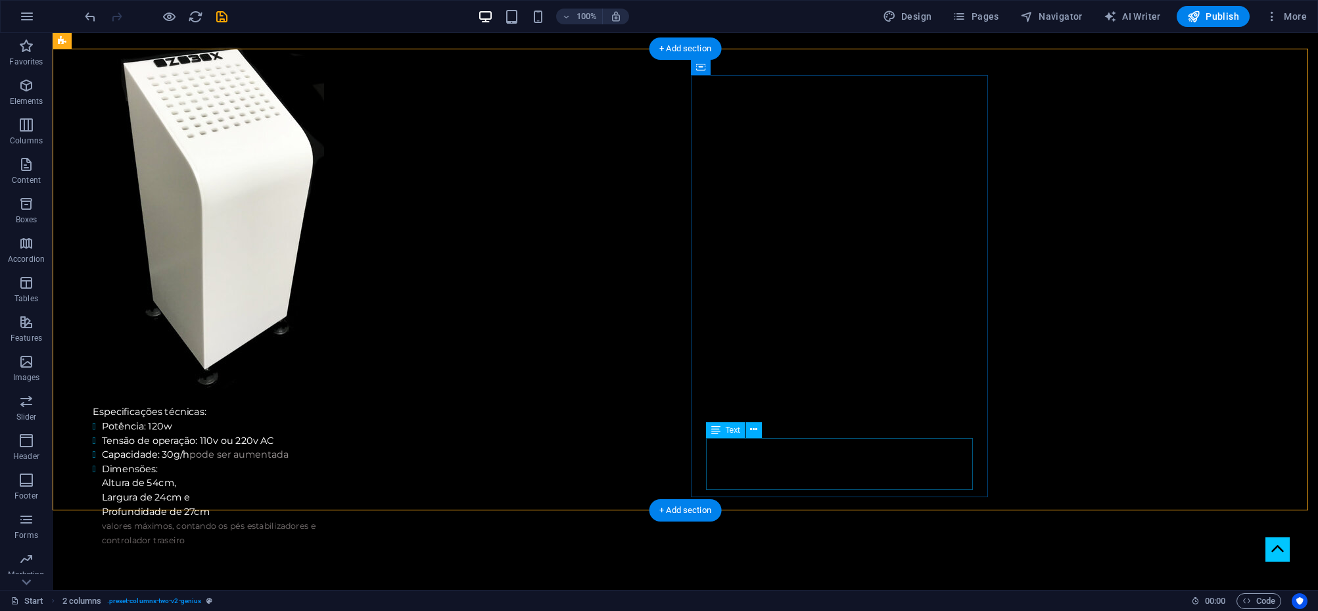
click at [755, 428] on icon at bounding box center [753, 430] width 7 height 14
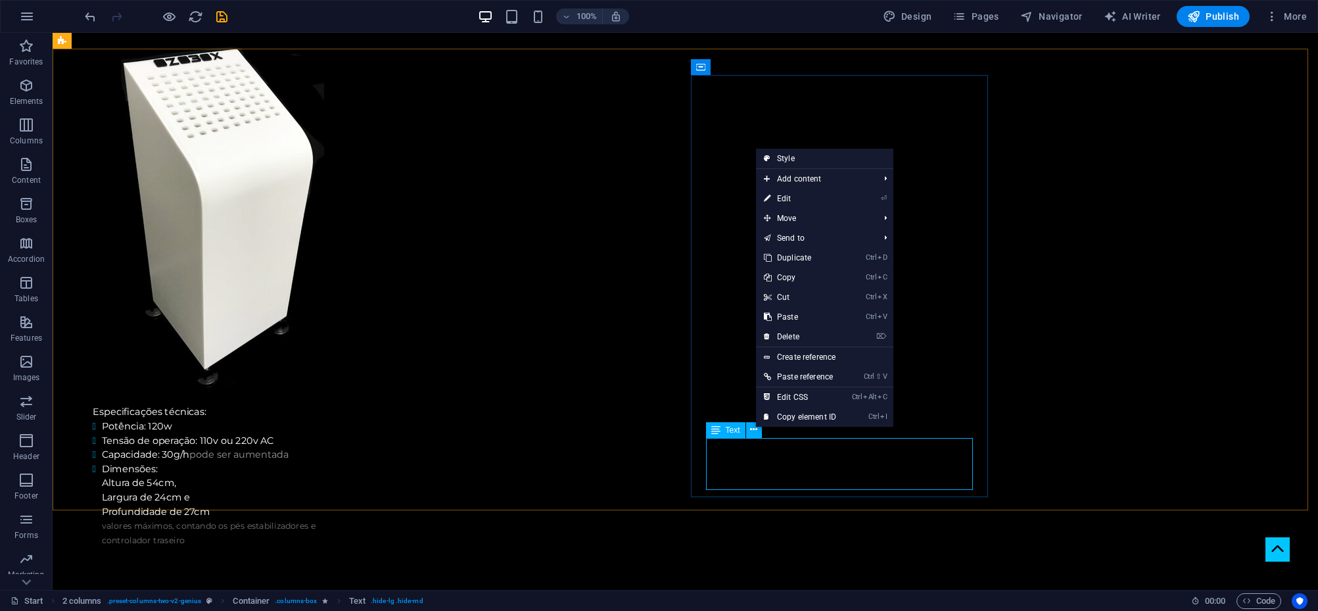
click at [737, 431] on span "Text" at bounding box center [733, 430] width 14 height 8
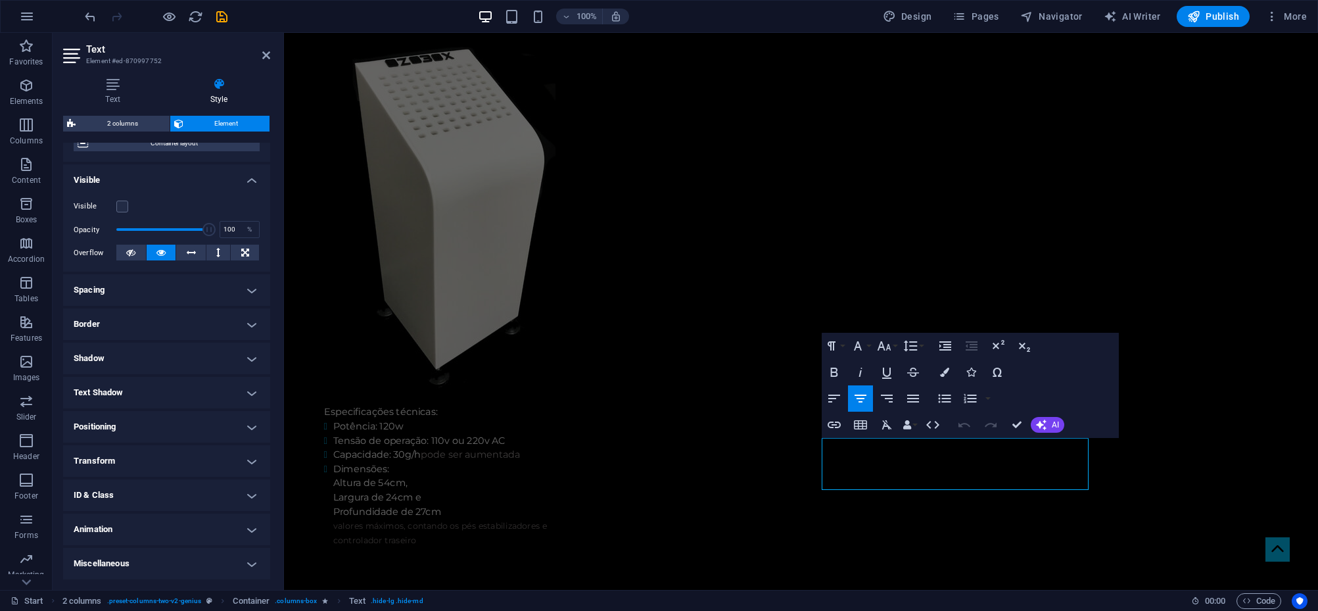
scroll to position [0, 0]
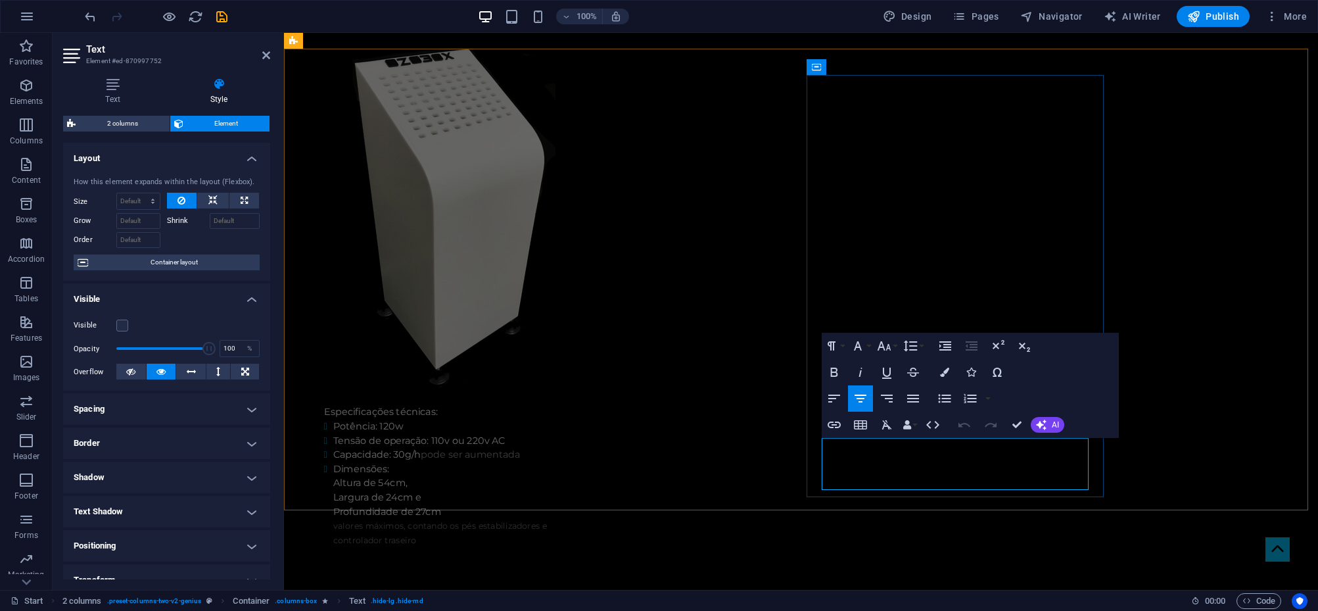
drag, startPoint x: 1066, startPoint y: 471, endPoint x: 832, endPoint y: 454, distance: 234.7
click at [946, 373] on icon "button" at bounding box center [944, 371] width 9 height 9
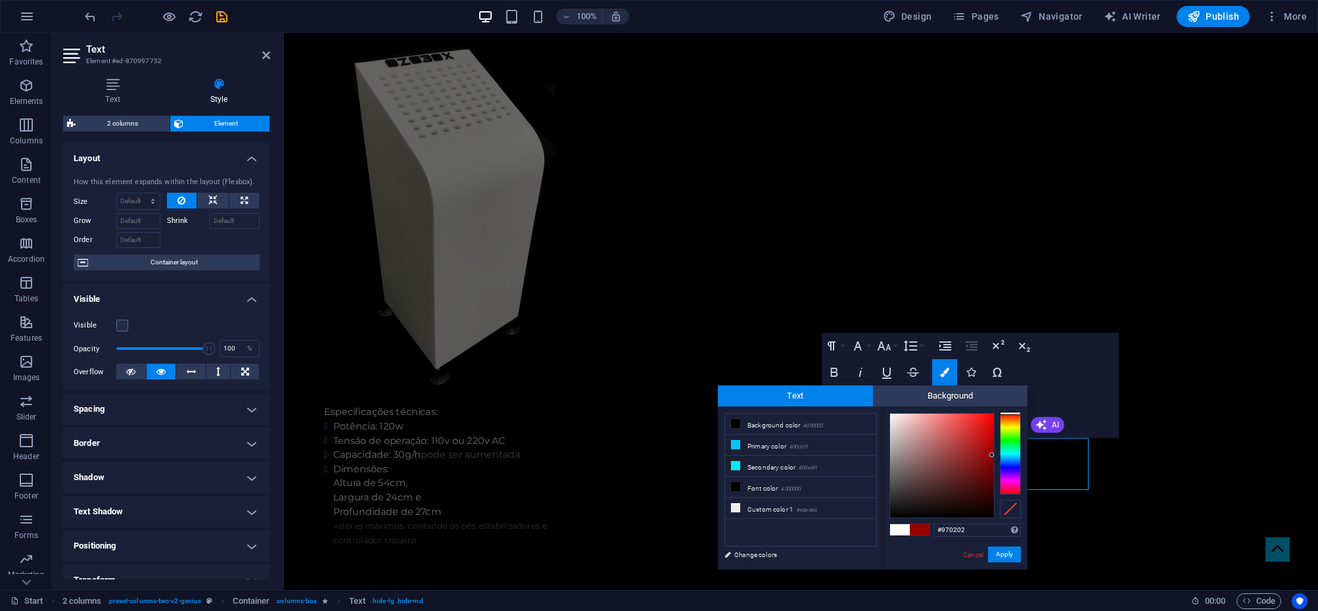
drag, startPoint x: 952, startPoint y: 431, endPoint x: 992, endPoint y: 455, distance: 46.3
click at [992, 455] on div at bounding box center [942, 465] width 104 height 104
drag, startPoint x: 1008, startPoint y: 554, endPoint x: 783, endPoint y: 464, distance: 242.2
click at [1008, 554] on button "Apply" at bounding box center [1004, 554] width 33 height 16
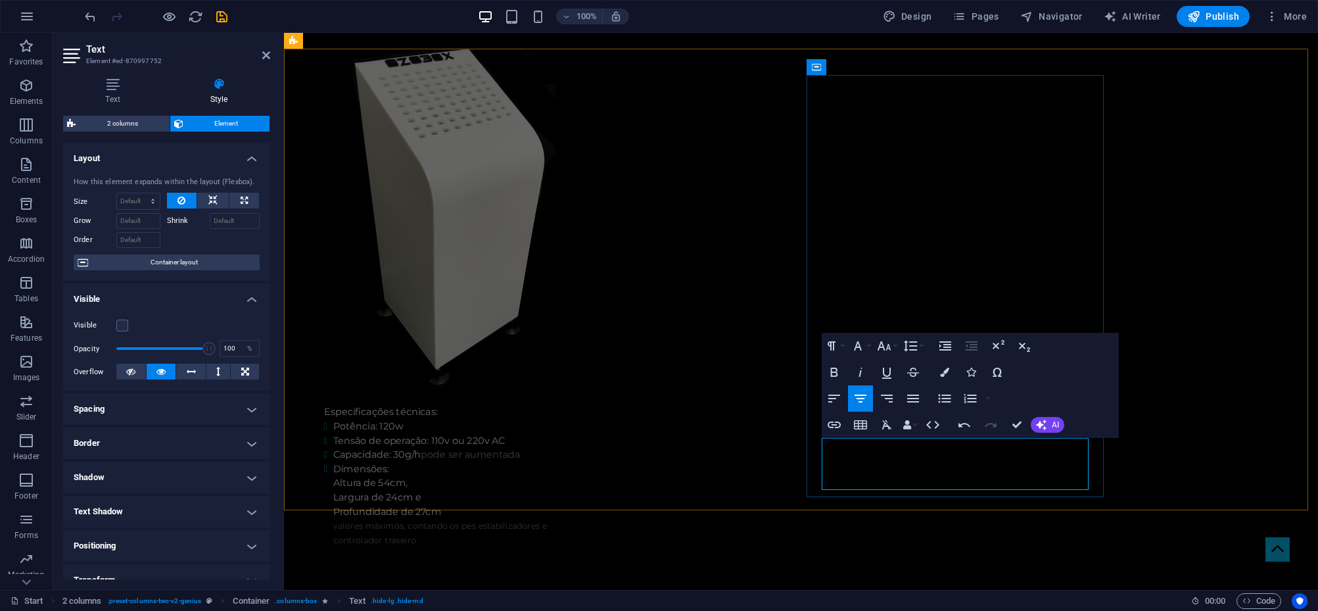
drag, startPoint x: 1074, startPoint y: 475, endPoint x: 818, endPoint y: 453, distance: 256.6
click at [945, 374] on icon "button" at bounding box center [944, 371] width 9 height 9
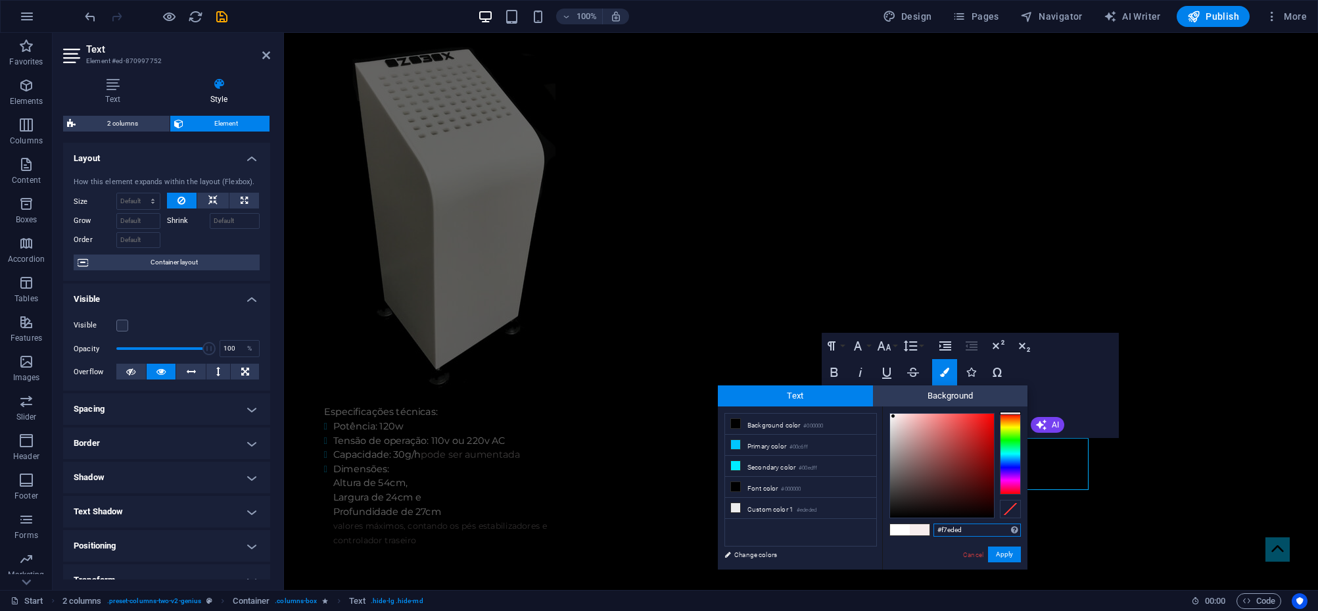
type input "#f7efef"
drag, startPoint x: 906, startPoint y: 431, endPoint x: 893, endPoint y: 416, distance: 20.5
click at [893, 416] on div at bounding box center [942, 465] width 104 height 104
drag, startPoint x: 1001, startPoint y: 552, endPoint x: 716, endPoint y: 516, distance: 287.6
click at [1001, 552] on button "Apply" at bounding box center [1004, 554] width 33 height 16
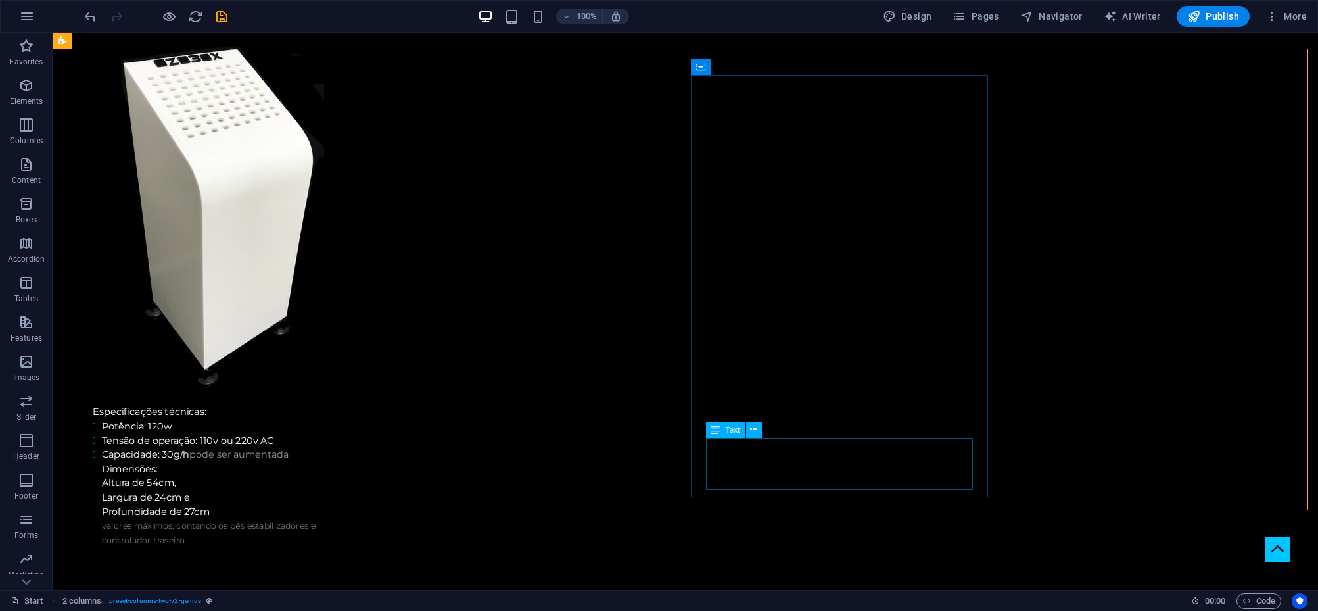
click at [726, 428] on span "Text" at bounding box center [733, 430] width 14 height 8
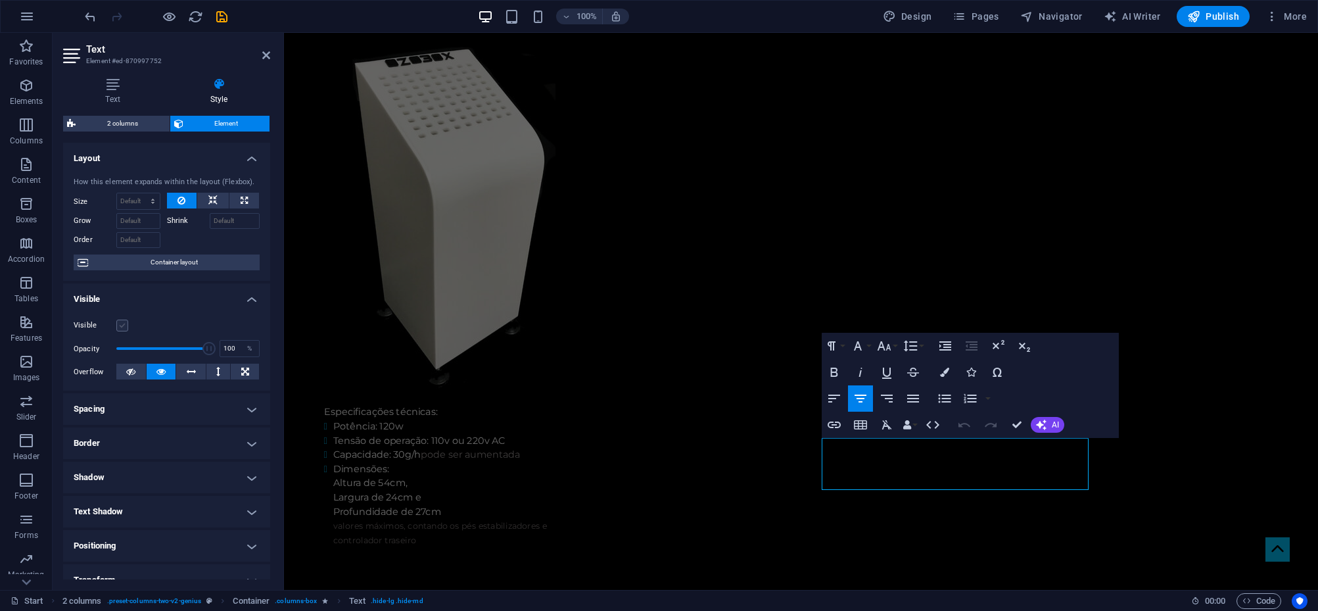
click at [120, 324] on label at bounding box center [122, 325] width 12 height 12
click at [0, 0] on input "Visible" at bounding box center [0, 0] width 0 height 0
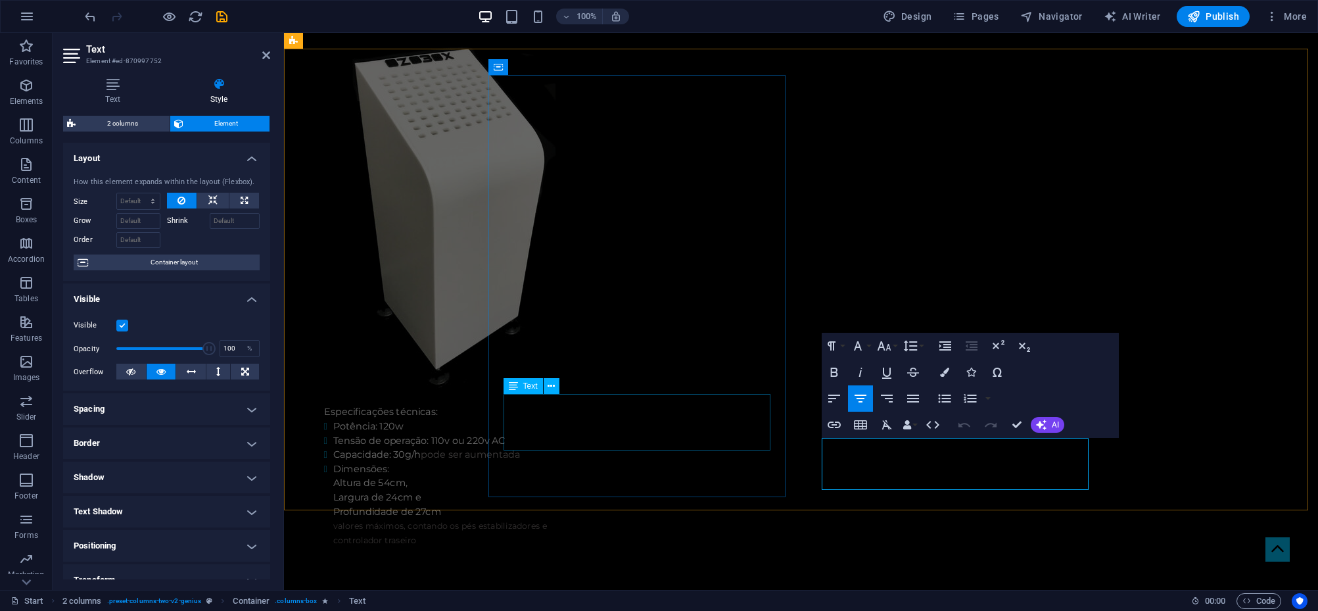
drag, startPoint x: 904, startPoint y: 454, endPoint x: 758, endPoint y: 439, distance: 147.4
click at [889, 346] on icon "button" at bounding box center [884, 345] width 14 height 9
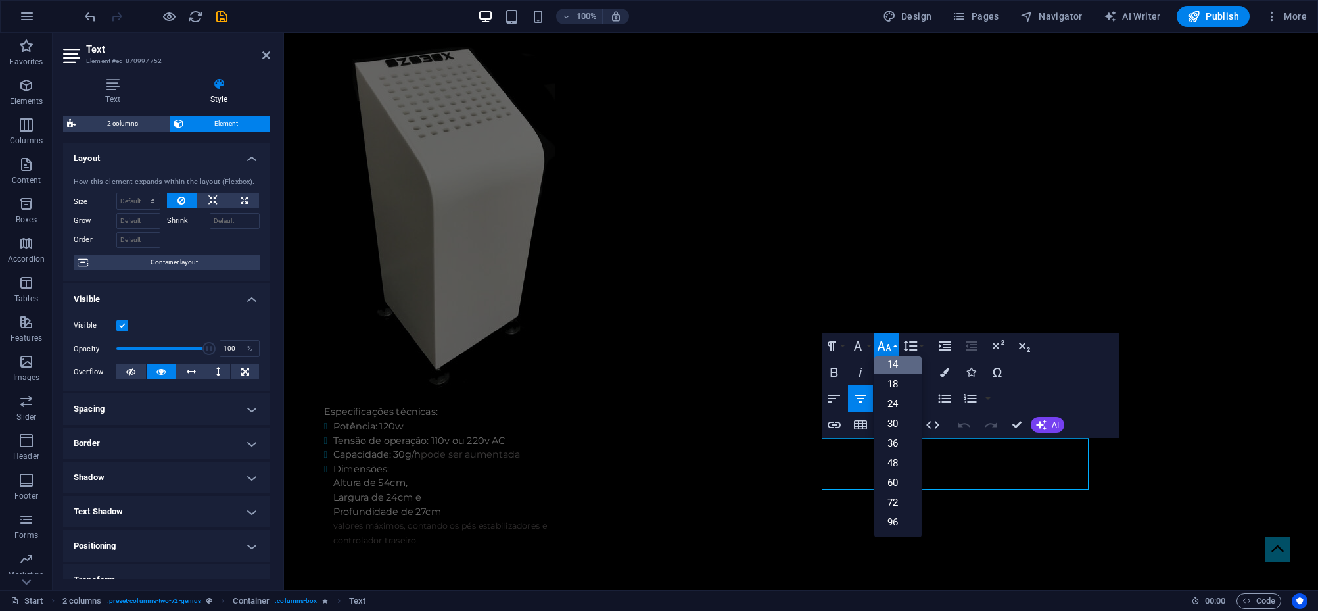
scroll to position [106, 0]
click at [901, 382] on link "18" at bounding box center [897, 384] width 47 height 20
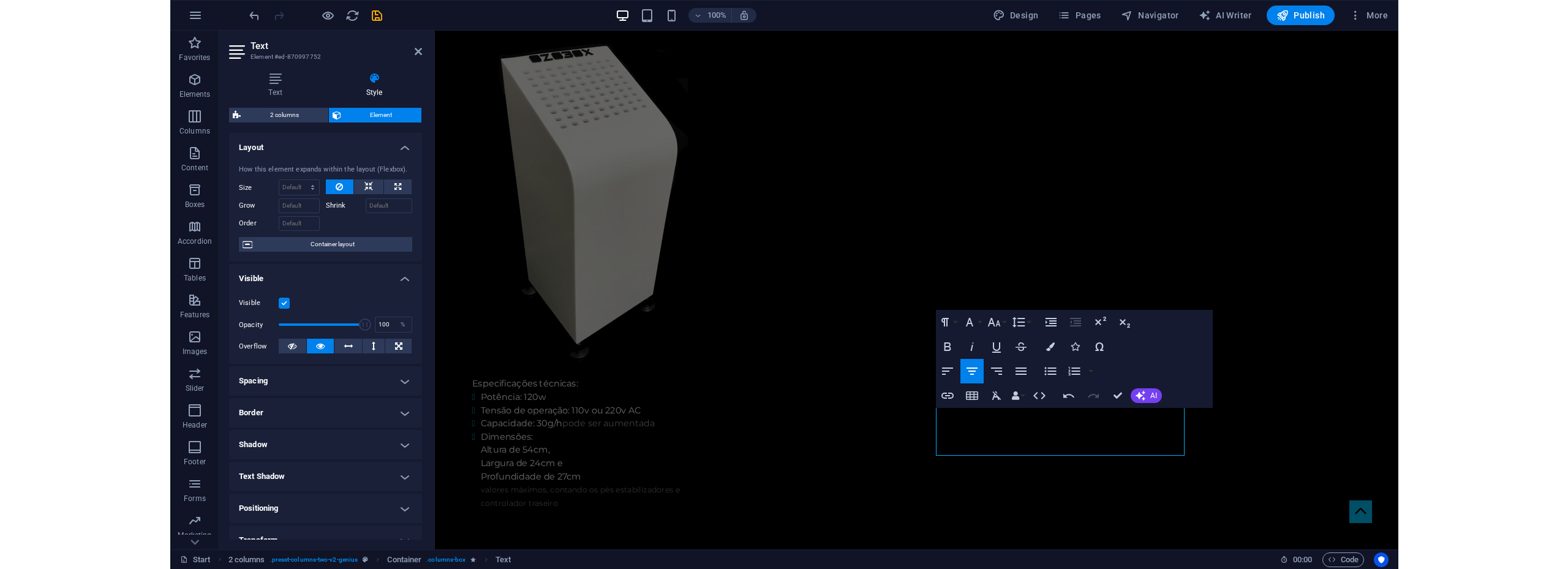
scroll to position [2486, 0]
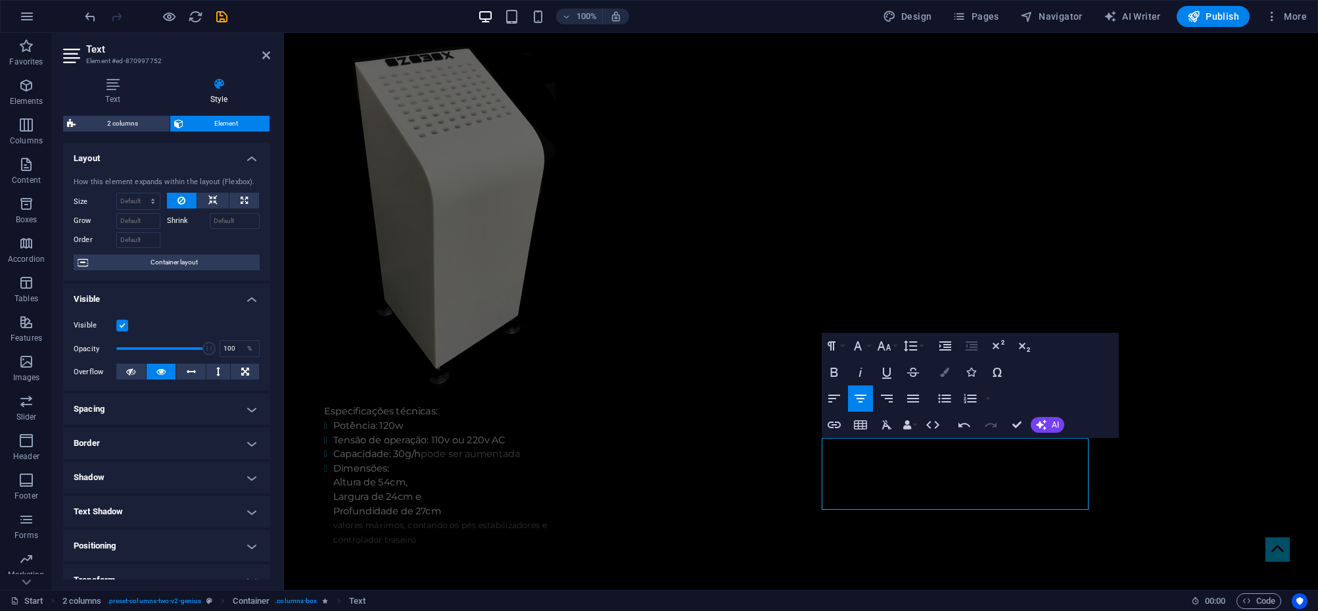
click at [943, 375] on icon "button" at bounding box center [944, 371] width 9 height 9
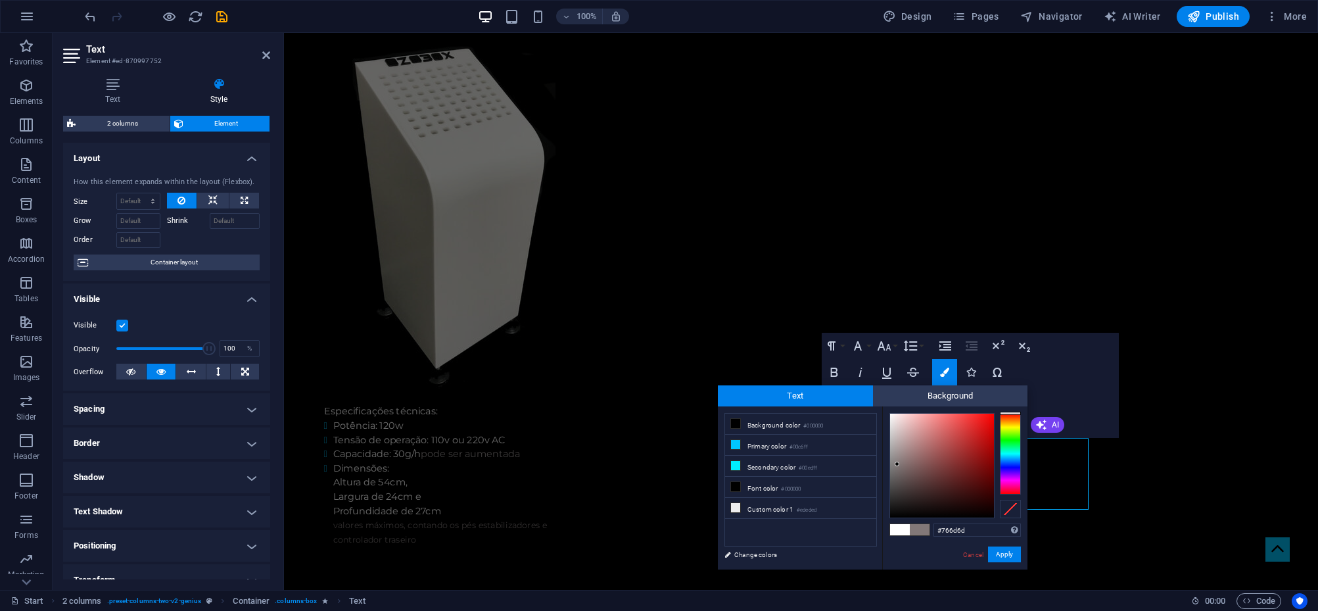
type input "#756c6c"
drag, startPoint x: 896, startPoint y: 433, endPoint x: 897, endPoint y: 469, distance: 36.8
click at [897, 469] on div at bounding box center [942, 465] width 104 height 104
drag, startPoint x: 998, startPoint y: 553, endPoint x: 941, endPoint y: 429, distance: 136.8
click at [998, 553] on button "Apply" at bounding box center [1004, 554] width 33 height 16
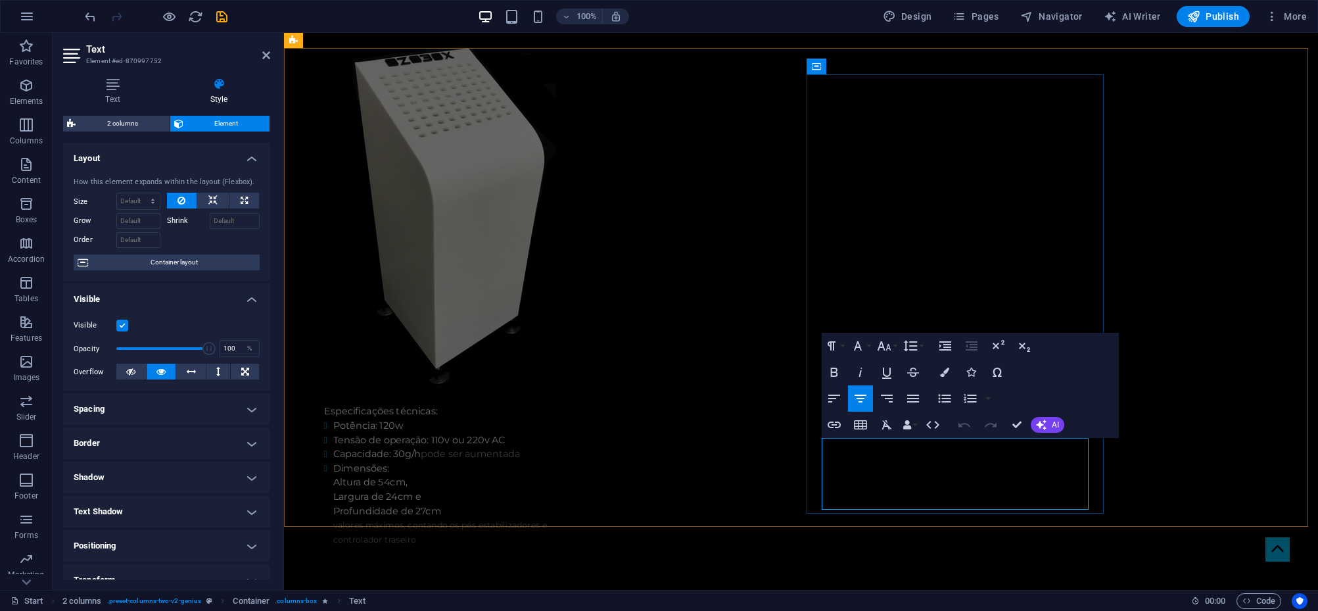
drag, startPoint x: 916, startPoint y: 455, endPoint x: 847, endPoint y: 453, distance: 68.4
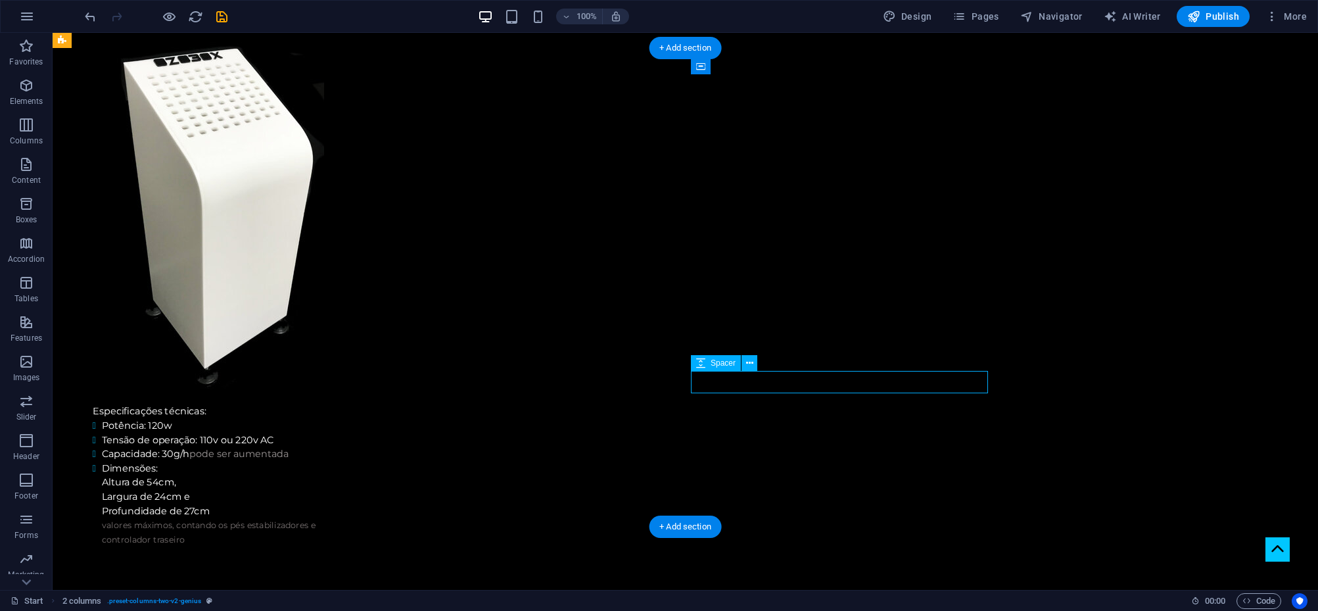
select select "px"
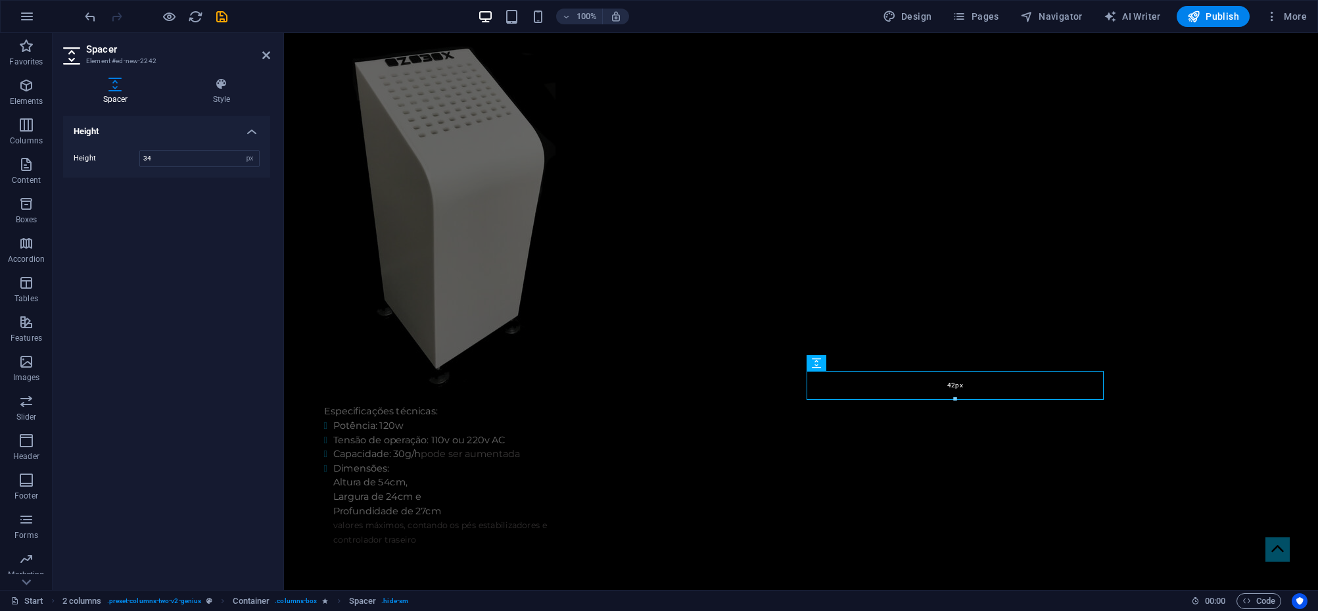
drag, startPoint x: 955, startPoint y: 392, endPoint x: 671, endPoint y: 363, distance: 285.5
click at [955, 396] on div "42px" at bounding box center [955, 385] width 297 height 29
type input "42"
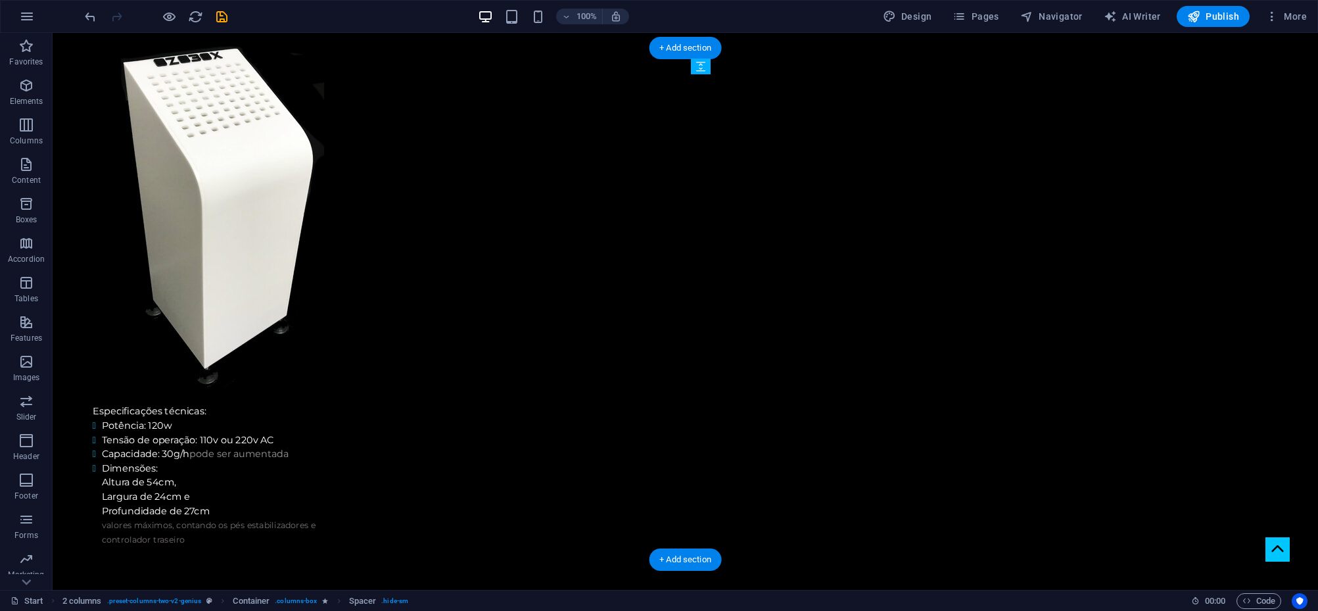
drag, startPoint x: 948, startPoint y: 412, endPoint x: 947, endPoint y: 455, distance: 42.7
select select "px"
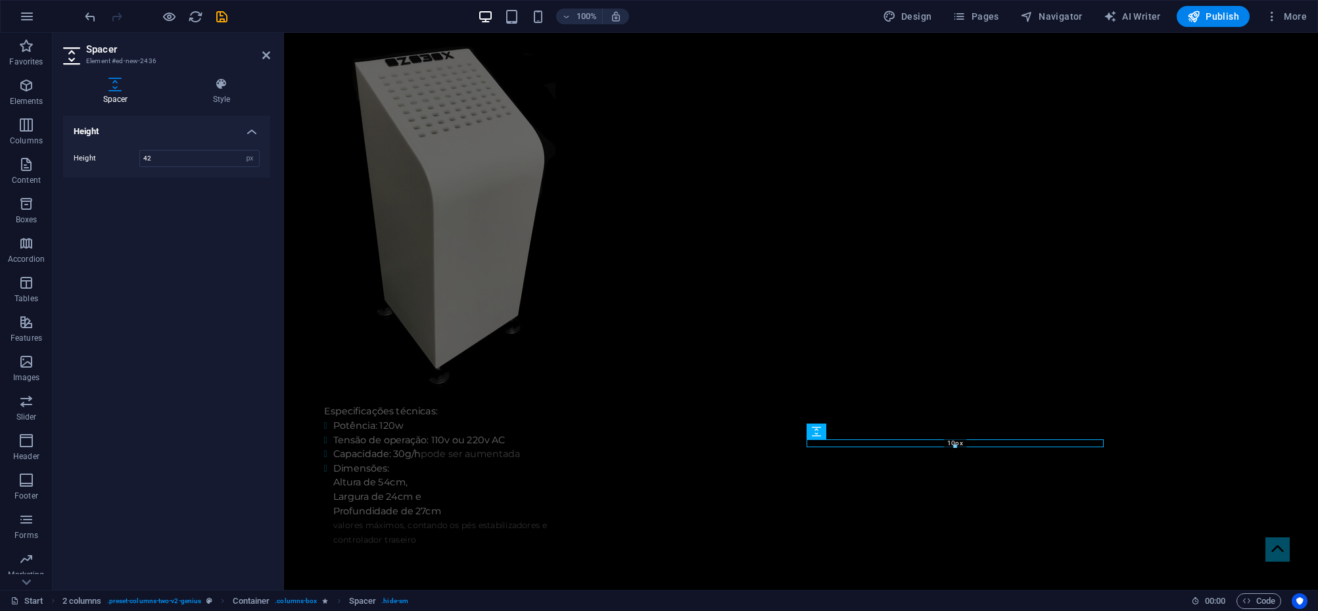
drag, startPoint x: 958, startPoint y: 459, endPoint x: 674, endPoint y: 410, distance: 288.2
click at [959, 442] on div "10px" at bounding box center [955, 443] width 297 height 8
type input "10"
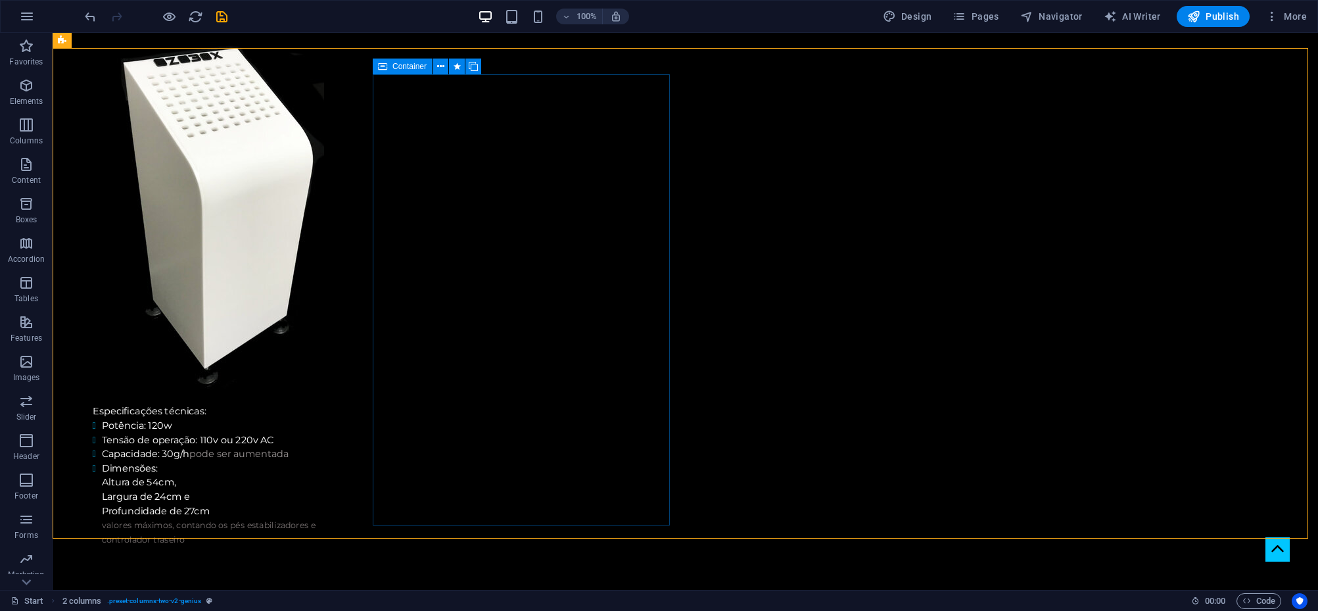
click at [403, 68] on span "Container" at bounding box center [409, 66] width 34 height 8
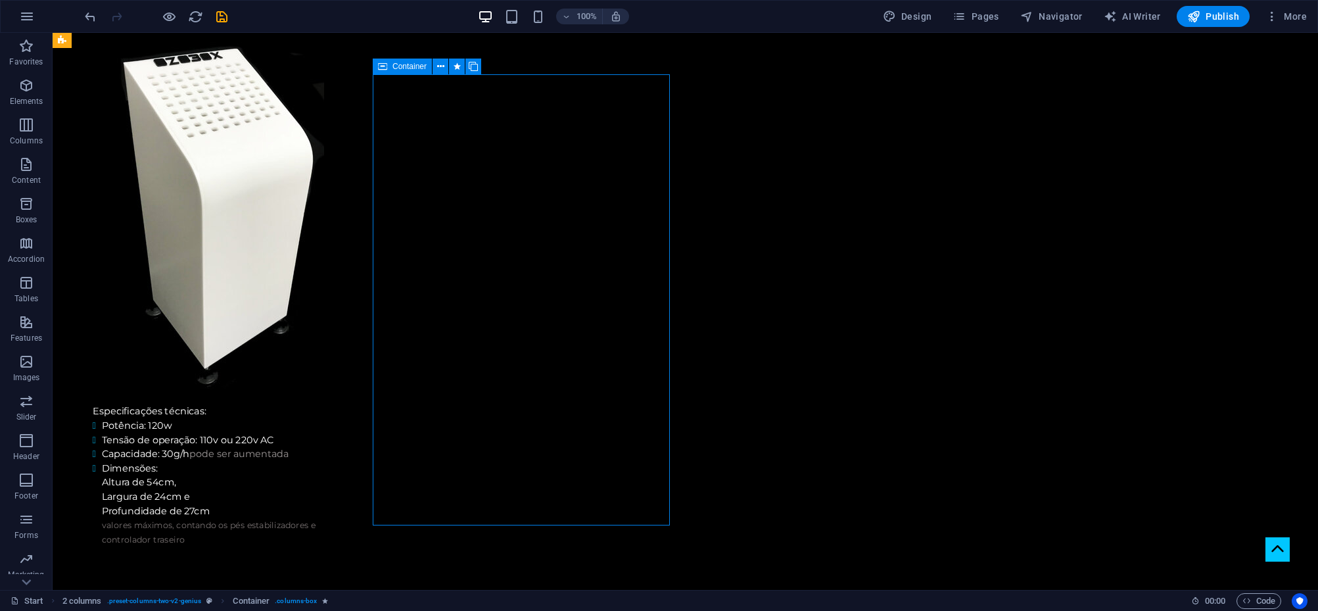
click at [403, 68] on span "Container" at bounding box center [409, 66] width 34 height 8
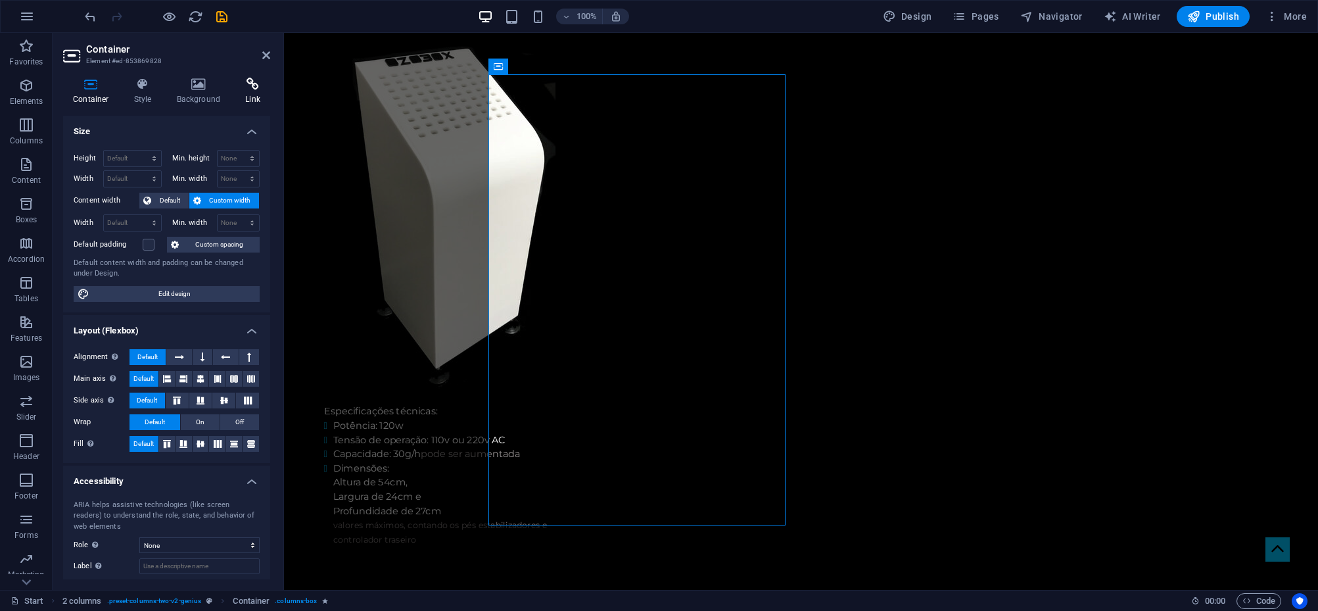
click at [250, 85] on icon at bounding box center [252, 84] width 35 height 13
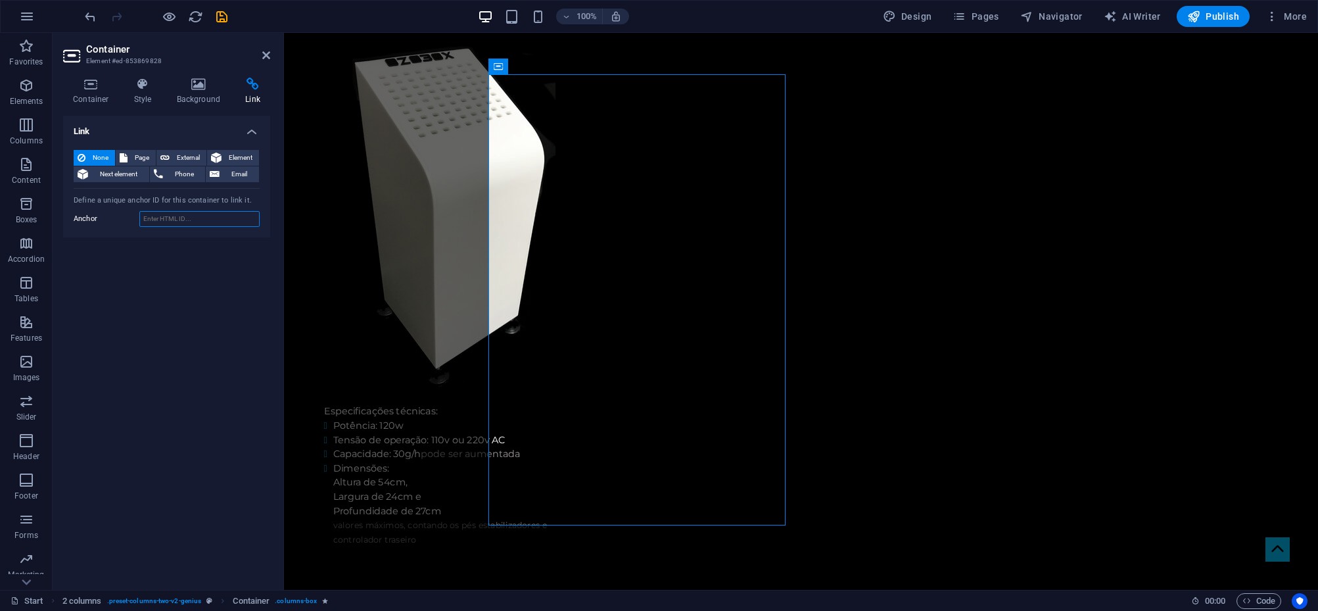
click at [208, 217] on input "Anchor" at bounding box center [199, 219] width 120 height 16
type input "#contato"
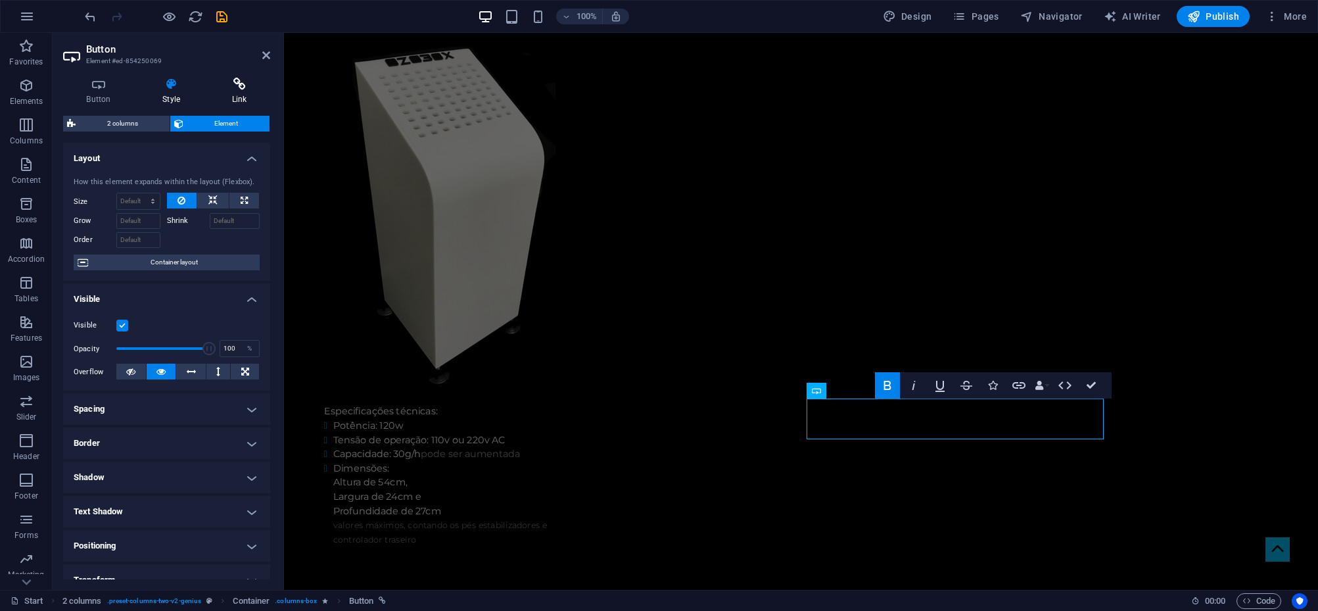
click at [238, 87] on icon at bounding box center [239, 84] width 62 height 13
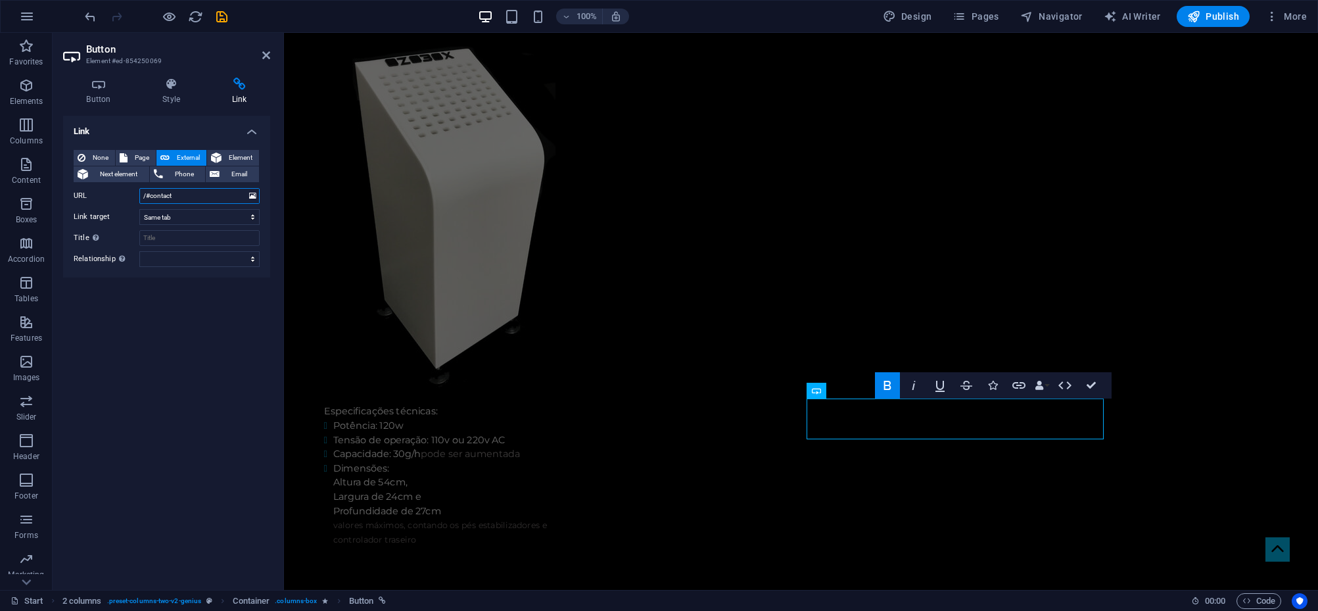
drag, startPoint x: 197, startPoint y: 193, endPoint x: 124, endPoint y: 194, distance: 73.6
click at [124, 194] on div "URL /#contact" at bounding box center [167, 196] width 186 height 16
click at [514, 66] on span "Container" at bounding box center [525, 66] width 34 height 8
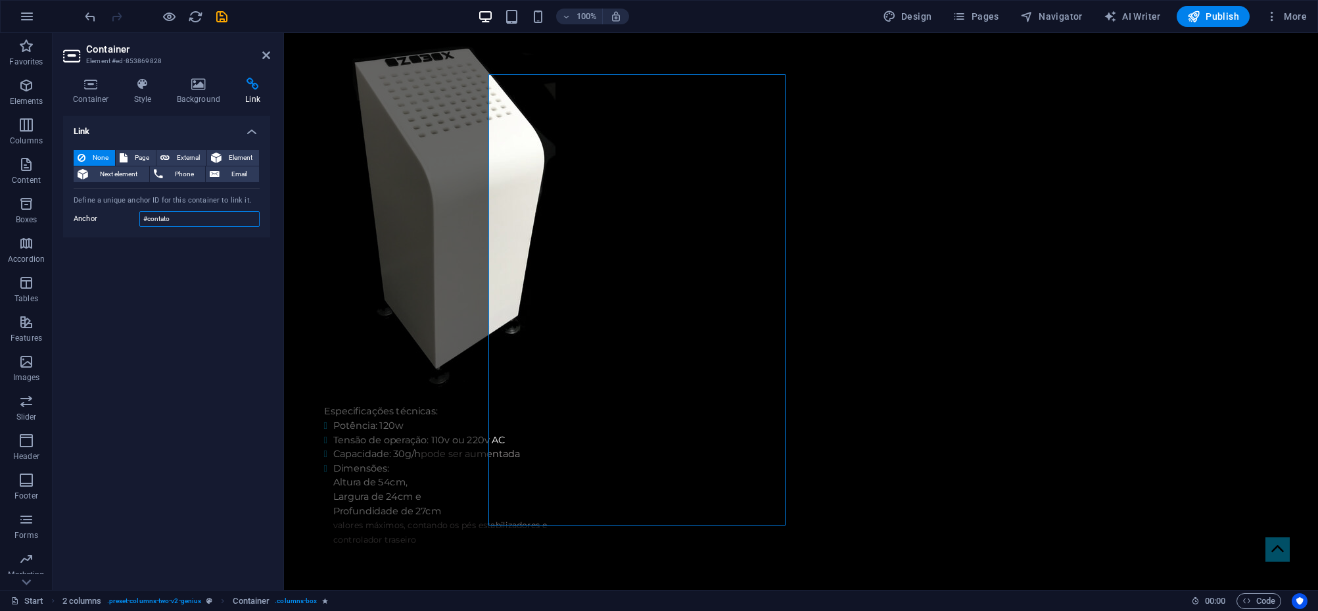
drag, startPoint x: 176, startPoint y: 216, endPoint x: 100, endPoint y: 212, distance: 75.7
click at [100, 212] on div "Anchor #contato" at bounding box center [167, 219] width 186 height 16
paste input "/#contact"
type input "/#contact"
drag, startPoint x: 183, startPoint y: 220, endPoint x: 143, endPoint y: 217, distance: 40.2
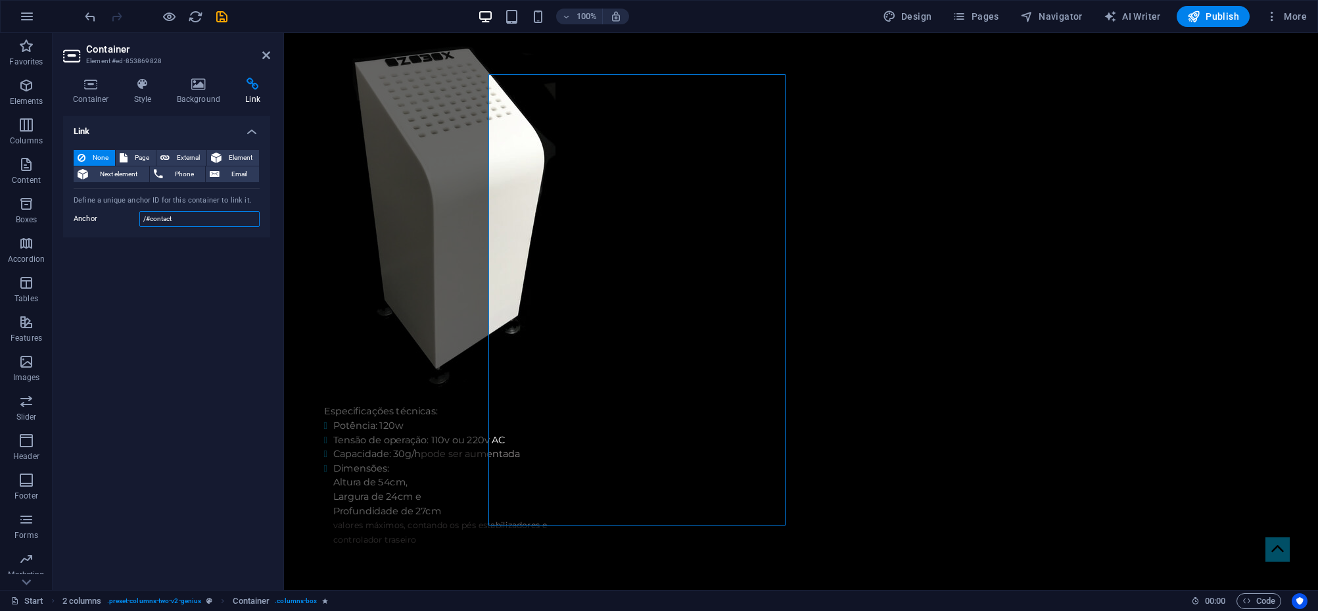
click at [143, 217] on input "/#contact" at bounding box center [199, 219] width 120 height 16
click at [252, 80] on icon at bounding box center [252, 84] width 35 height 13
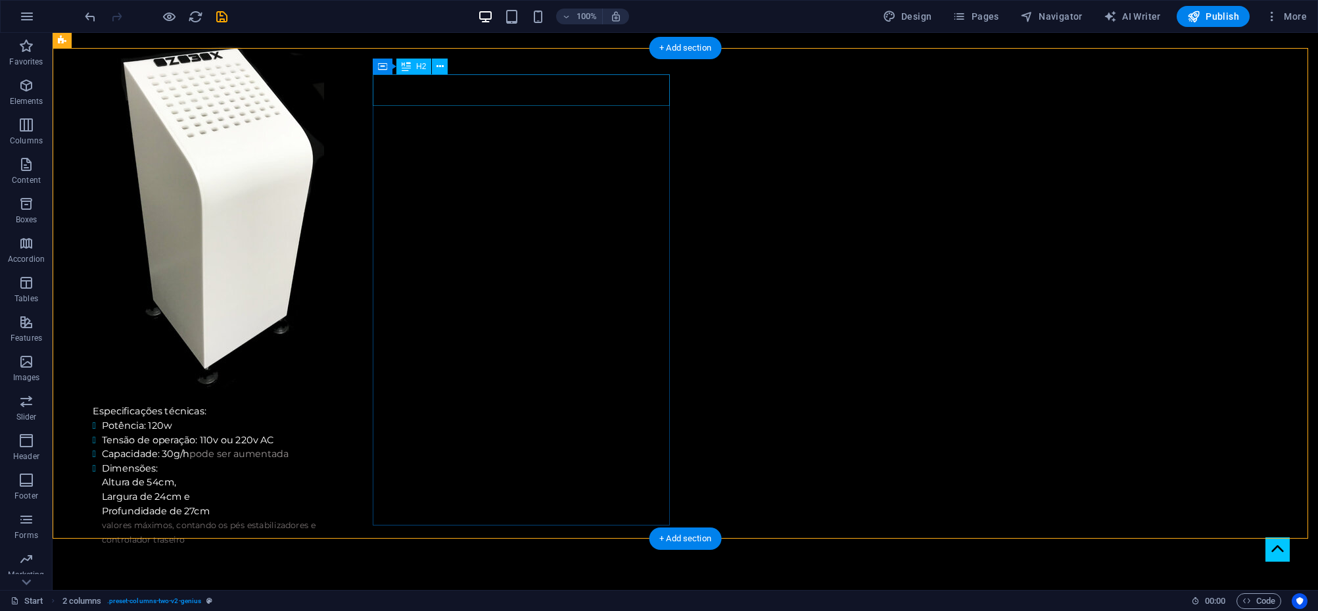
click at [411, 66] on div "H2" at bounding box center [413, 67] width 35 height 16
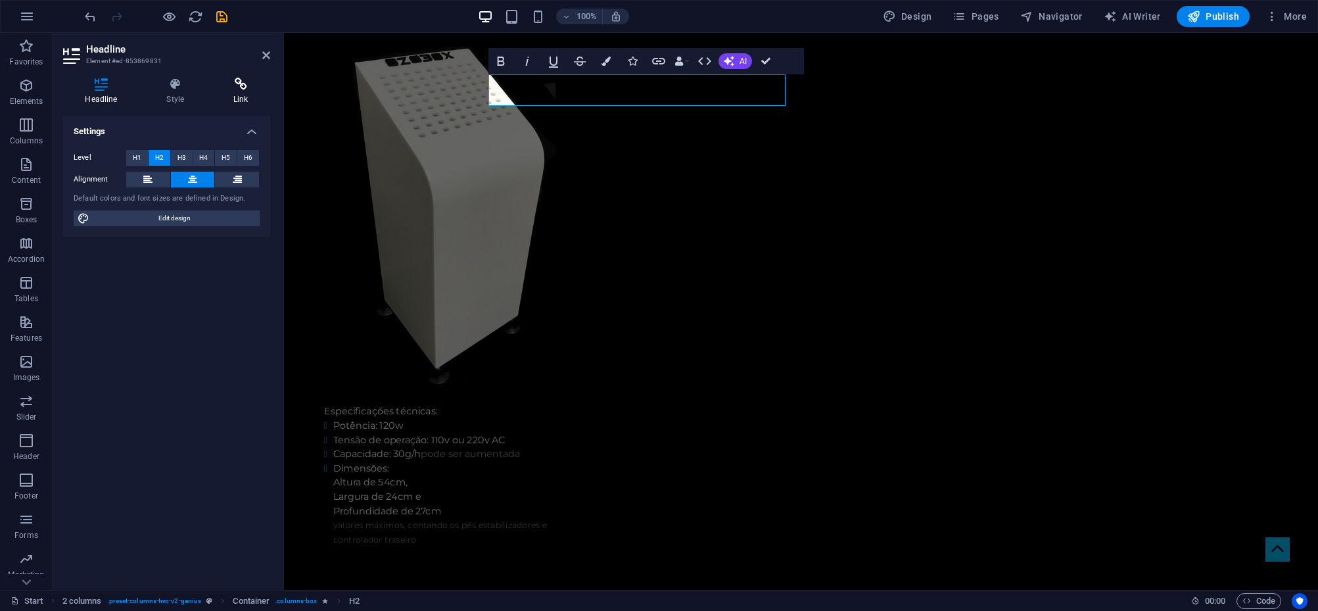
click at [237, 83] on icon at bounding box center [241, 84] width 59 height 13
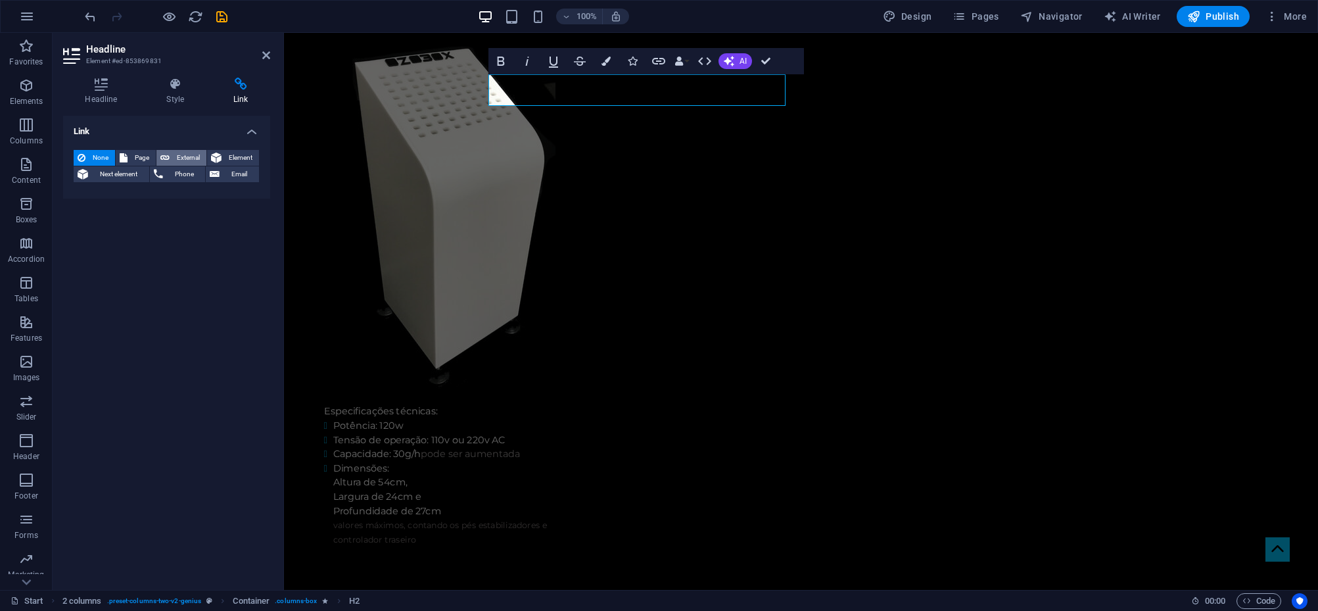
click at [183, 155] on span "External" at bounding box center [188, 158] width 29 height 16
select select
select select "blank"
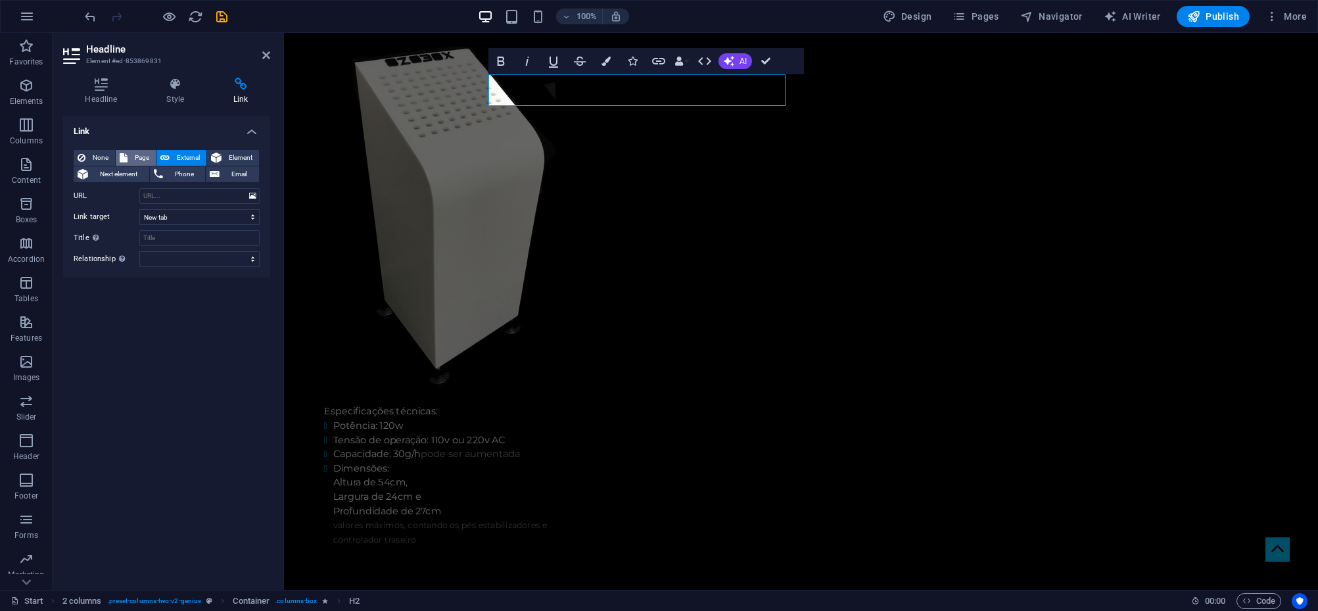
click at [129, 152] on button "Page" at bounding box center [136, 158] width 40 height 16
select select
click at [176, 192] on select "Start SAIBA_MAIS" at bounding box center [199, 196] width 120 height 16
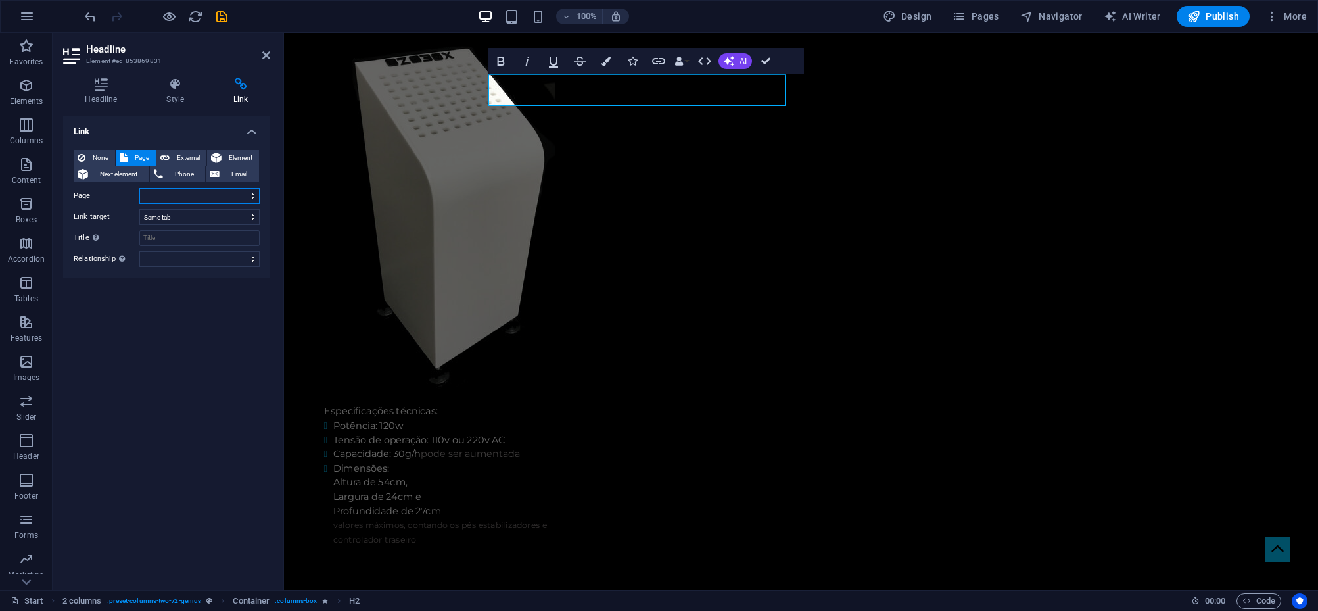
click at [177, 196] on select "Start SAIBA_MAIS" at bounding box center [199, 196] width 120 height 16
click at [241, 151] on span "Element" at bounding box center [240, 158] width 30 height 16
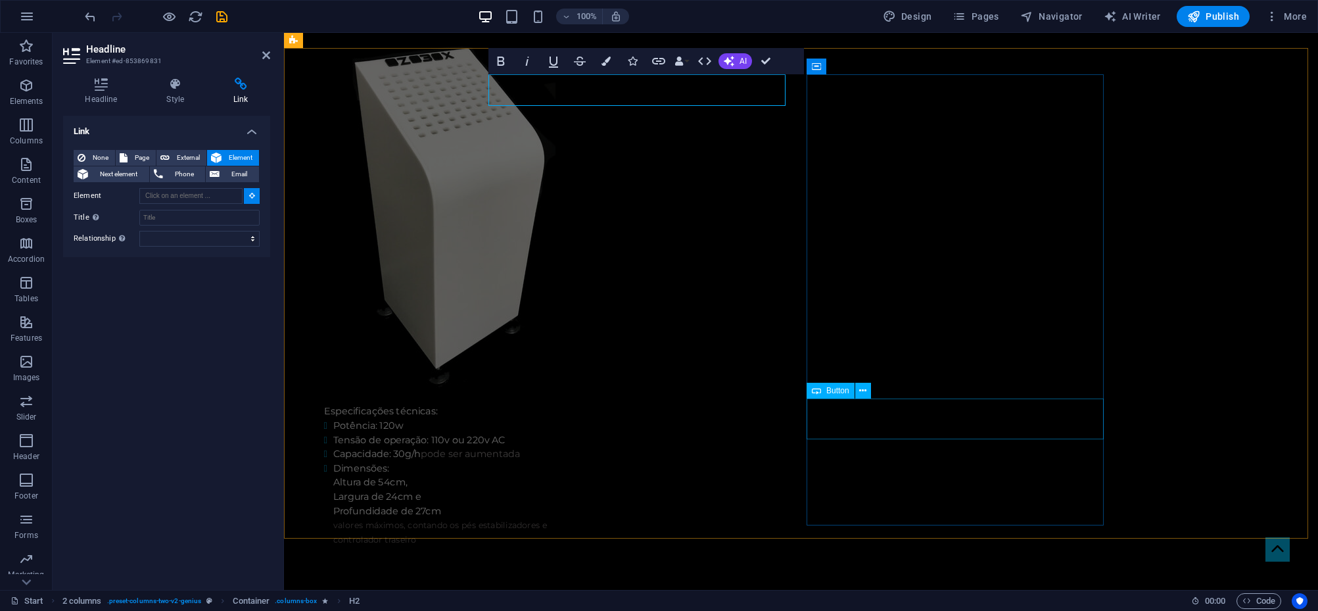
type input "#ed-854250069"
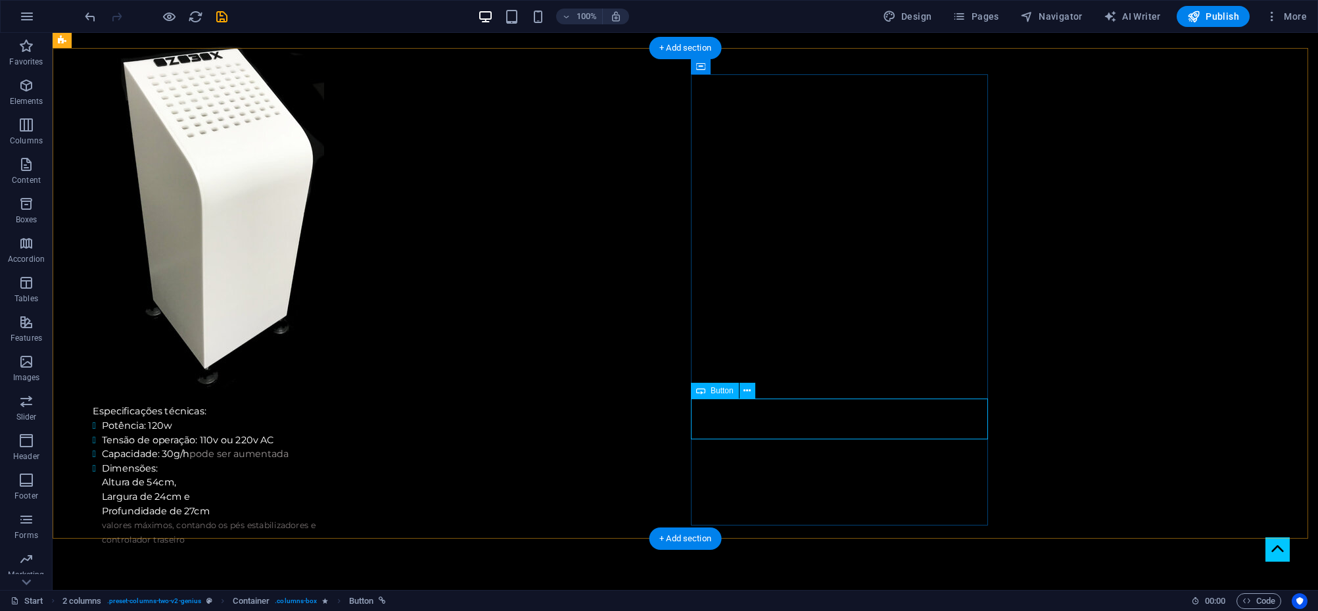
select select
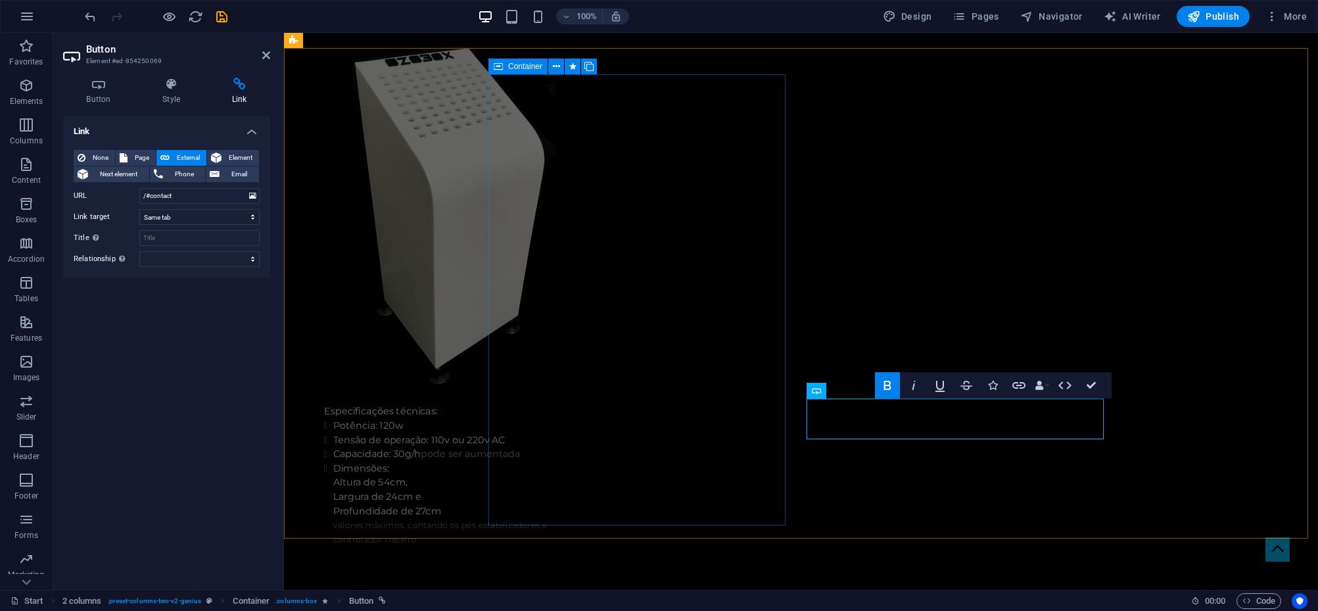
click at [523, 67] on span "Container" at bounding box center [525, 66] width 34 height 8
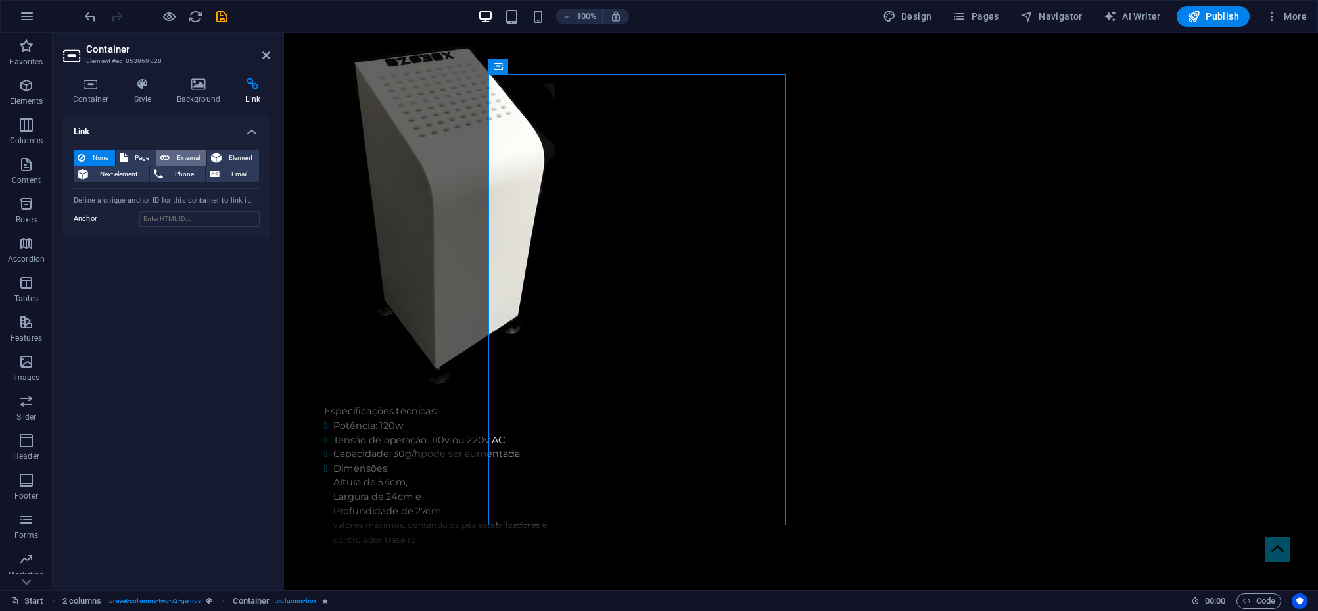
click at [174, 154] on span "External" at bounding box center [188, 158] width 29 height 16
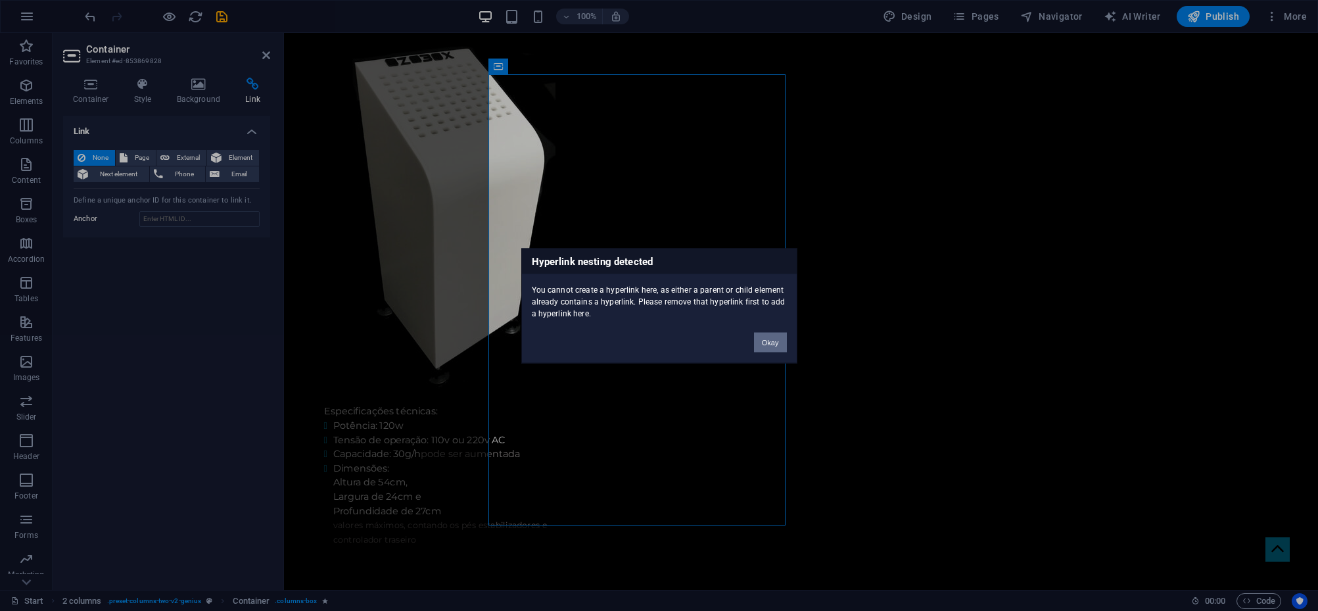
click at [771, 340] on button "Okay" at bounding box center [770, 342] width 33 height 20
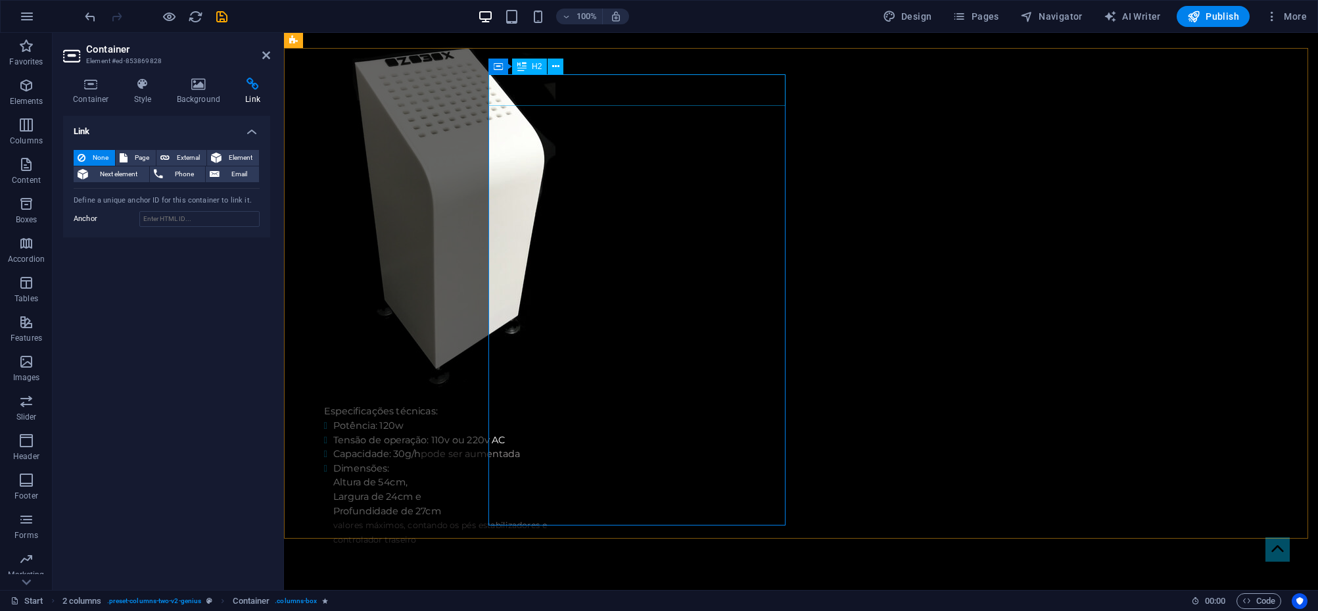
click at [530, 66] on div "H2" at bounding box center [529, 67] width 35 height 16
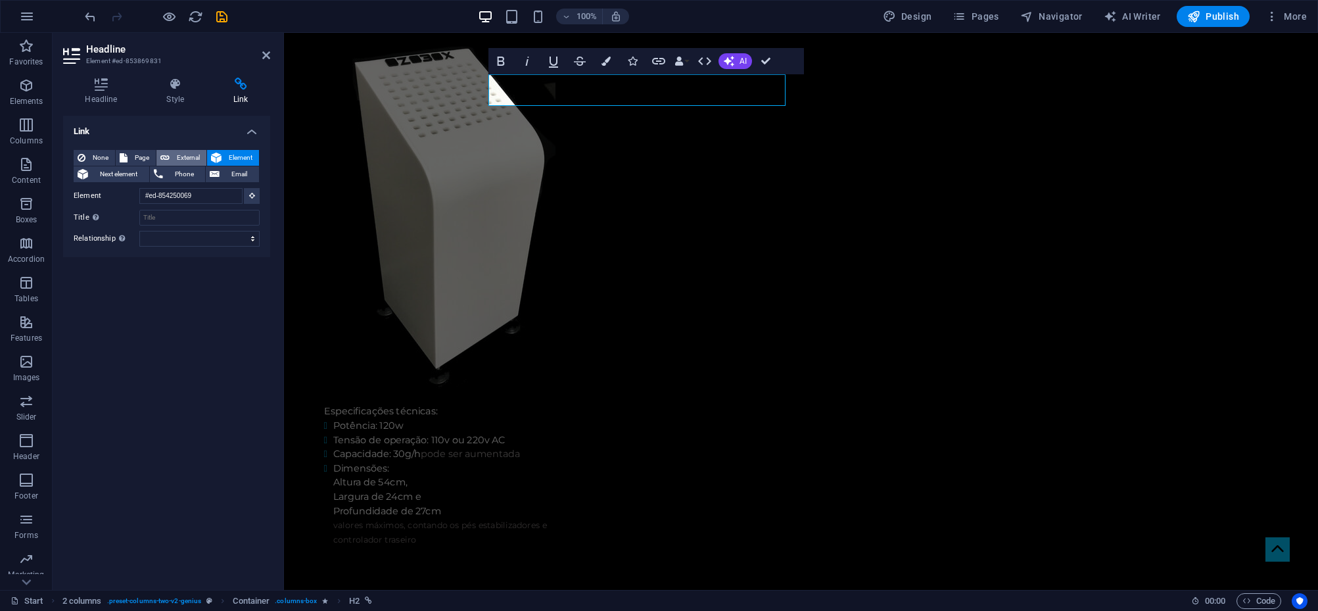
click at [184, 157] on span "External" at bounding box center [188, 158] width 29 height 16
select select "blank"
click at [214, 196] on input "URL" at bounding box center [199, 196] width 120 height 16
paste input "/#contact"
type input "/#contact"
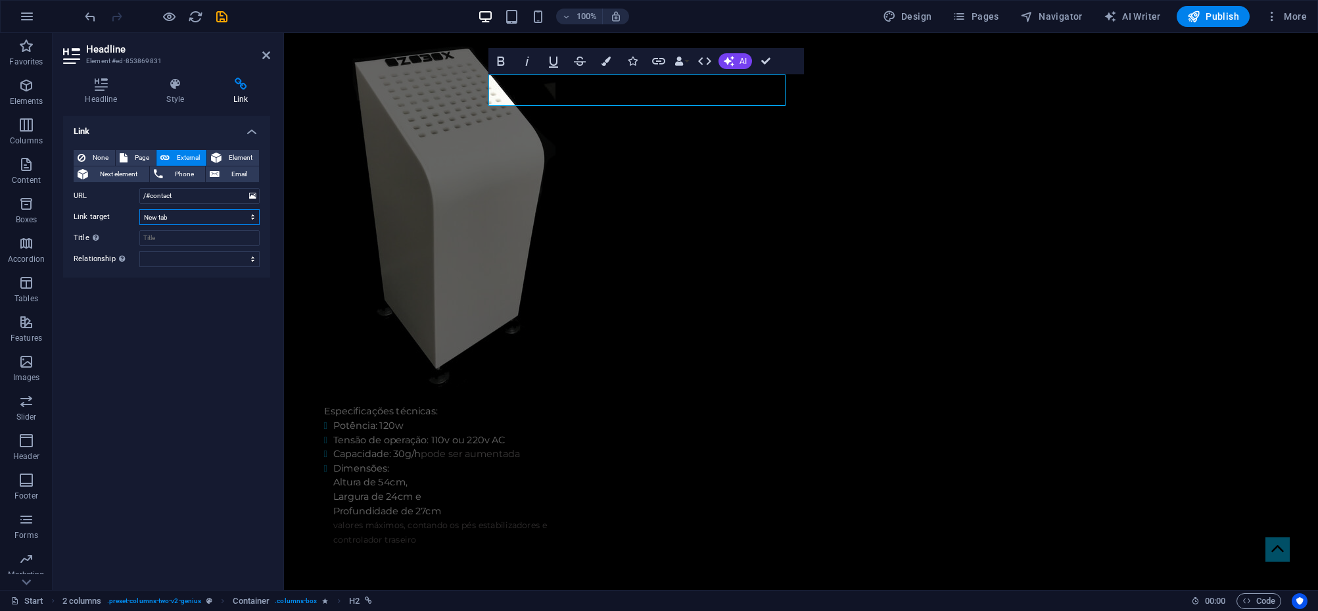
click at [211, 220] on select "New tab Same tab Overlay" at bounding box center [199, 217] width 120 height 16
select select
click at [139, 209] on select "New tab Same tab Overlay" at bounding box center [199, 217] width 120 height 16
click at [513, 99] on span "Text" at bounding box center [515, 98] width 14 height 8
drag, startPoint x: 513, startPoint y: 99, endPoint x: 26, endPoint y: 153, distance: 490.7
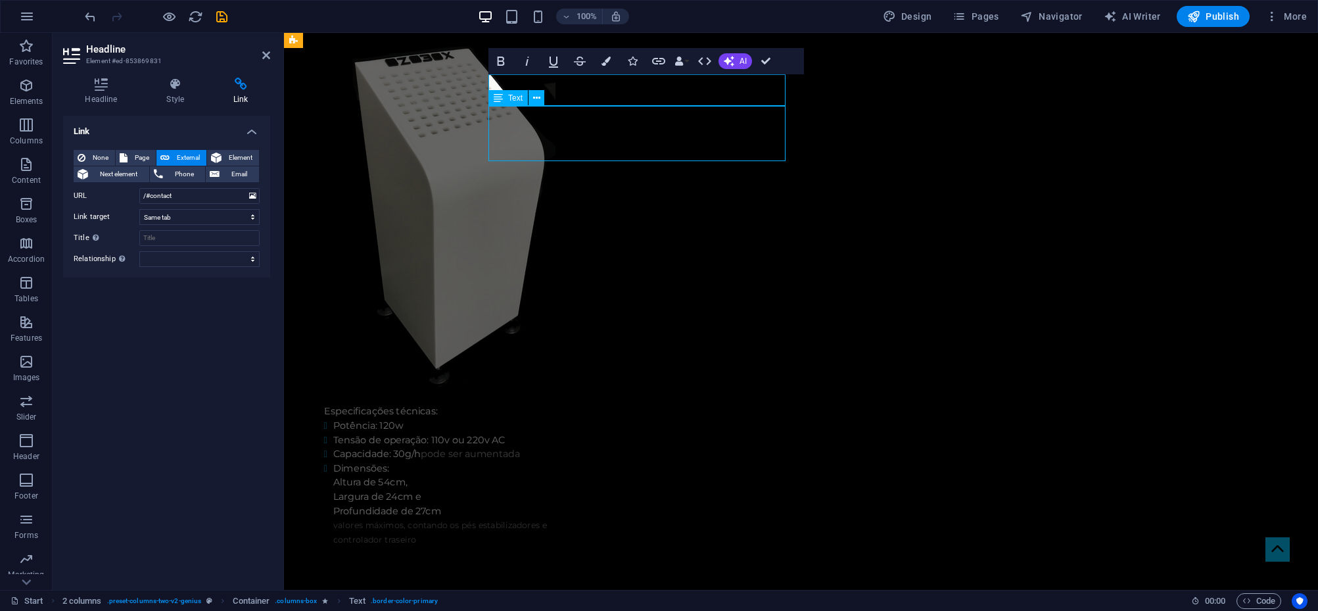
click at [513, 99] on span "Text" at bounding box center [515, 98] width 14 height 8
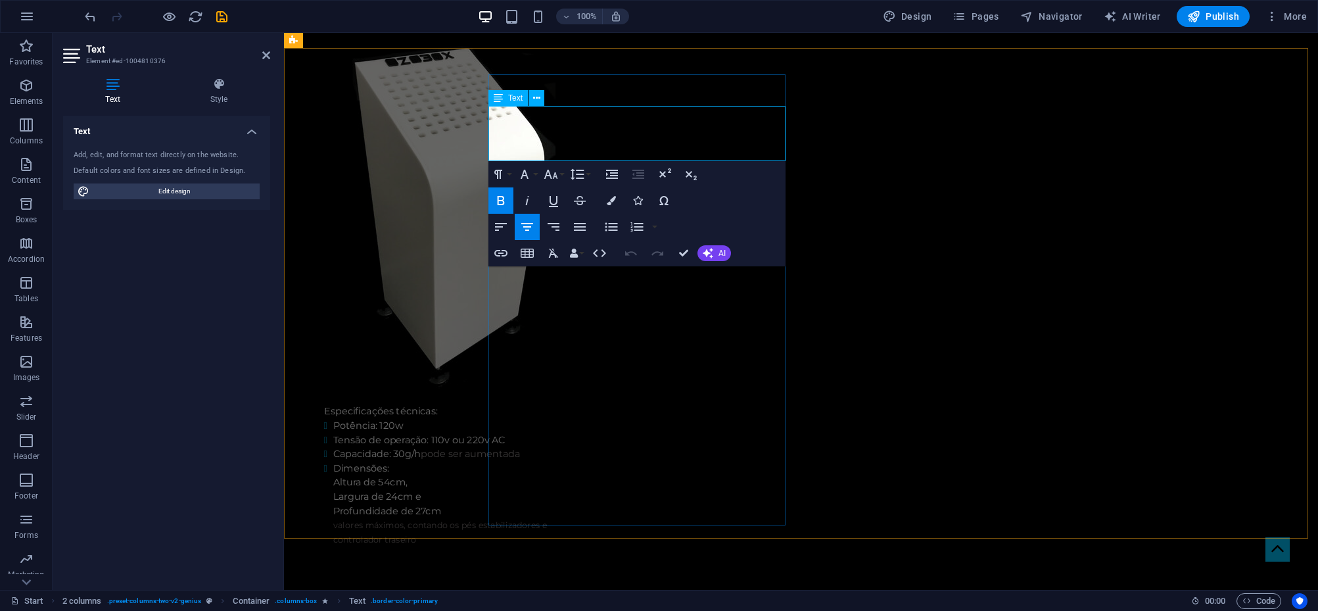
click at [515, 102] on span "Text" at bounding box center [515, 98] width 14 height 8
click at [502, 98] on icon at bounding box center [498, 98] width 9 height 16
click at [540, 97] on button at bounding box center [536, 98] width 16 height 16
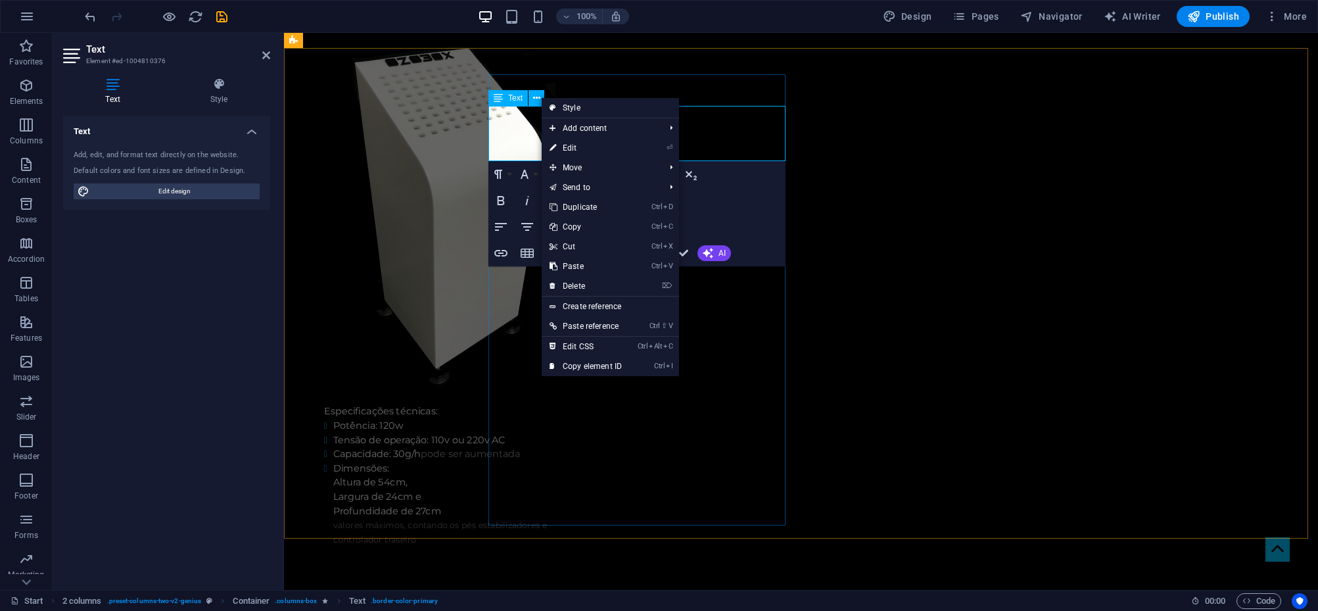
click at [509, 97] on span "Text" at bounding box center [515, 98] width 14 height 8
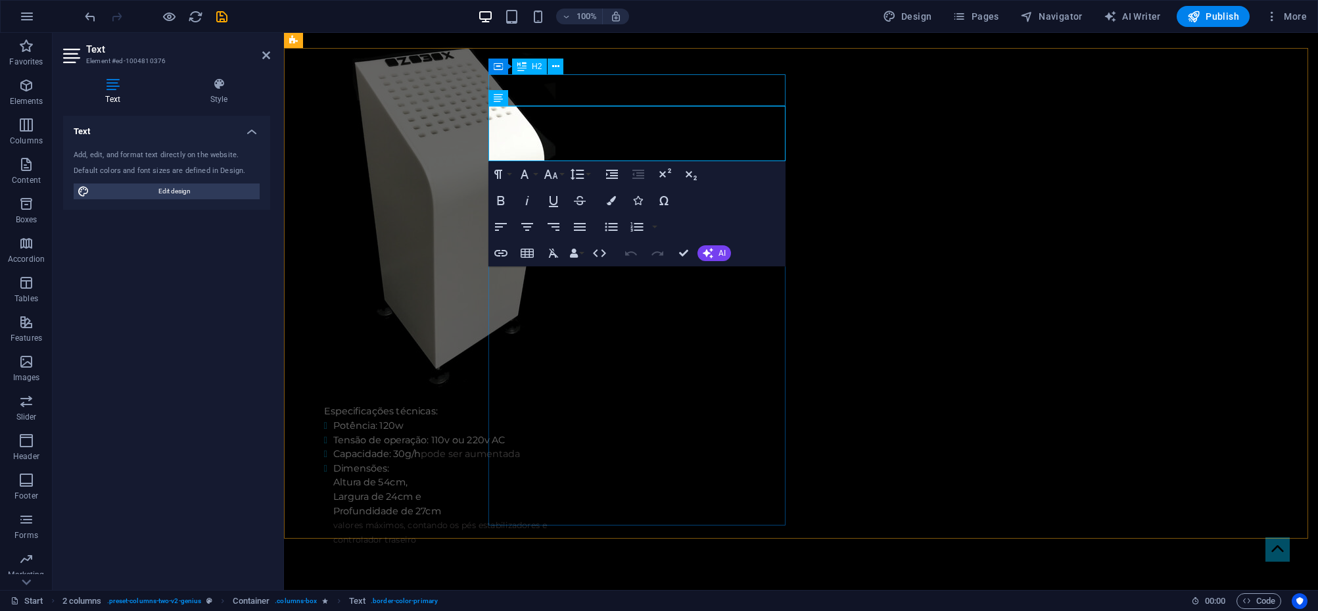
click at [533, 66] on span "H2" at bounding box center [537, 66] width 10 height 8
select select
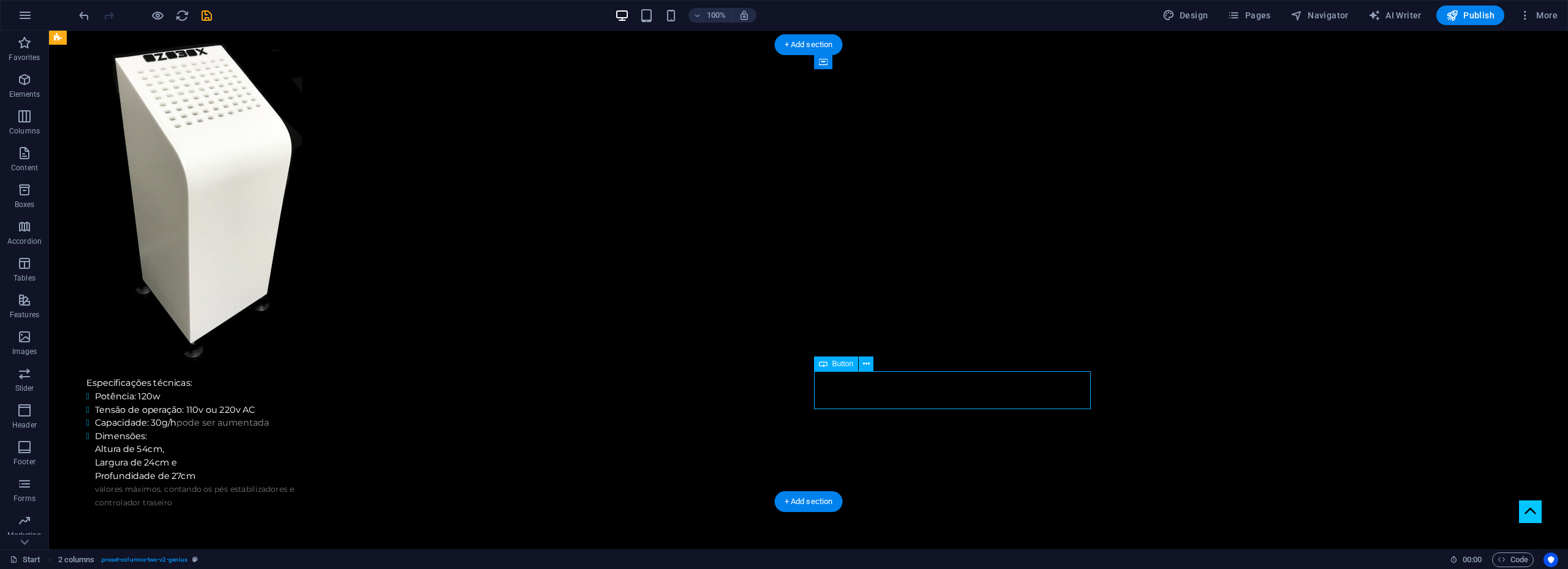
select select
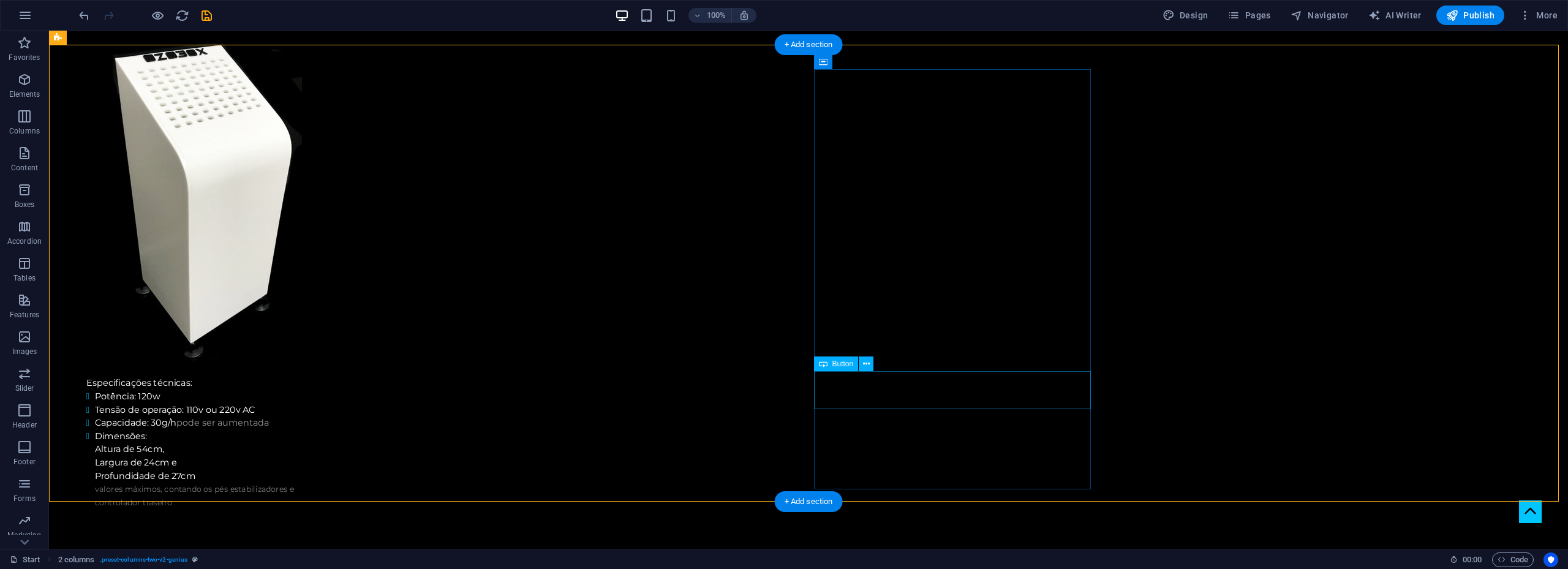
select select
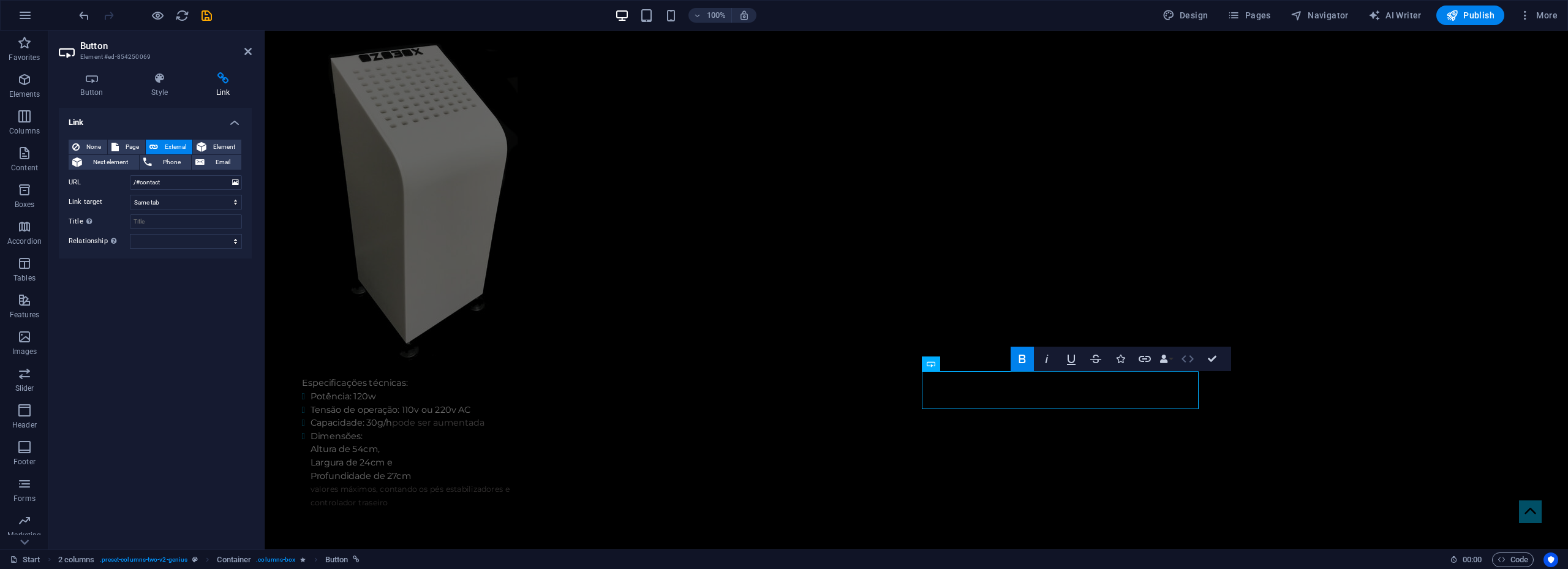
click at [1185, 359] on icon "button" at bounding box center [1188, 359] width 15 height 15
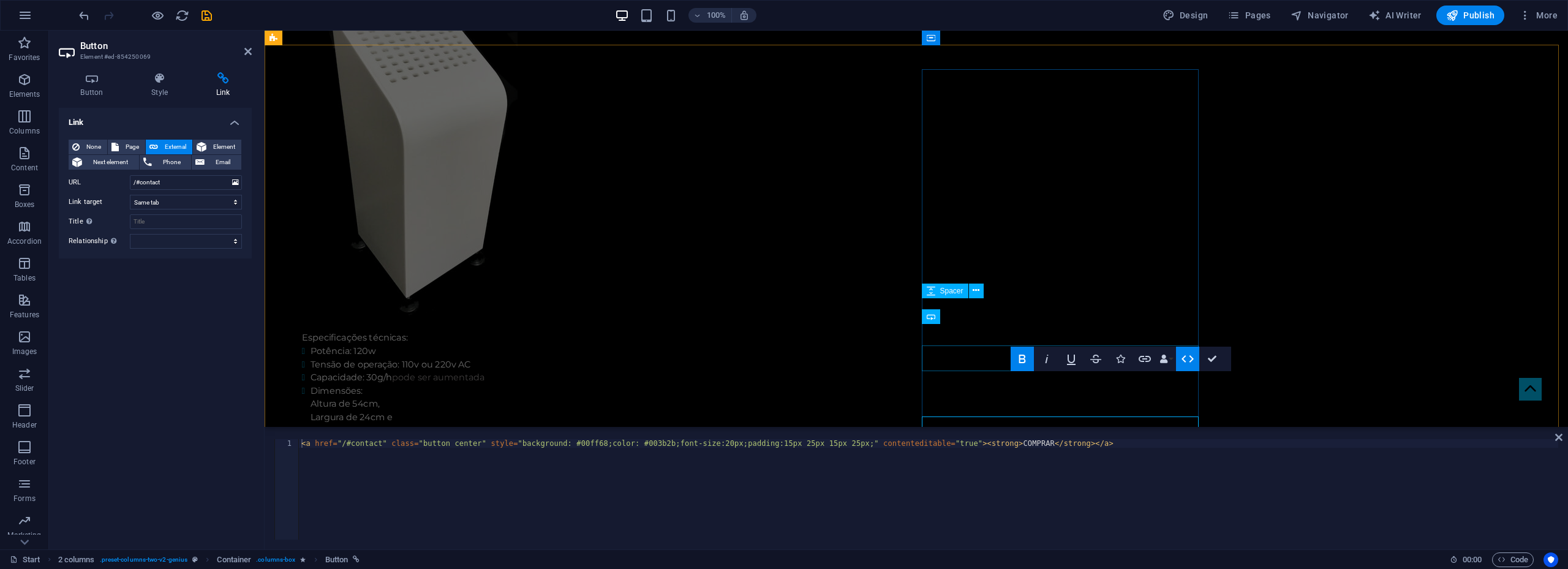
scroll to position [2440, 0]
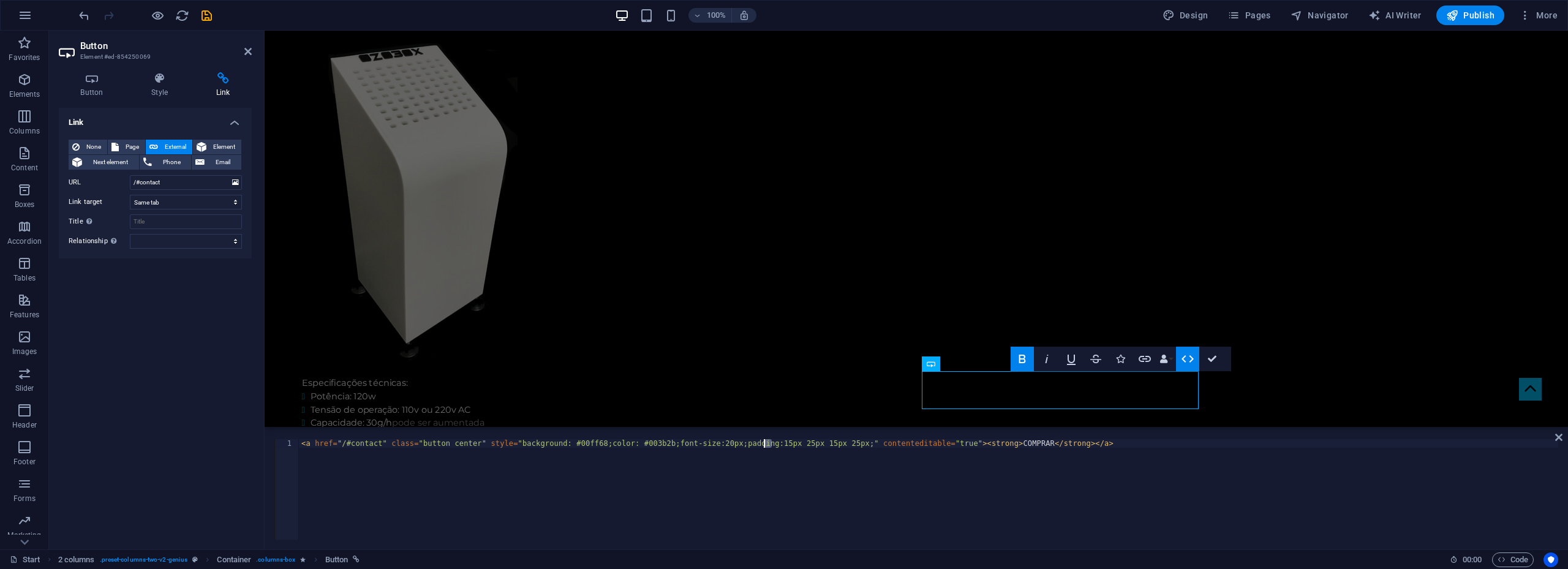
drag, startPoint x: 771, startPoint y: 443, endPoint x: 764, endPoint y: 445, distance: 7.3
click at [764, 445] on div "< a href = "/#contact" class = "button center" style = "background: #00ff68;col…" at bounding box center [928, 497] width 1259 height 117
drag, startPoint x: 813, startPoint y: 445, endPoint x: 805, endPoint y: 444, distance: 8.1
click at [805, 444] on div "< a href = "/#contact" class = "button center" style = "background: #00ff68;col…" at bounding box center [928, 497] width 1259 height 117
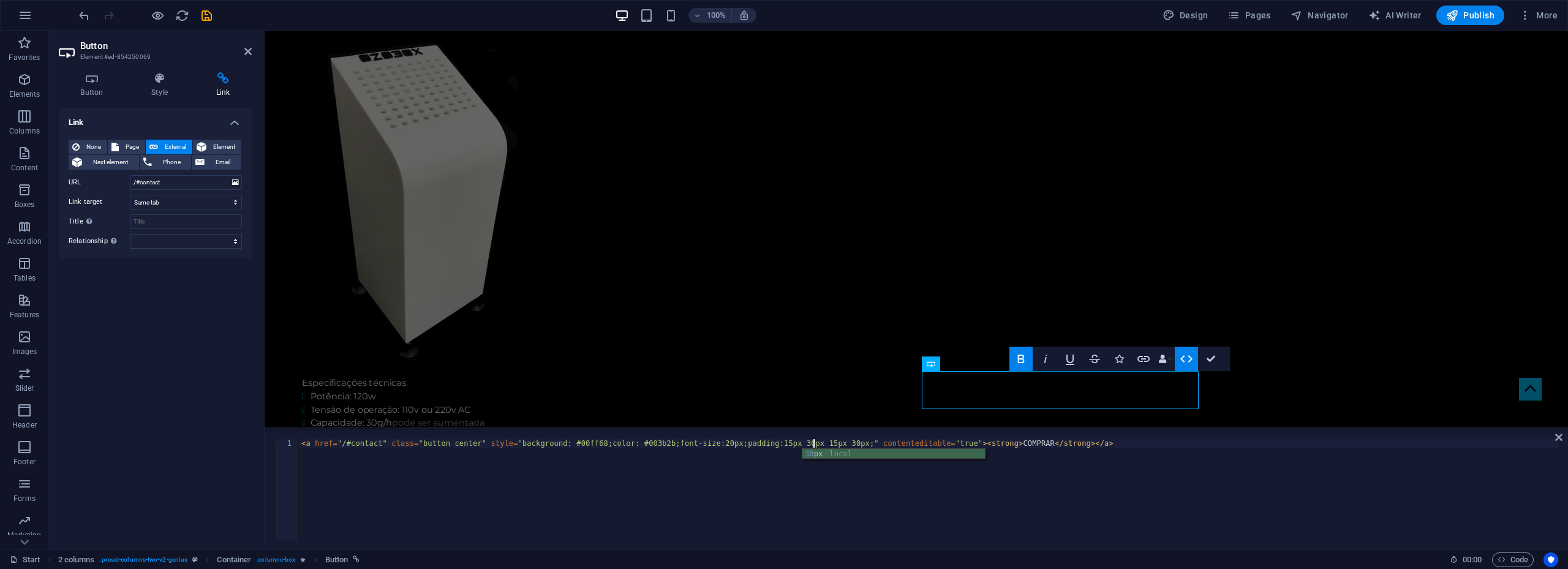
scroll to position [0, 42]
drag, startPoint x: 762, startPoint y: 441, endPoint x: 773, endPoint y: 442, distance: 11.0
click at [773, 442] on div "< a href = "/#contact" class = "button center" style = "background: #00ff68;col…" at bounding box center [928, 497] width 1259 height 117
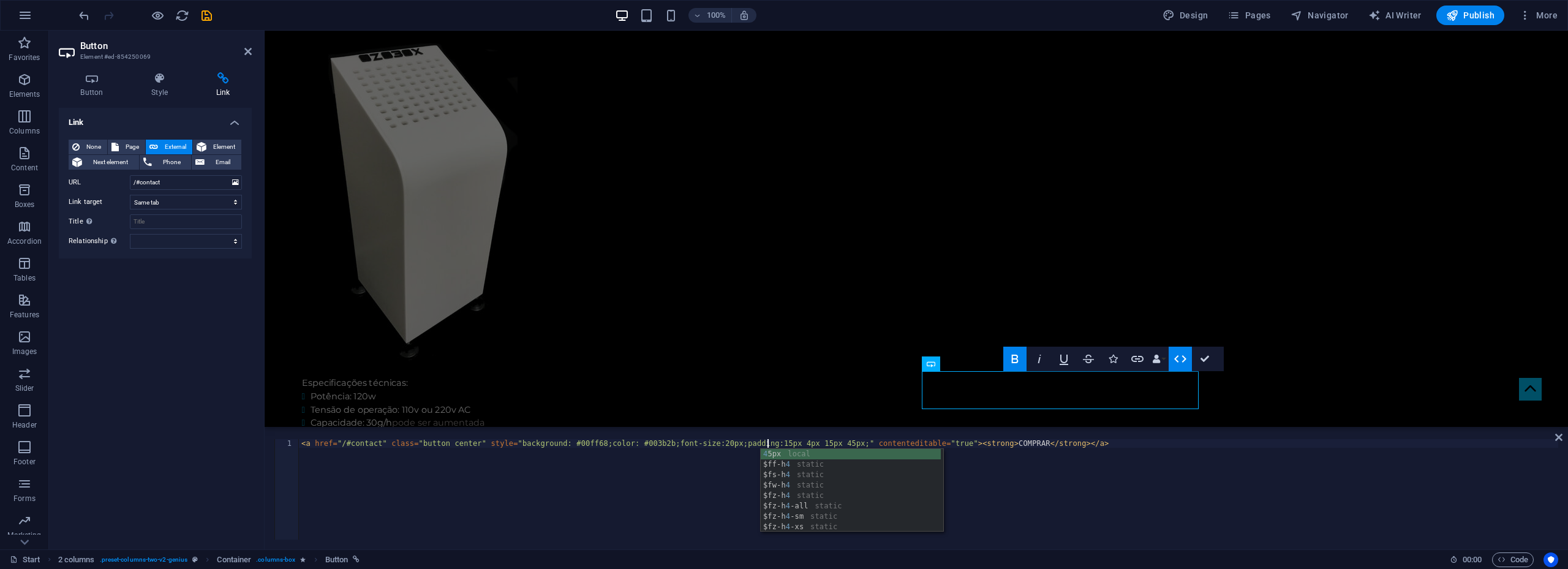
scroll to position [0, 38]
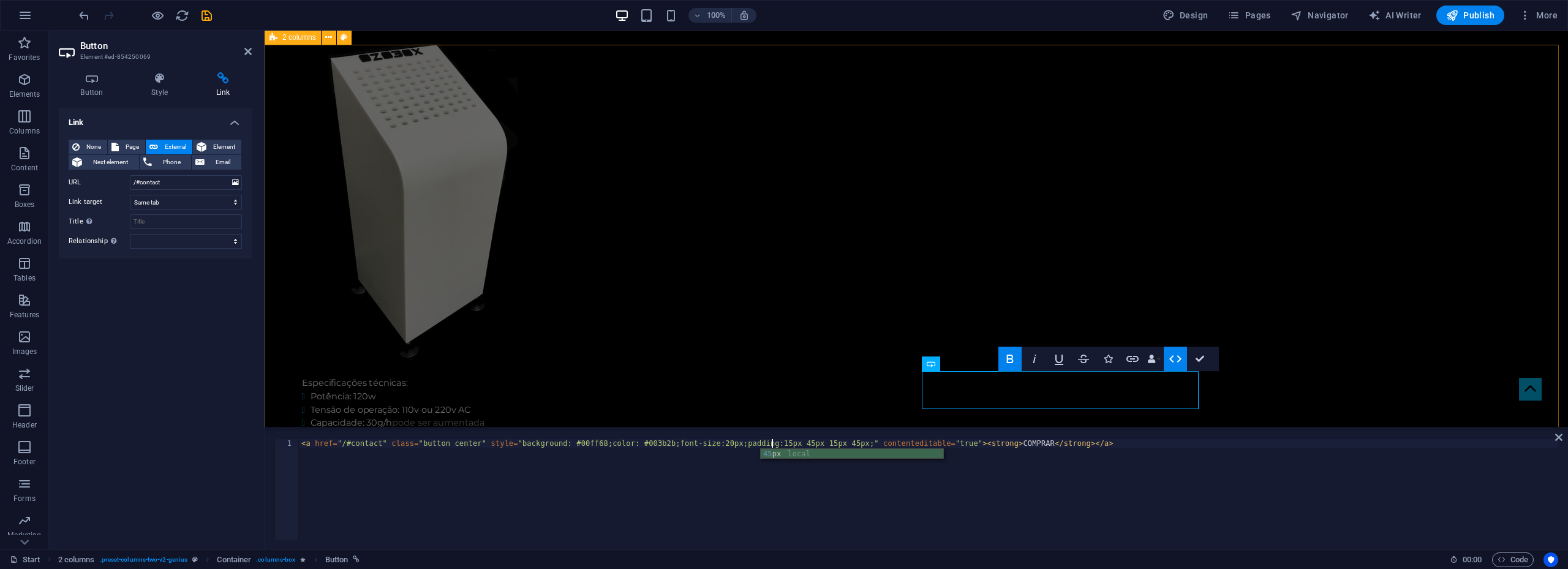
type textarea "<a href="/#contact" class="button center" style="background: #00ff68;color: #00…"
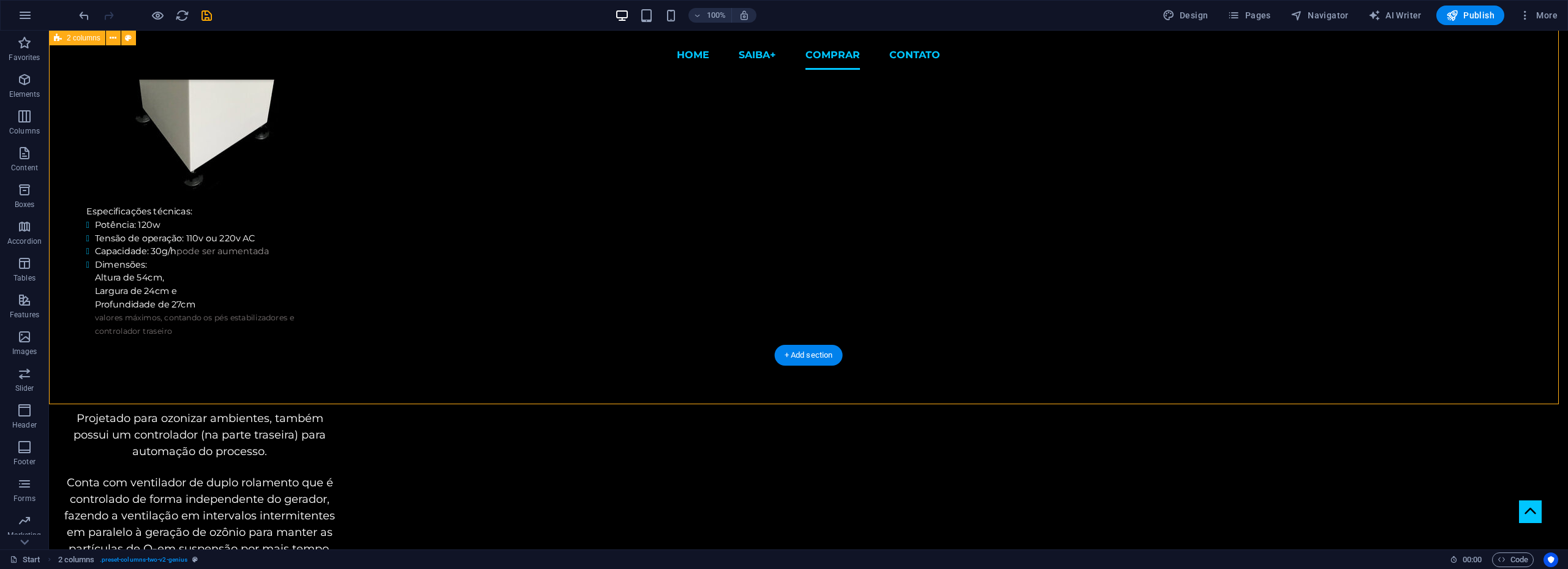
scroll to position [2547, 0]
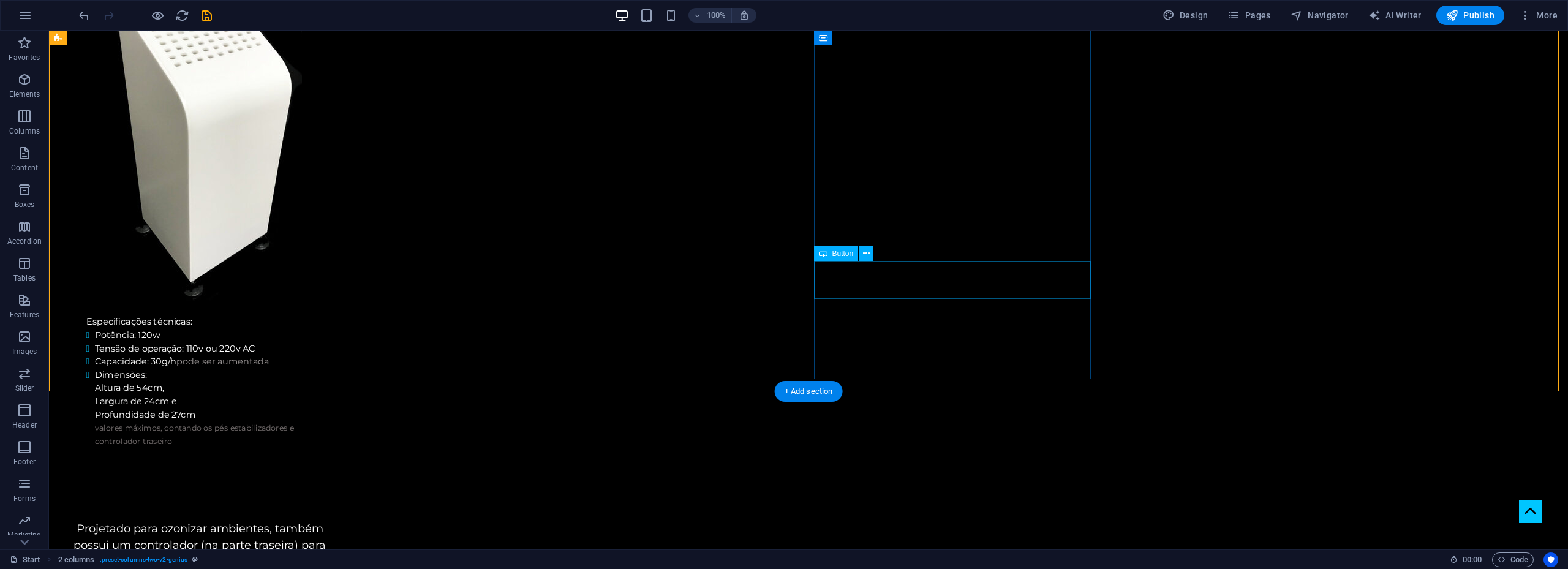
select select
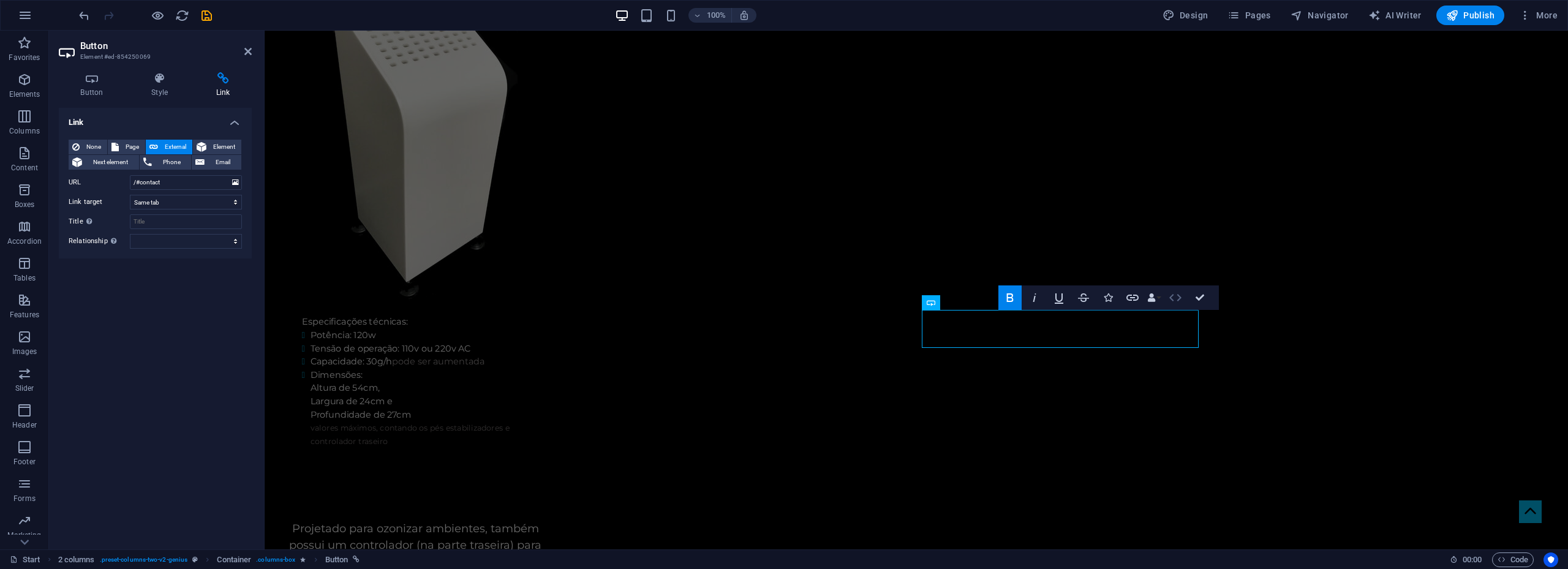
click at [1170, 298] on icon "button" at bounding box center [1175, 298] width 12 height 7
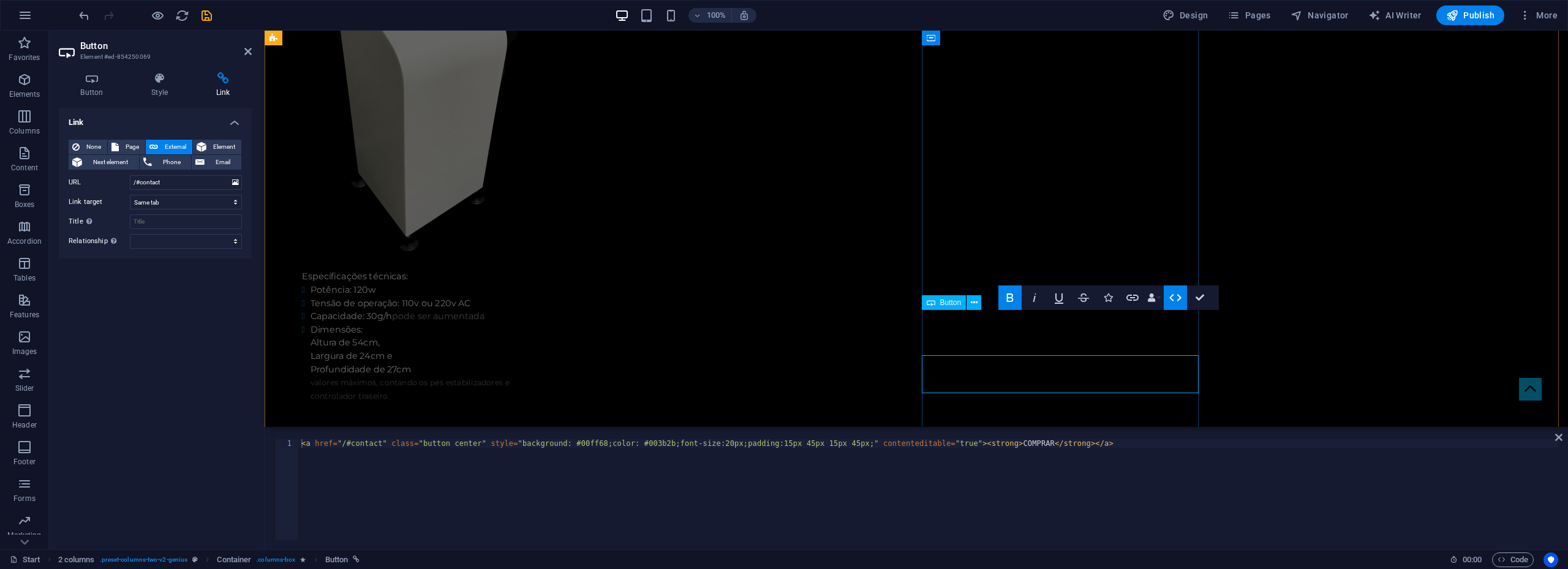
scroll to position [2501, 0]
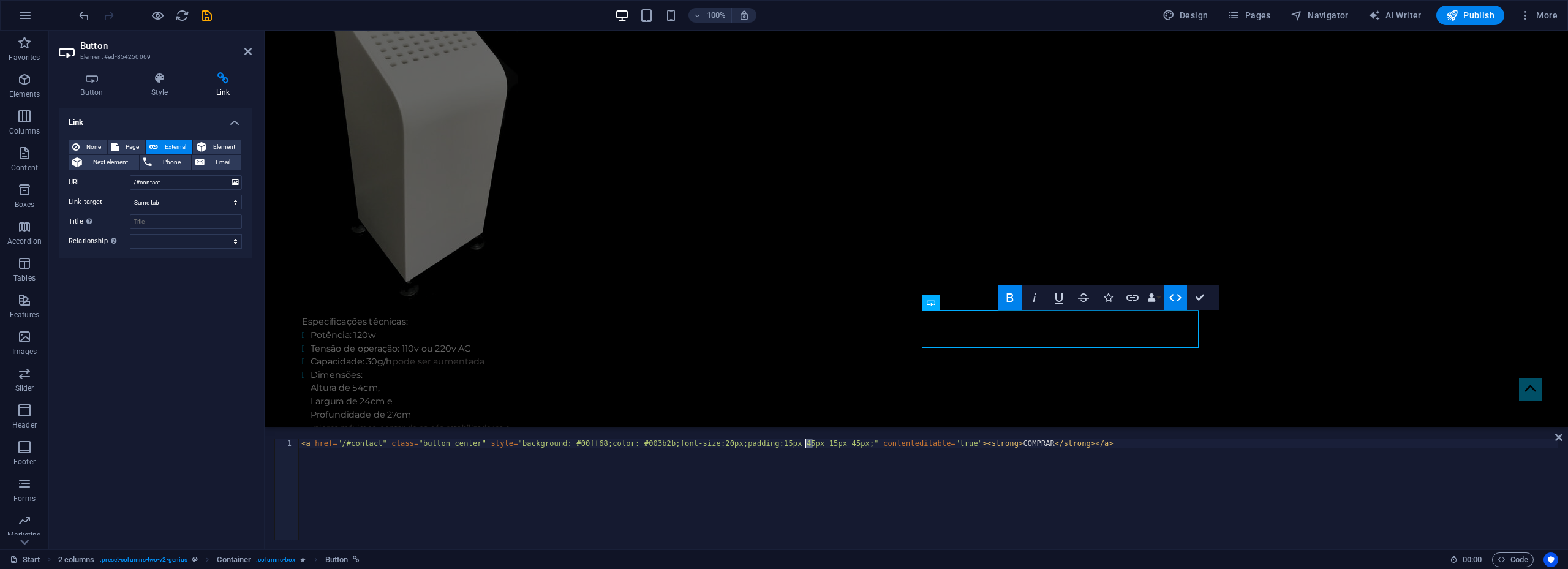
drag, startPoint x: 812, startPoint y: 442, endPoint x: 805, endPoint y: 440, distance: 7.3
click at [805, 440] on div "< a href = "/#contact" class = "button center" style = "background: #00ff68;col…" at bounding box center [928, 497] width 1259 height 117
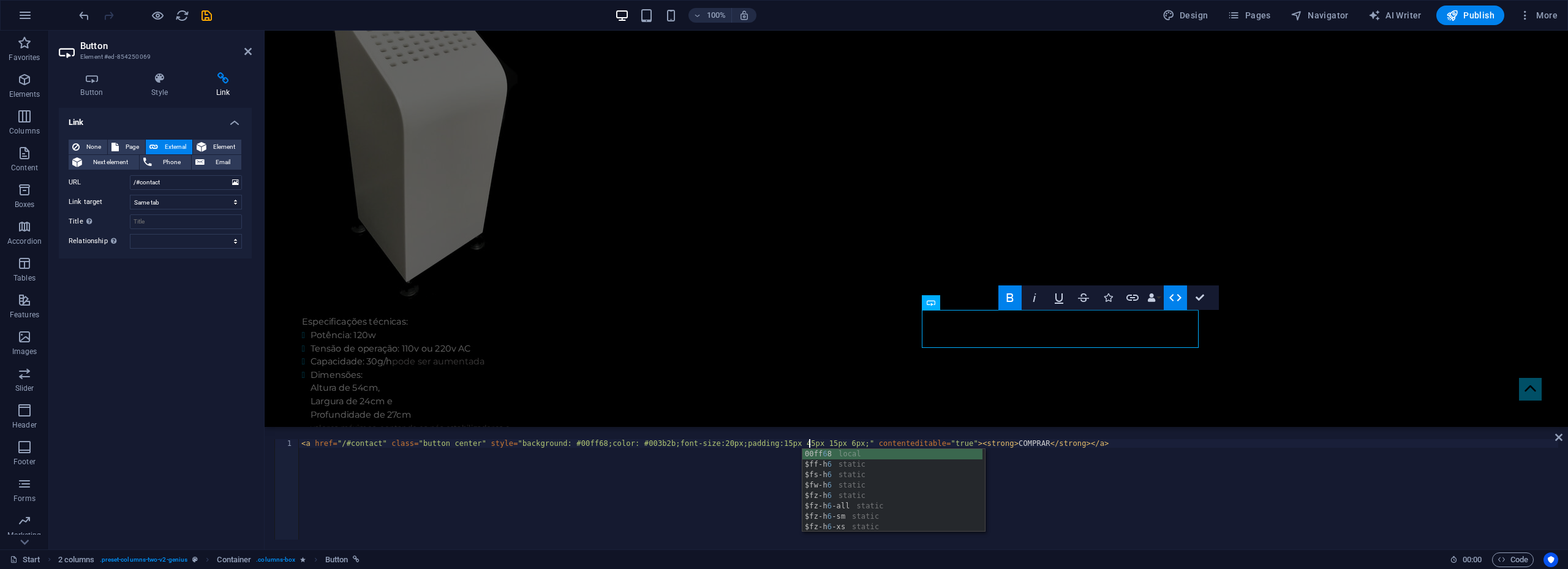
scroll to position [0, 42]
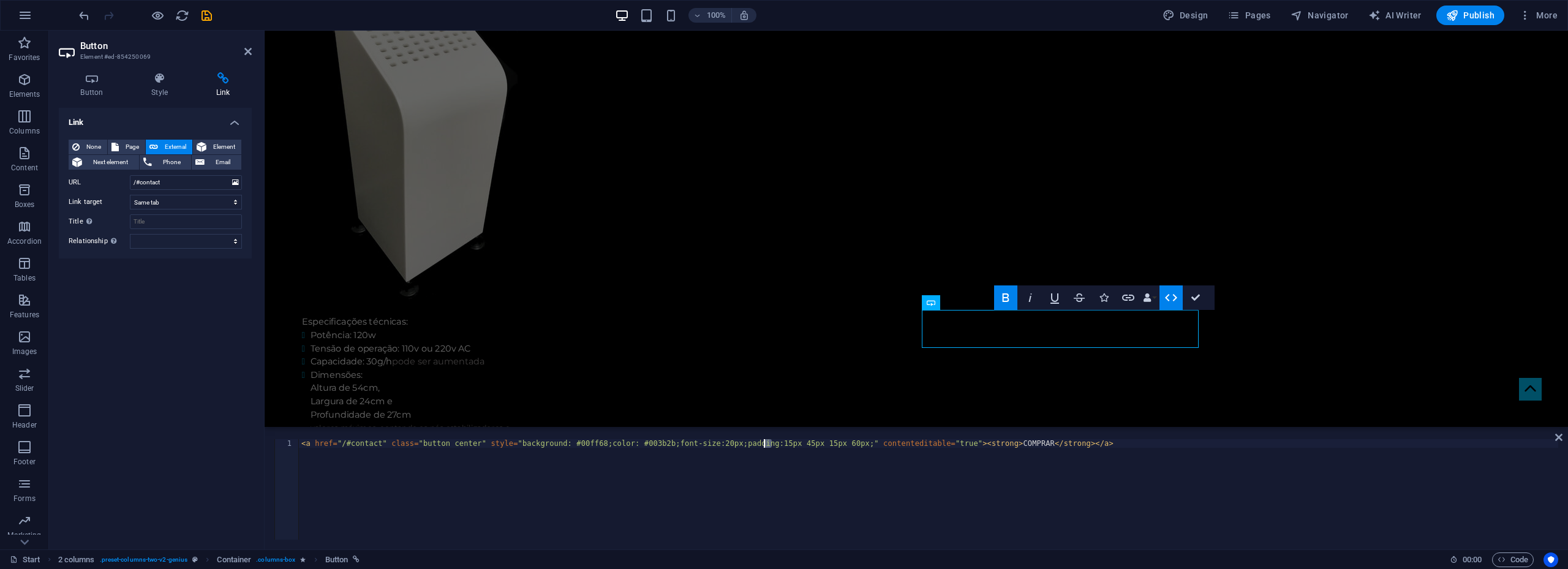
drag, startPoint x: 771, startPoint y: 444, endPoint x: 763, endPoint y: 446, distance: 8.2
click at [763, 446] on div "< a href = "/#contact" class = "button center" style = "background: #00ff68;col…" at bounding box center [928, 497] width 1259 height 117
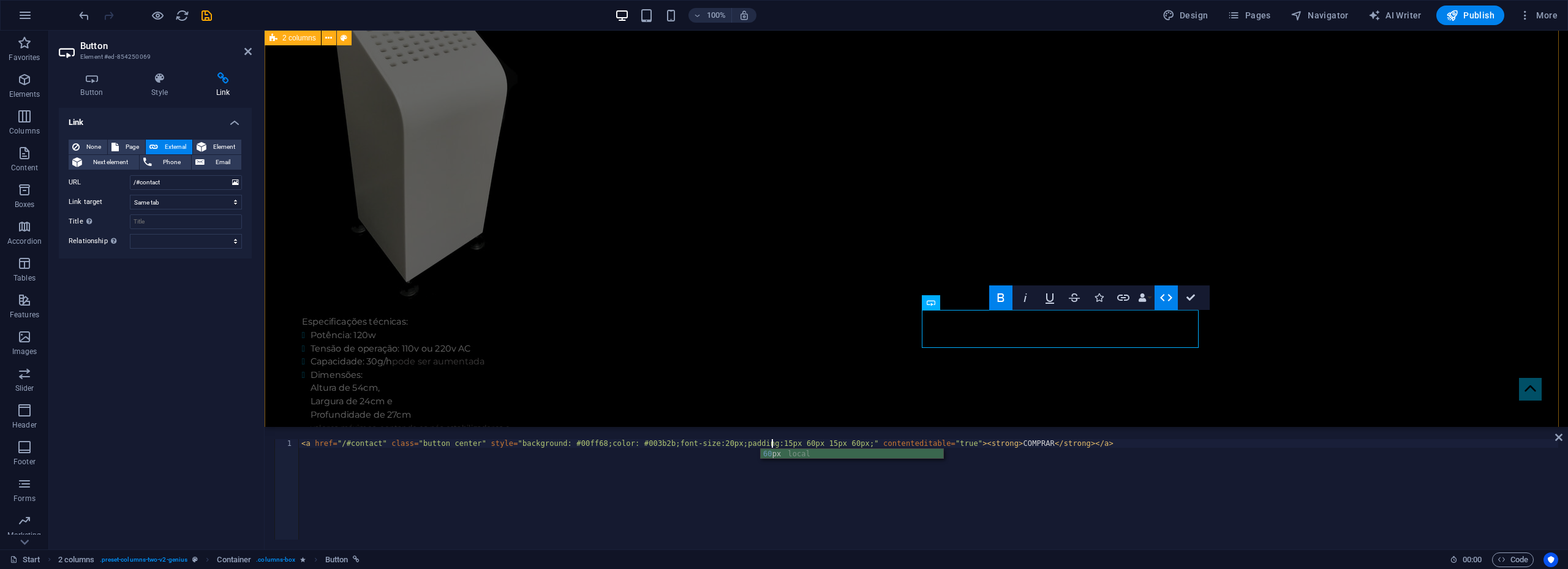
type textarea "<a href="/#contact" class="button center" style="background: #00ff68;color: #00…"
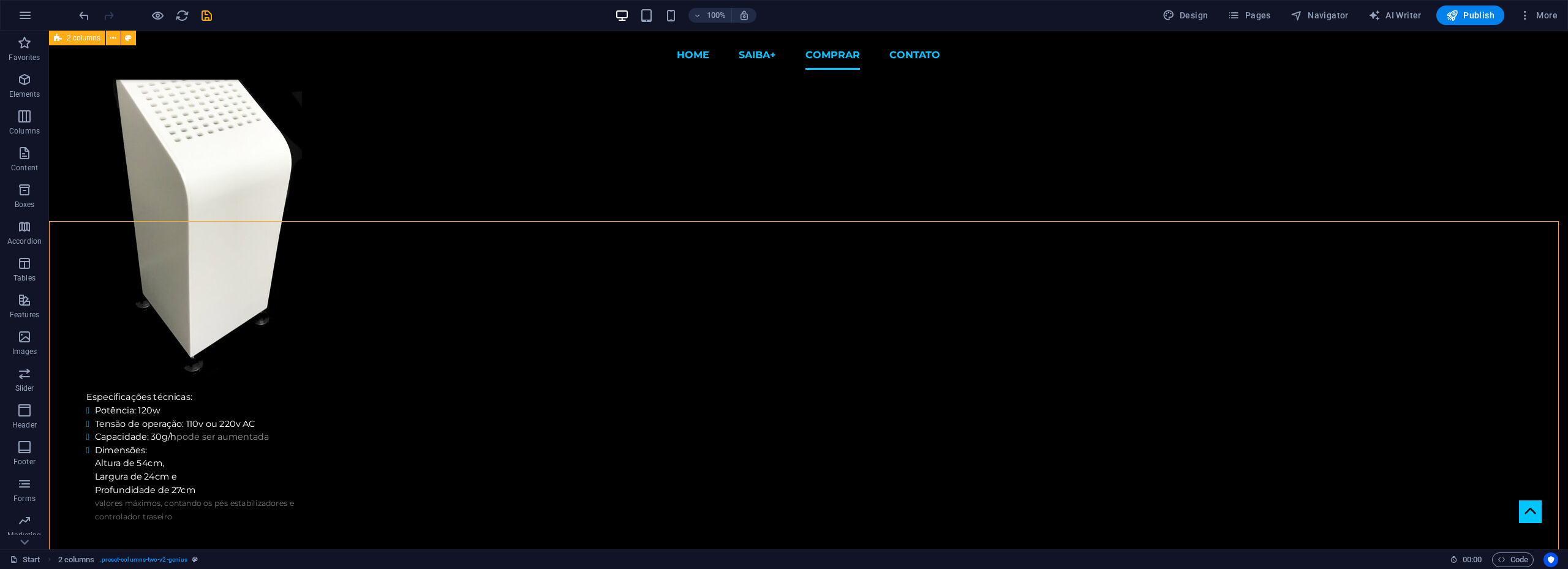
scroll to position [2302, 0]
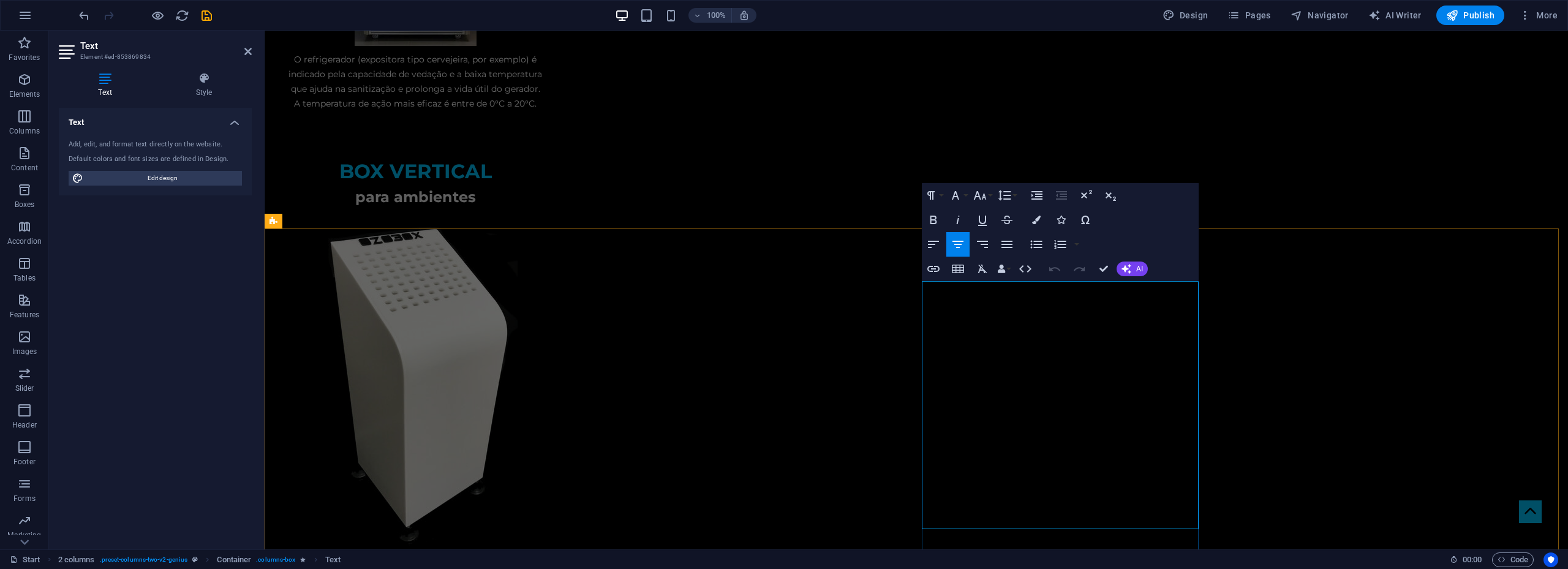
drag, startPoint x: 1064, startPoint y: 372, endPoint x: 1121, endPoint y: 368, distance: 57.1
click at [1036, 216] on icon "button" at bounding box center [1036, 219] width 8 height 8
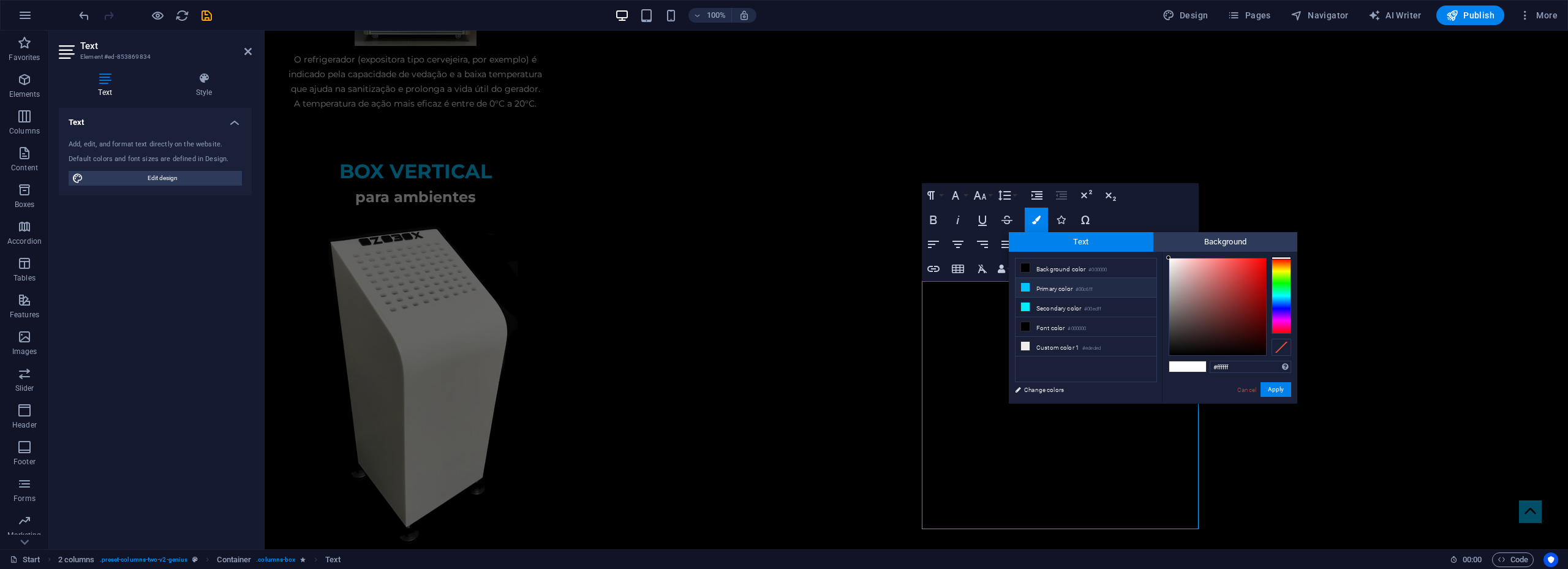
click at [1043, 289] on li "Primary color #00c6ff" at bounding box center [1085, 287] width 141 height 20
type input "#00c6ff"
click at [1275, 388] on button "Apply" at bounding box center [1275, 389] width 31 height 15
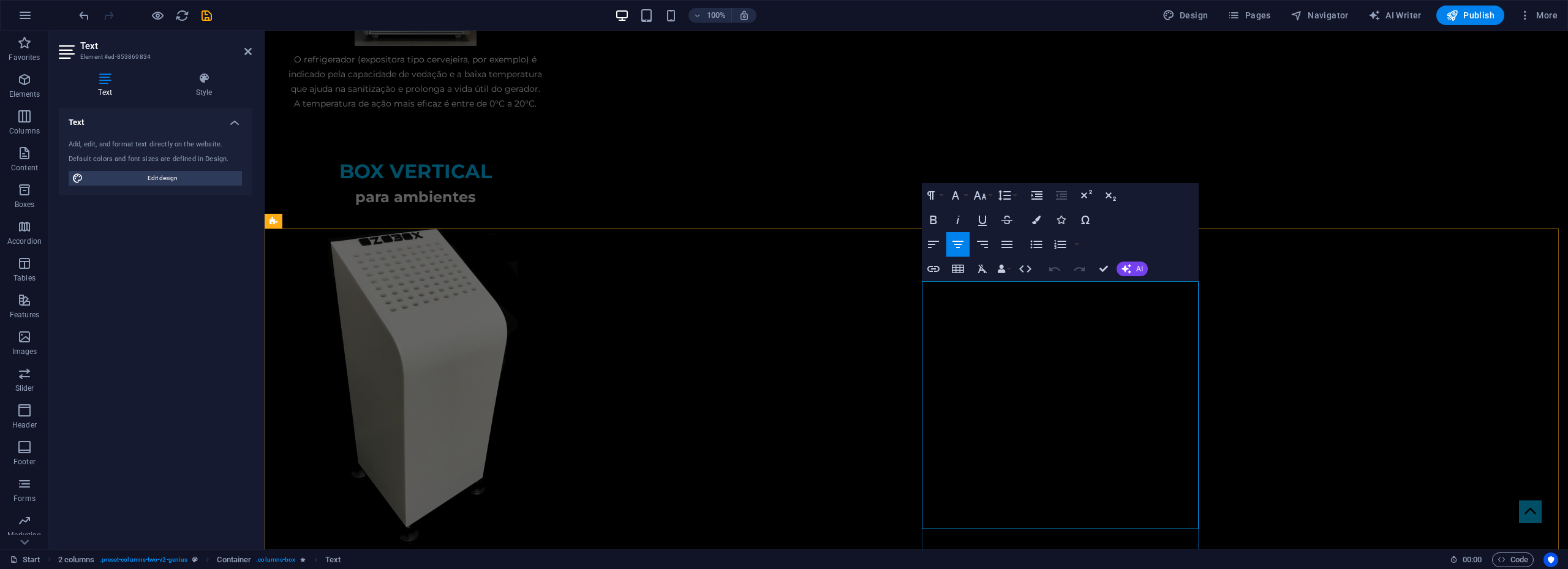
drag, startPoint x: 1052, startPoint y: 357, endPoint x: 1175, endPoint y: 355, distance: 123.0
click at [1038, 218] on icon "button" at bounding box center [1036, 219] width 8 height 8
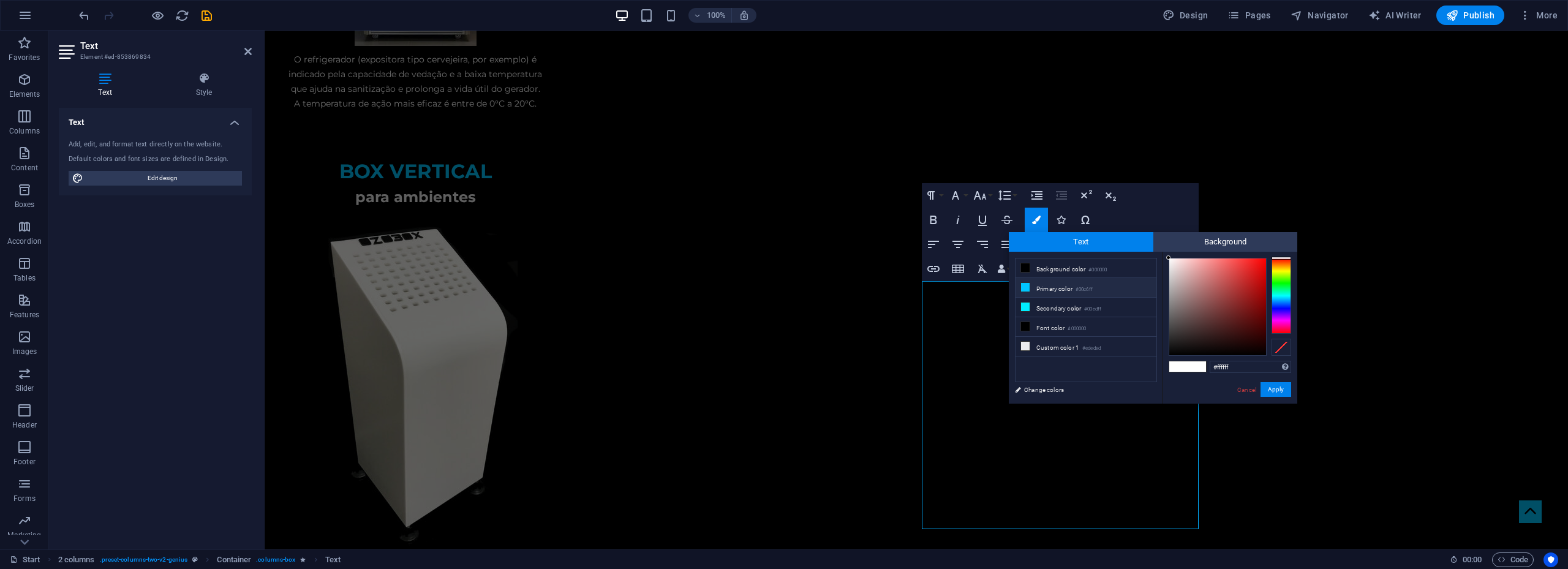
click at [1056, 287] on li "Primary color #00c6ff" at bounding box center [1085, 287] width 141 height 20
type input "#00c6ff"
click at [1272, 388] on button "Apply" at bounding box center [1275, 389] width 31 height 15
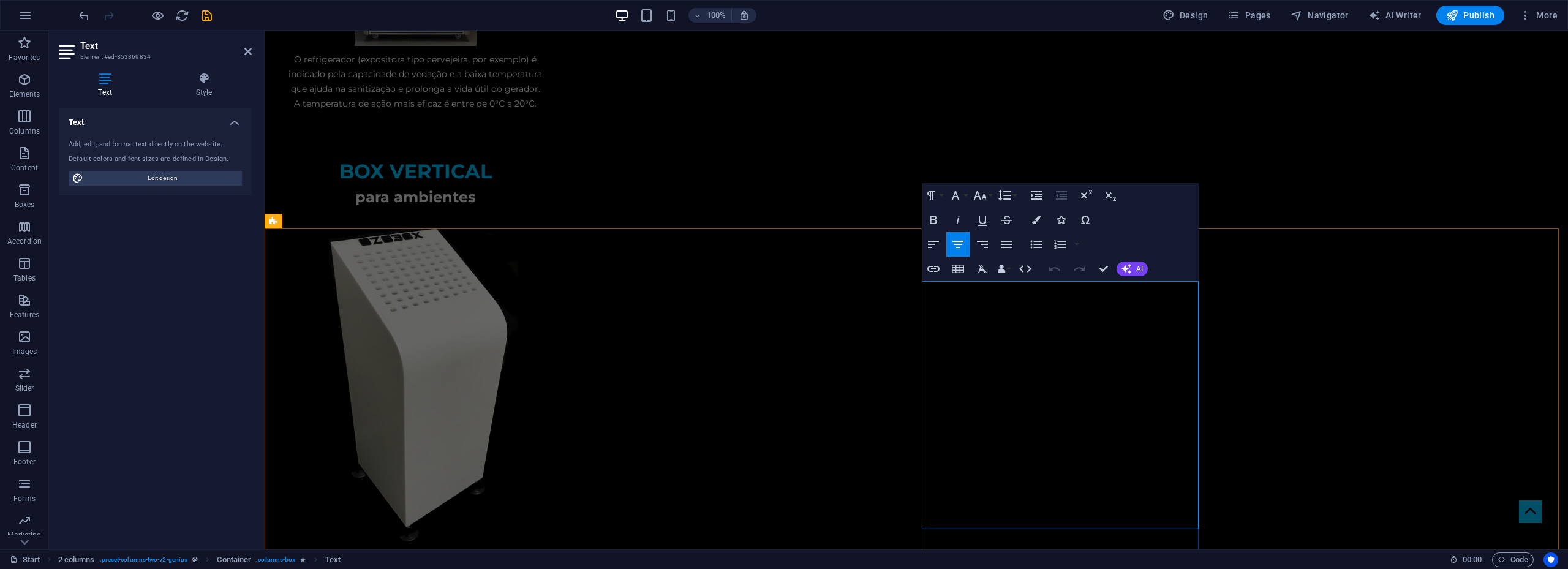
drag, startPoint x: 1032, startPoint y: 357, endPoint x: 1138, endPoint y: 355, distance: 106.0
click at [984, 196] on icon "button" at bounding box center [980, 196] width 15 height 15
click at [956, 196] on icon "button" at bounding box center [955, 195] width 7 height 8
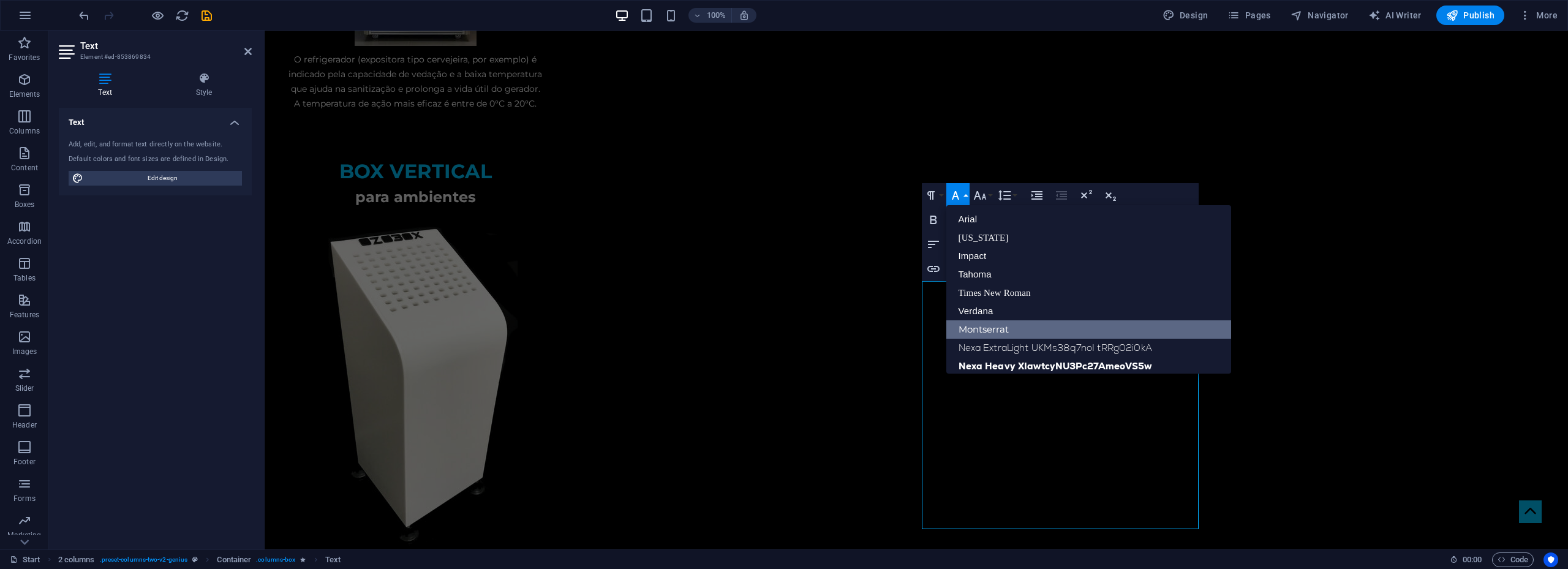
scroll to position [124, 0]
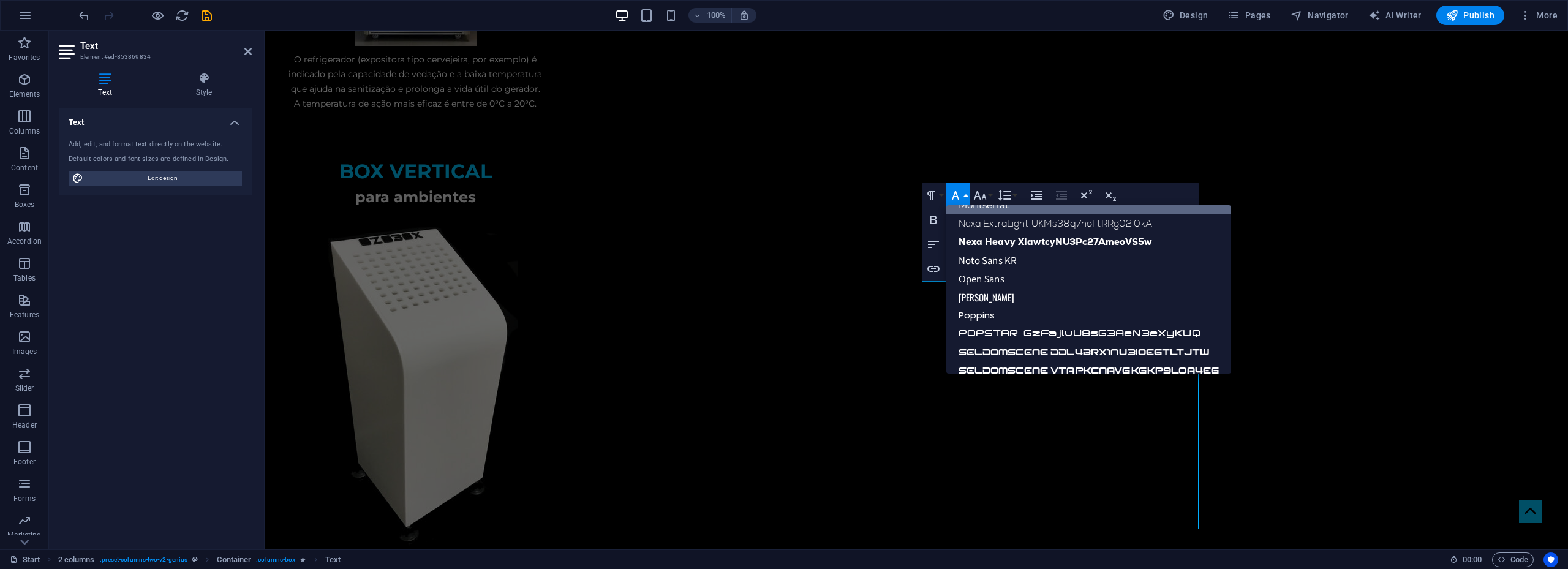
click at [956, 196] on icon "button" at bounding box center [955, 195] width 7 height 8
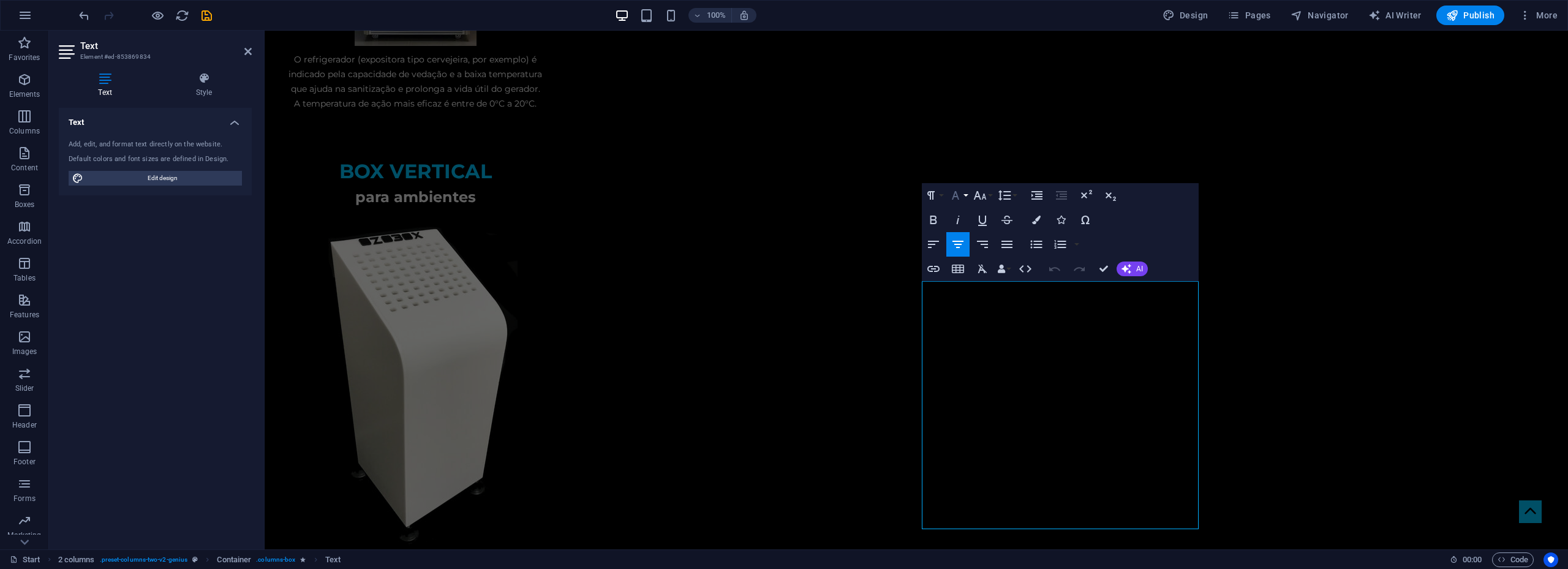
click at [963, 192] on button "Font Family" at bounding box center [958, 196] width 23 height 24
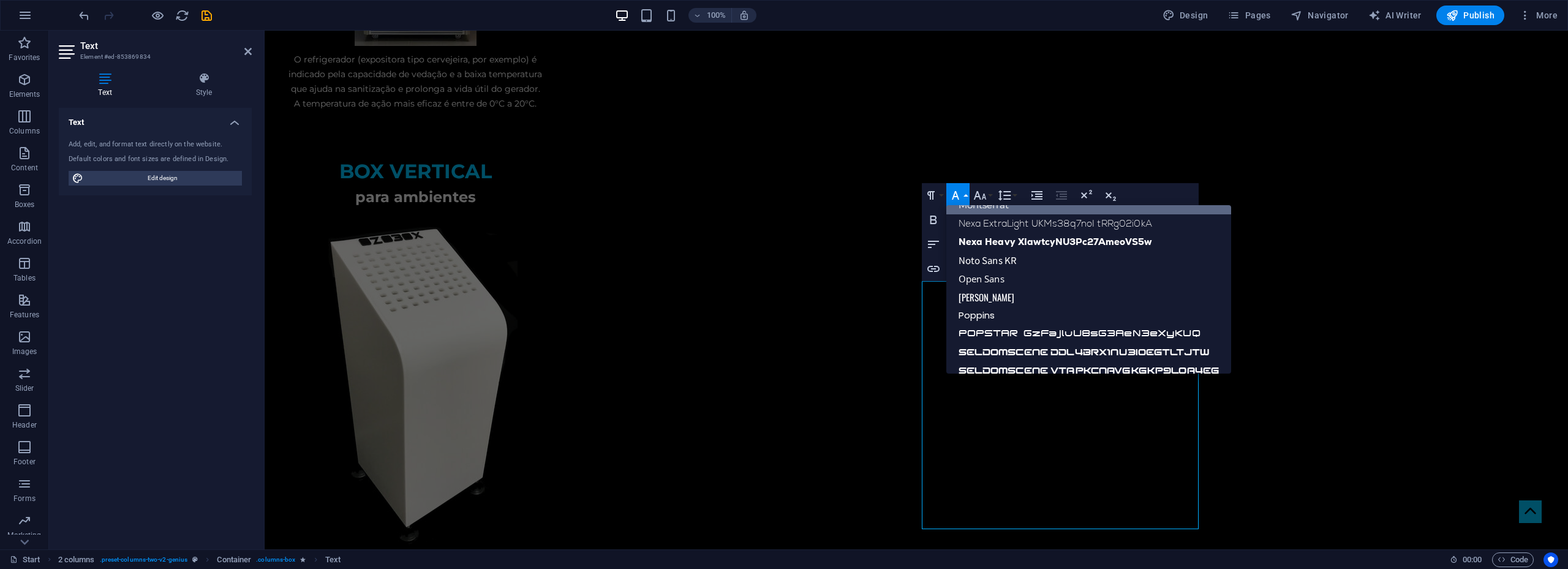
click at [965, 193] on button "Font Family" at bounding box center [958, 196] width 23 height 24
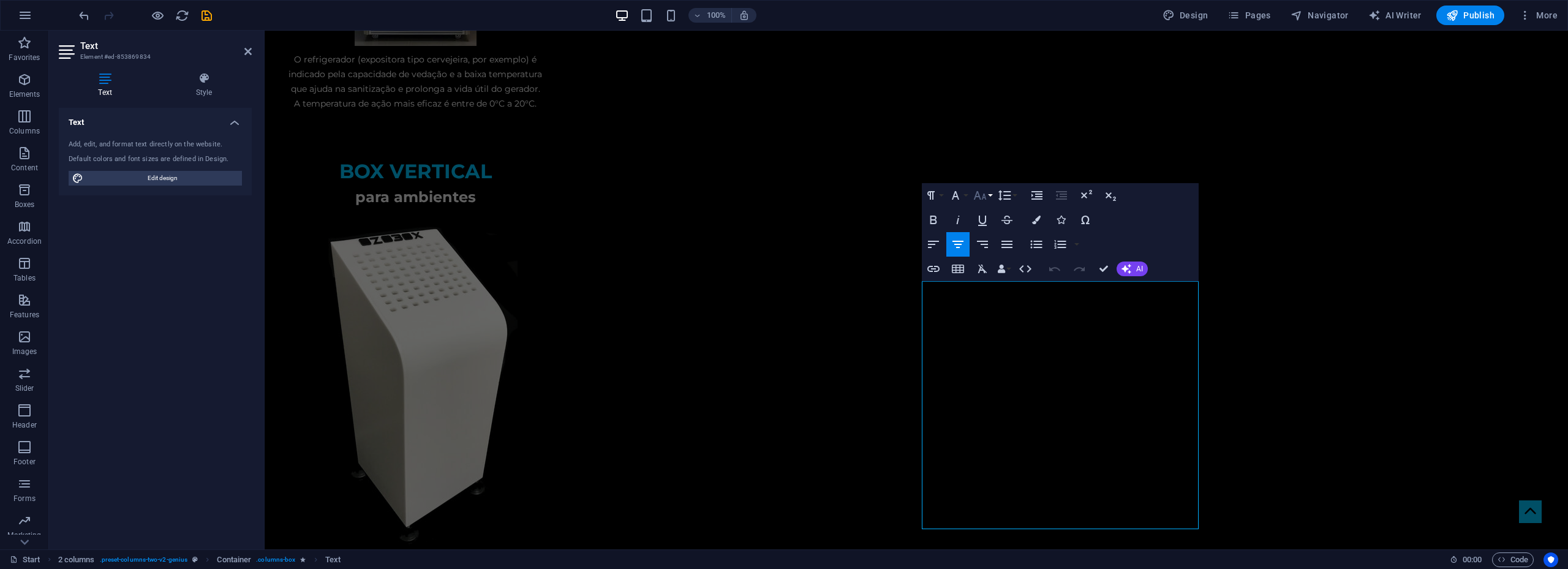
click at [987, 197] on icon "button" at bounding box center [980, 196] width 15 height 15
click at [988, 332] on link "18" at bounding box center [992, 330] width 44 height 19
drag, startPoint x: 975, startPoint y: 327, endPoint x: 1007, endPoint y: 359, distance: 45.3
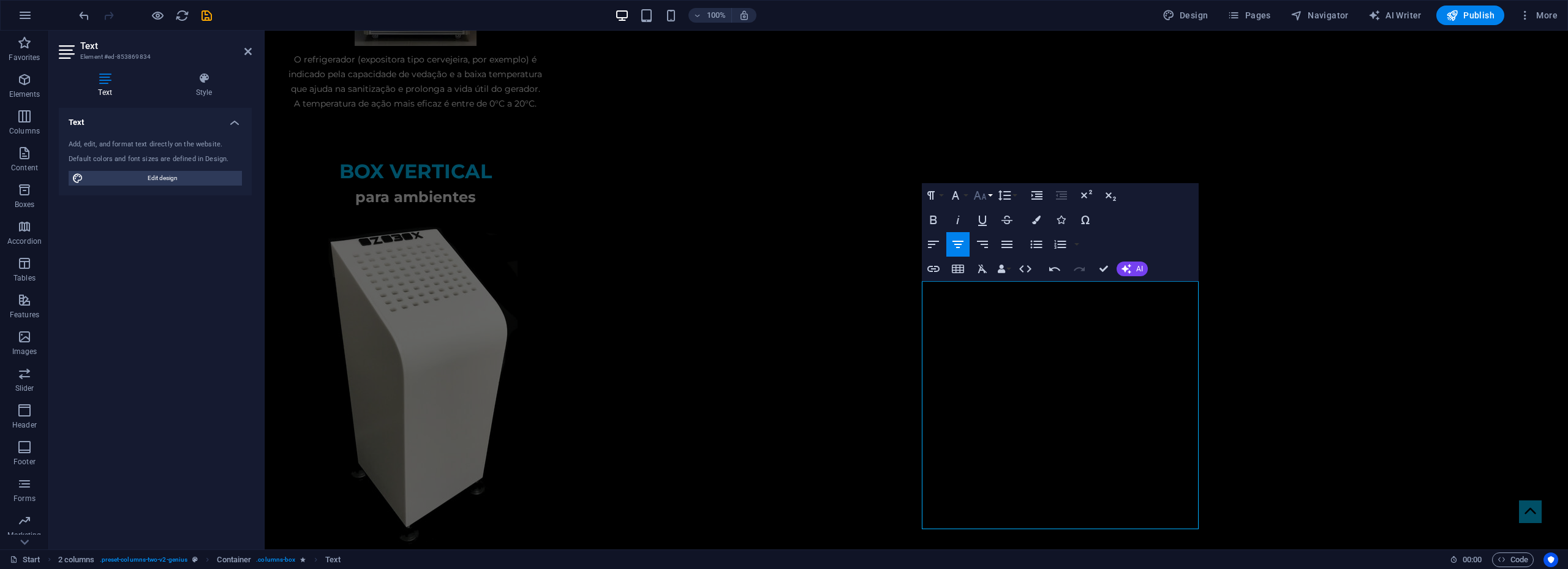
click at [987, 193] on icon "button" at bounding box center [980, 196] width 15 height 15
drag, startPoint x: 1144, startPoint y: 374, endPoint x: 927, endPoint y: 342, distance: 219.3
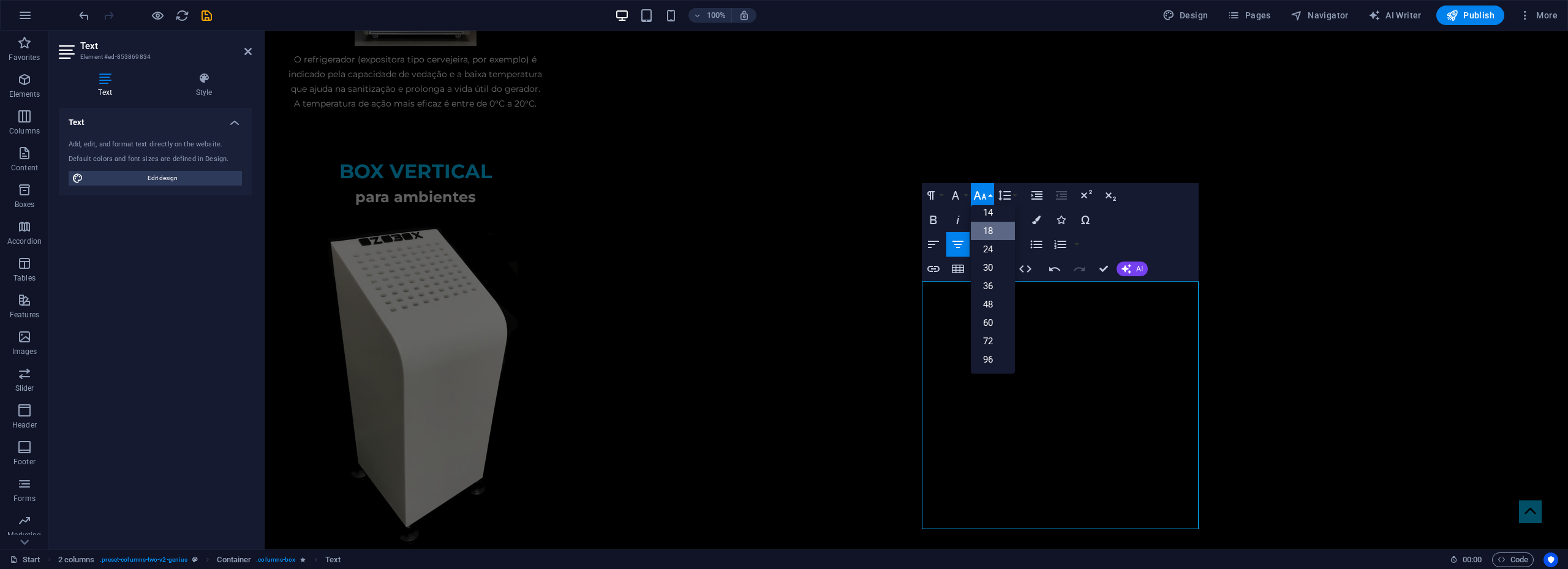
click at [992, 228] on link "18" at bounding box center [992, 231] width 44 height 19
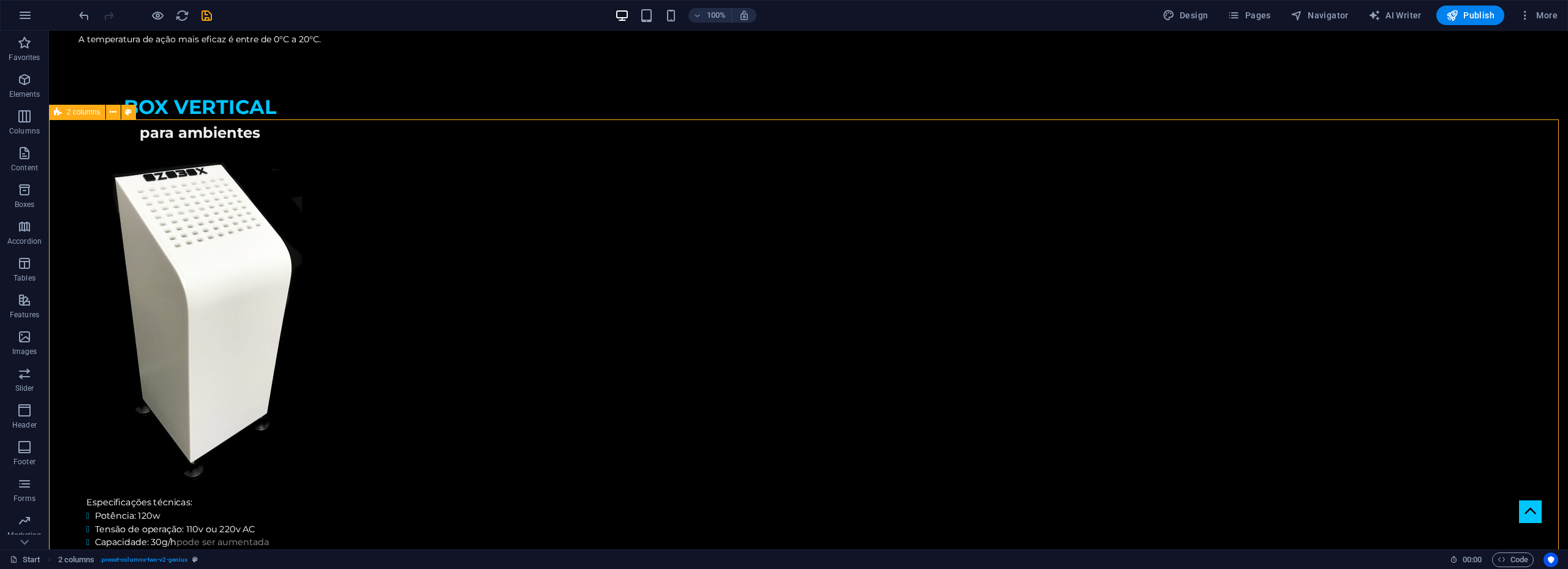
scroll to position [2424, 0]
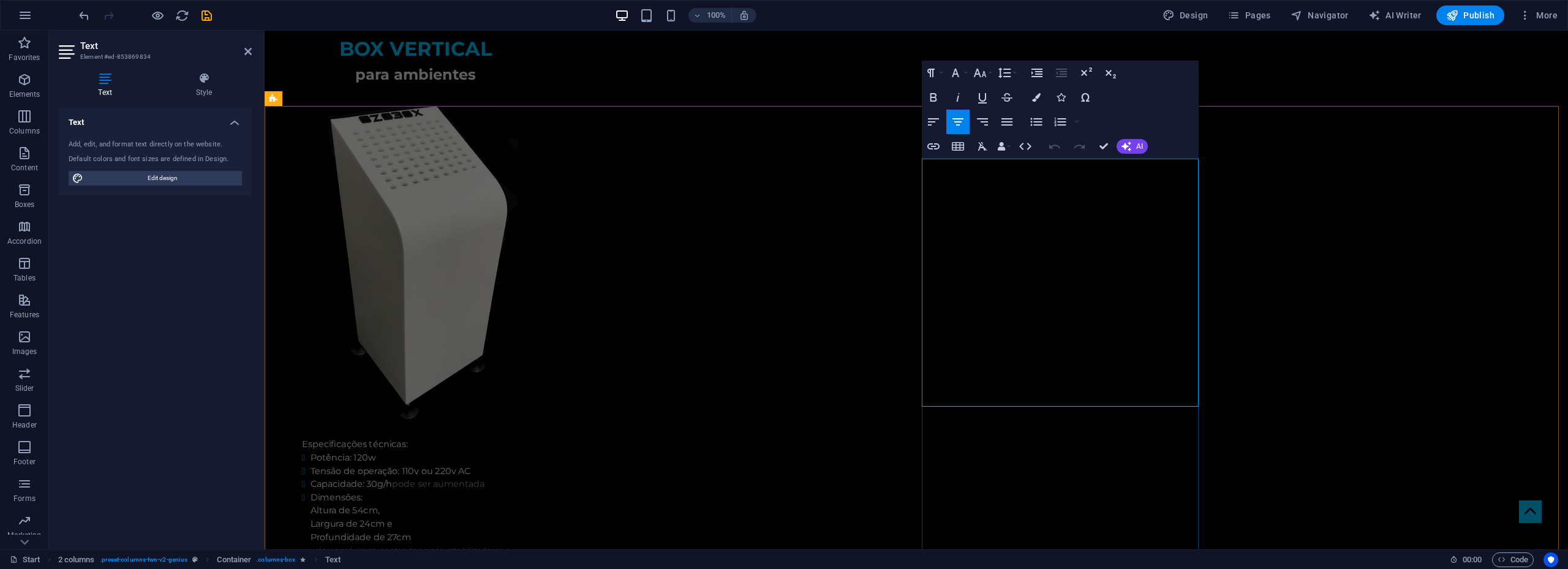
click at [1041, 97] on button "Colors" at bounding box center [1036, 97] width 23 height 24
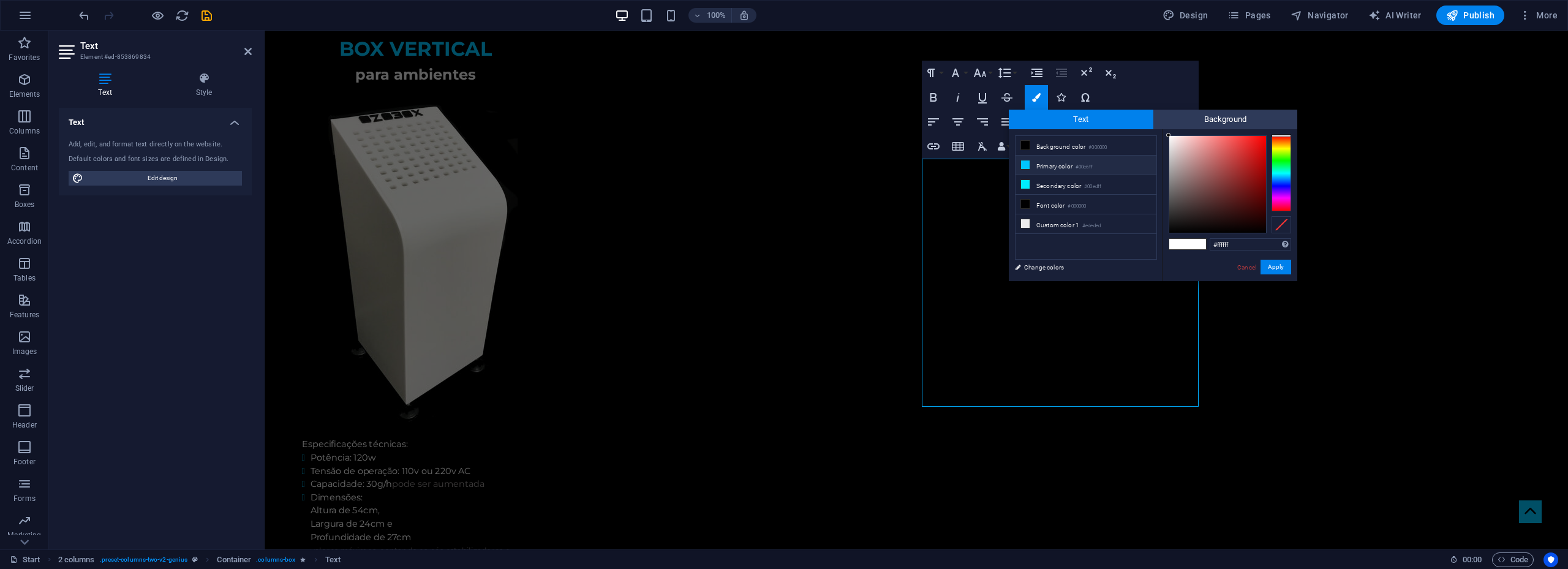
click at [1072, 169] on li "Primary color #00c6ff" at bounding box center [1085, 165] width 141 height 20
type input "#00c6ff"
click at [1279, 270] on button "Apply" at bounding box center [1275, 267] width 31 height 15
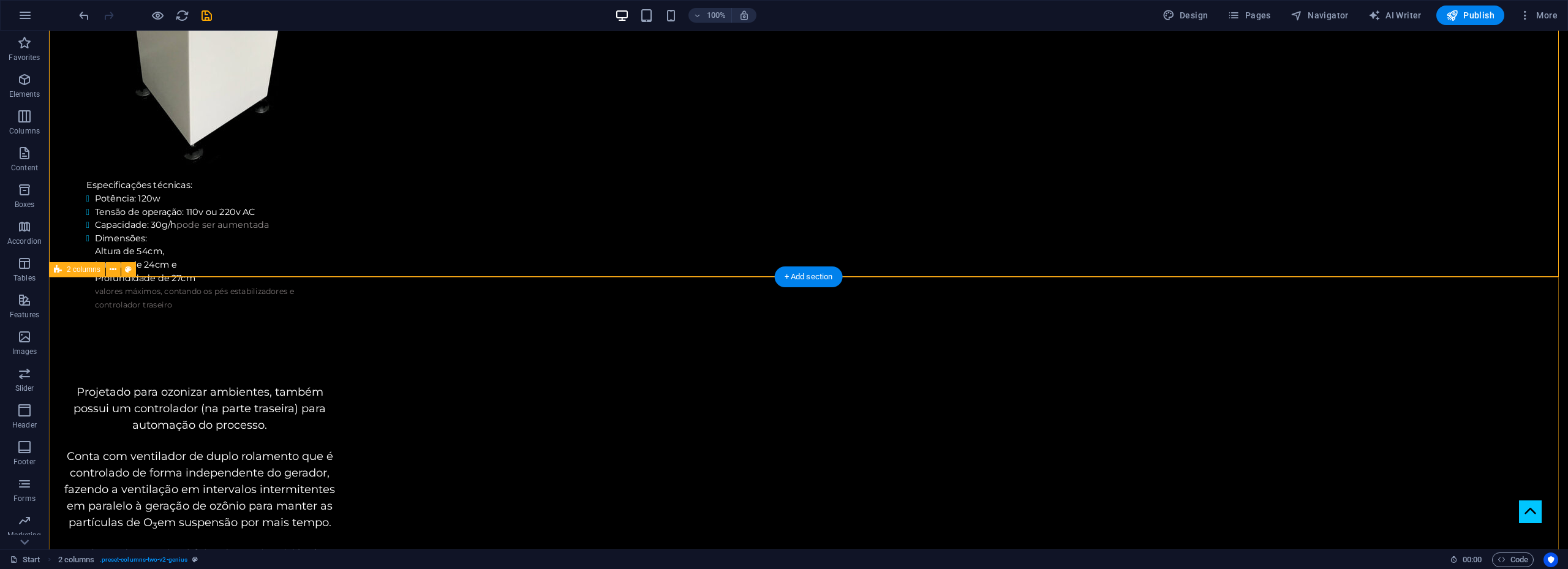
scroll to position [2791, 0]
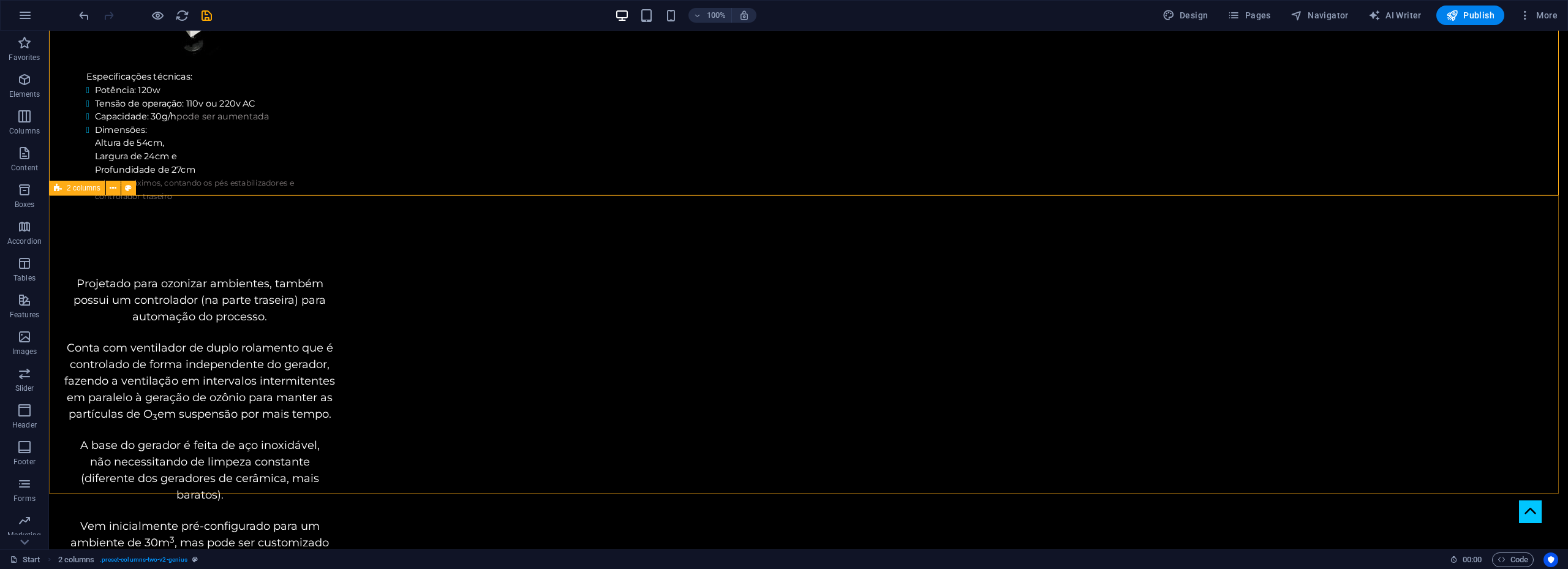
click at [89, 186] on span "2 columns" at bounding box center [84, 188] width 34 height 7
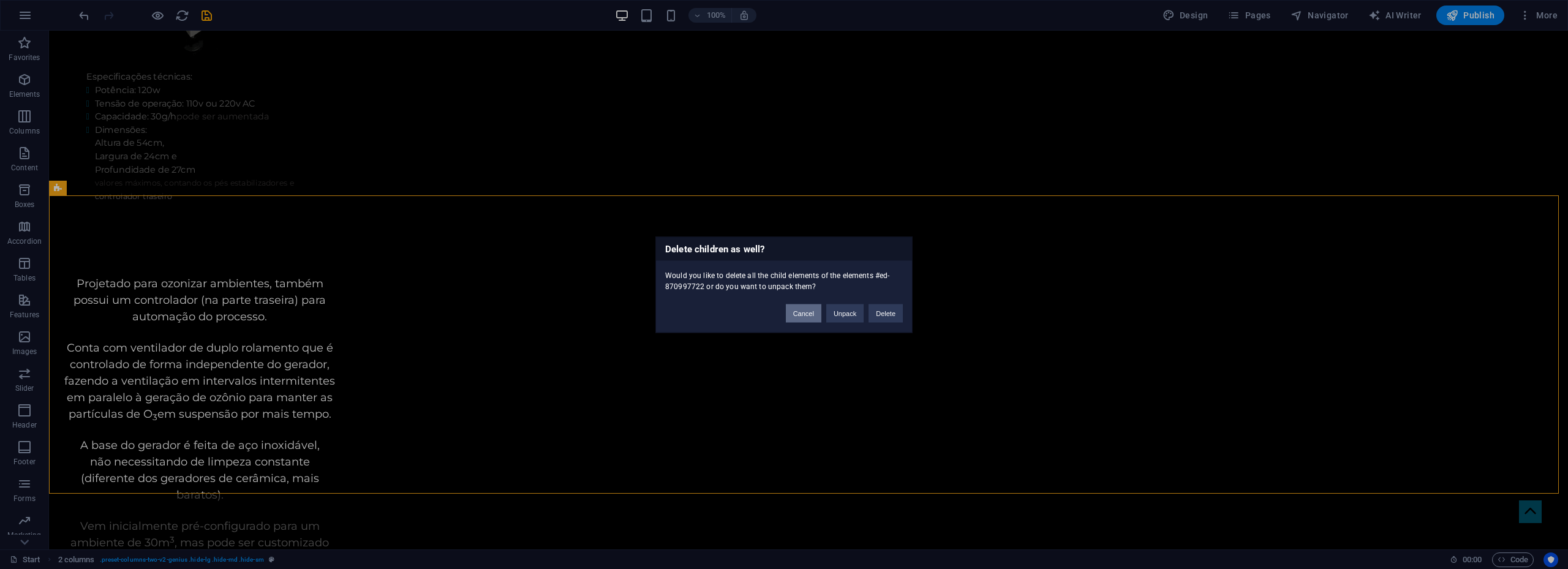
click at [807, 312] on button "Cancel" at bounding box center [803, 313] width 35 height 19
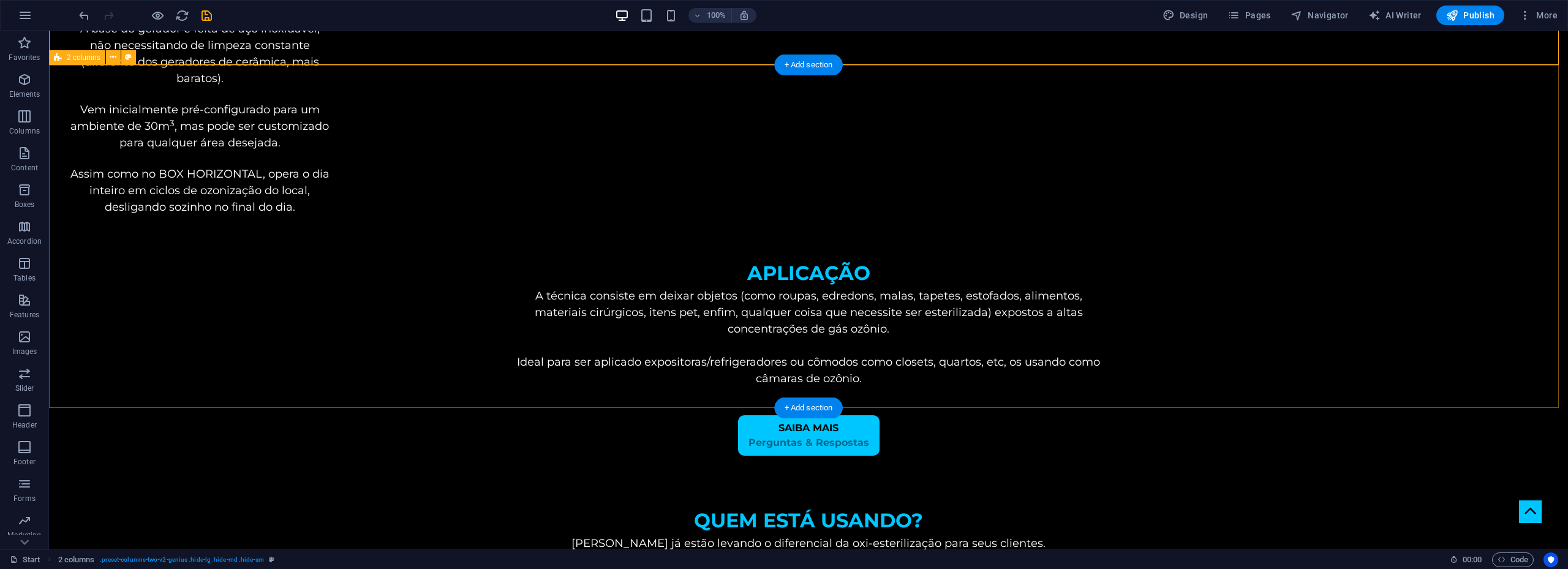
scroll to position [3220, 0]
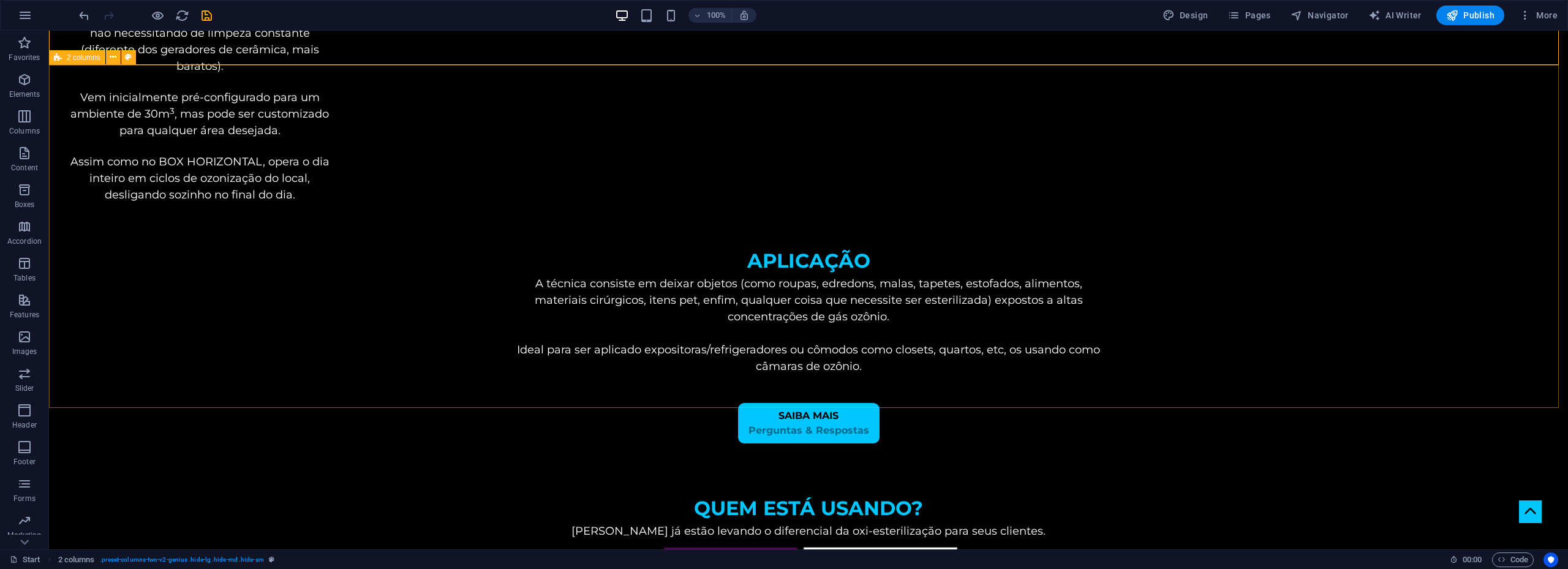
click at [81, 56] on span "2 columns" at bounding box center [84, 58] width 34 height 7
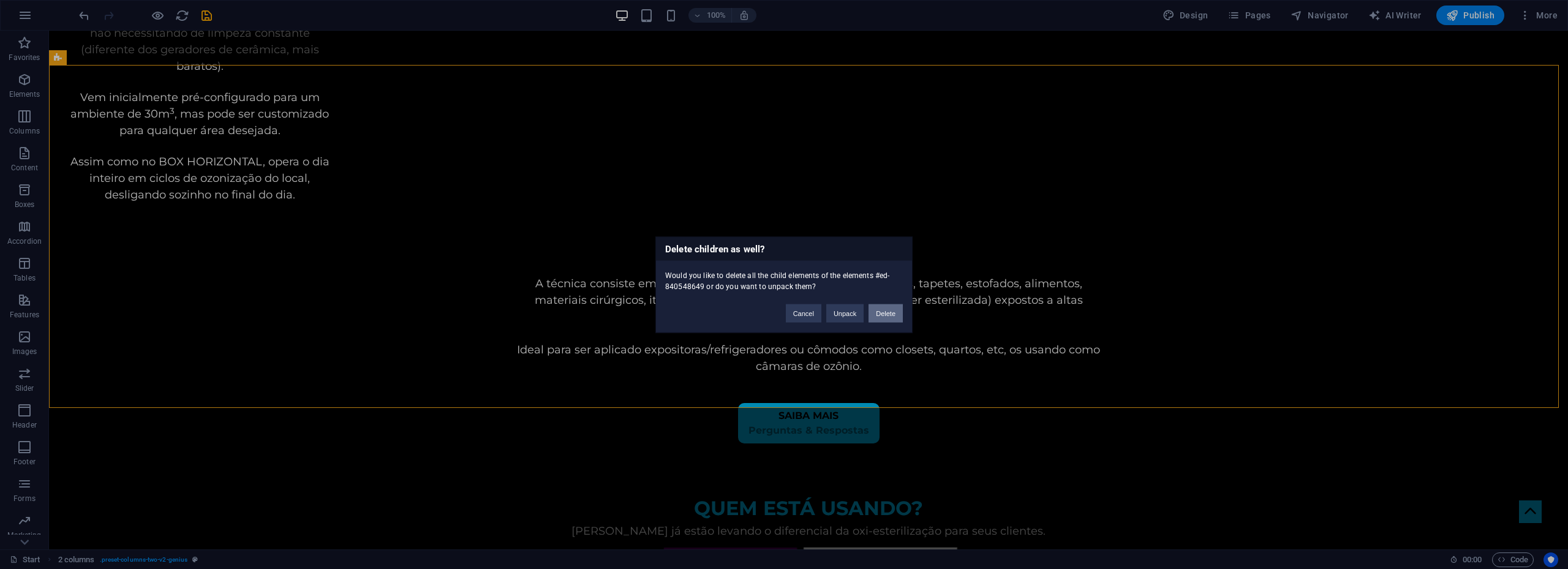
click at [891, 316] on button "Delete" at bounding box center [885, 313] width 34 height 19
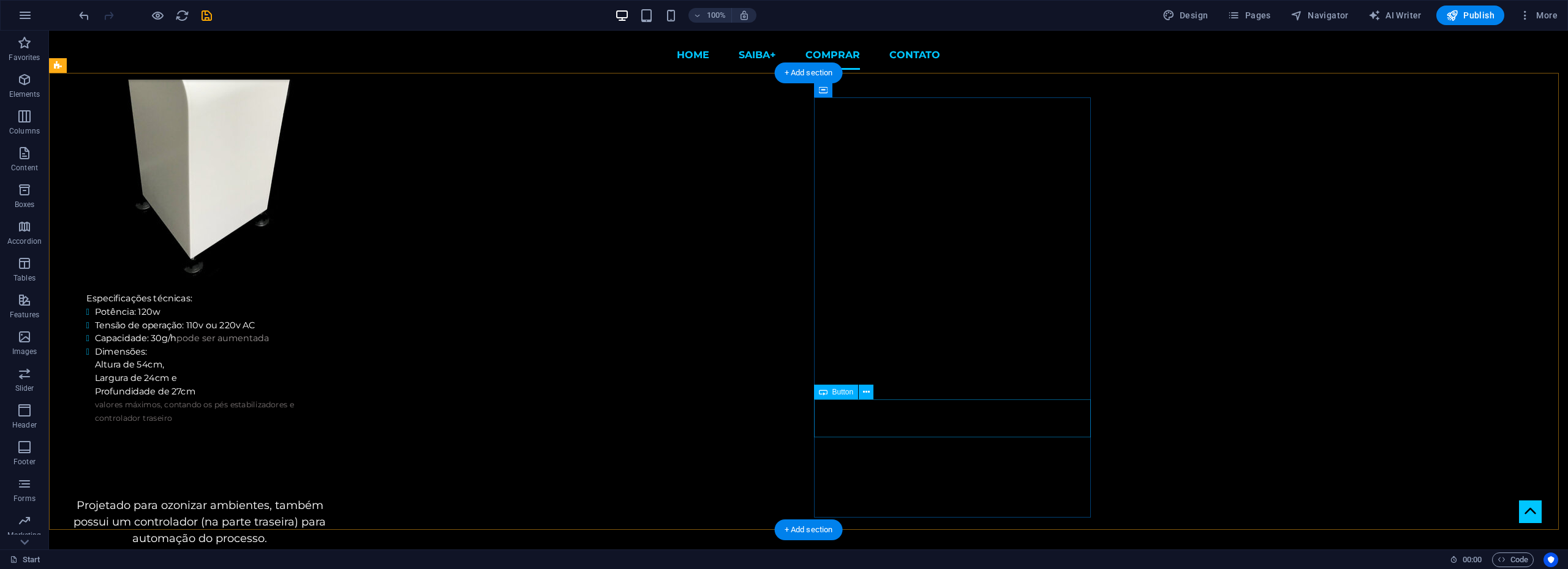
scroll to position [2215, 0]
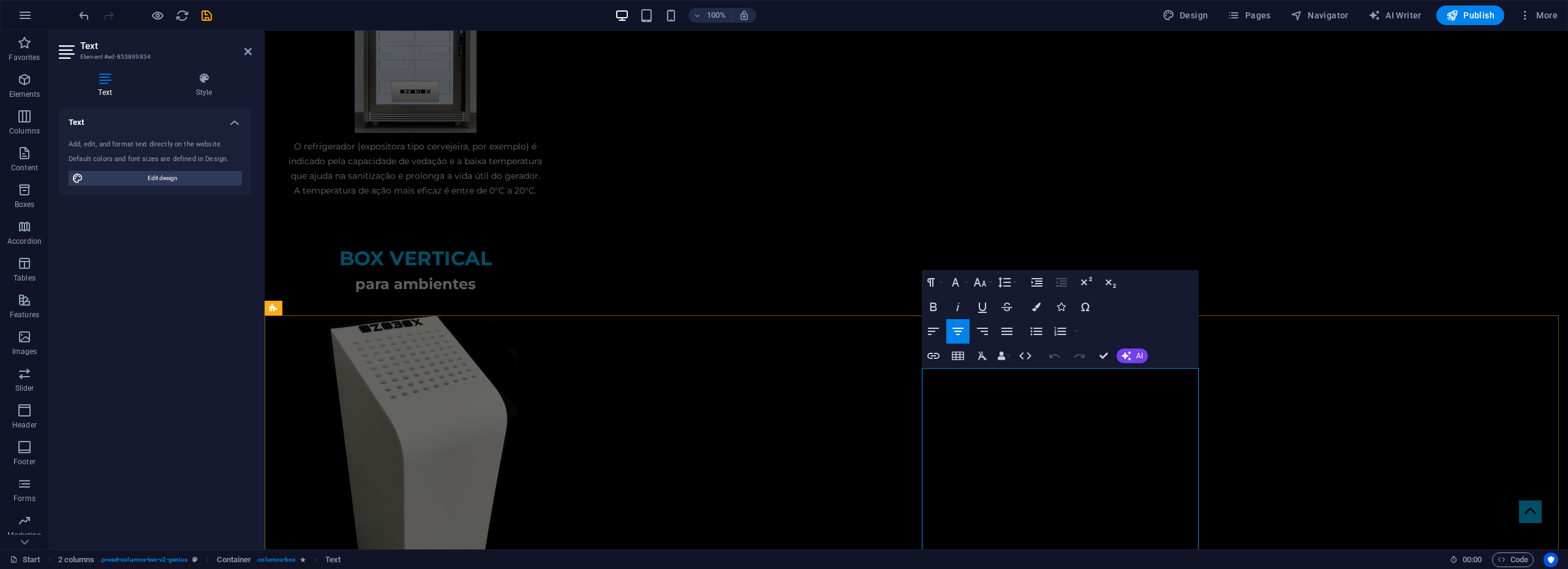
drag, startPoint x: 1066, startPoint y: 426, endPoint x: 1186, endPoint y: 422, distance: 120.1
click at [1038, 308] on icon "button" at bounding box center [1036, 306] width 8 height 8
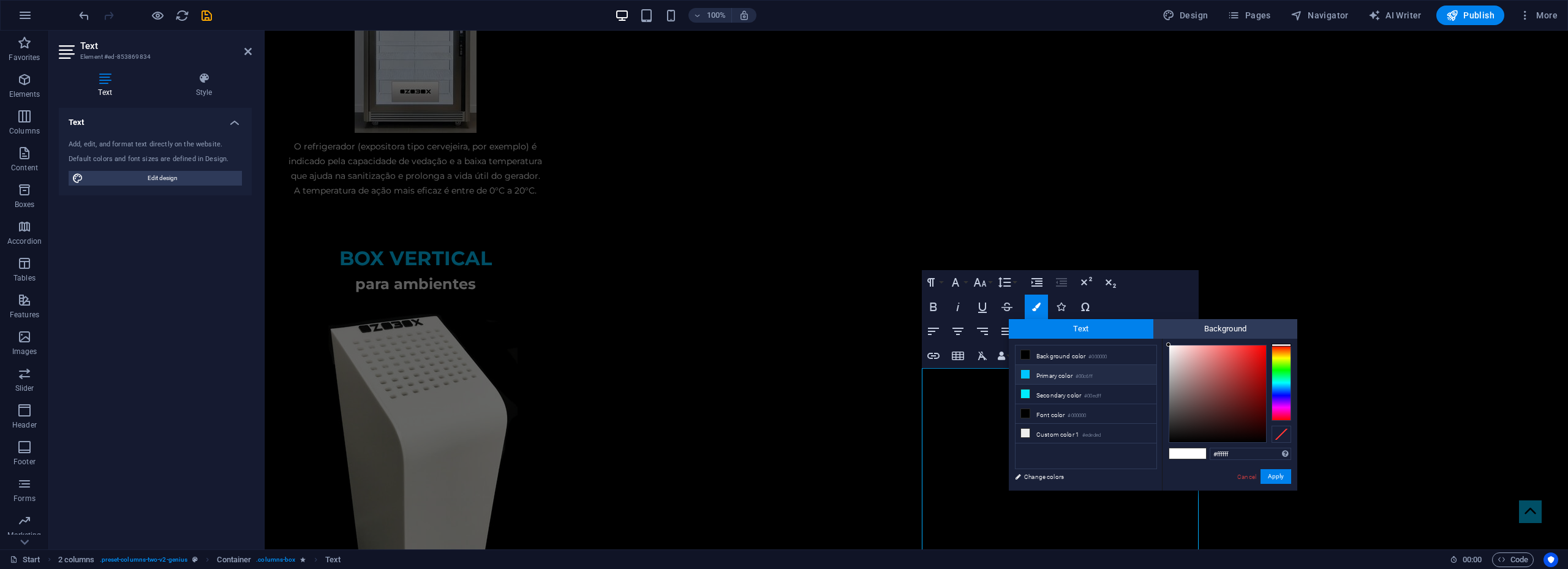
click at [1056, 374] on li "Primary color #00c6ff" at bounding box center [1085, 374] width 141 height 20
type input "#00c6ff"
click at [1282, 478] on button "Apply" at bounding box center [1275, 477] width 31 height 15
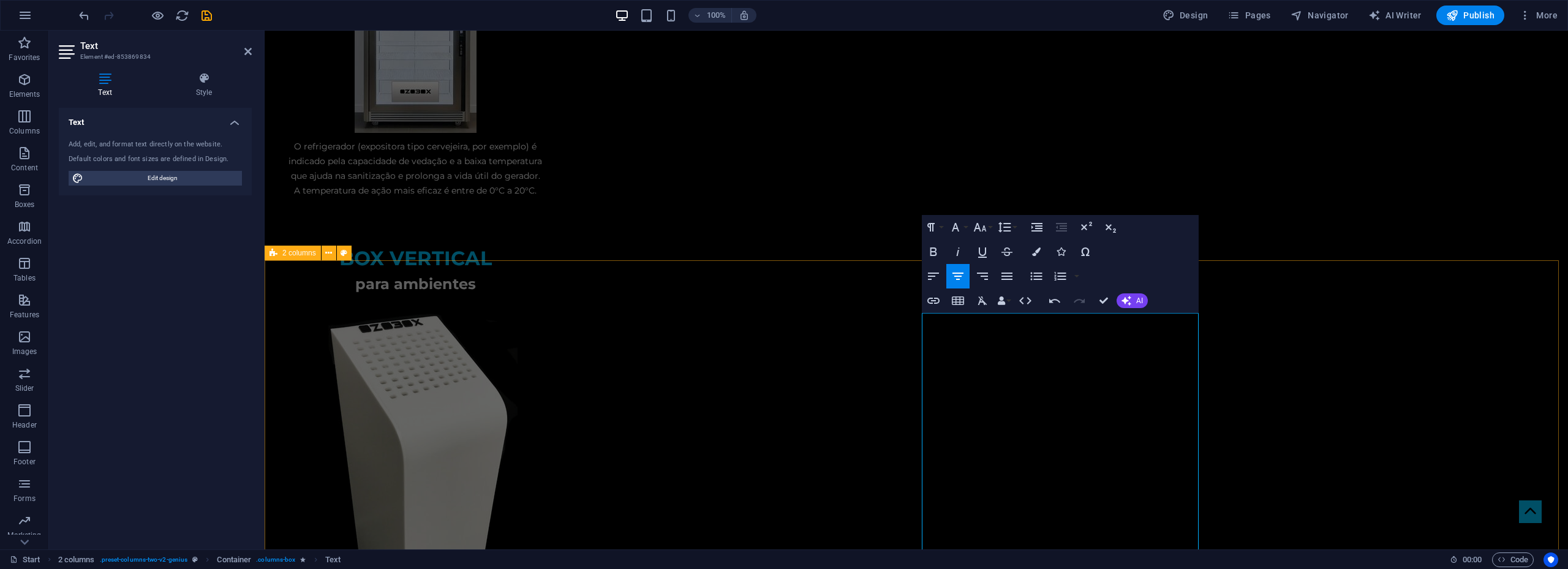
scroll to position [2337, 0]
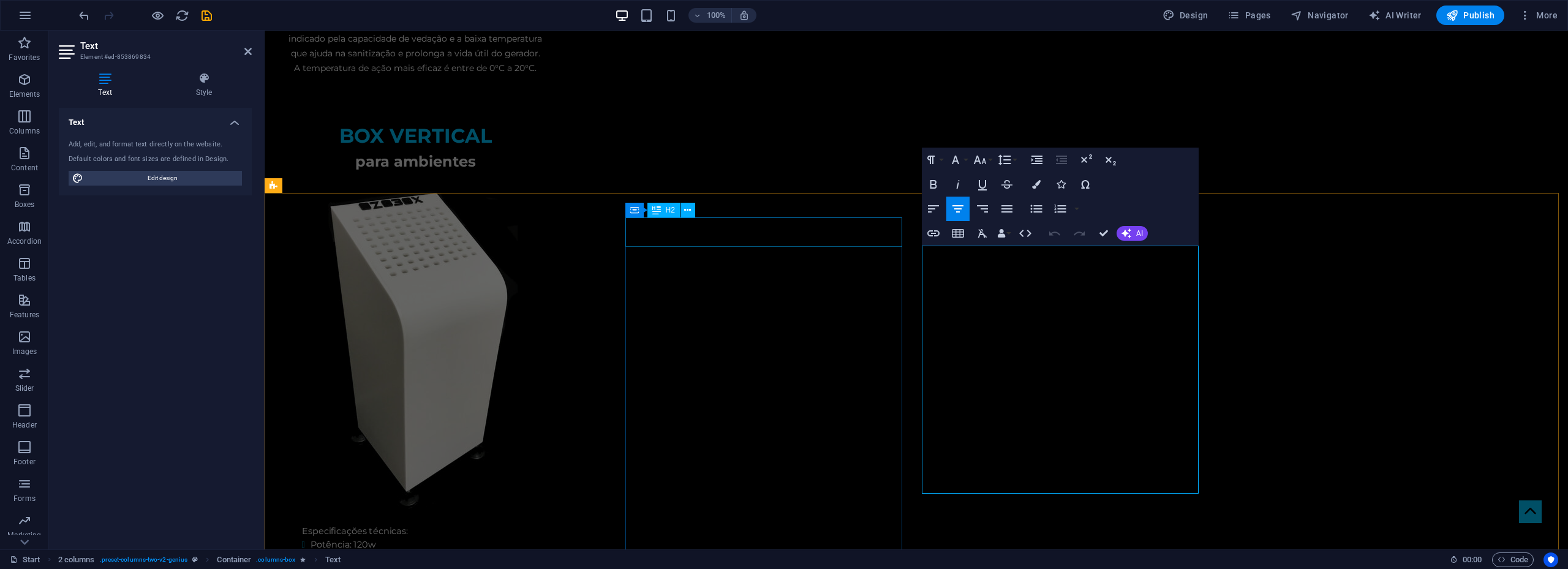
drag, startPoint x: 1119, startPoint y: 336, endPoint x: 902, endPoint y: 224, distance: 244.2
click at [990, 162] on button "Font Size" at bounding box center [982, 159] width 23 height 24
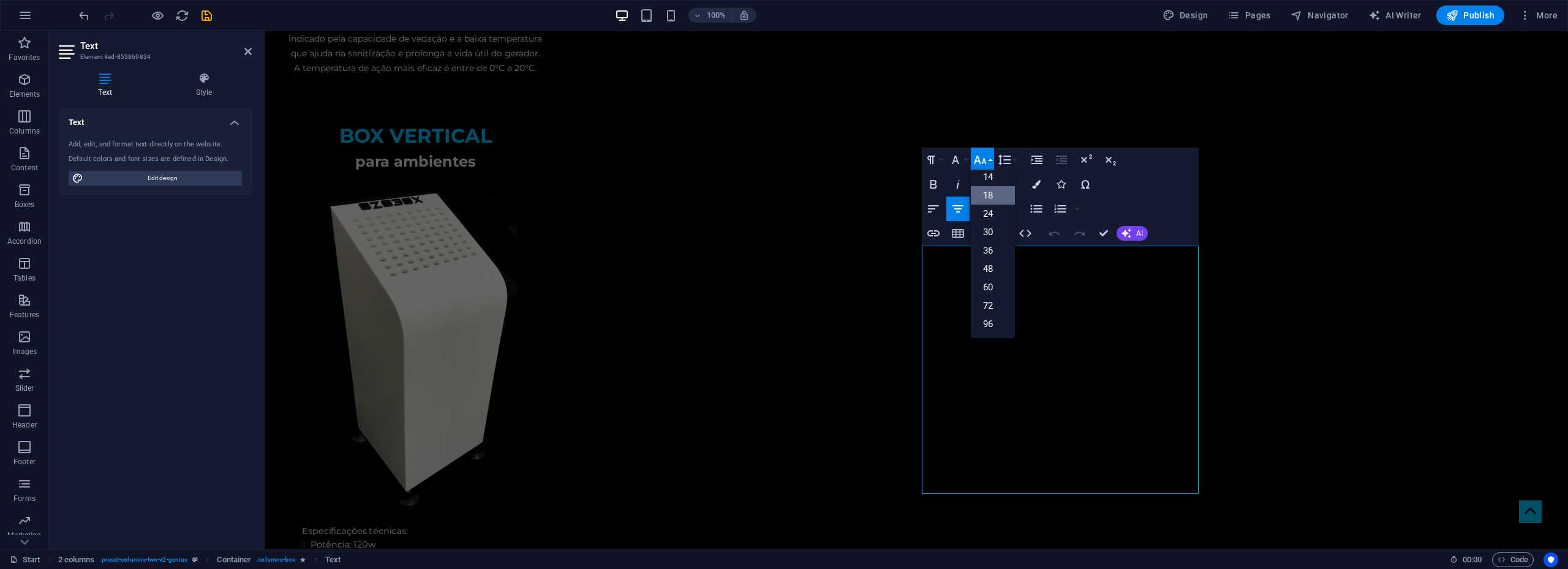
scroll to position [99, 0]
click at [993, 194] on link "18" at bounding box center [992, 196] width 44 height 19
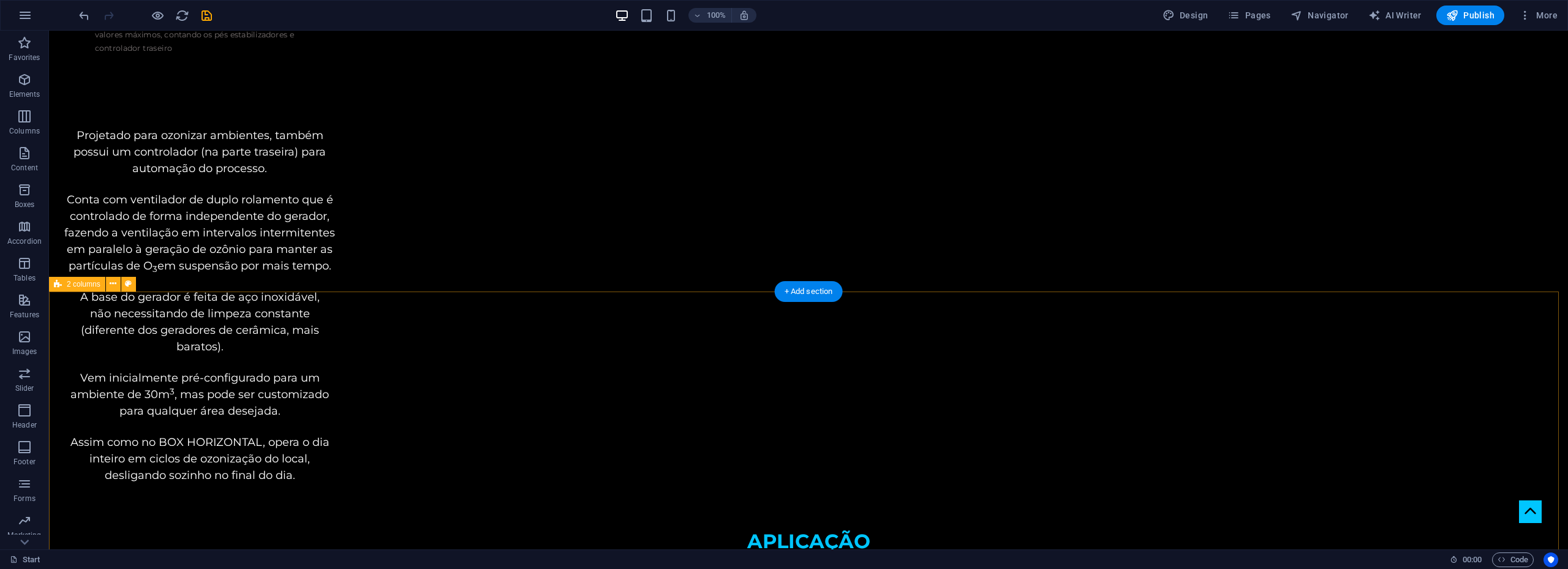
scroll to position [3120, 0]
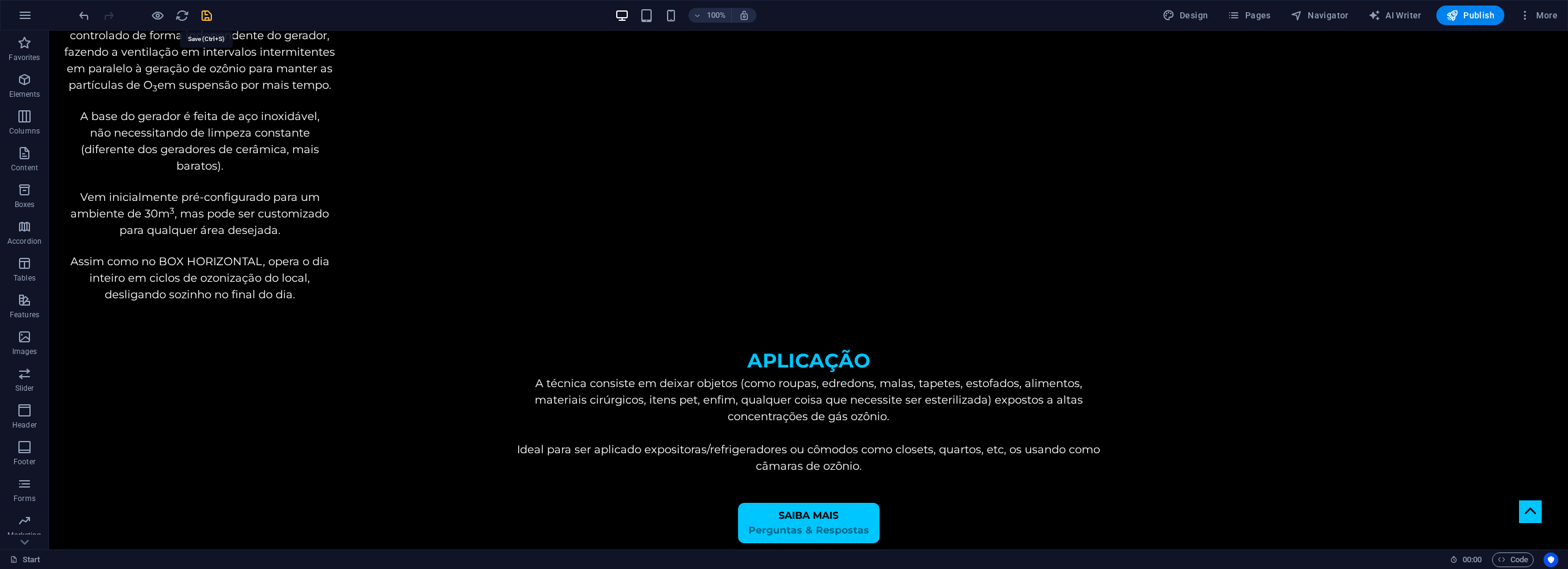
click at [203, 16] on icon "save" at bounding box center [206, 15] width 14 height 14
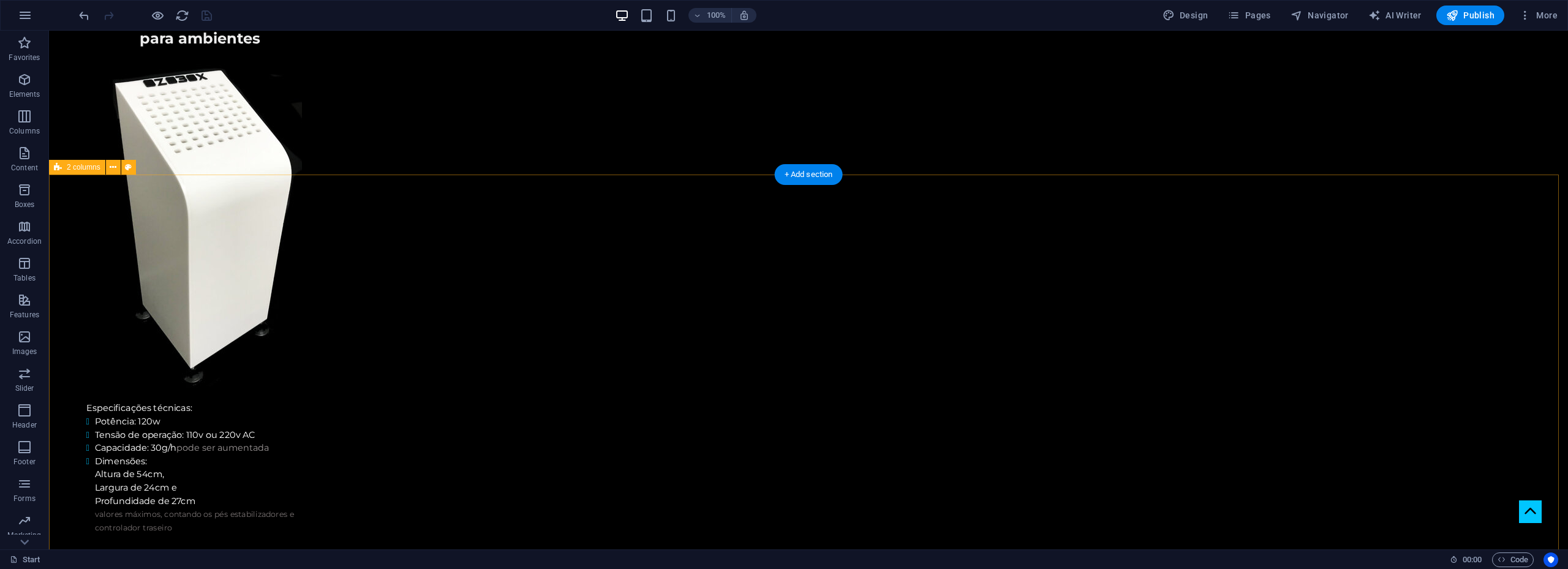
scroll to position [2461, 0]
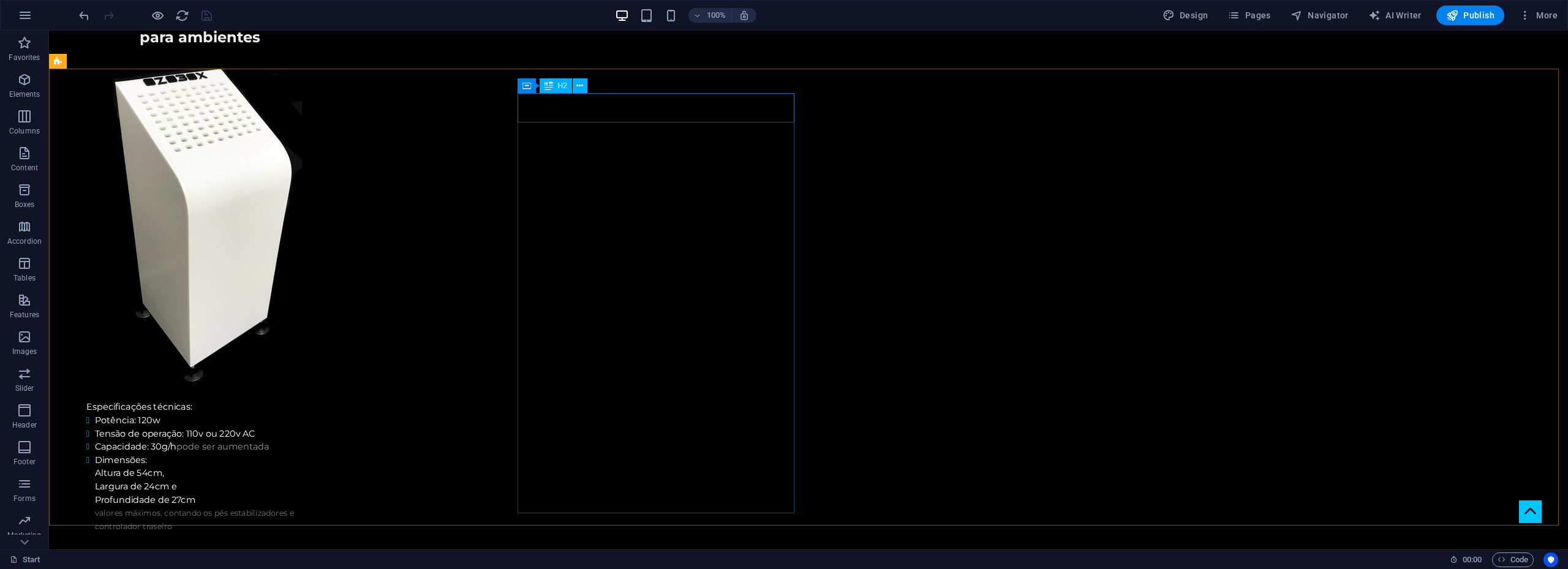
click at [555, 84] on div "H2" at bounding box center [555, 86] width 33 height 15
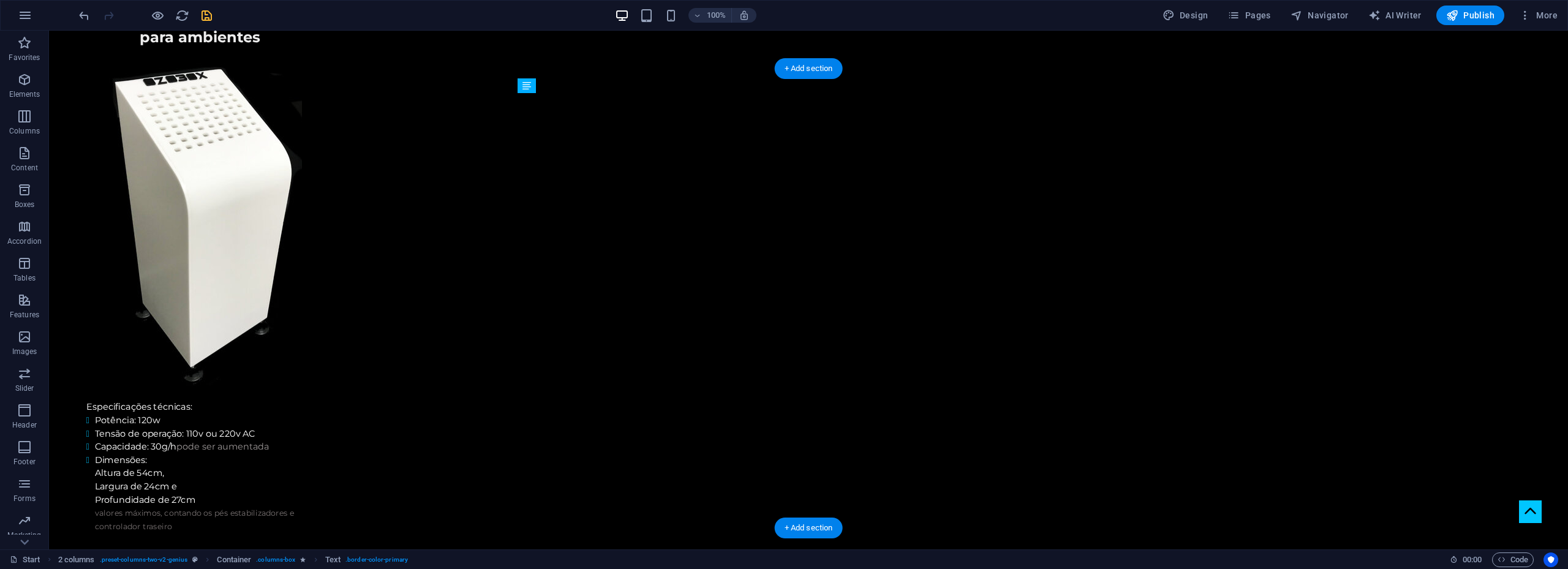
drag, startPoint x: 589, startPoint y: 174, endPoint x: 574, endPoint y: 199, distance: 29.2
drag, startPoint x: 591, startPoint y: 143, endPoint x: 655, endPoint y: 199, distance: 85.0
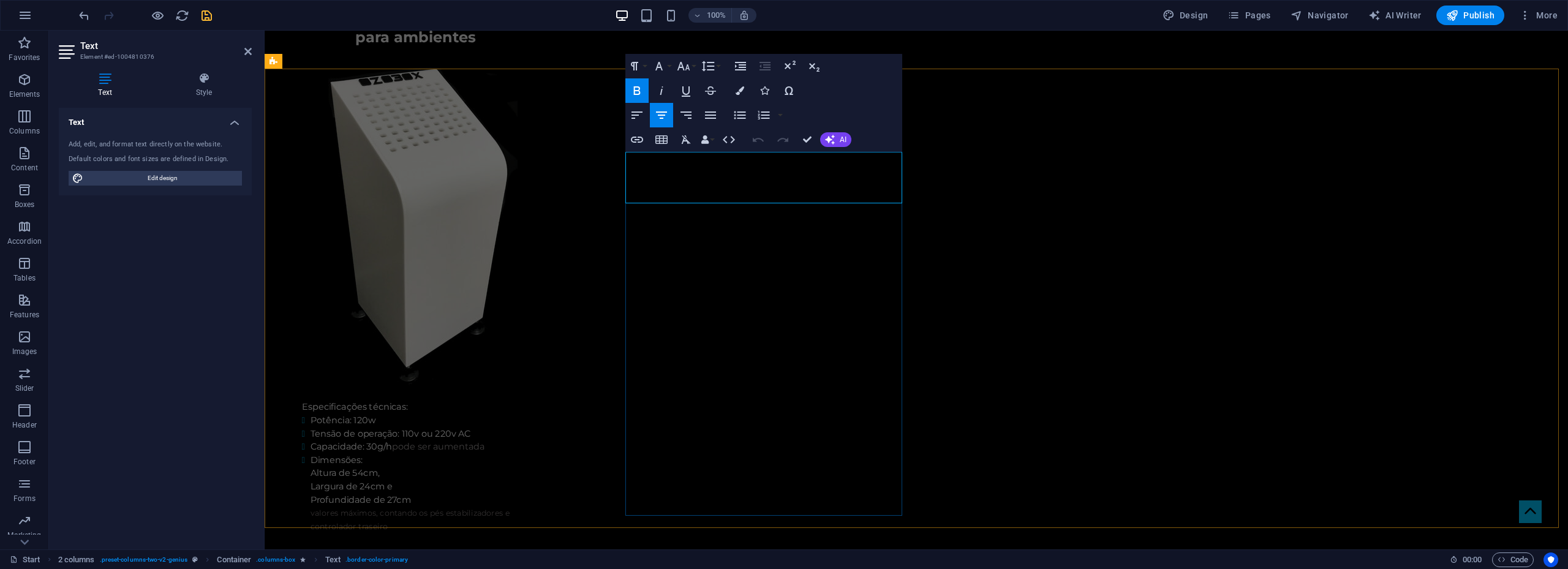
drag, startPoint x: 690, startPoint y: 177, endPoint x: 875, endPoint y: 185, distance: 185.2
copy p "R$ 6.000 ,00"
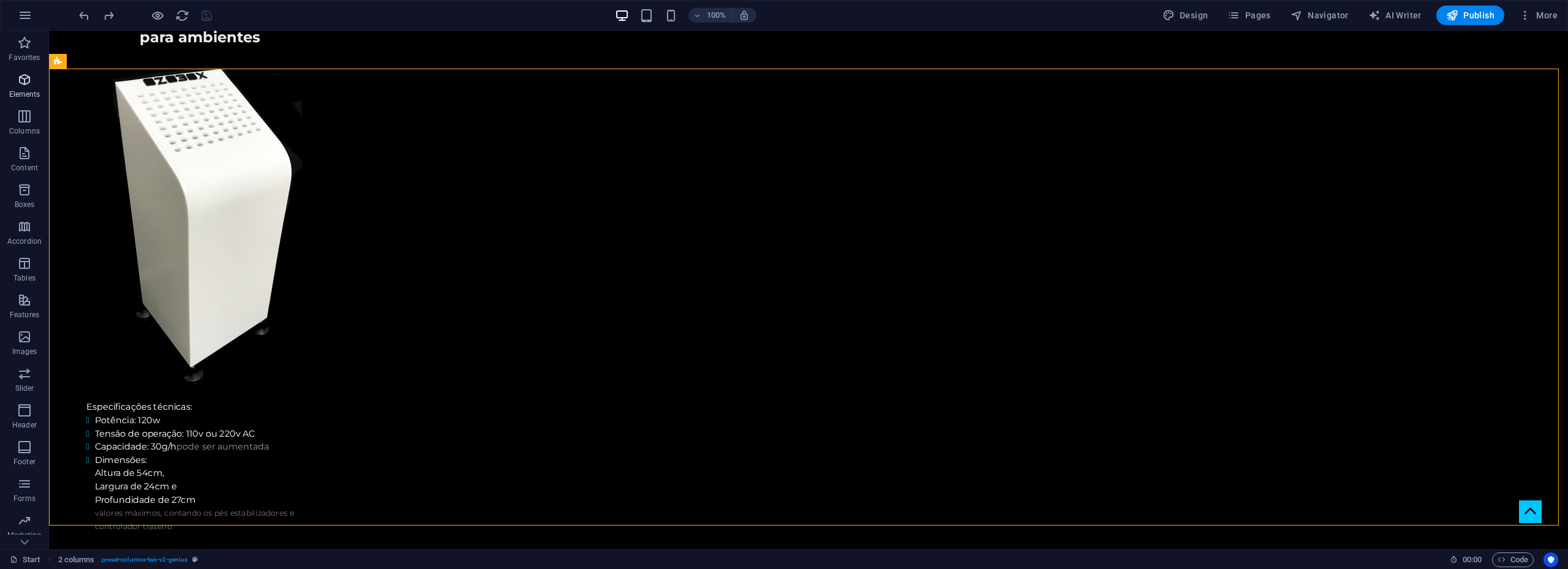
click at [30, 80] on icon "button" at bounding box center [24, 80] width 15 height 15
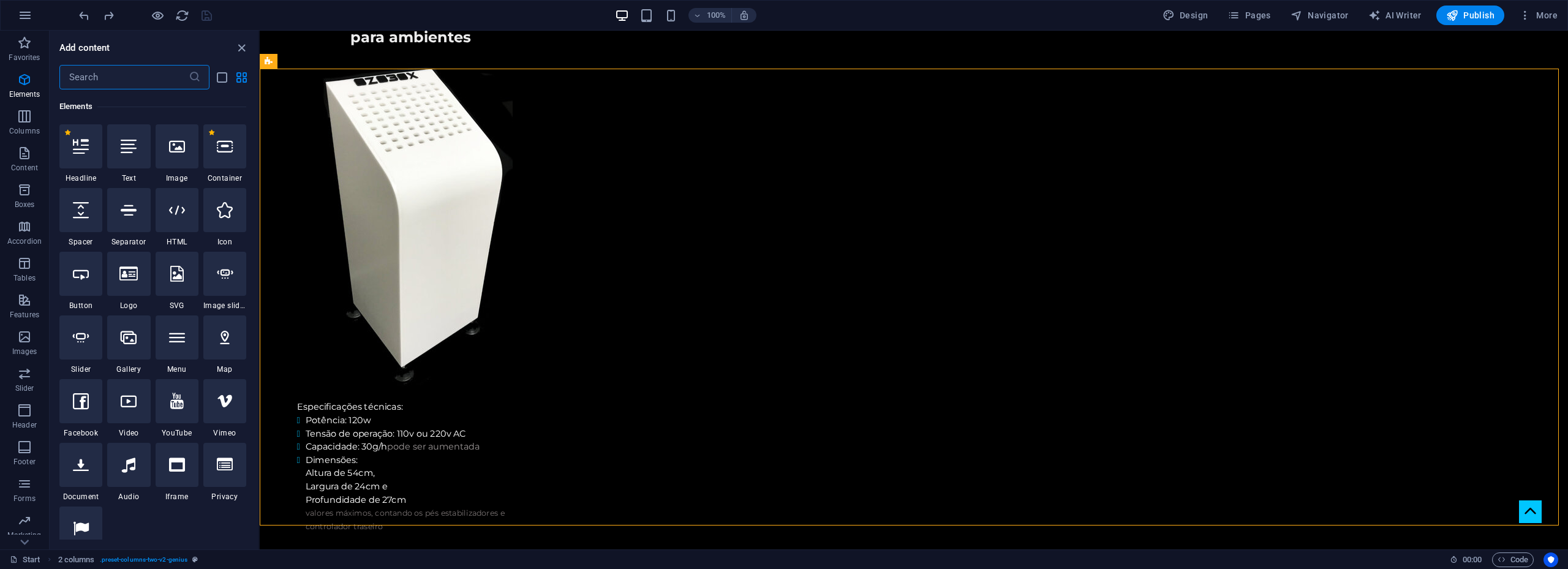
scroll to position [130, 0]
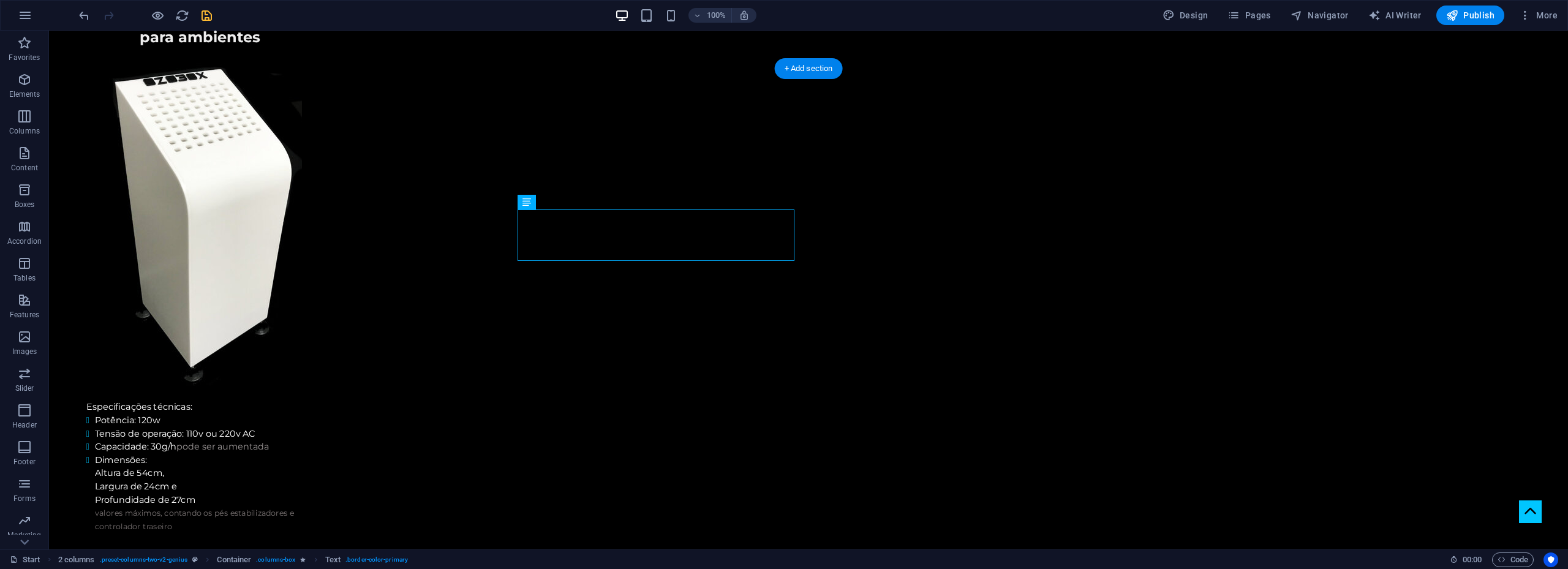
drag, startPoint x: 715, startPoint y: 167, endPoint x: 731, endPoint y: 157, distance: 18.9
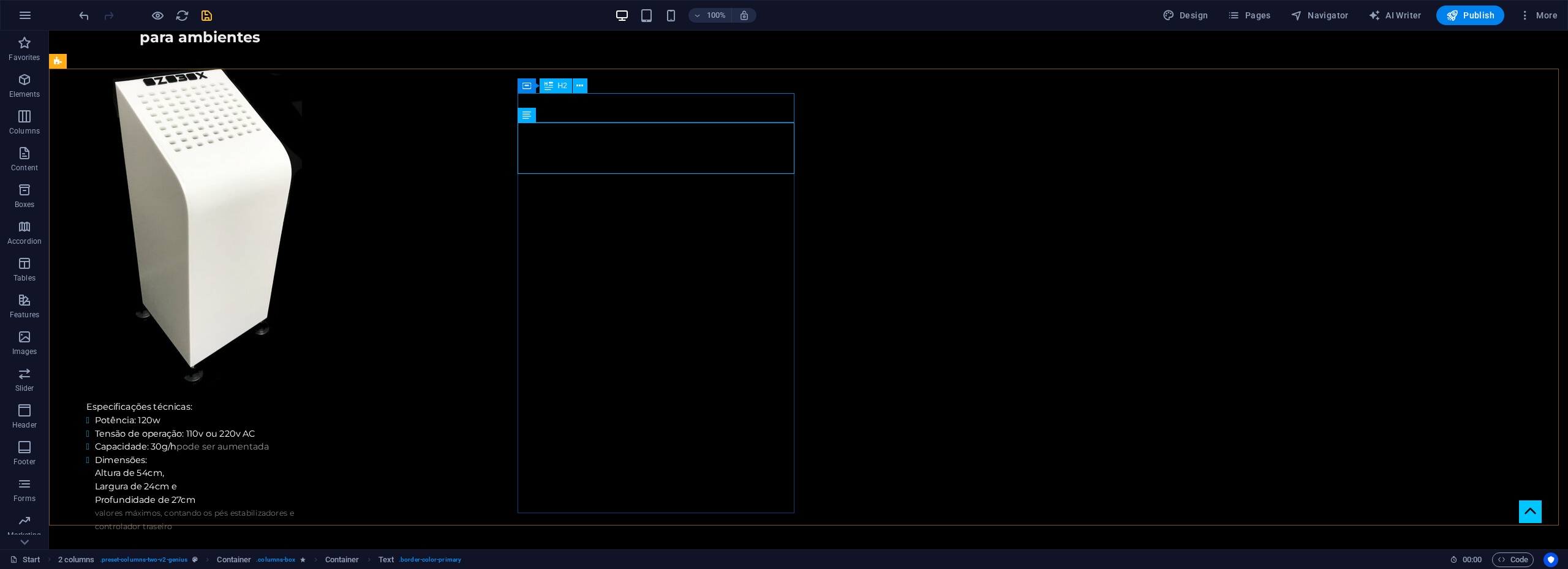
click at [555, 86] on div "H2" at bounding box center [555, 86] width 33 height 15
select select
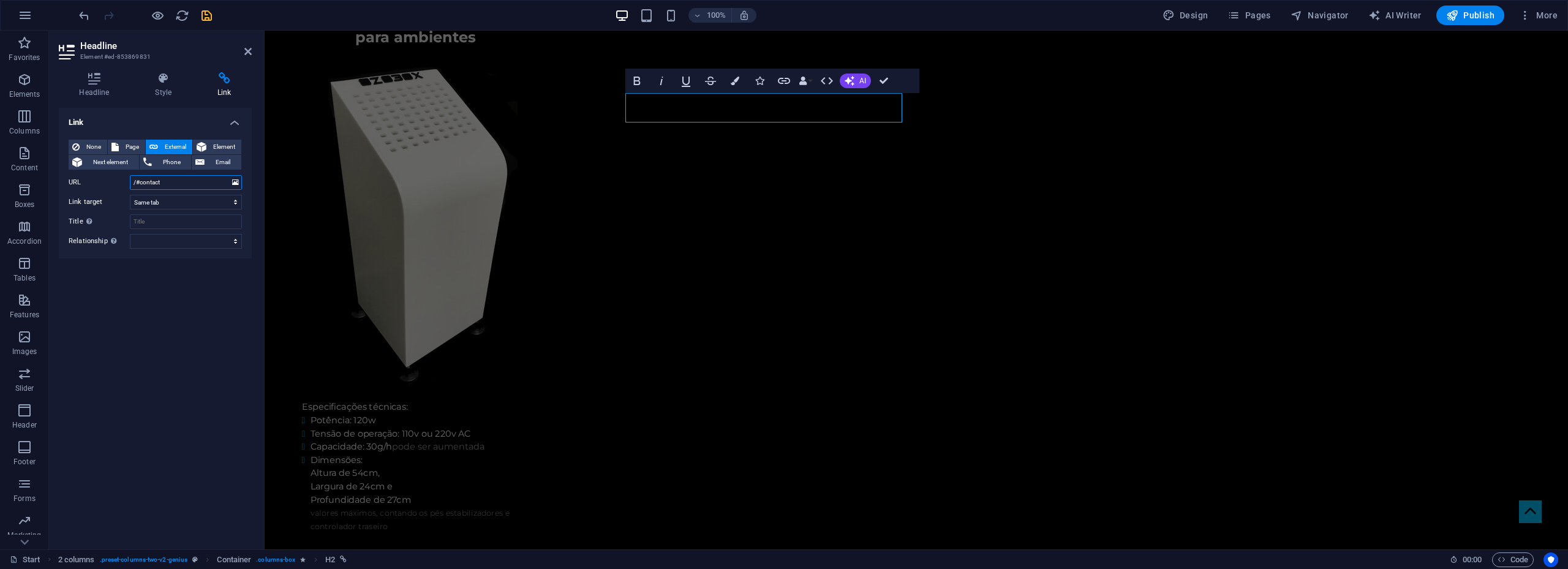
drag, startPoint x: 176, startPoint y: 183, endPoint x: 122, endPoint y: 182, distance: 54.0
click at [122, 182] on div "URL /#contact" at bounding box center [156, 183] width 173 height 15
click at [648, 115] on span "Container" at bounding box center [660, 115] width 32 height 7
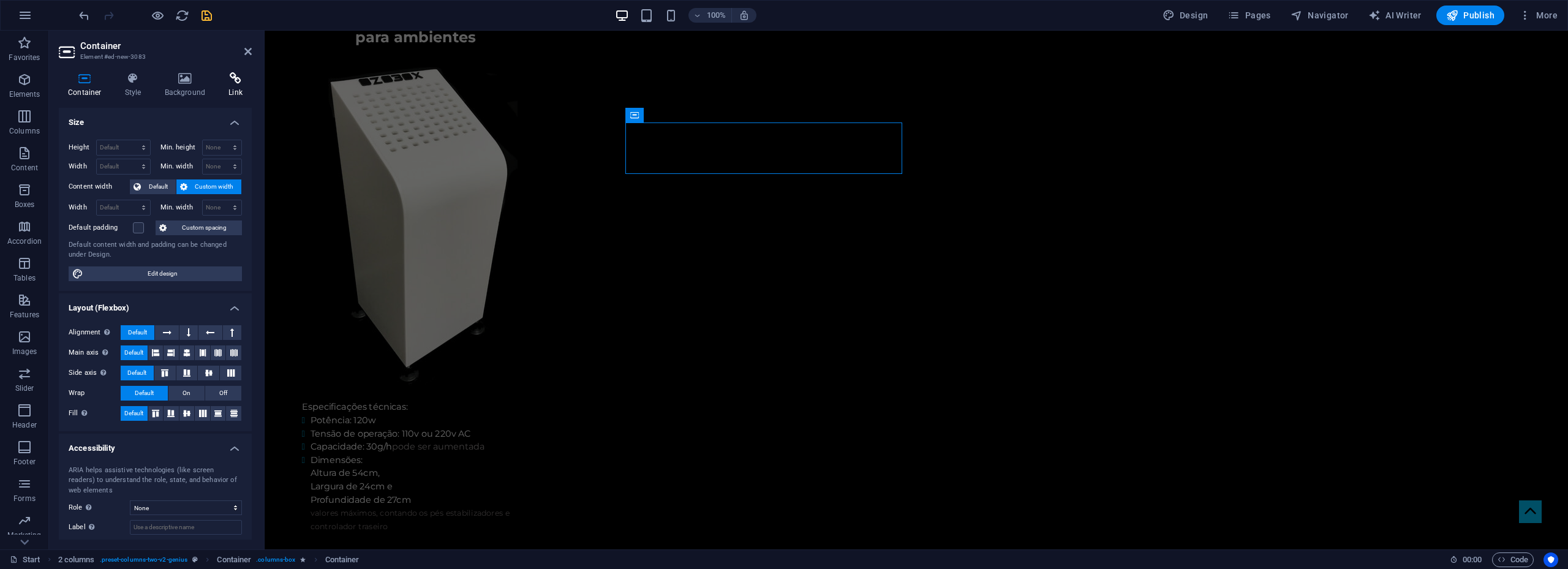
click at [237, 74] on icon at bounding box center [235, 78] width 33 height 12
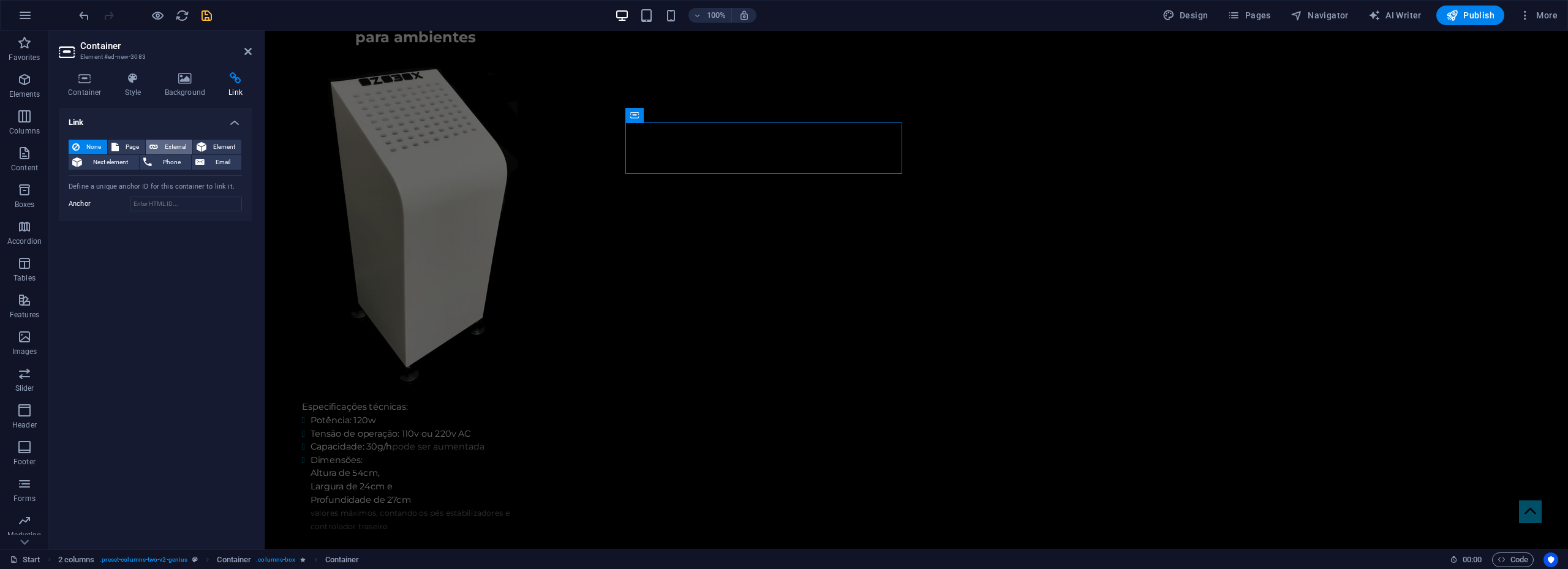
click at [175, 142] on span "External" at bounding box center [175, 147] width 27 height 15
select select "blank"
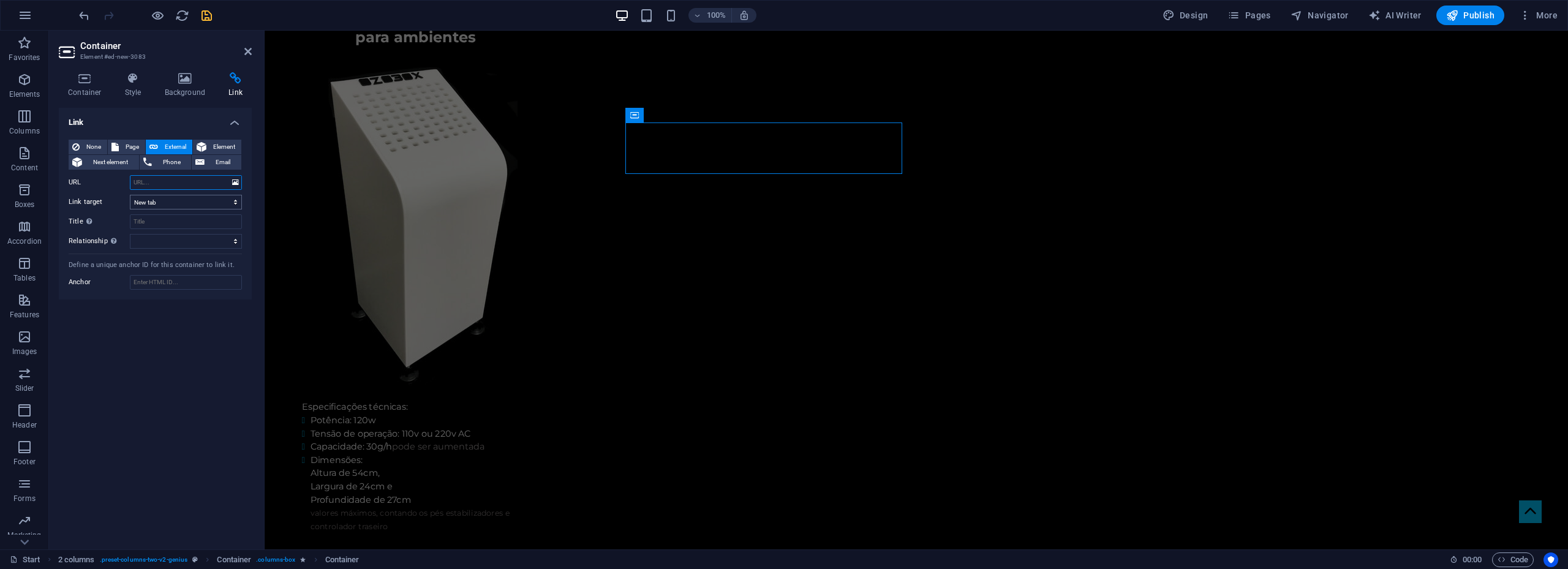
paste input "/#contact"
type input "/#contact"
click at [172, 203] on select "New tab Same tab Overlay" at bounding box center [185, 202] width 112 height 15
select select
click at [130, 195] on select "New tab Same tab Overlay" at bounding box center [185, 202] width 112 height 15
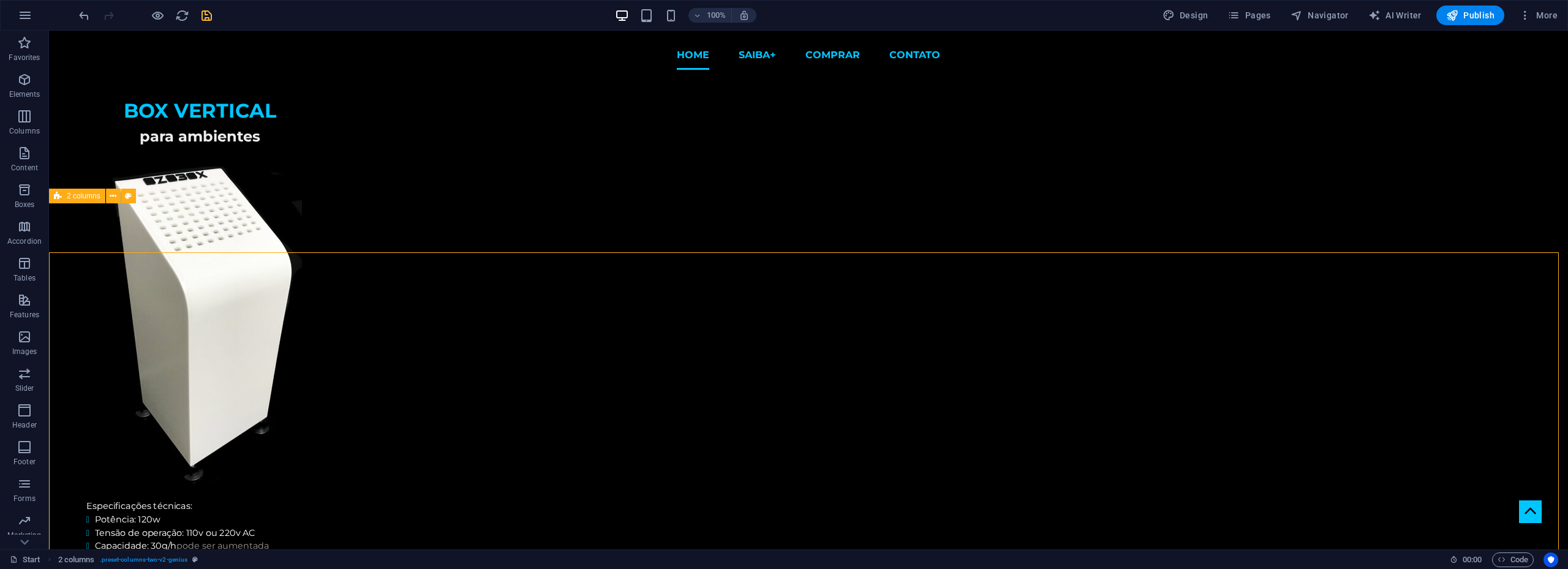
scroll to position [2278, 0]
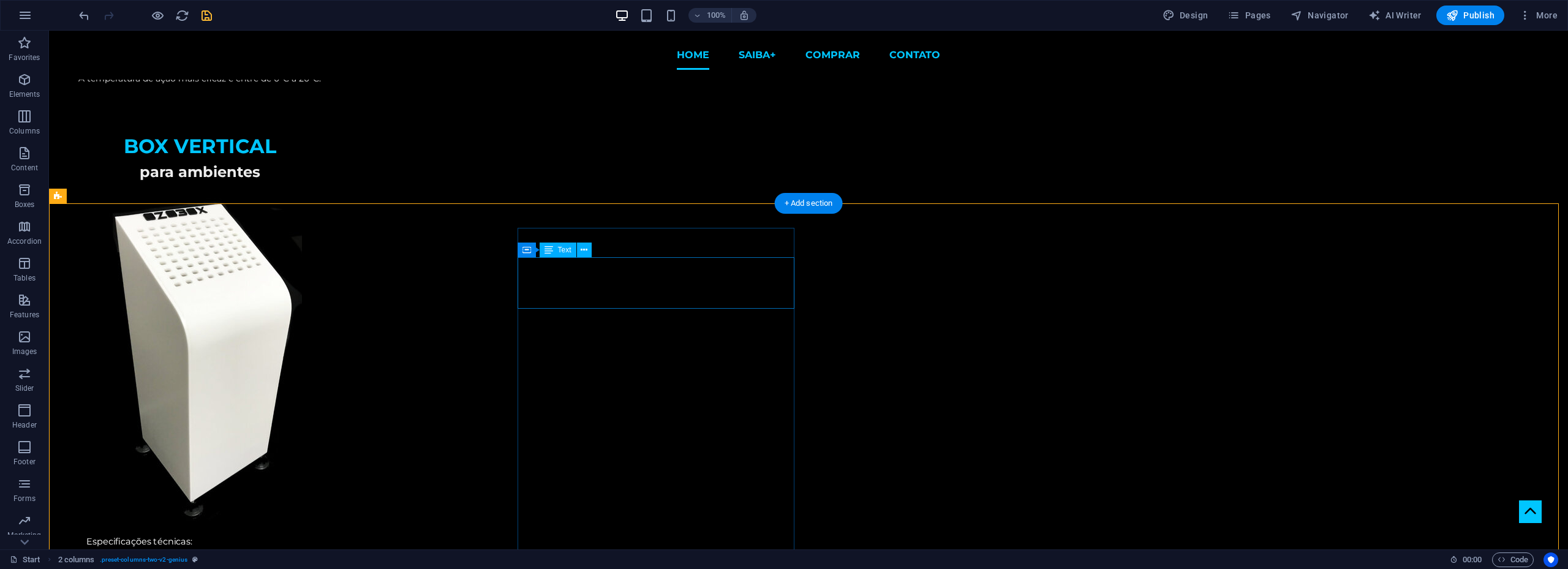
click at [560, 251] on span "Text" at bounding box center [565, 250] width 13 height 7
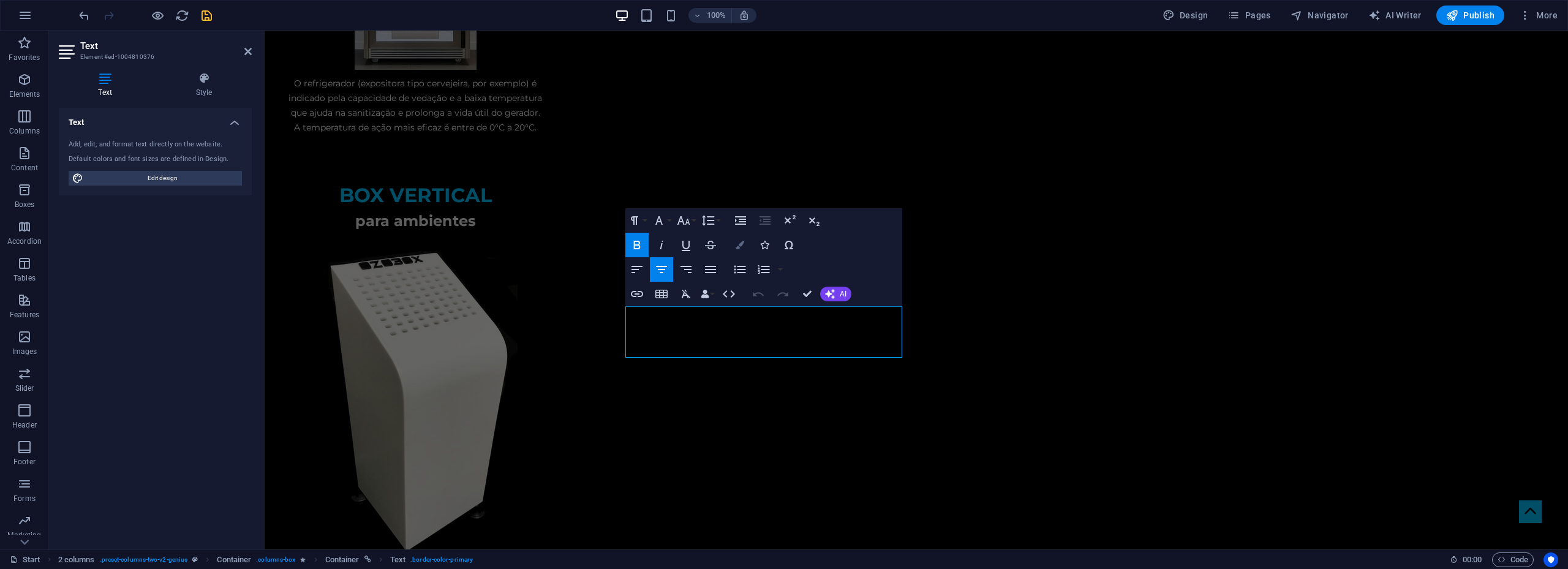
click at [730, 249] on button "Colors" at bounding box center [740, 245] width 23 height 24
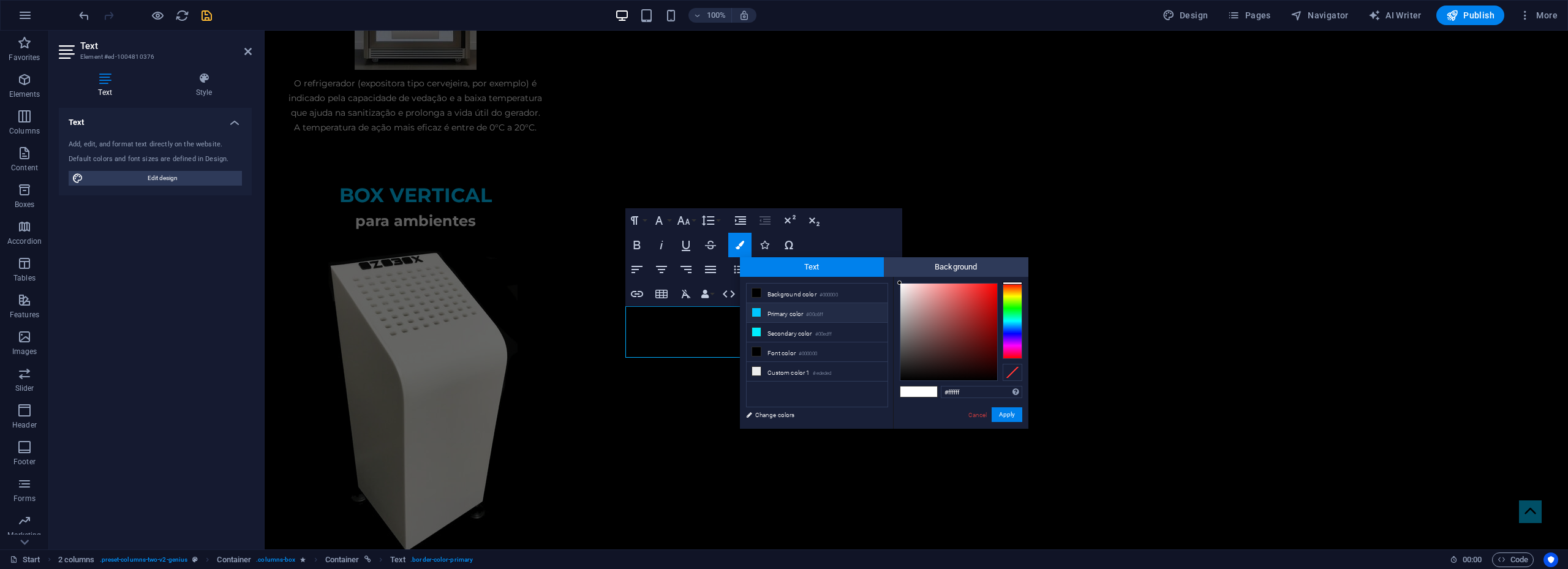
click at [786, 315] on li "Primary color #00c6ff" at bounding box center [816, 312] width 141 height 20
type input "#00c6ff"
click at [1012, 418] on button "Apply" at bounding box center [1006, 414] width 31 height 15
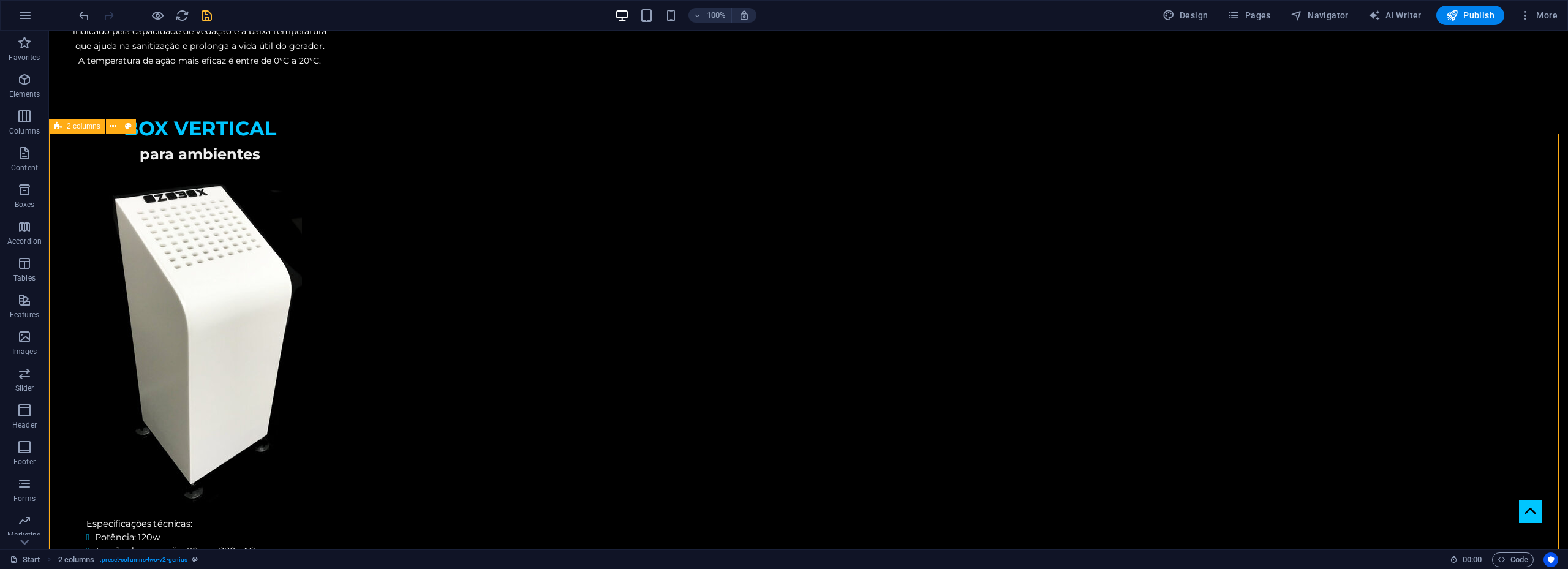
scroll to position [2400, 0]
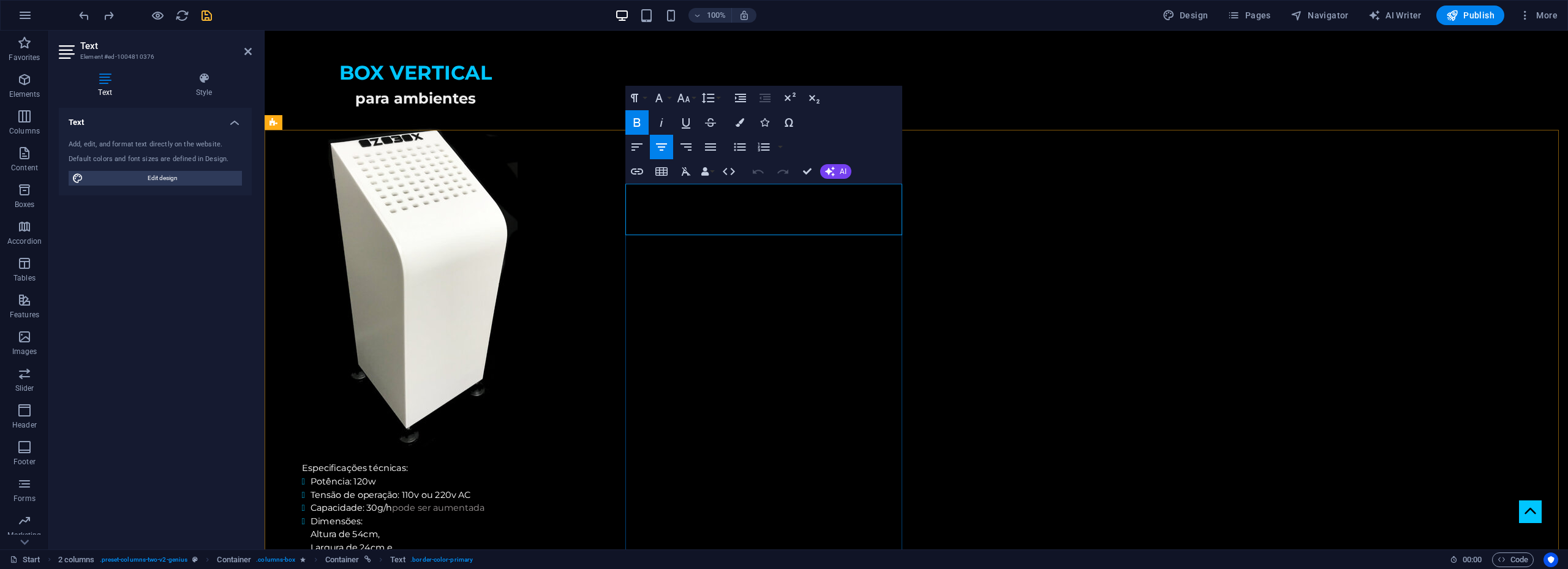
drag, startPoint x: 690, startPoint y: 209, endPoint x: 819, endPoint y: 208, distance: 129.0
click at [739, 121] on icon "button" at bounding box center [739, 122] width 8 height 8
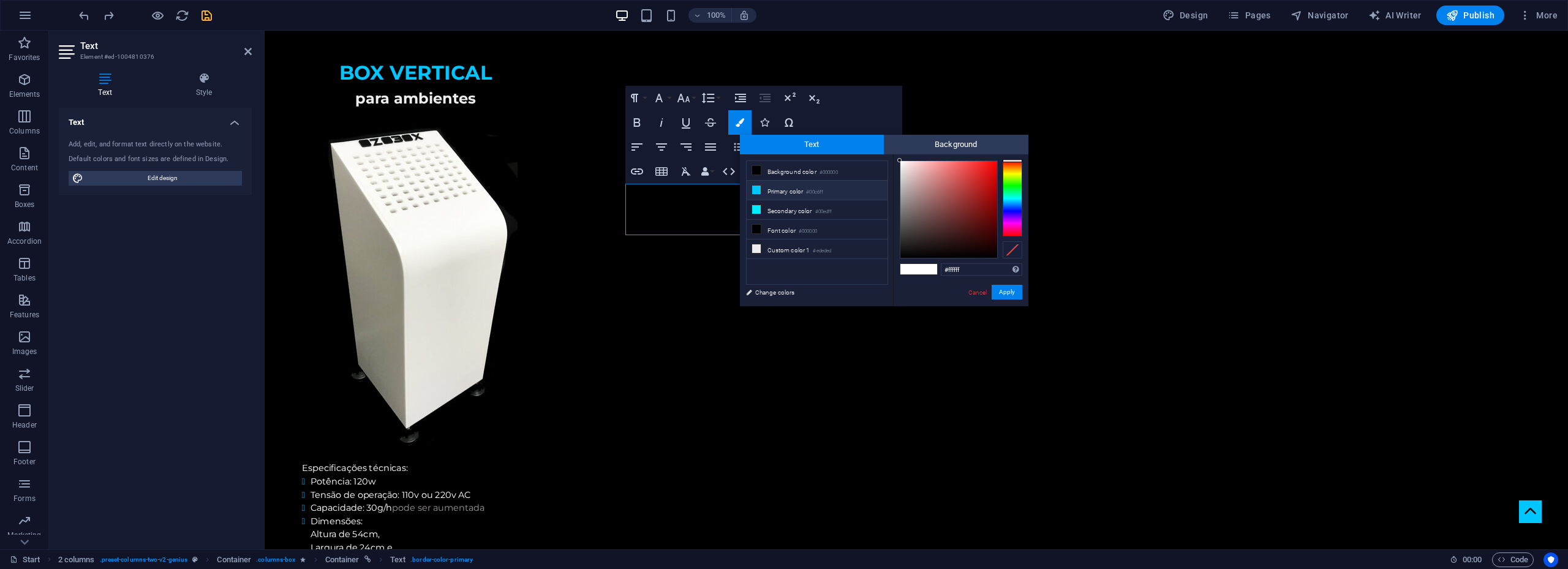
click at [798, 189] on li "Primary color #00c6ff" at bounding box center [816, 190] width 141 height 20
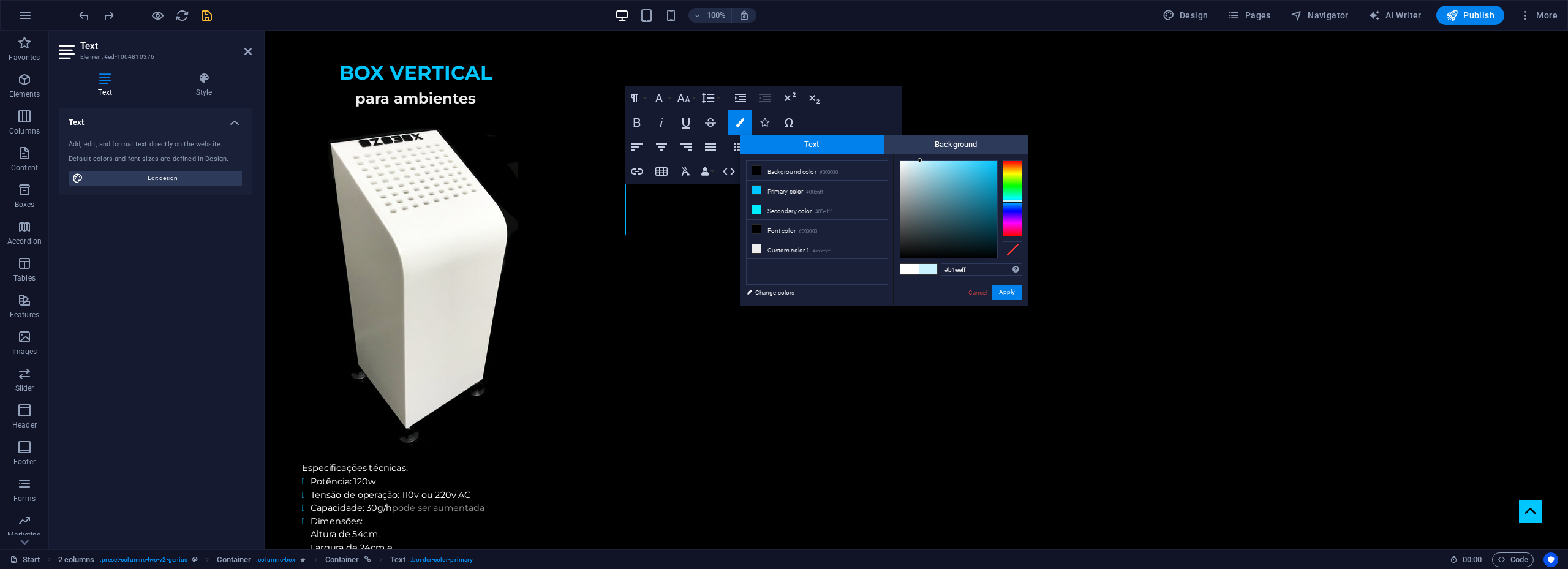
type input "#afedff"
drag, startPoint x: 975, startPoint y: 171, endPoint x: 930, endPoint y: 160, distance: 46.3
click at [930, 161] on div at bounding box center [948, 210] width 97 height 97
click at [1015, 292] on button "Apply" at bounding box center [1006, 292] width 31 height 15
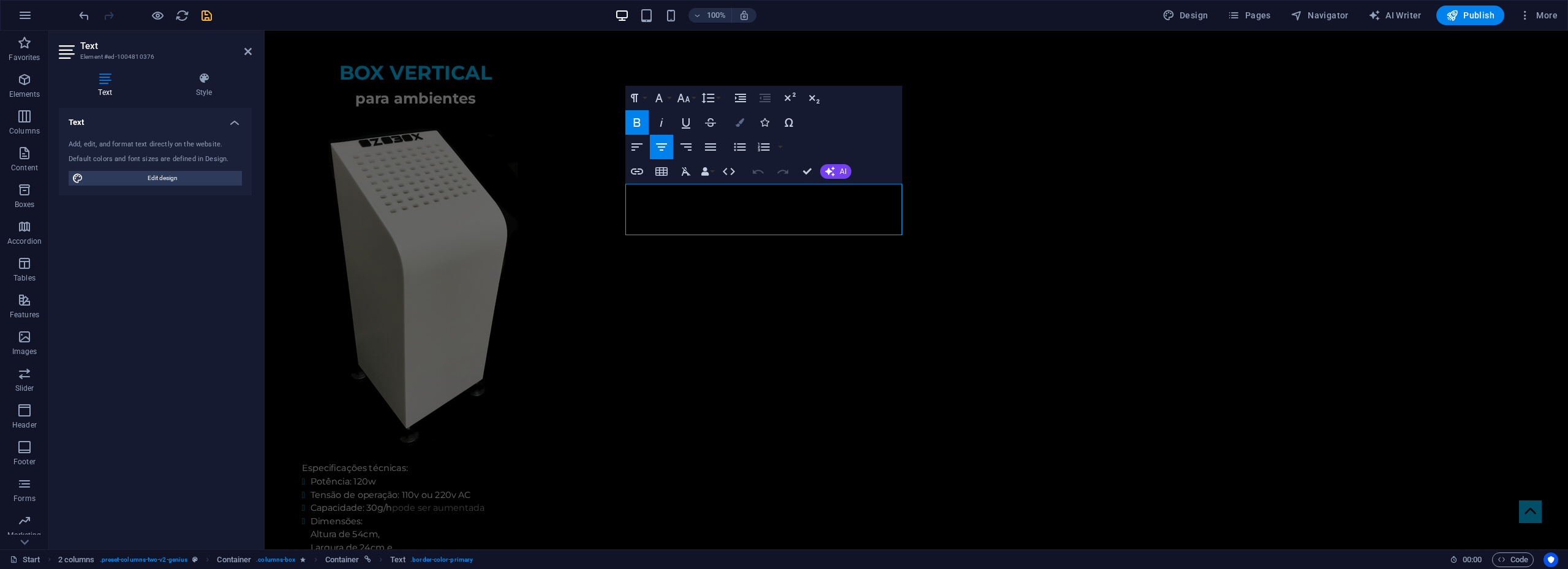
click at [737, 121] on icon "button" at bounding box center [739, 122] width 8 height 8
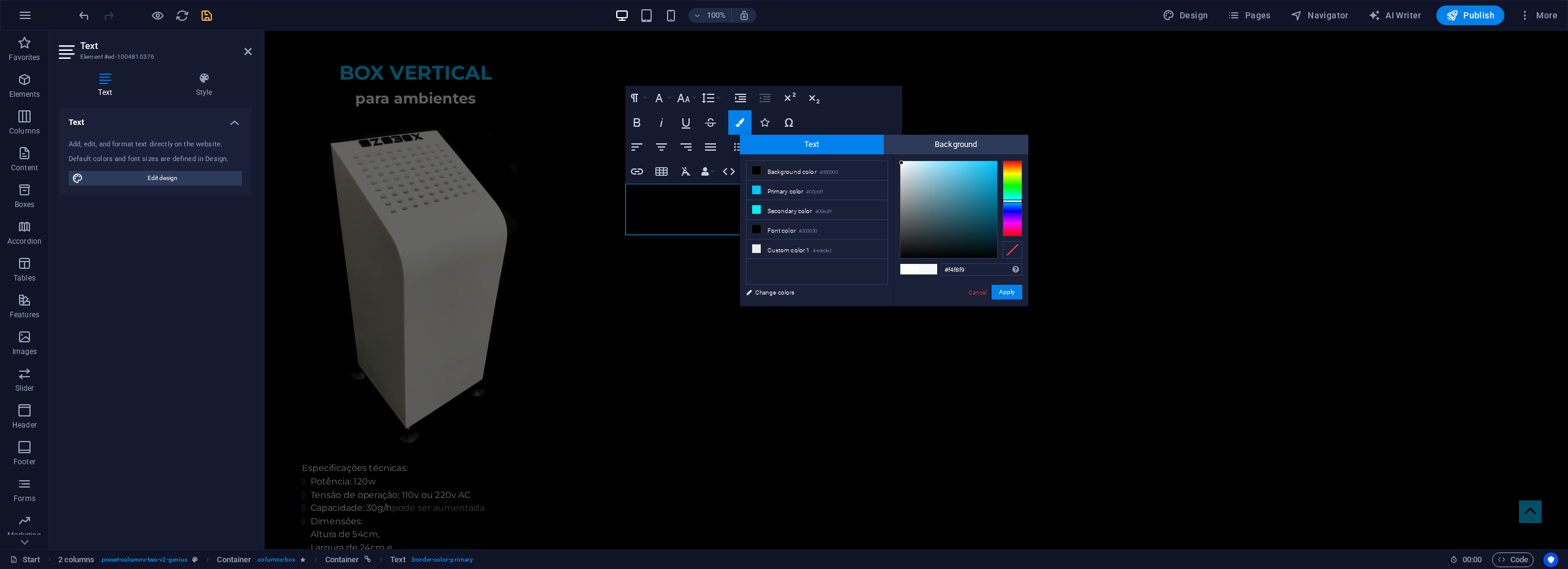
drag, startPoint x: 915, startPoint y: 174, endPoint x: 902, endPoint y: 163, distance: 17.0
click at [902, 163] on div at bounding box center [948, 210] width 97 height 97
click at [947, 273] on input "#f4f8f9" at bounding box center [981, 269] width 81 height 12
type input "#ffffff"
click at [1013, 289] on button "Apply" at bounding box center [1006, 292] width 31 height 15
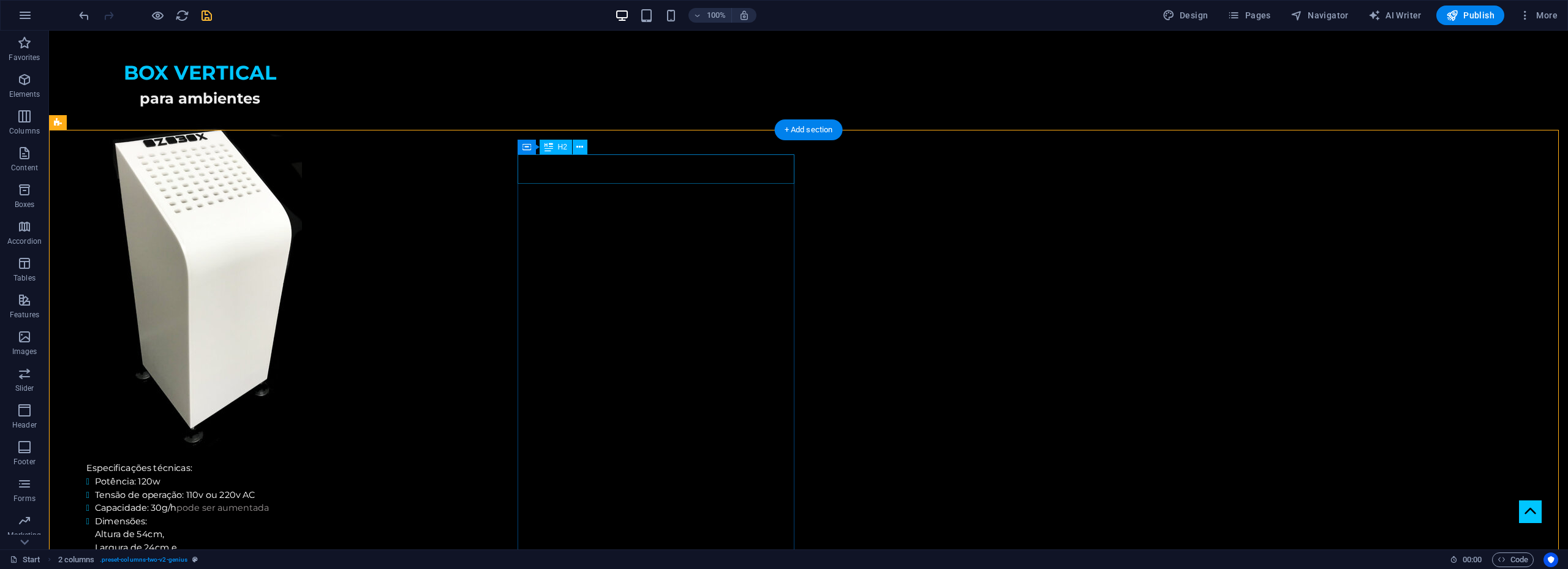
select select
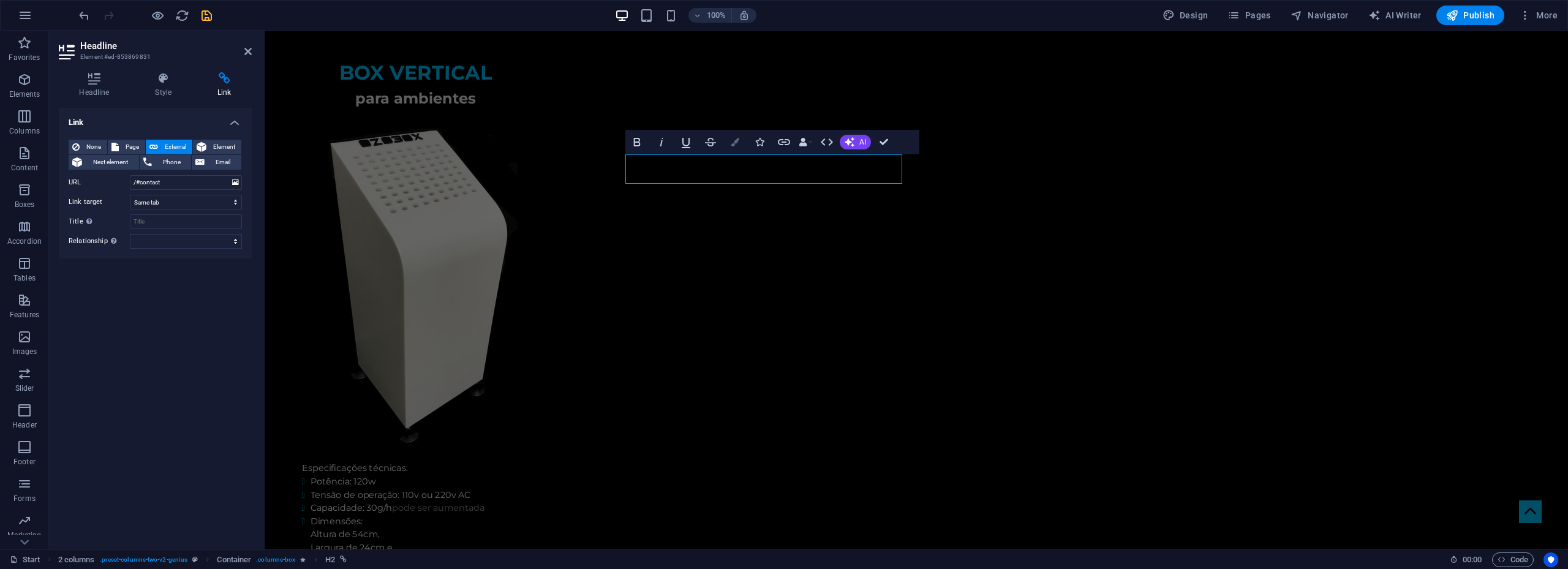
click at [738, 139] on icon "button" at bounding box center [734, 142] width 8 height 8
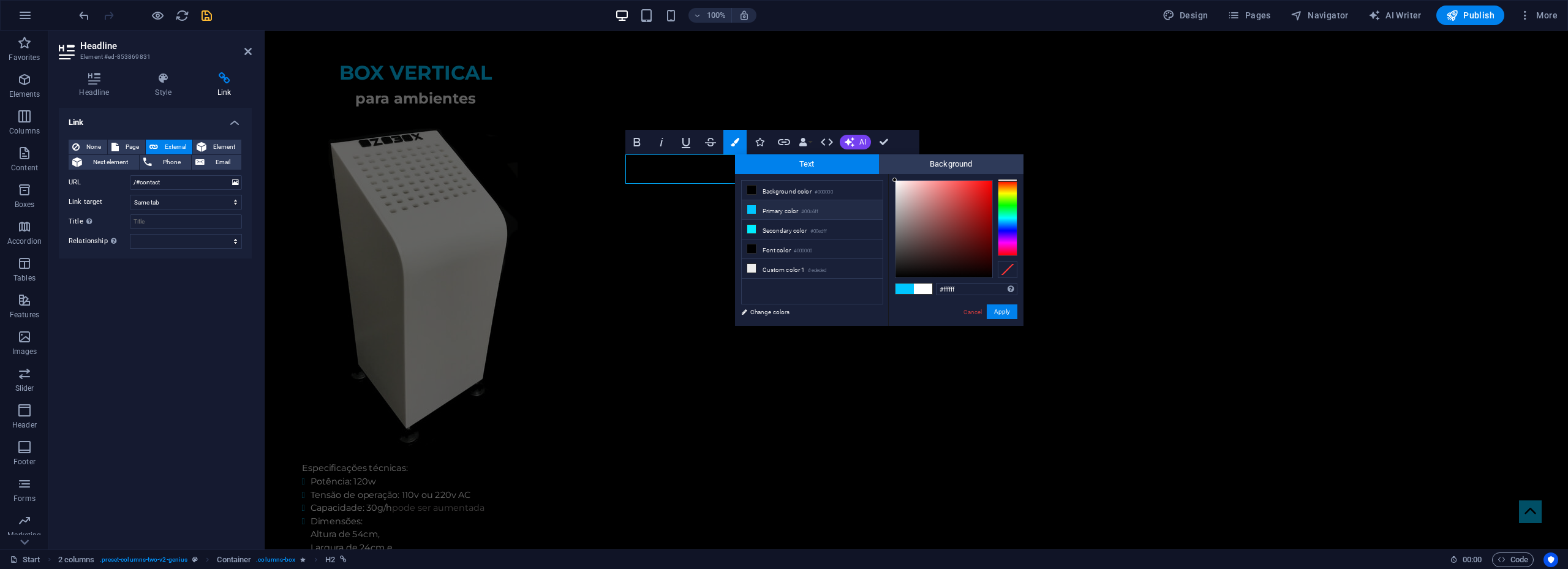
click at [793, 207] on li "Primary color #00c6ff" at bounding box center [811, 210] width 141 height 20
type input "#00c6ff"
drag, startPoint x: 1002, startPoint y: 308, endPoint x: 736, endPoint y: 278, distance: 267.7
click at [1002, 308] on button "Apply" at bounding box center [1002, 312] width 31 height 15
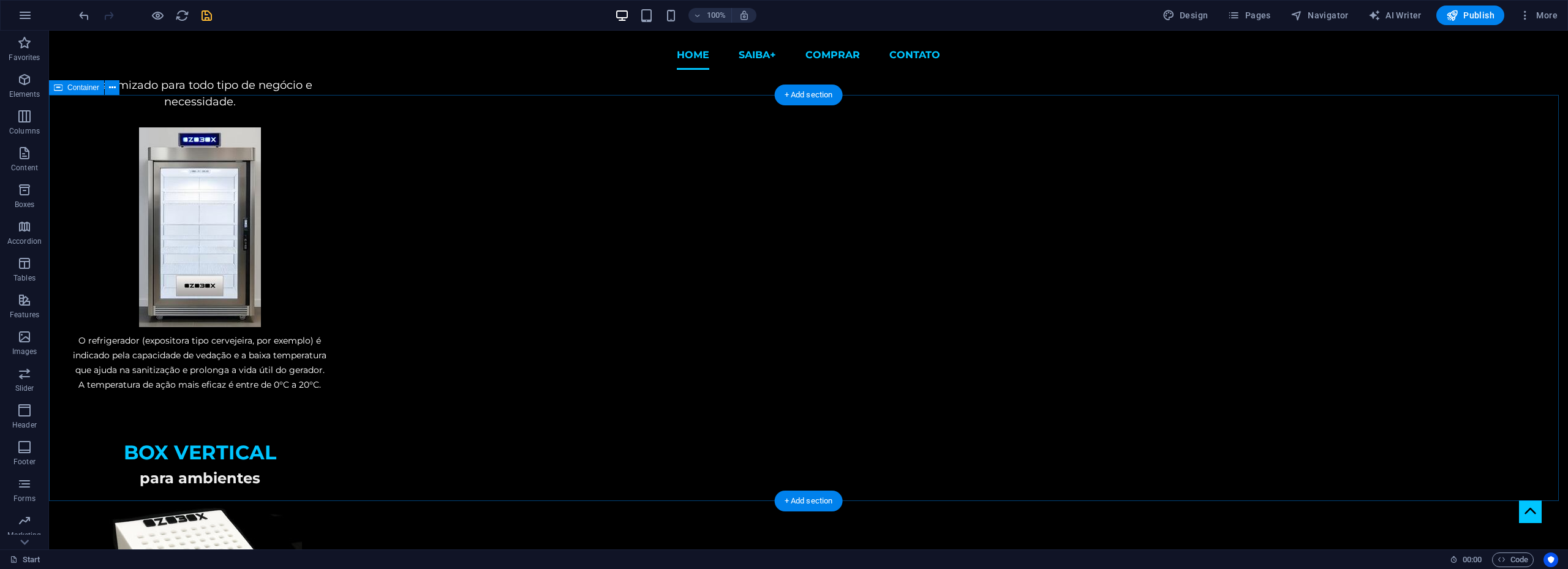
scroll to position [1849, 0]
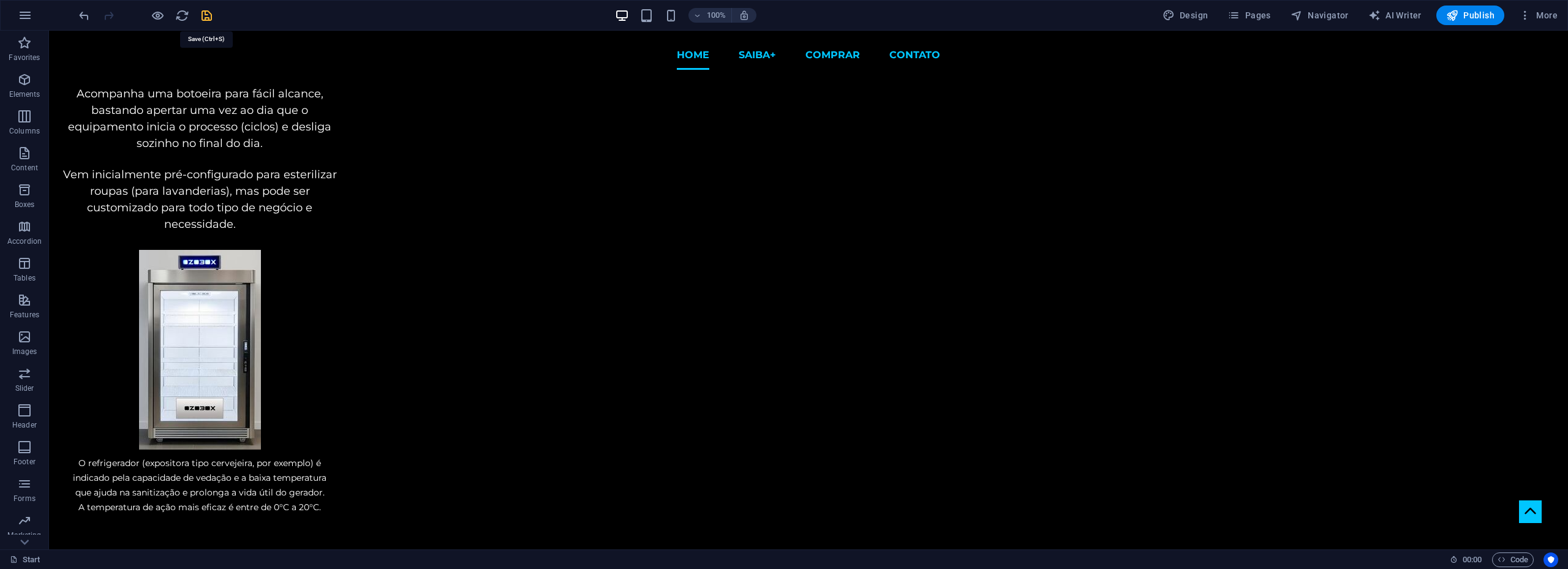
click at [210, 15] on icon "save" at bounding box center [206, 15] width 14 height 14
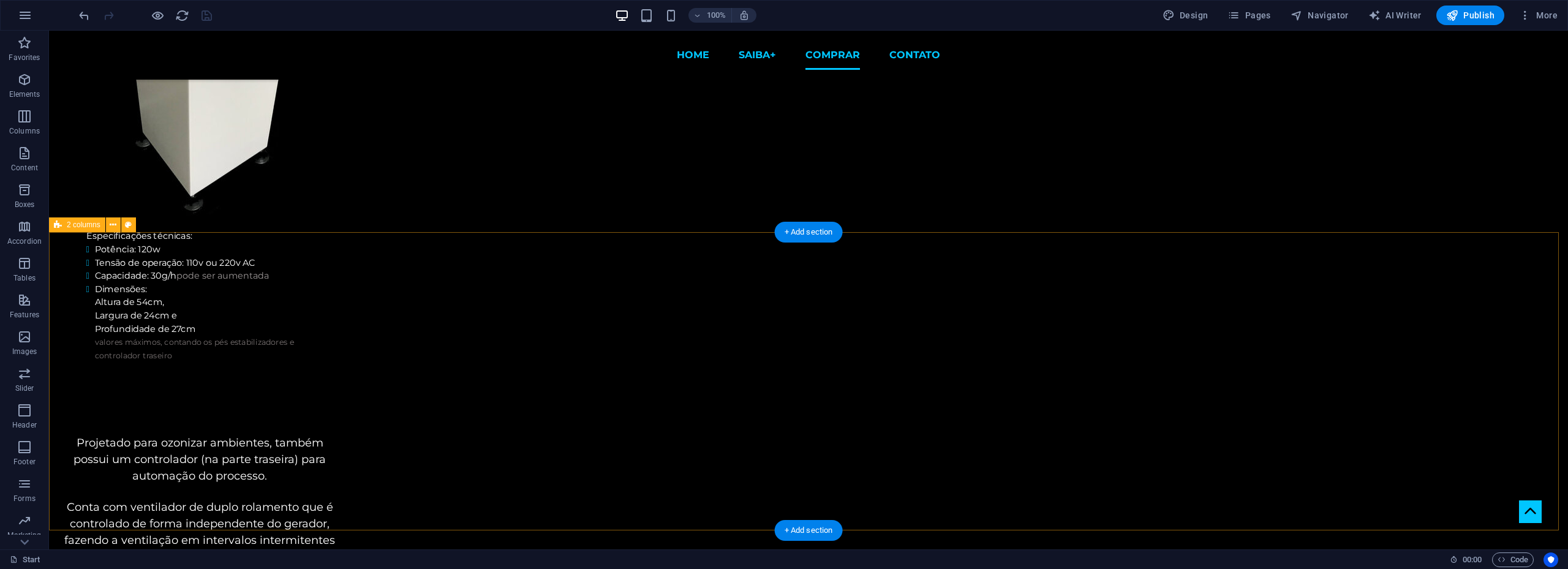
scroll to position [2461, 0]
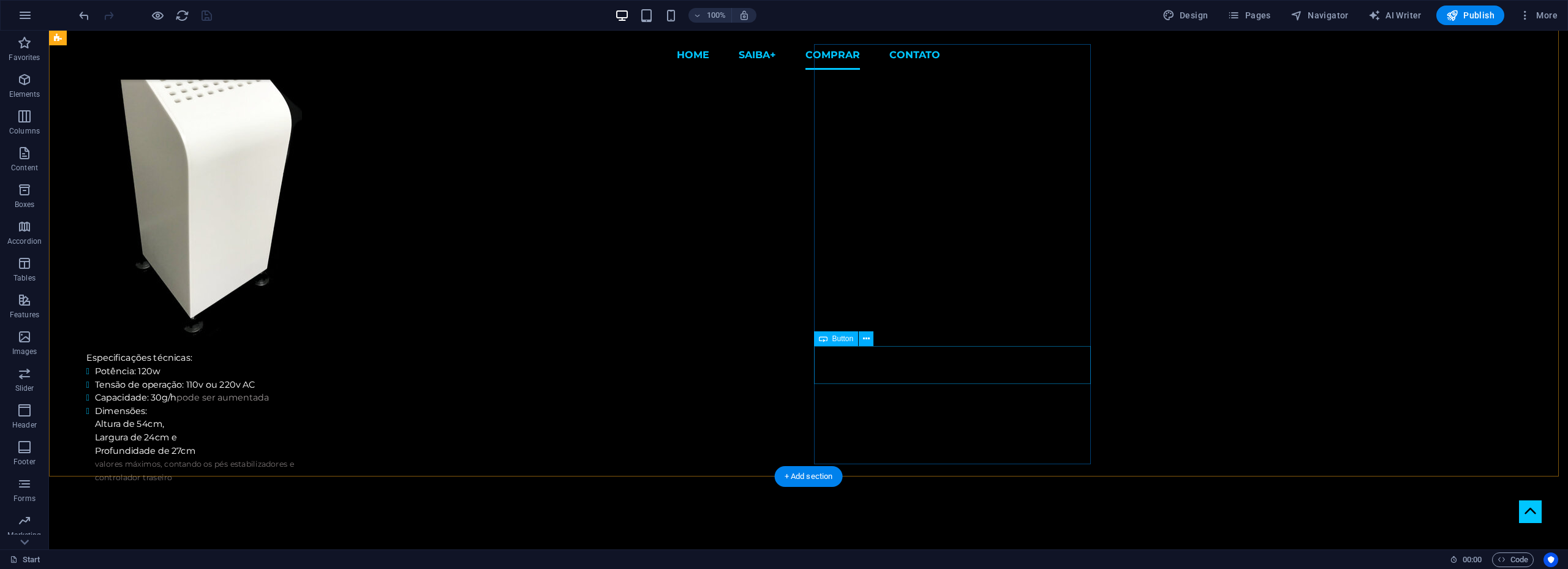
select select
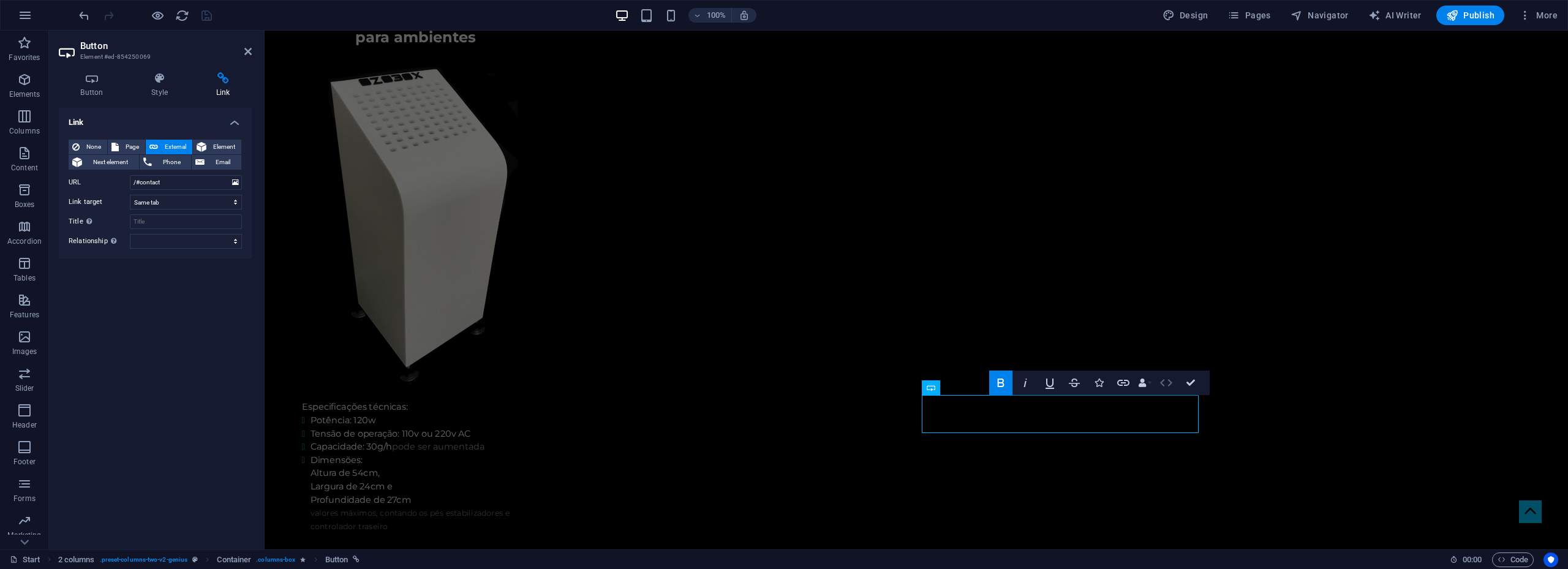
click at [1166, 380] on icon "button" at bounding box center [1166, 383] width 15 height 15
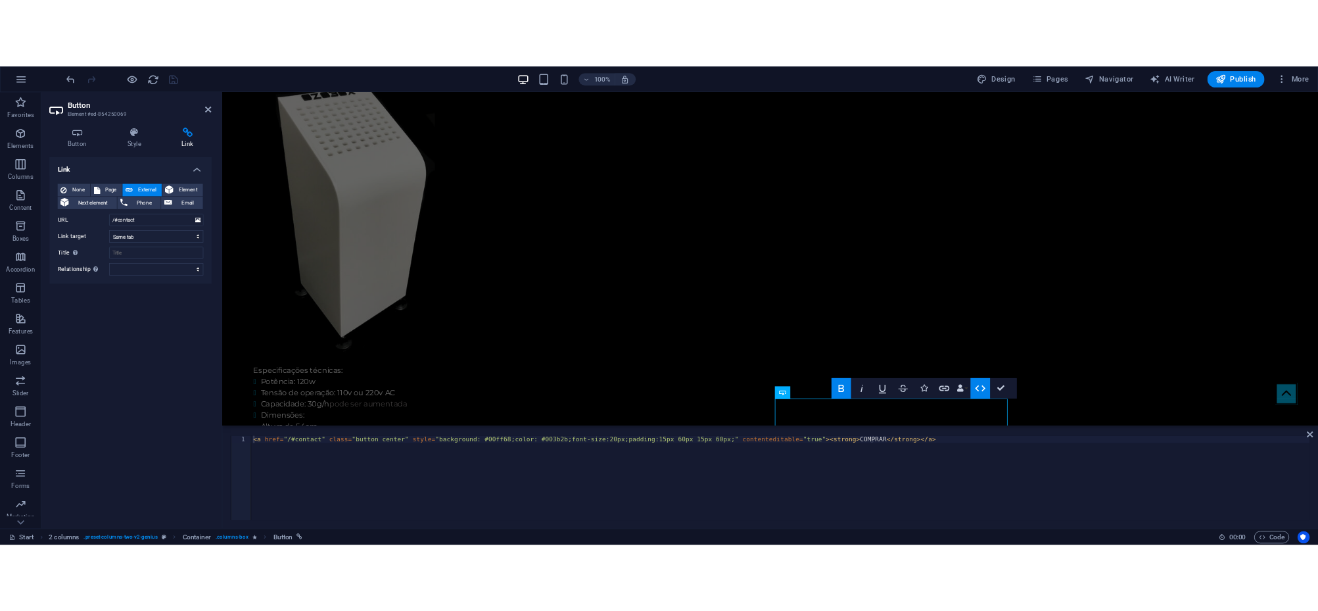
scroll to position [2594, 0]
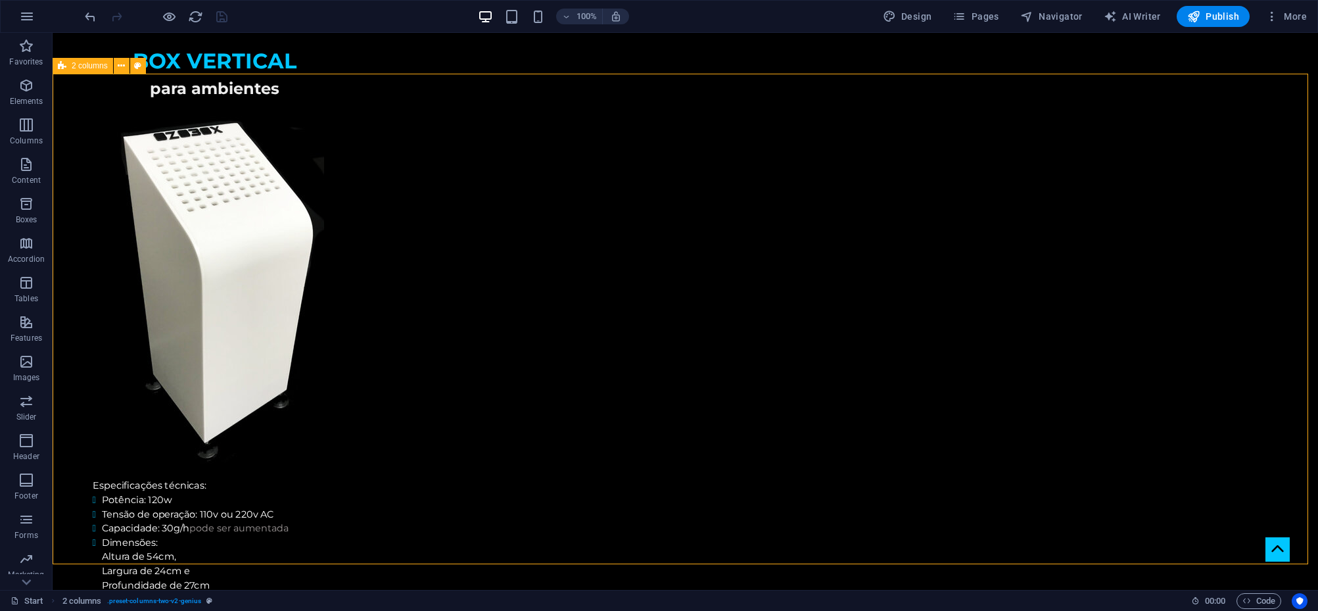
scroll to position [2643, 0]
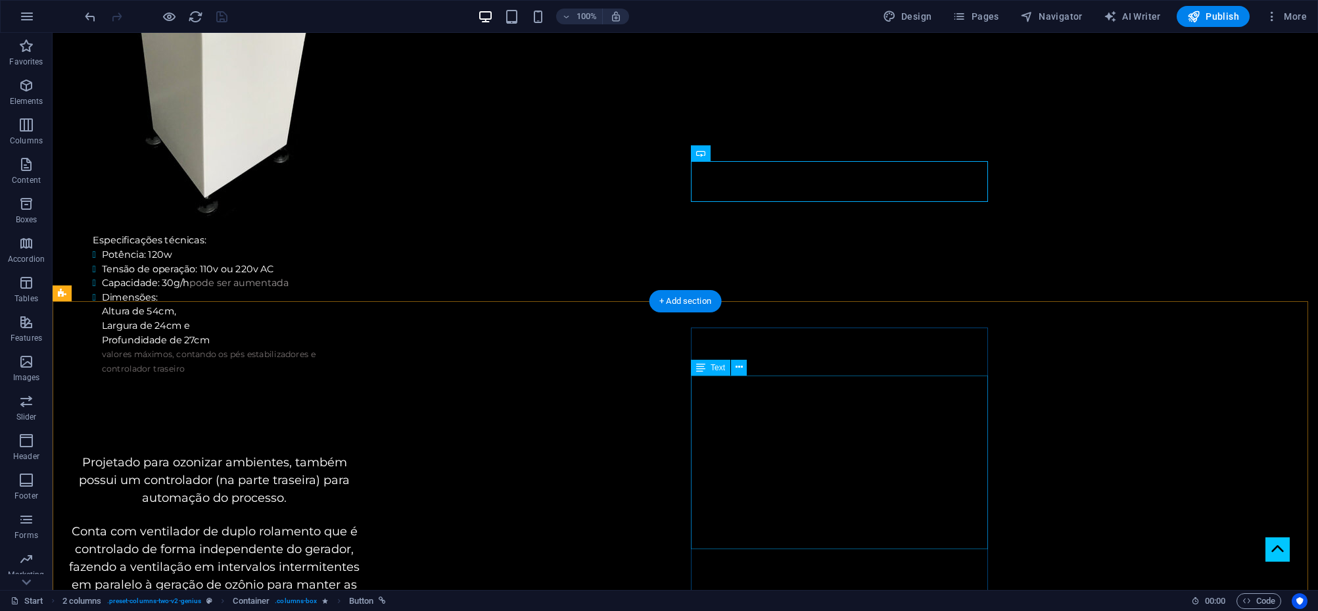
scroll to position [2906, 0]
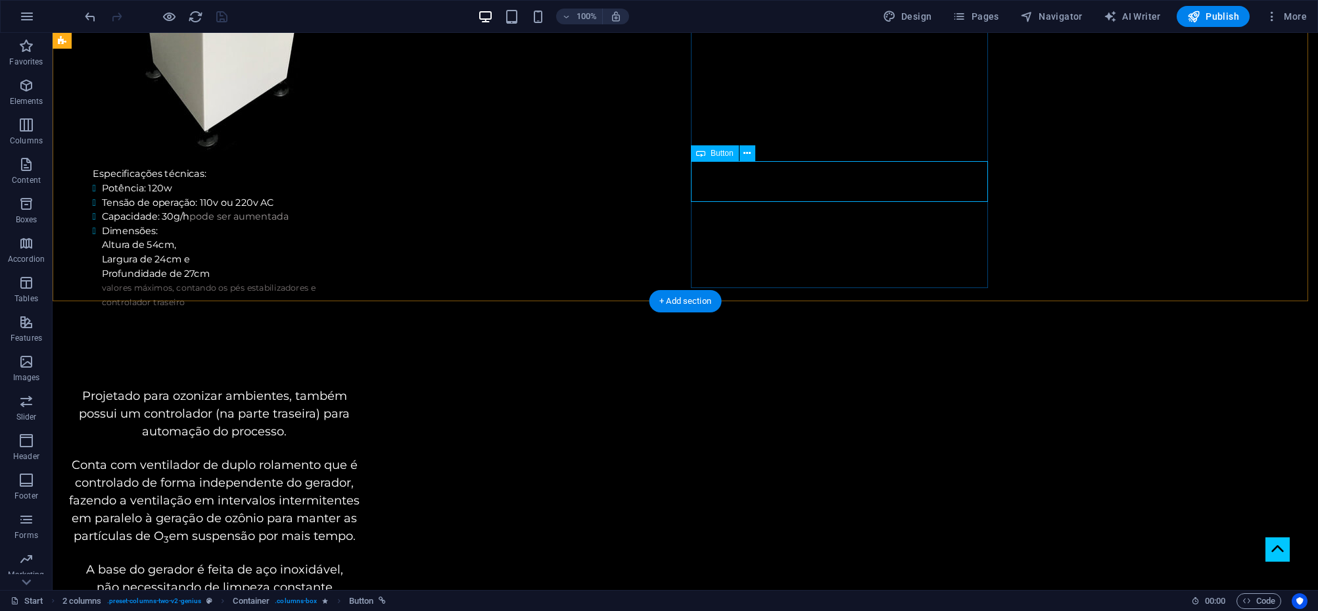
select select
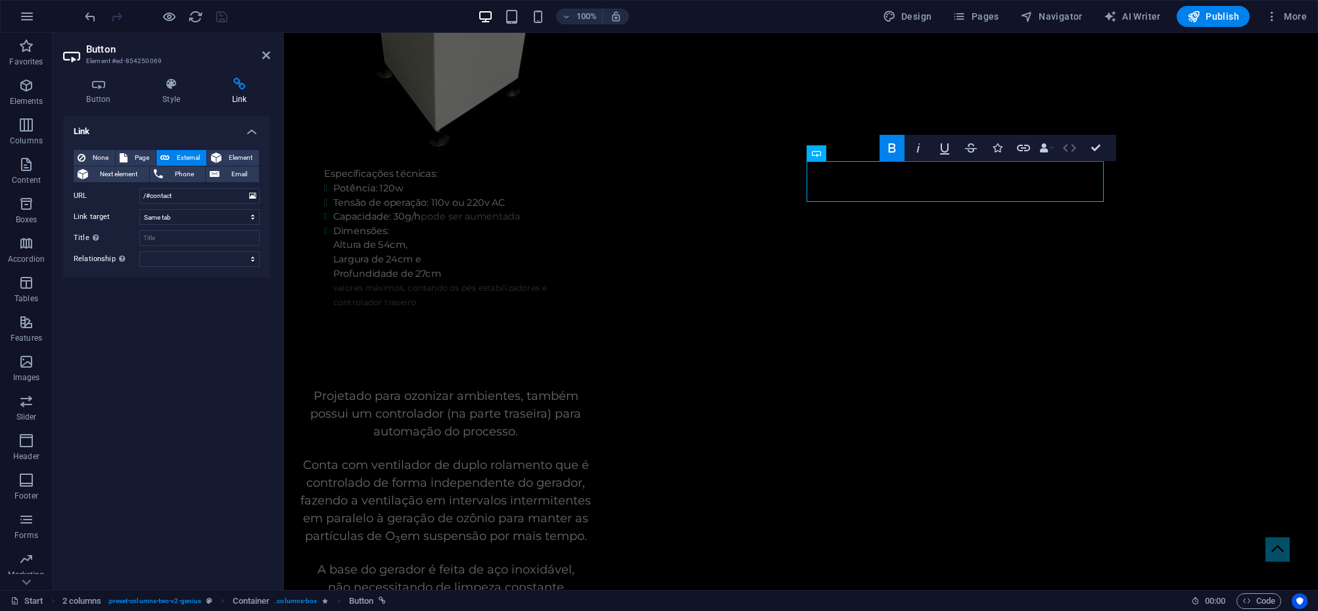
click at [1068, 149] on icon "button" at bounding box center [1070, 148] width 16 height 16
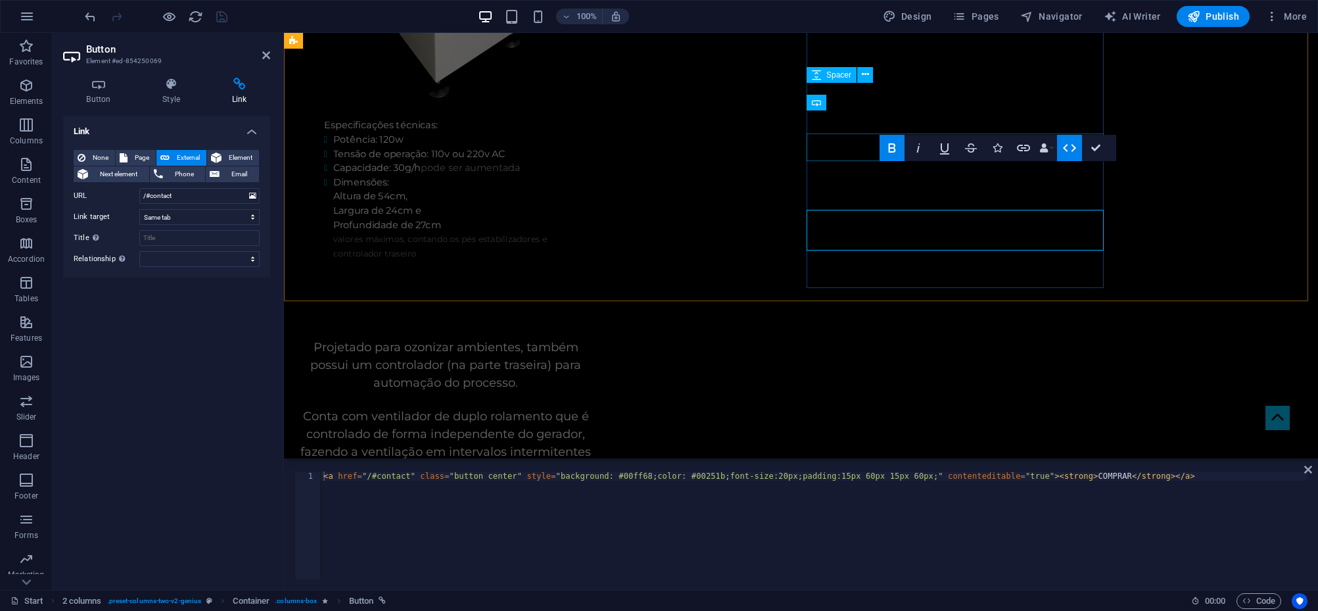
scroll to position [2857, 0]
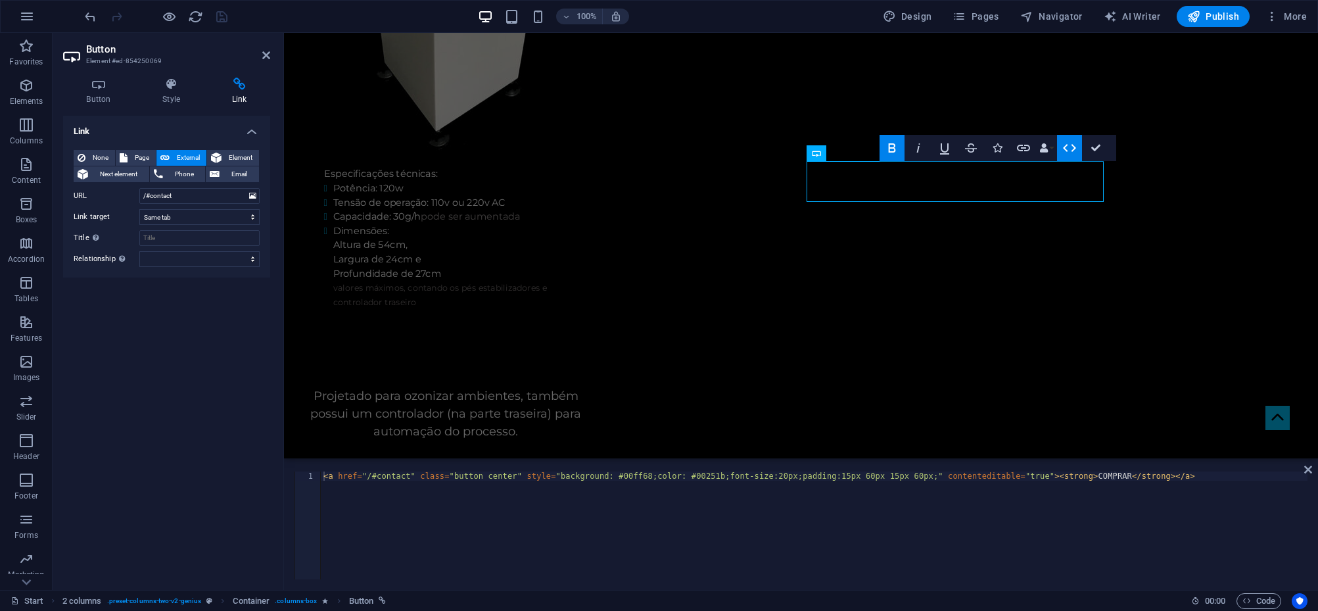
type textarea "<a href="/#contact" class="button center" style="background: #00ff68;color: #00…"
click at [674, 477] on div "< a href = "/#contact" class = "button center" style = "background: #00ff68;col…" at bounding box center [814, 534] width 987 height 126
click at [759, 507] on div "< a href = "/#contact" class = "button center" style = "background: #00ff68;col…" at bounding box center [814, 534] width 987 height 126
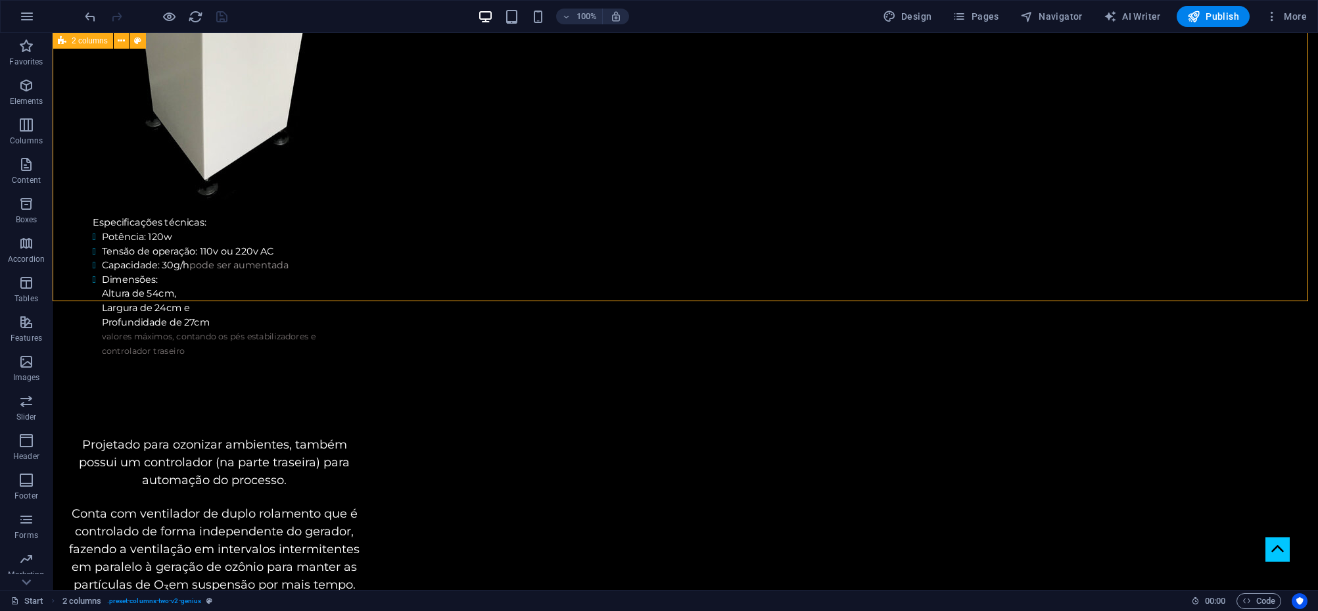
scroll to position [2906, 0]
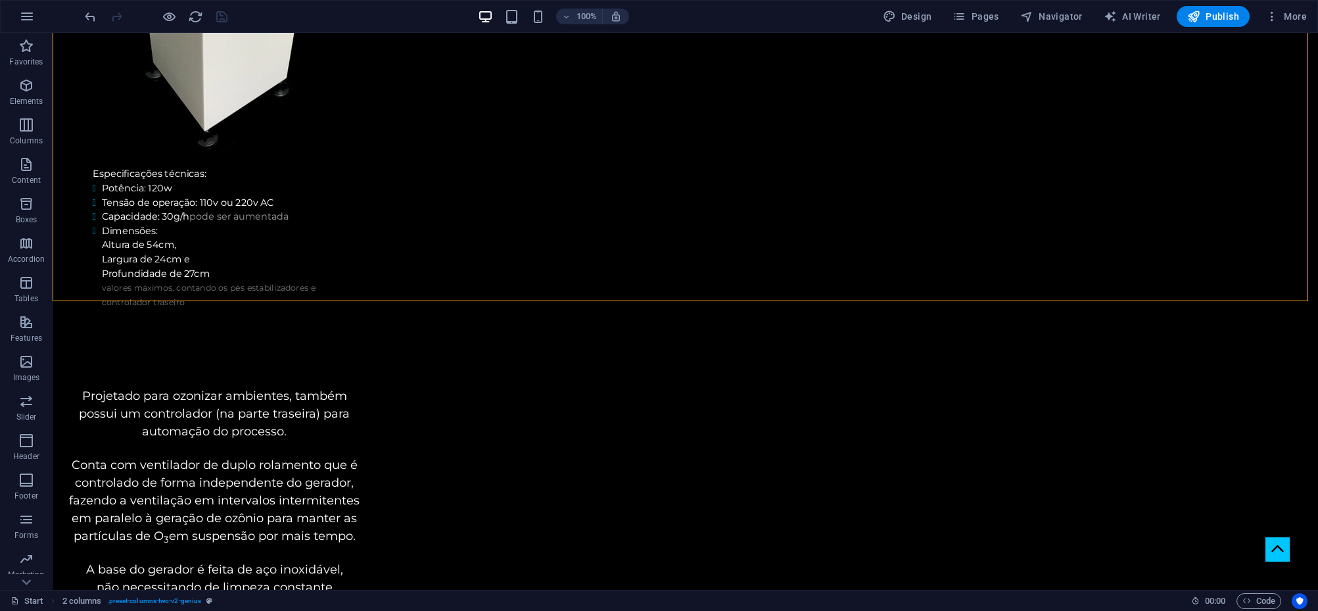
click at [223, 18] on div at bounding box center [155, 16] width 147 height 21
select select
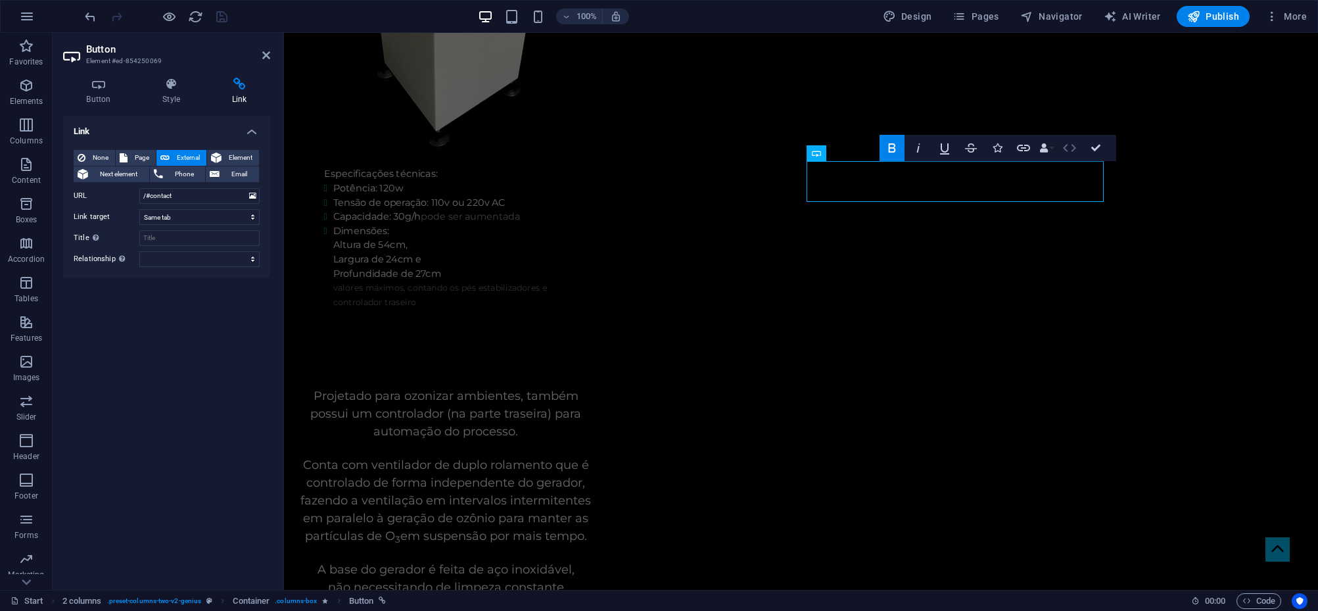
click at [1070, 145] on icon "button" at bounding box center [1070, 148] width 16 height 16
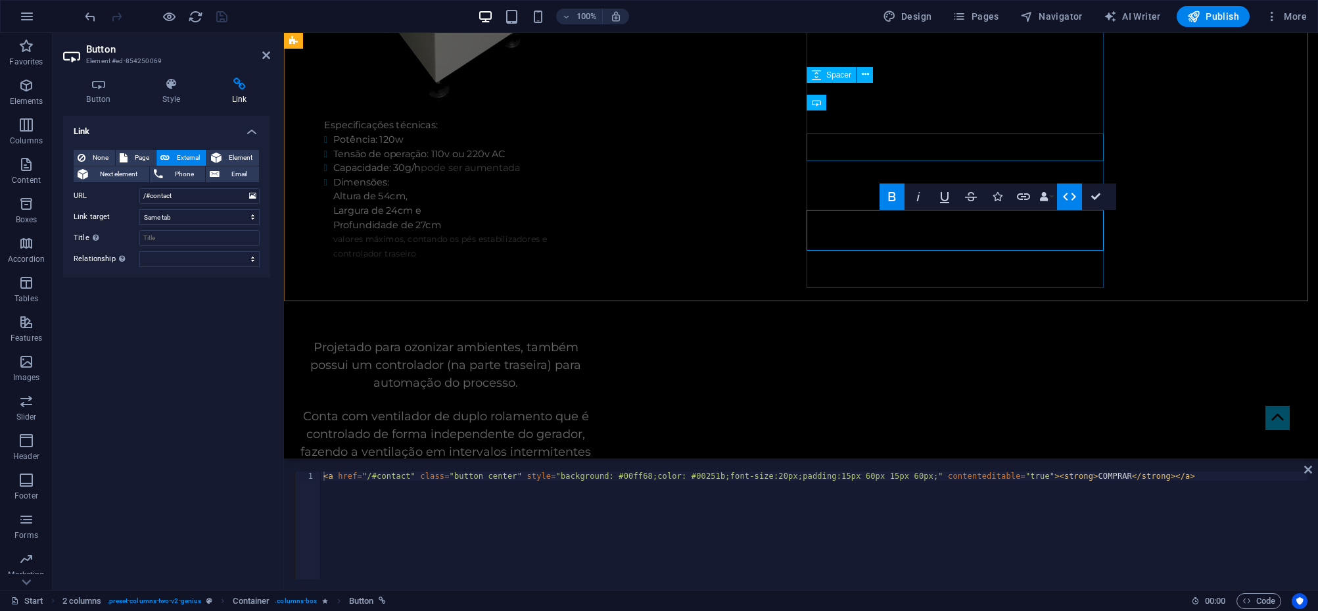
scroll to position [2857, 0]
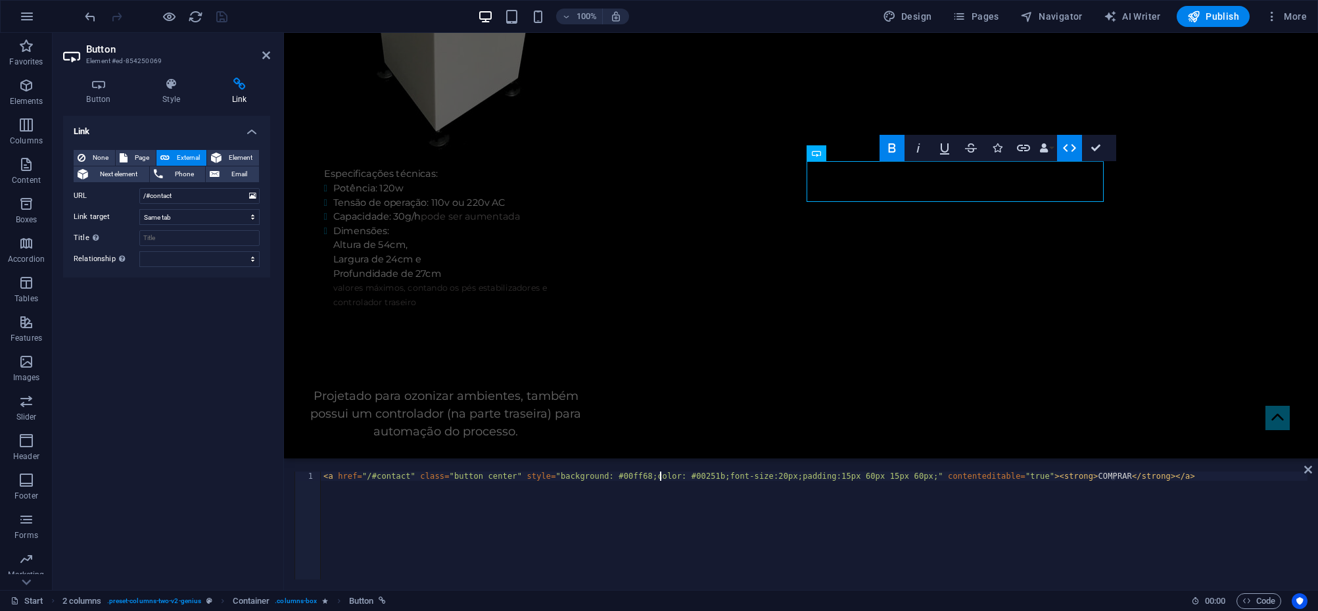
click at [658, 476] on div "< a href = "/#contact" class = "button center" style = "background: #00ff68;col…" at bounding box center [814, 534] width 987 height 126
type textarea "<a href="/#contact" class="button center" style="background: #00ff68;color: #02…"
click at [782, 504] on div "< a href = "/#contact" class = "button center" style = "background: #00ff68;col…" at bounding box center [814, 534] width 987 height 126
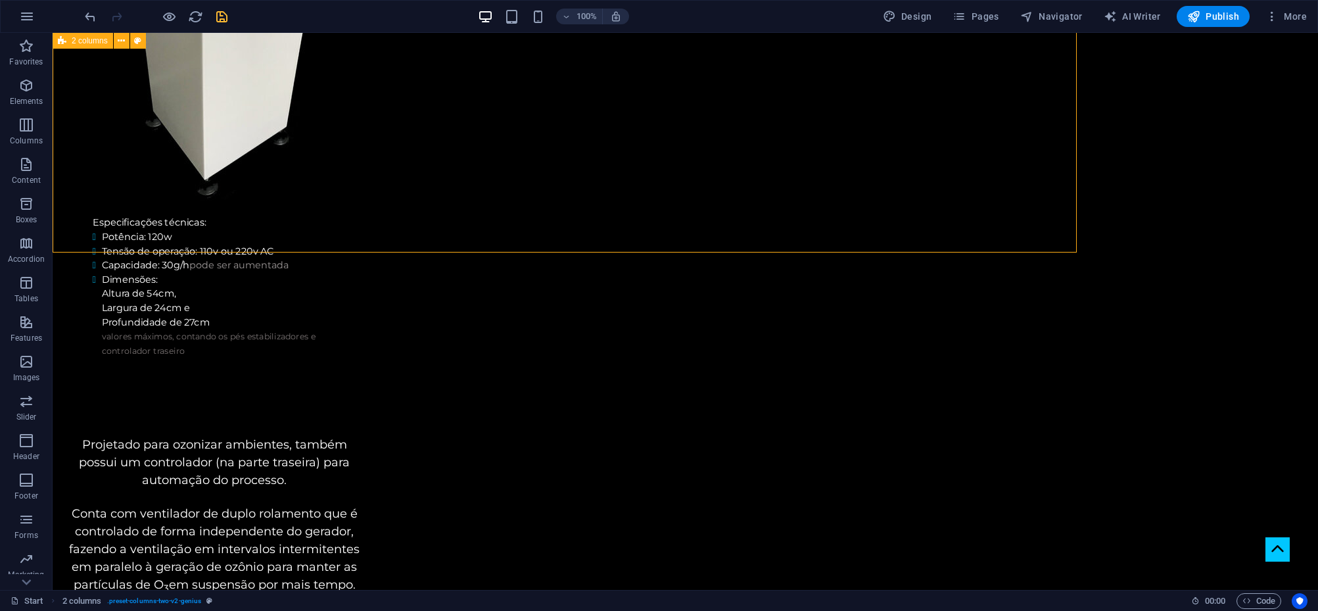
scroll to position [2906, 0]
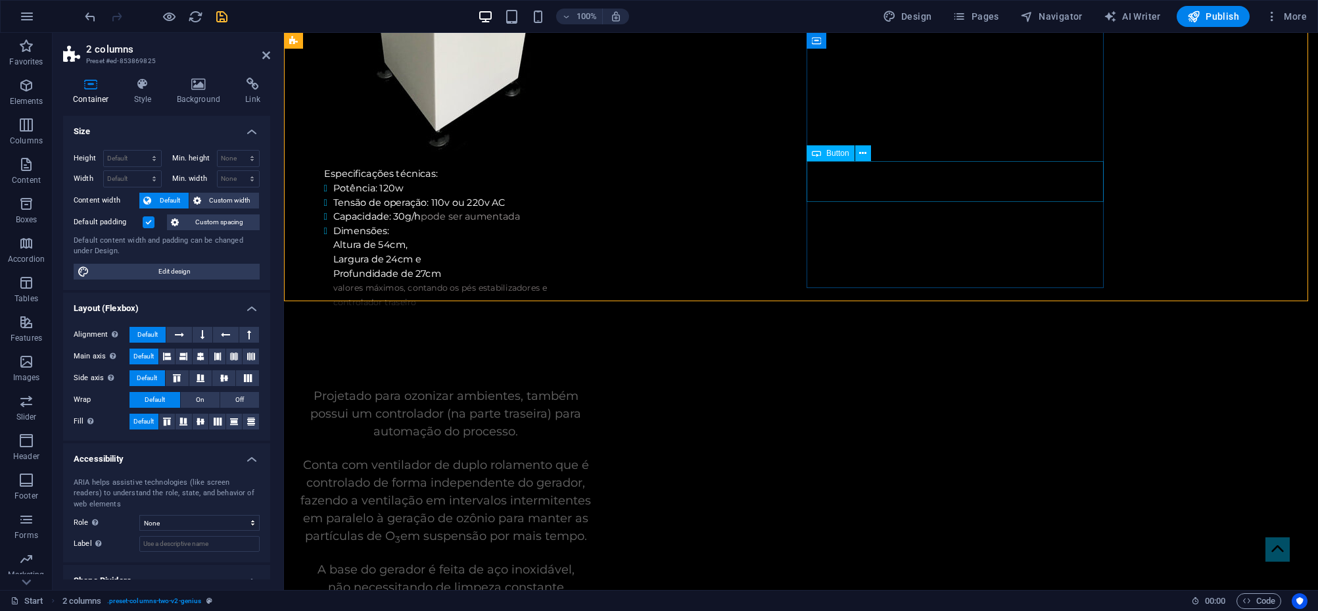
click at [834, 151] on span "Button" at bounding box center [837, 153] width 23 height 8
select select
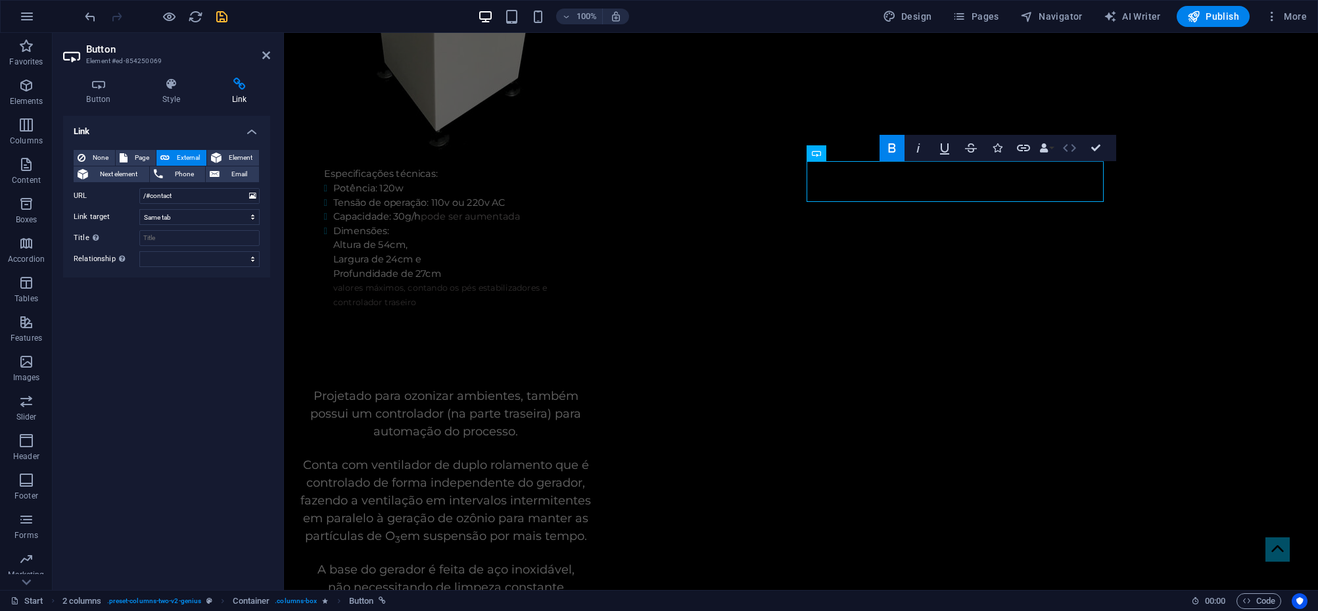
drag, startPoint x: 1069, startPoint y: 147, endPoint x: 531, endPoint y: 416, distance: 602.0
click at [1069, 147] on icon "button" at bounding box center [1070, 148] width 16 height 16
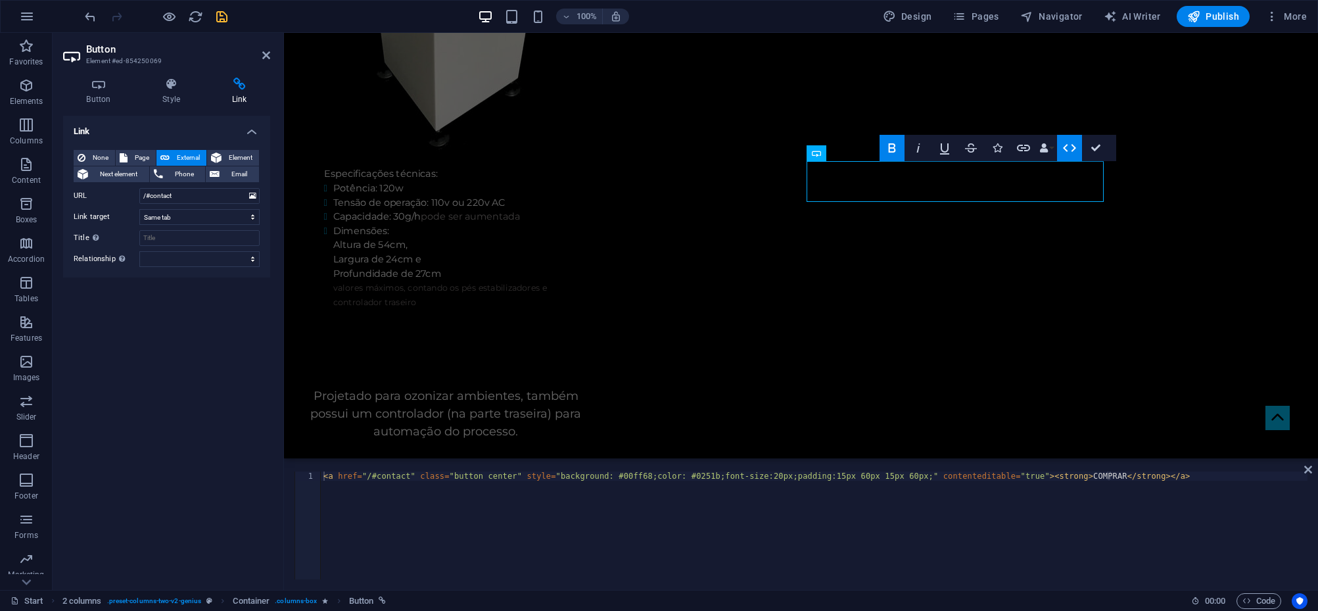
click at [667, 474] on div "< a href = "/#contact" class = "button center" style = "background: #00ff68;col…" at bounding box center [814, 534] width 987 height 126
paste textarea "00251b"
type textarea "<a href="/#contact" class="button center" style="background: #00ff68;color:#002…"
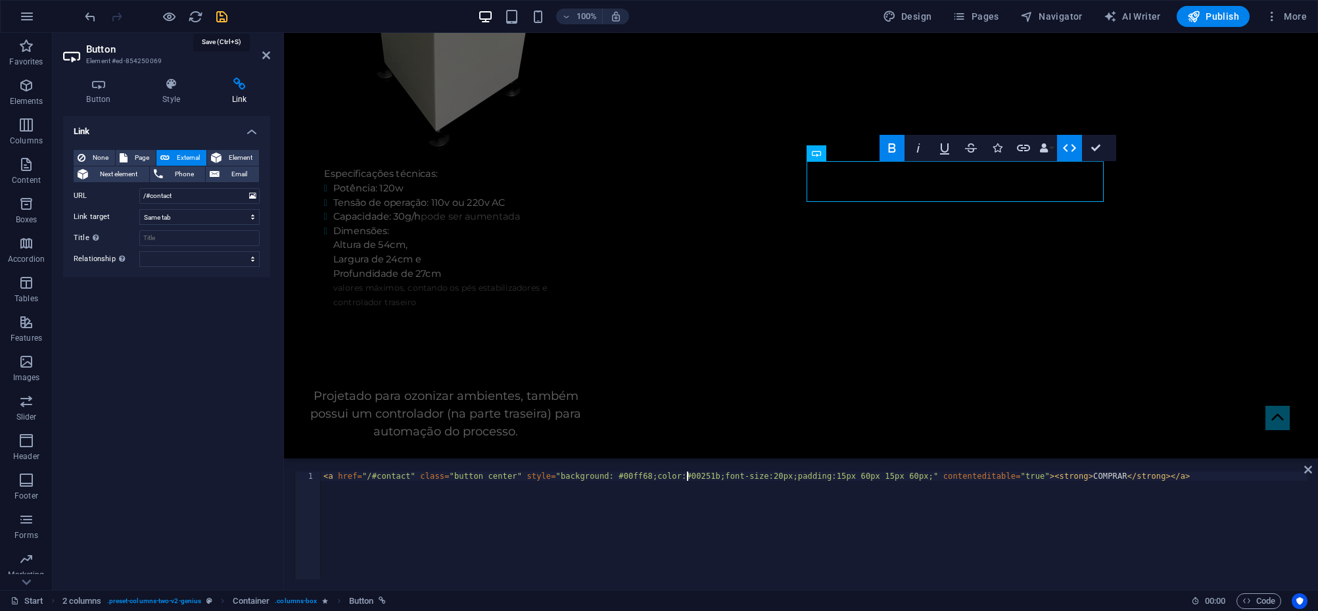
click at [222, 12] on icon "save" at bounding box center [221, 16] width 15 height 15
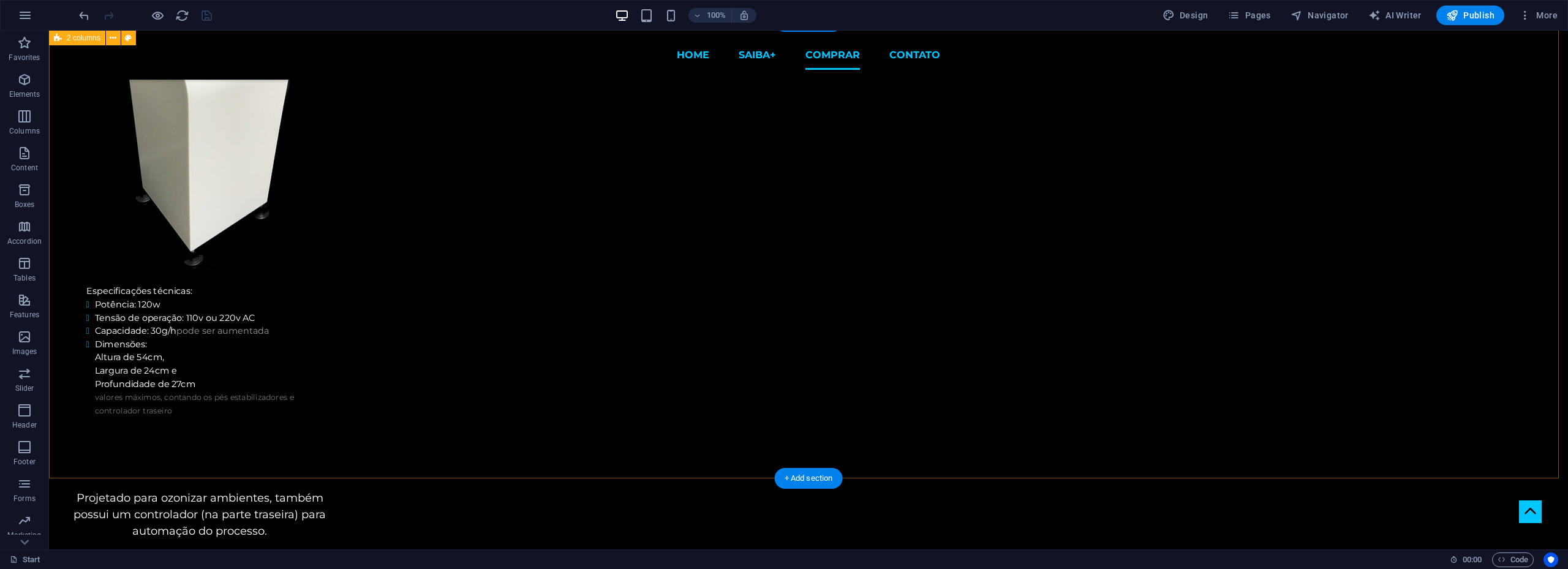
scroll to position [2459, 0]
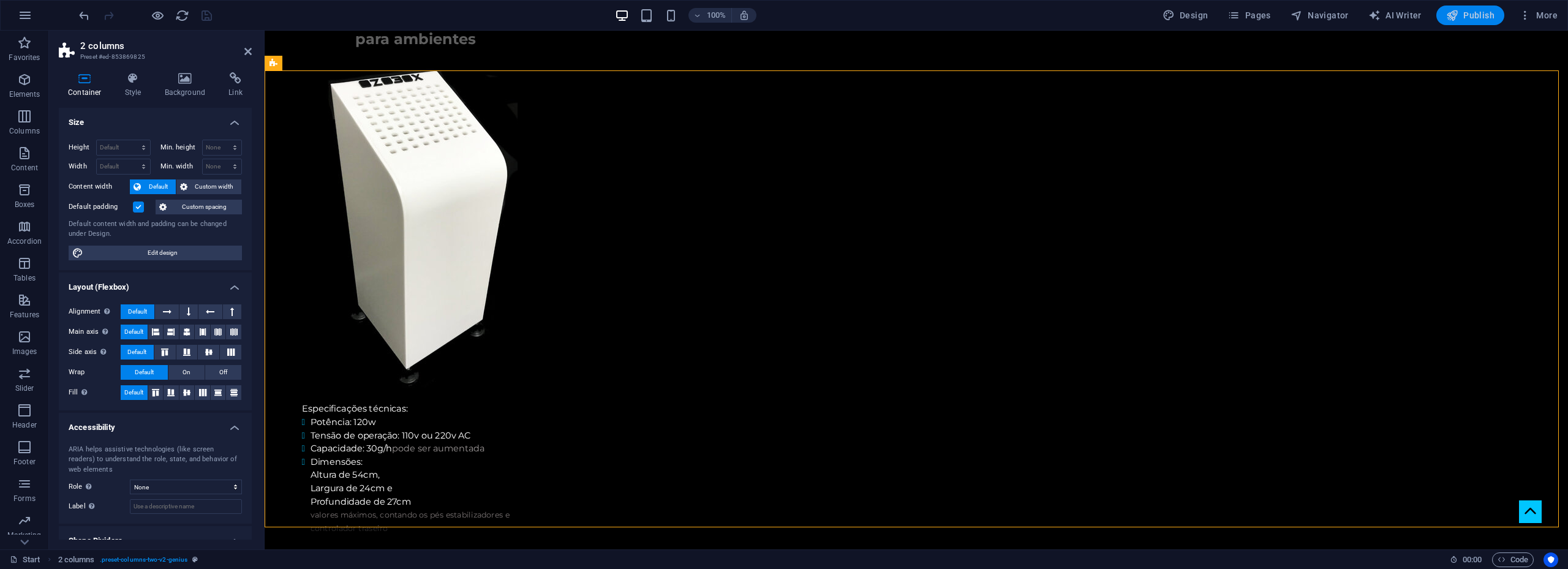
click at [1466, 16] on span "Publish" at bounding box center [1470, 15] width 48 height 12
